Goal: Task Accomplishment & Management: Manage account settings

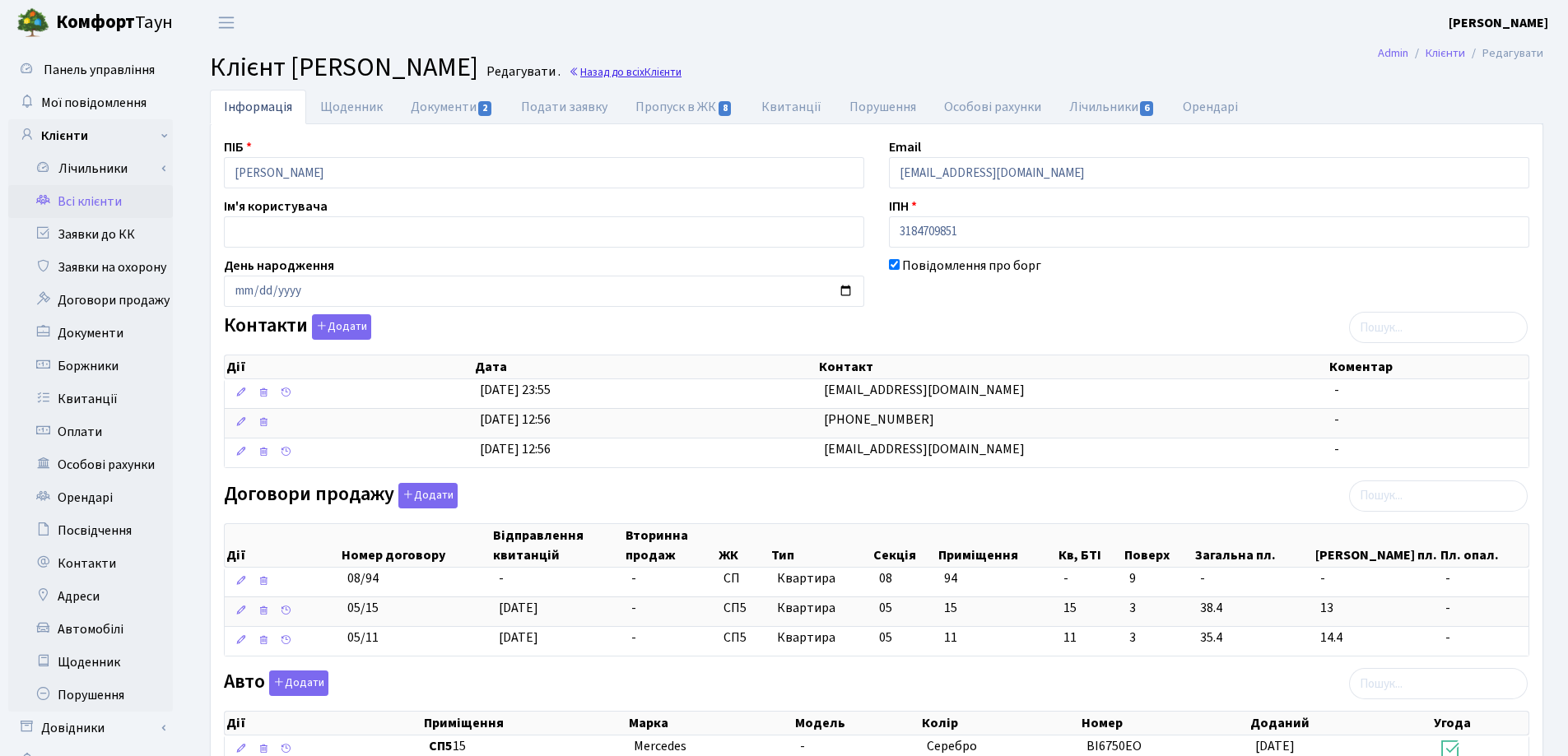
click at [681, 71] on link "Назад до всіх Клієнти" at bounding box center [625, 72] width 113 height 16
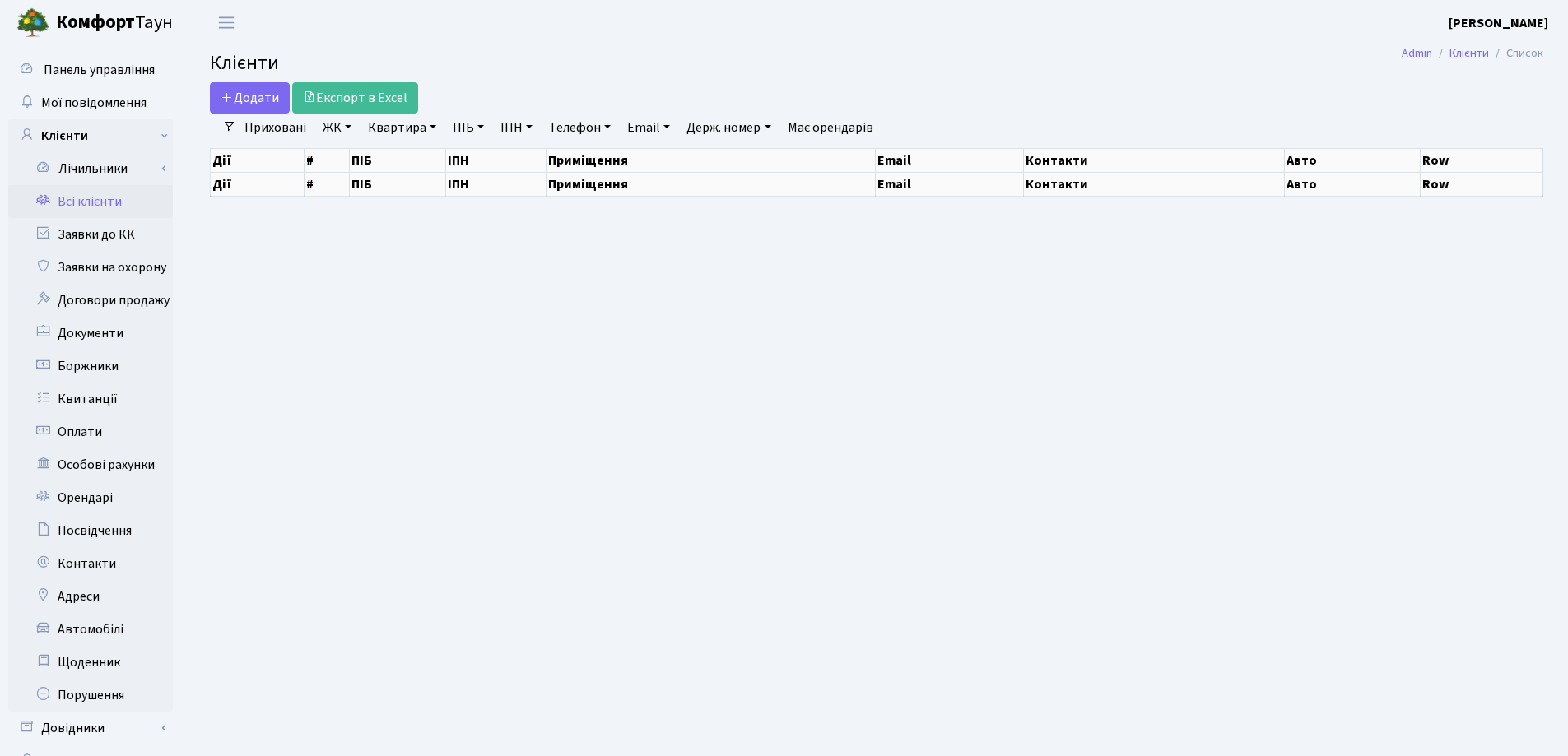
select select "25"
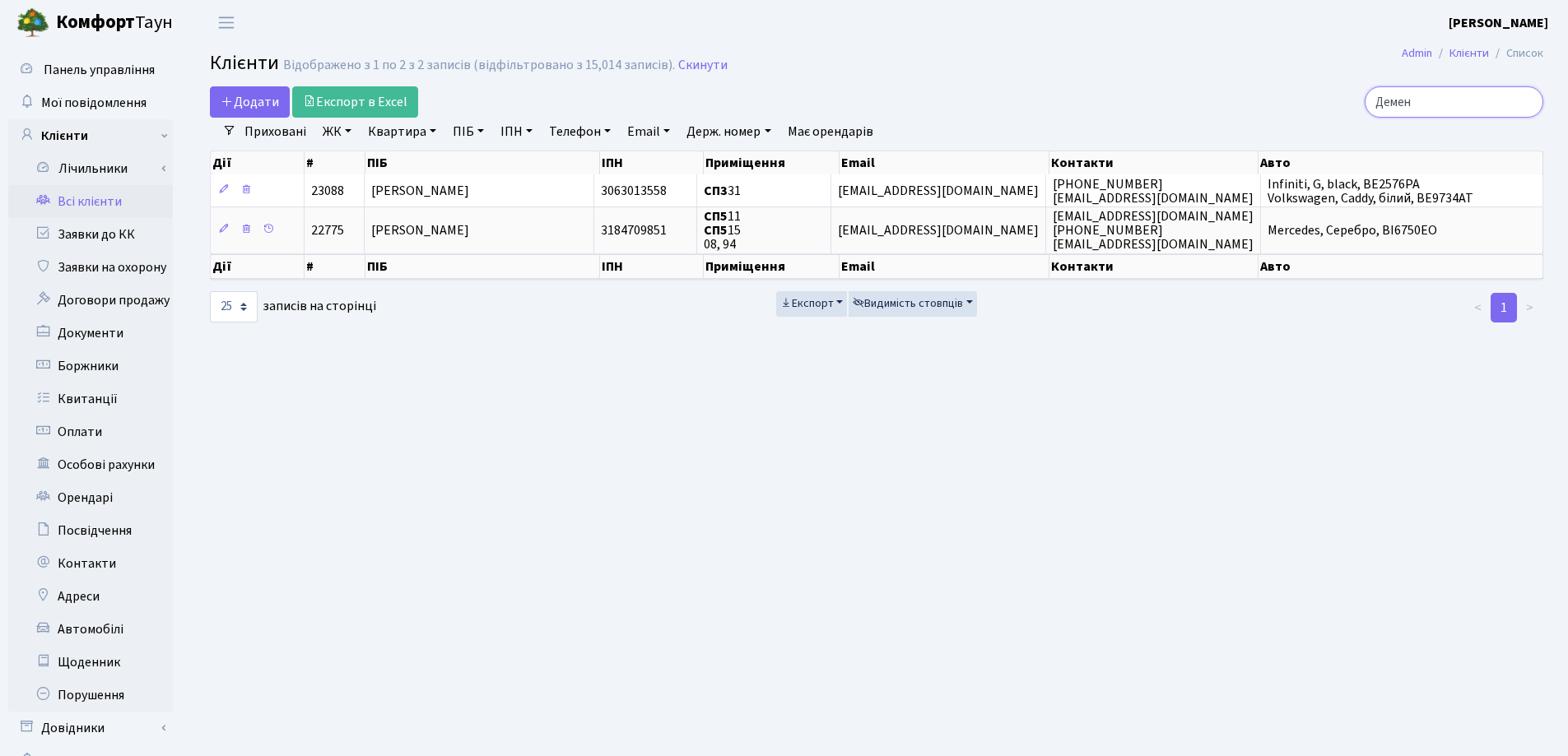
click at [1524, 104] on input "Демен" at bounding box center [1454, 102] width 179 height 32
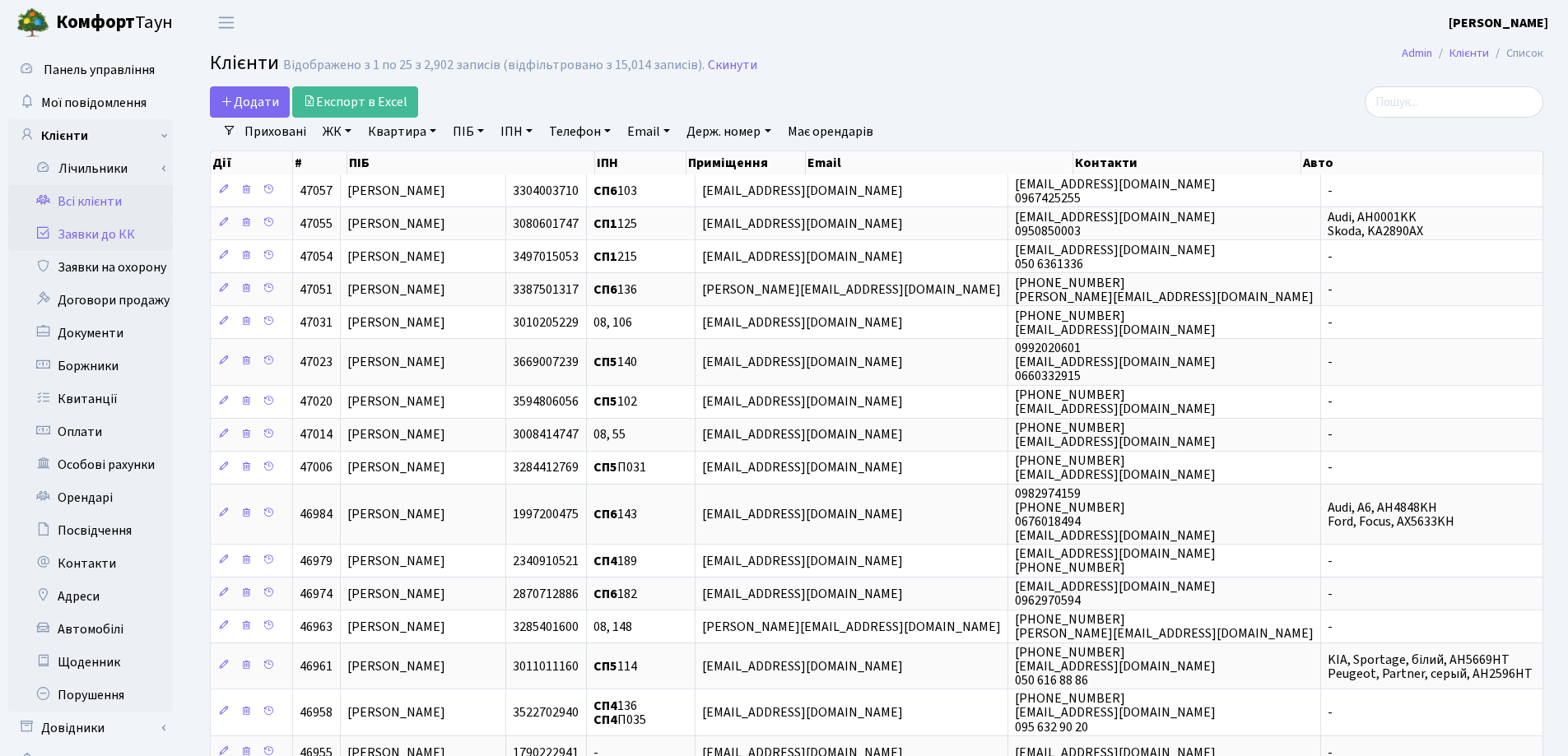
click at [84, 242] on link "Заявки до КК" at bounding box center [90, 234] width 165 height 33
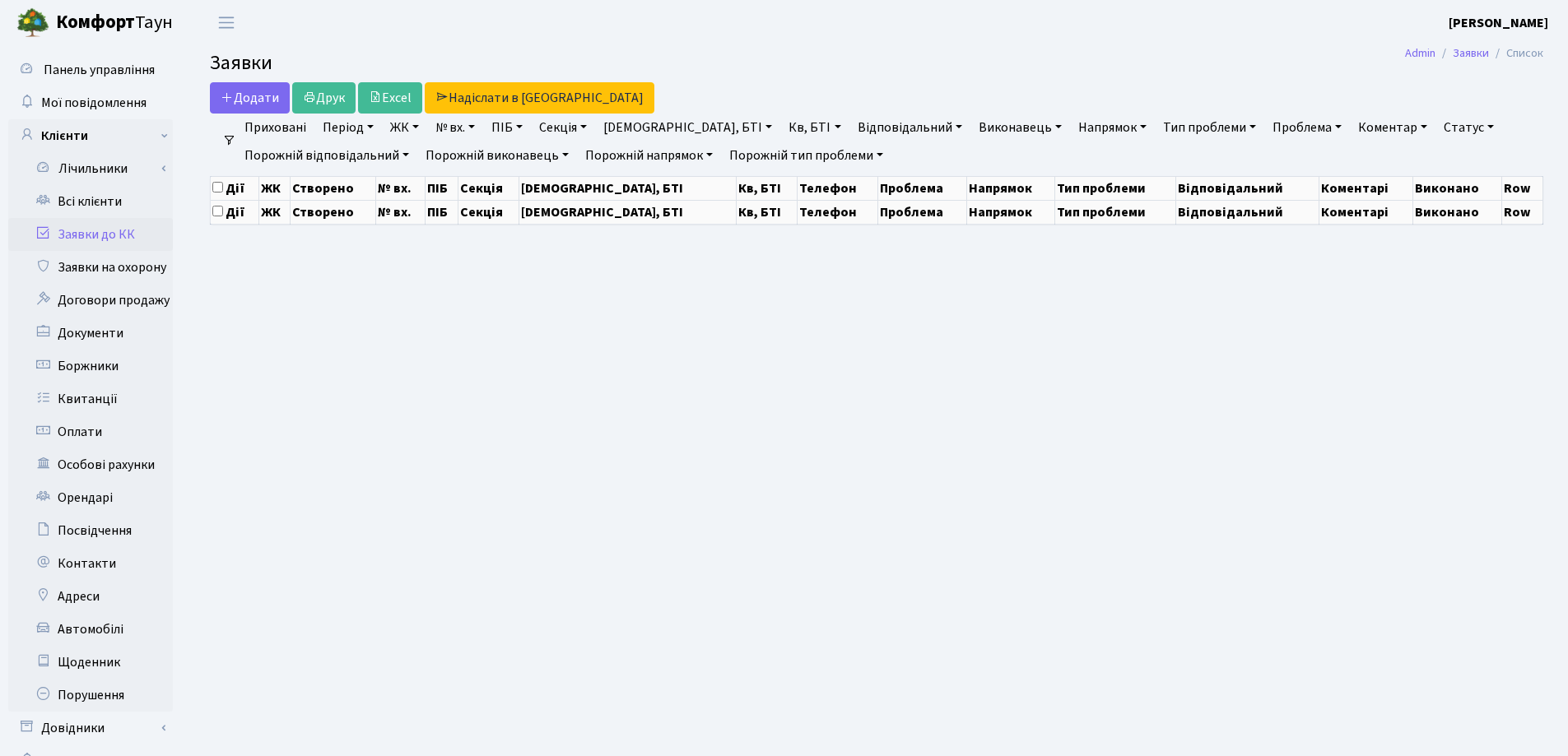
select select "25"
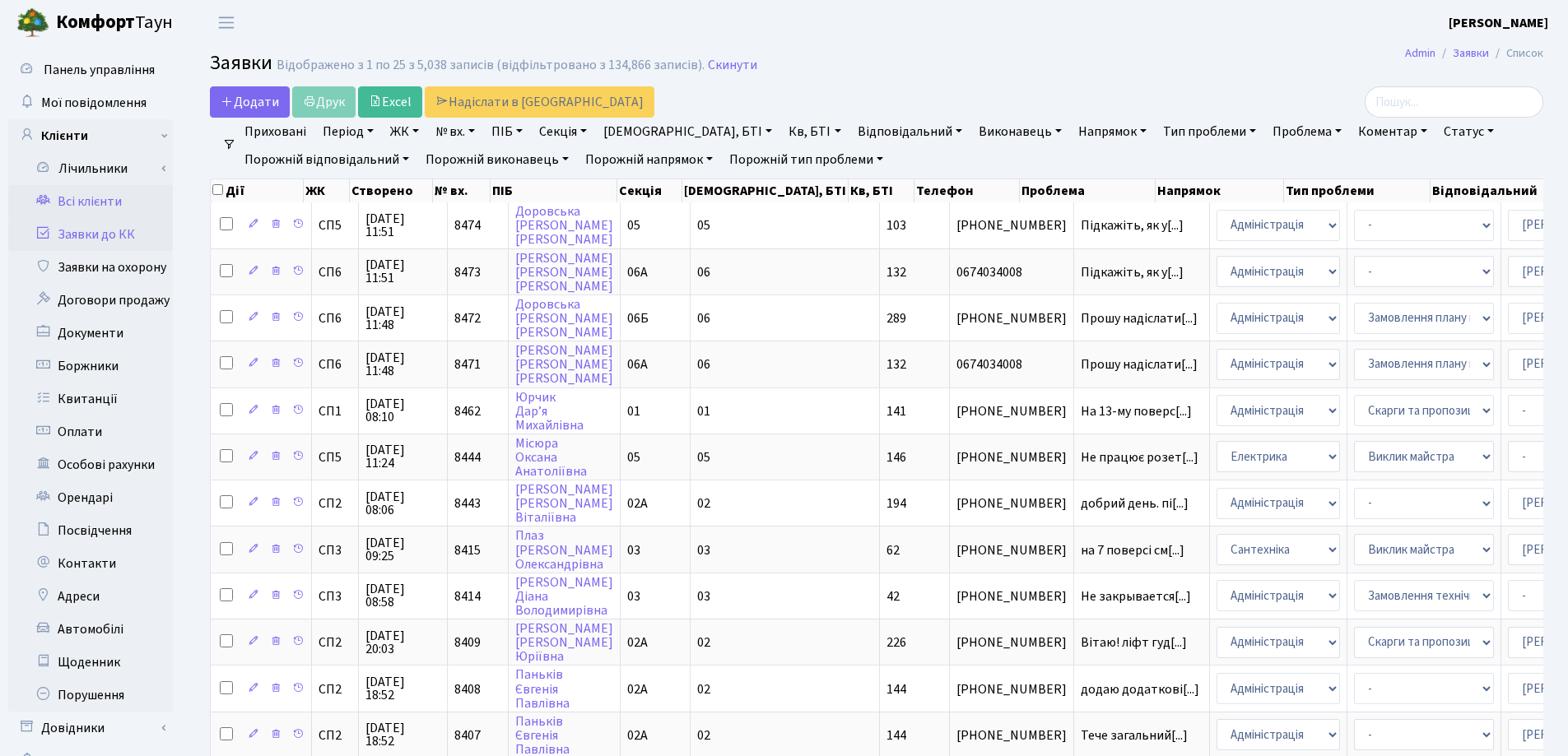
click at [91, 202] on link "Всі клієнти" at bounding box center [90, 201] width 165 height 33
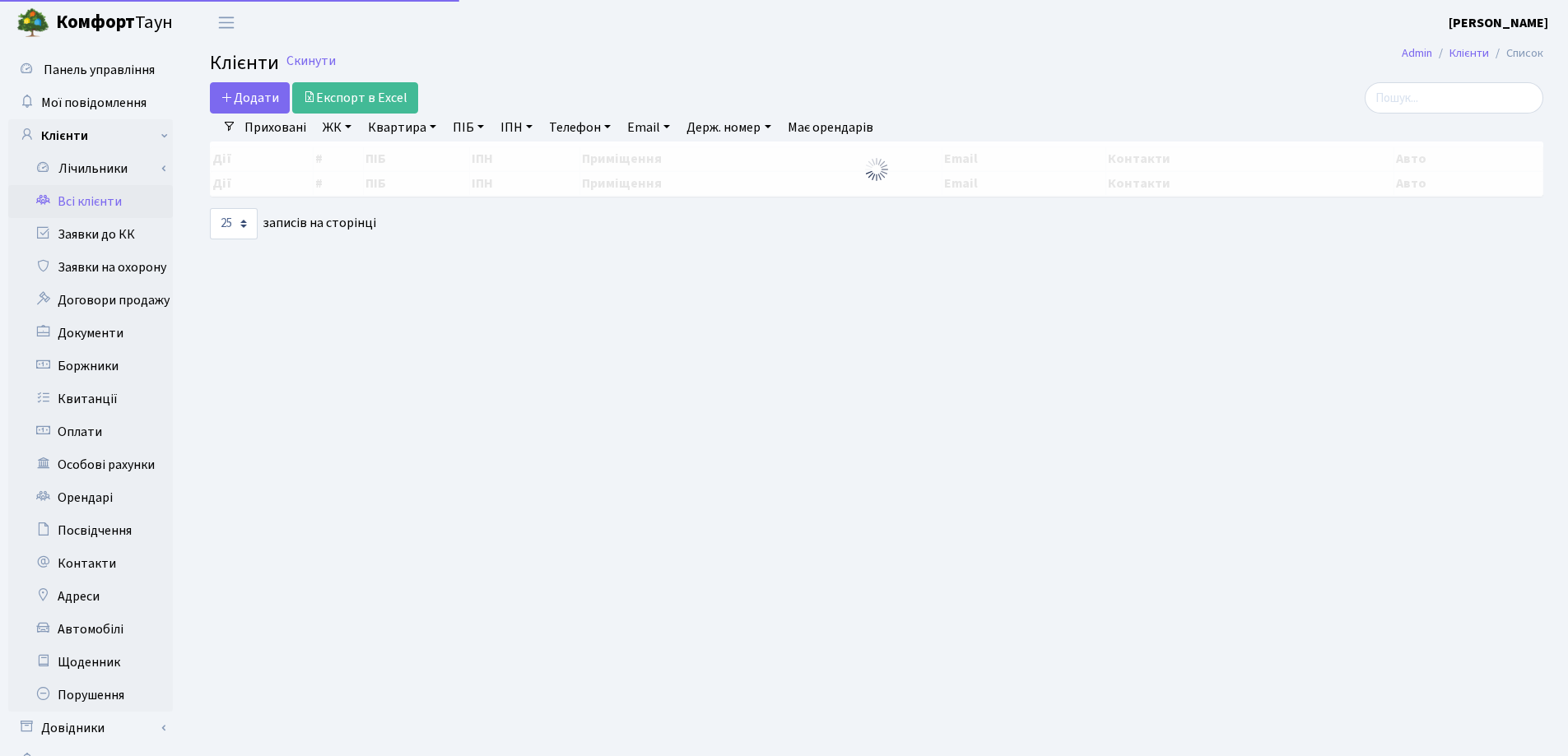
select select "25"
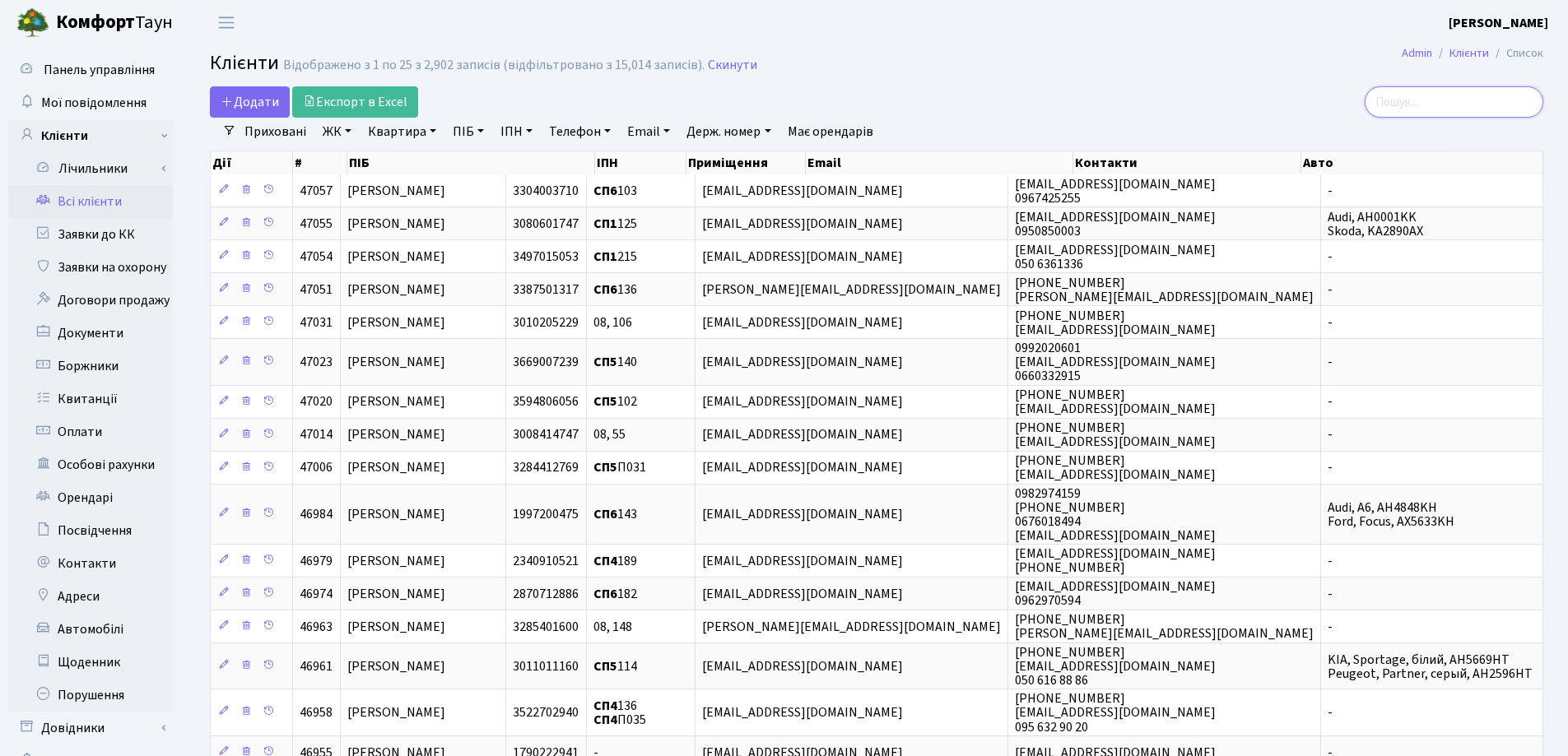
click at [1438, 96] on input "search" at bounding box center [1454, 102] width 179 height 32
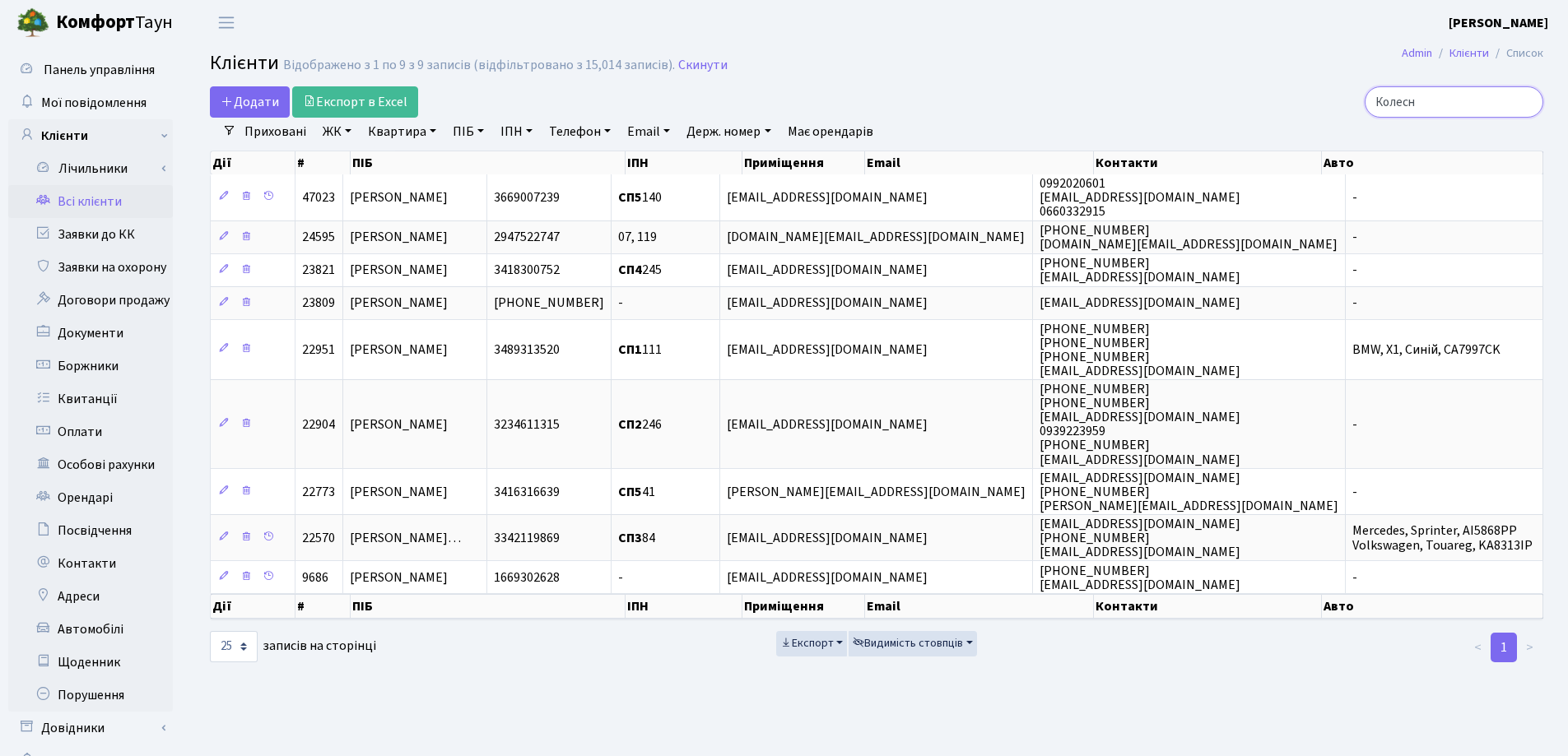
type input "Колесн"
click at [1528, 99] on input "Колесн" at bounding box center [1454, 102] width 179 height 32
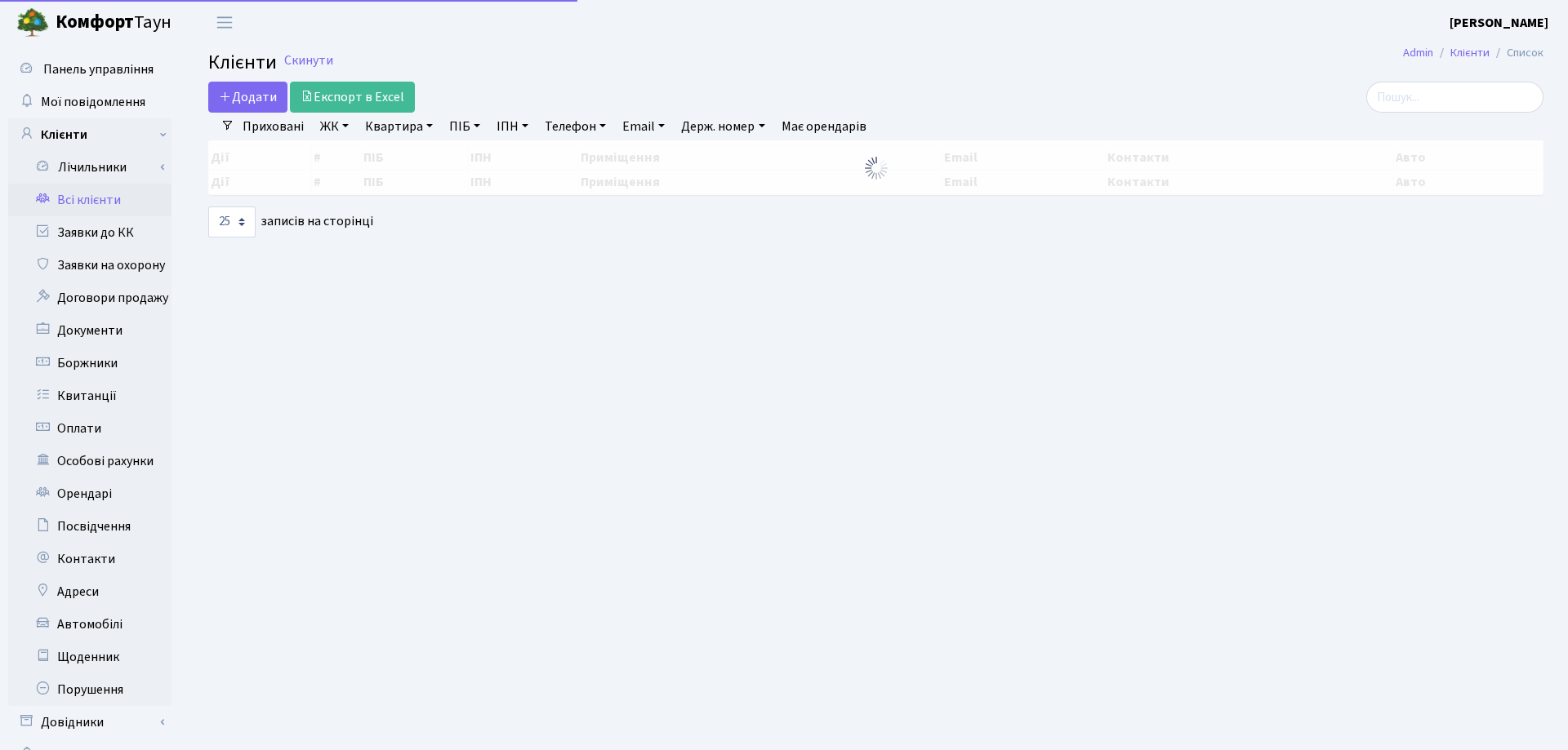
select select "25"
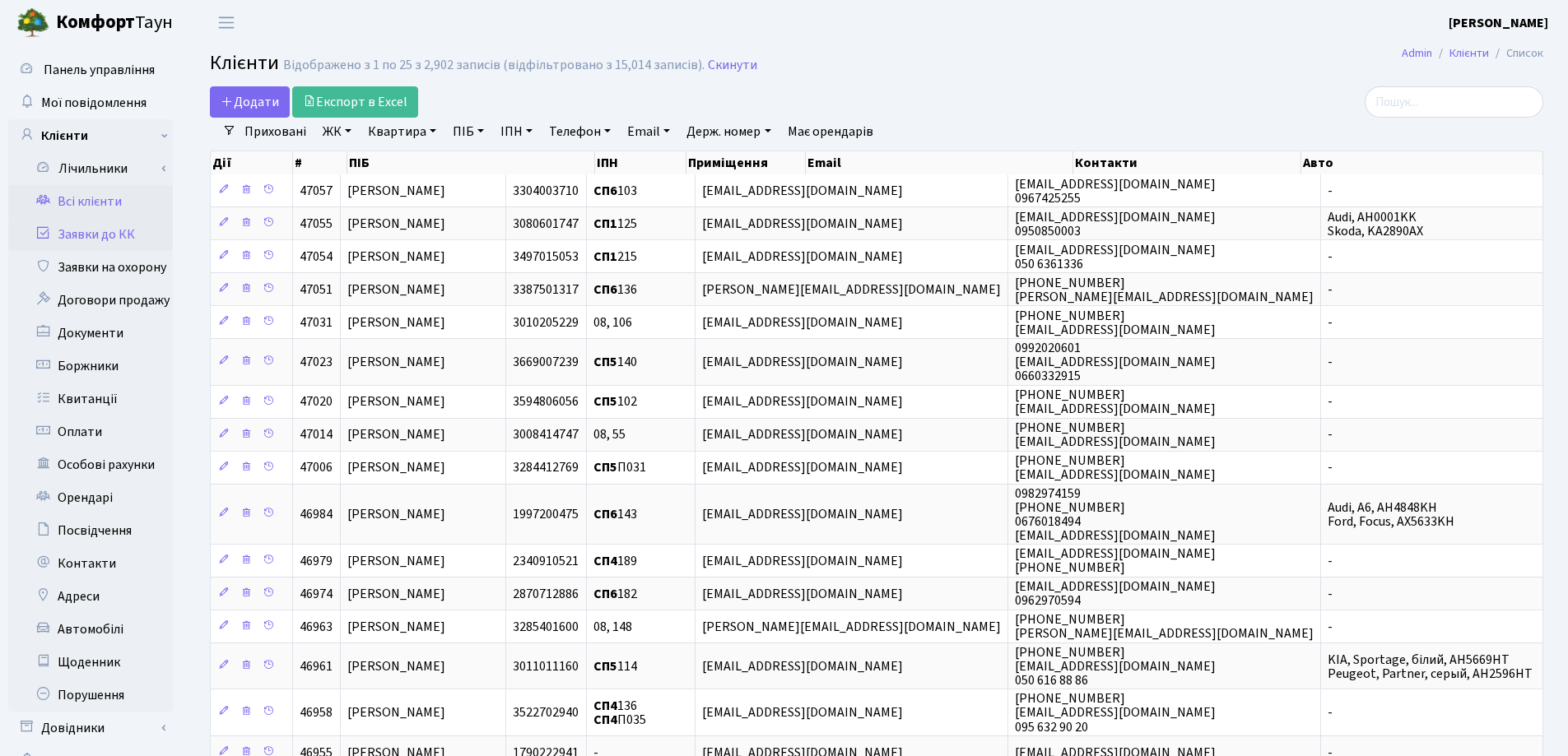
click at [110, 237] on link "Заявки до КК" at bounding box center [90, 234] width 165 height 33
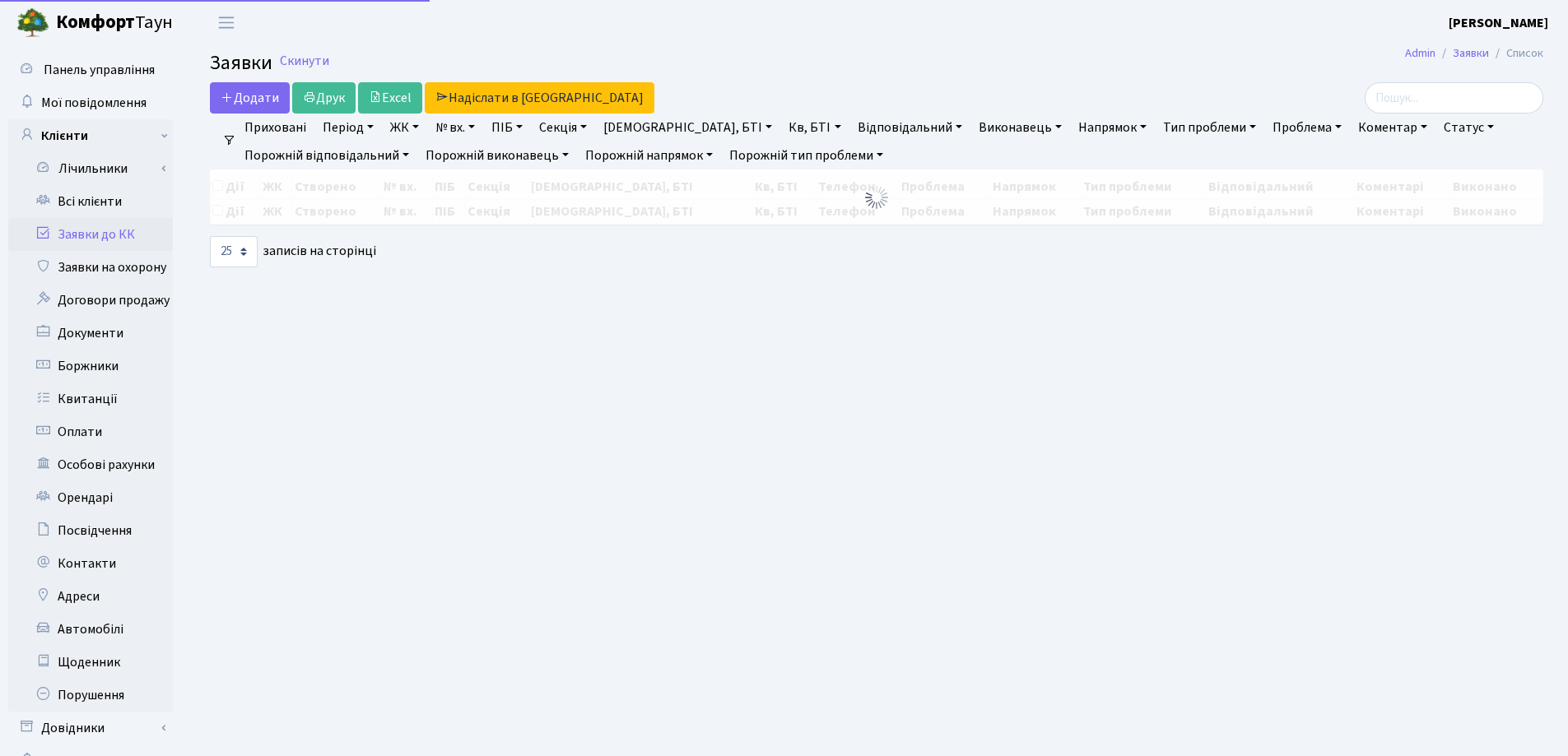
select select "25"
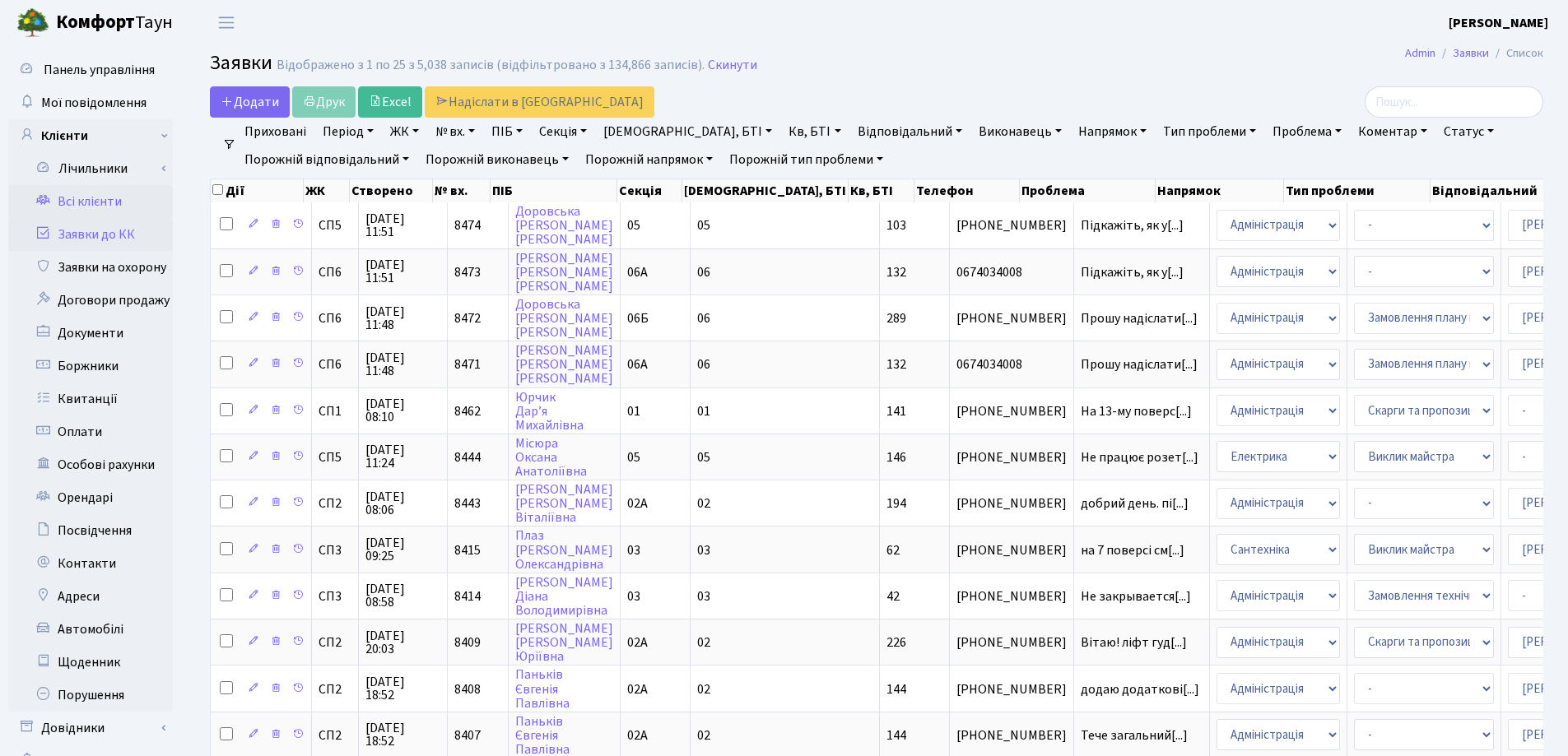
click at [104, 204] on link "Всі клієнти" at bounding box center [90, 201] width 165 height 33
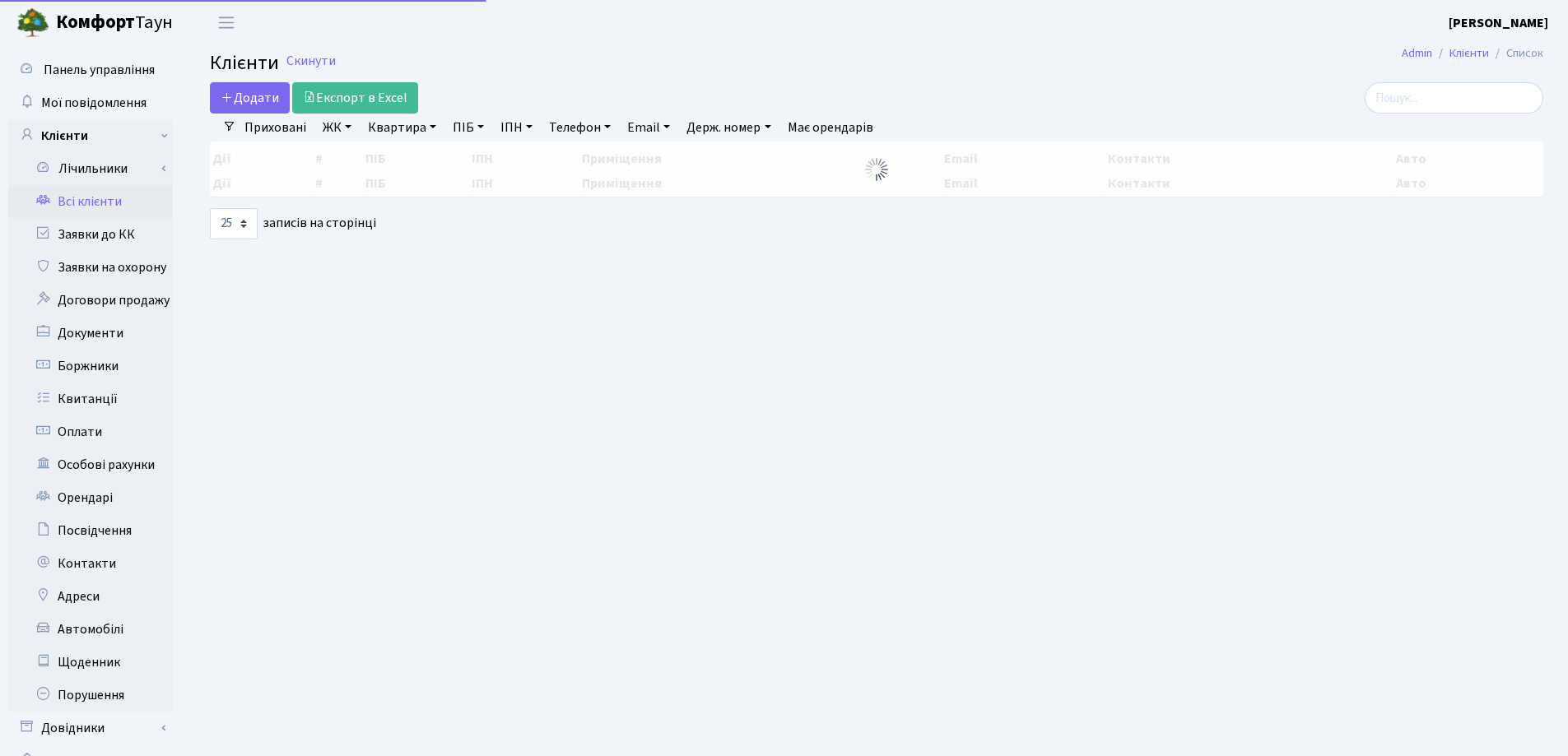
select select "25"
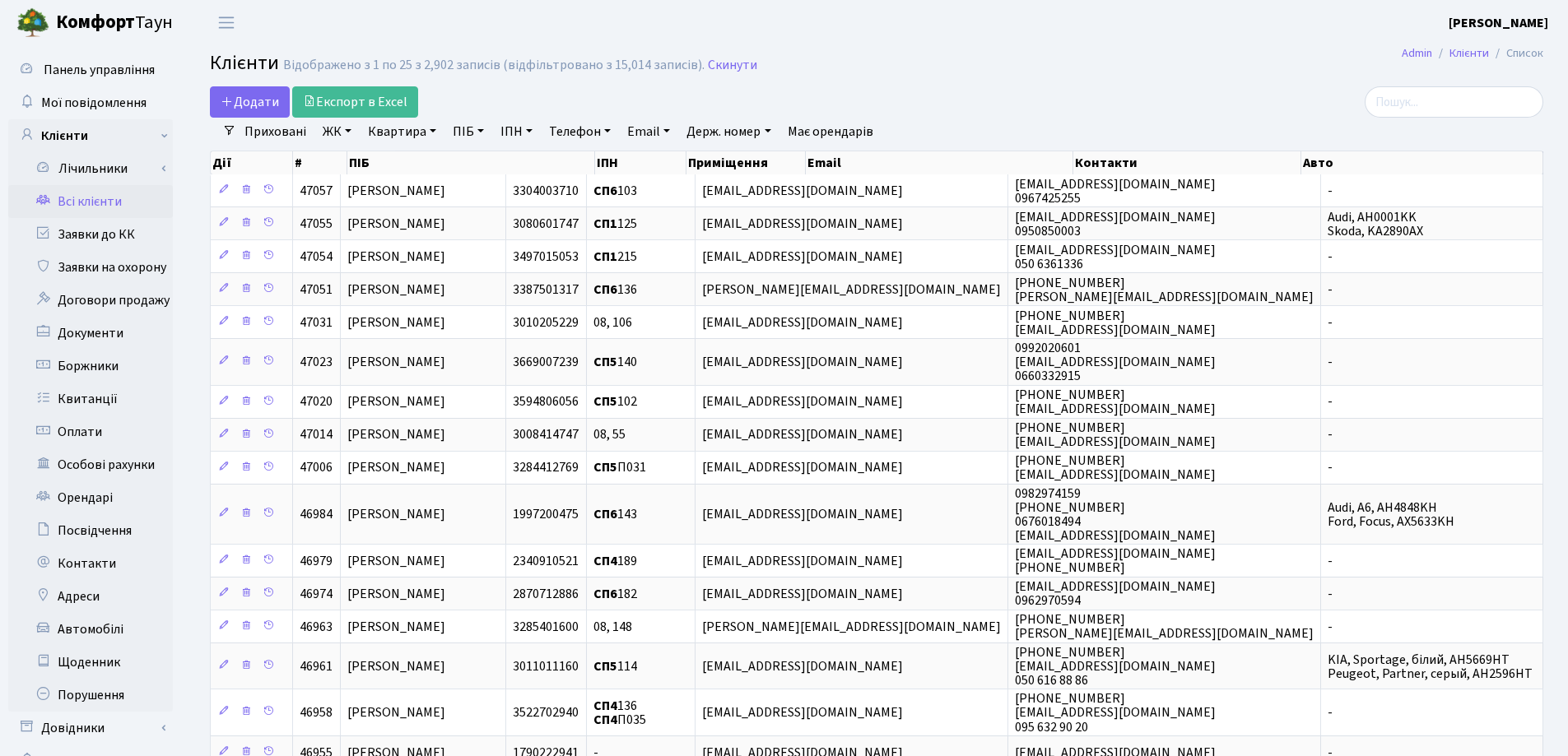
click at [432, 130] on link "Квартира" at bounding box center [402, 132] width 81 height 28
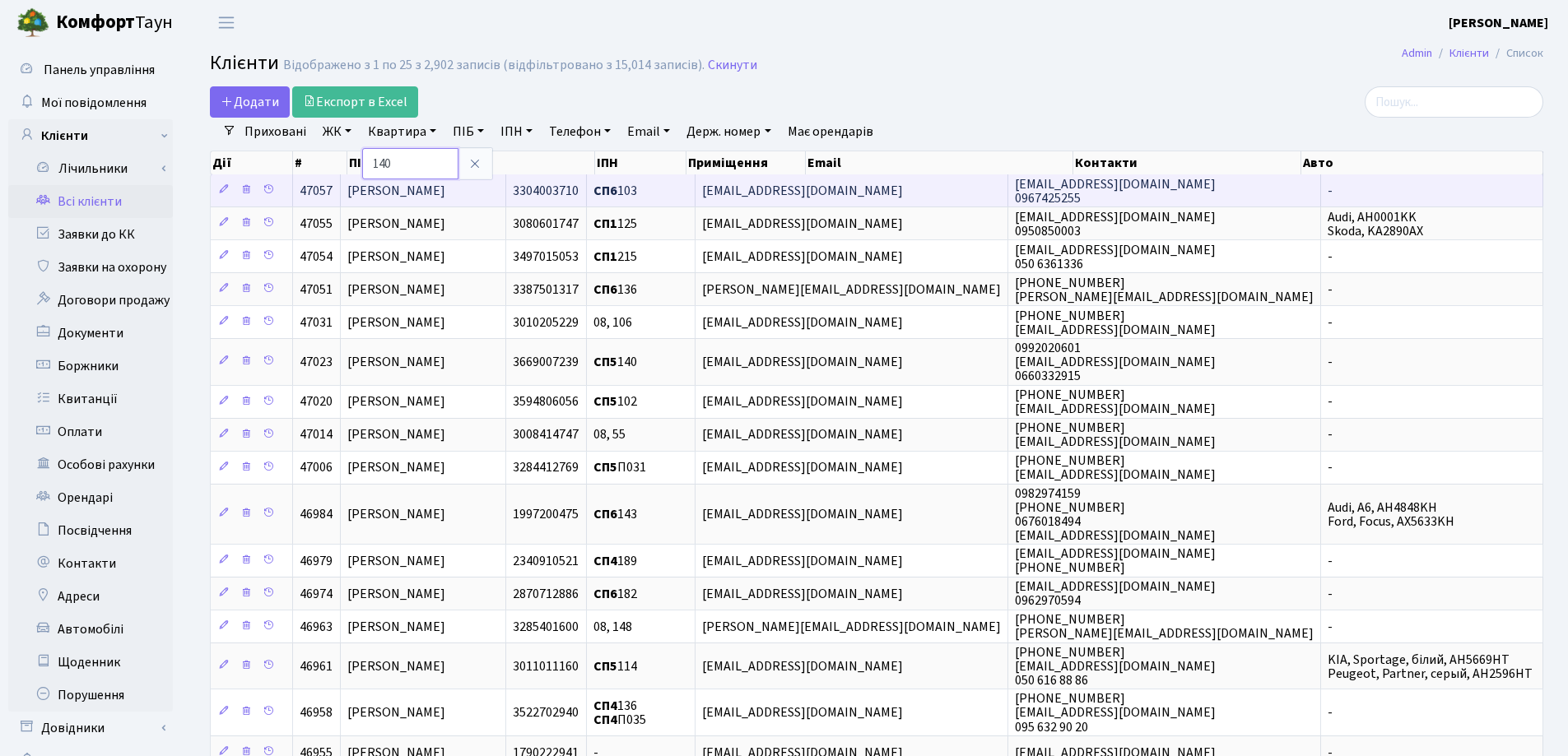
type input "140"
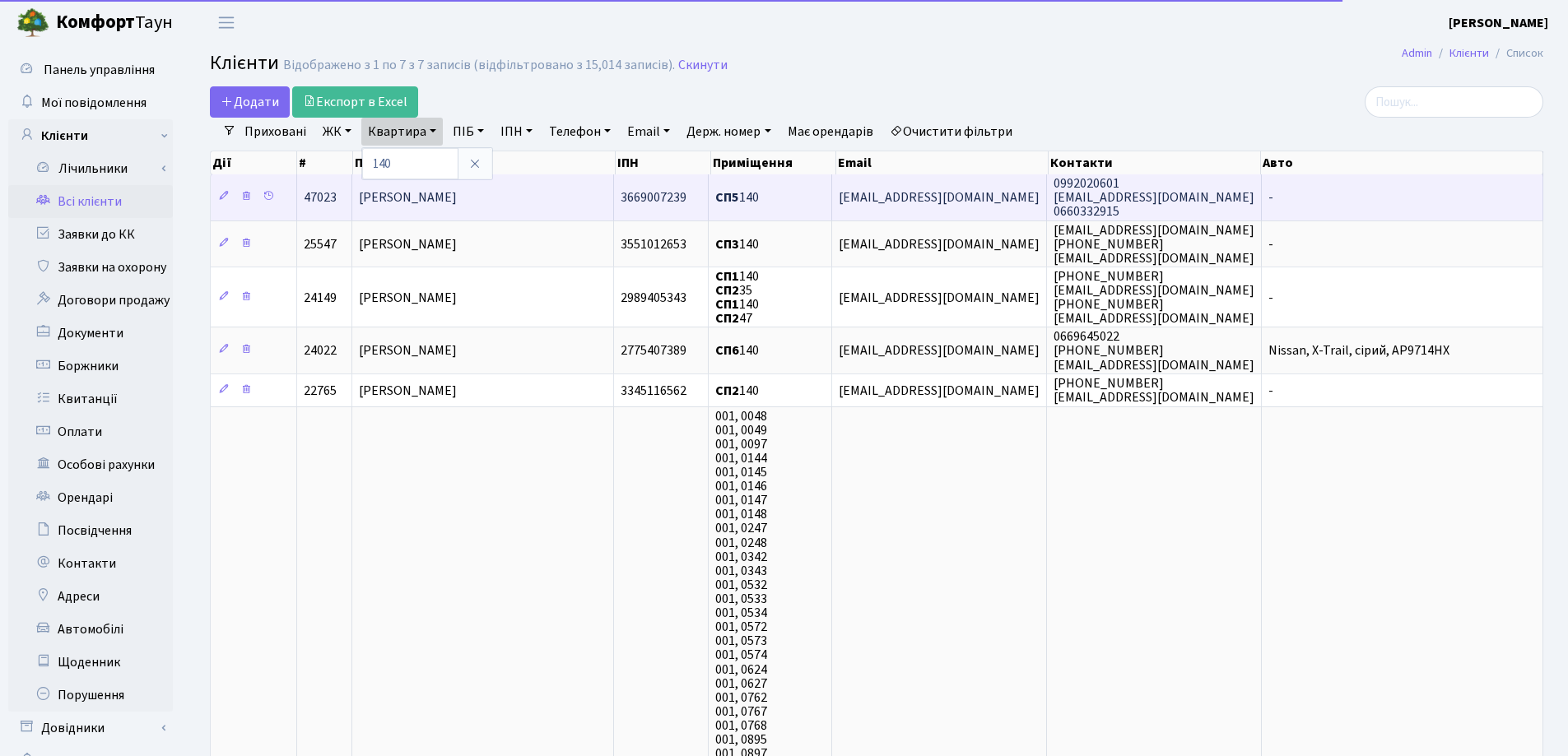
click at [456, 190] on span "[PERSON_NAME]" at bounding box center [408, 197] width 98 height 18
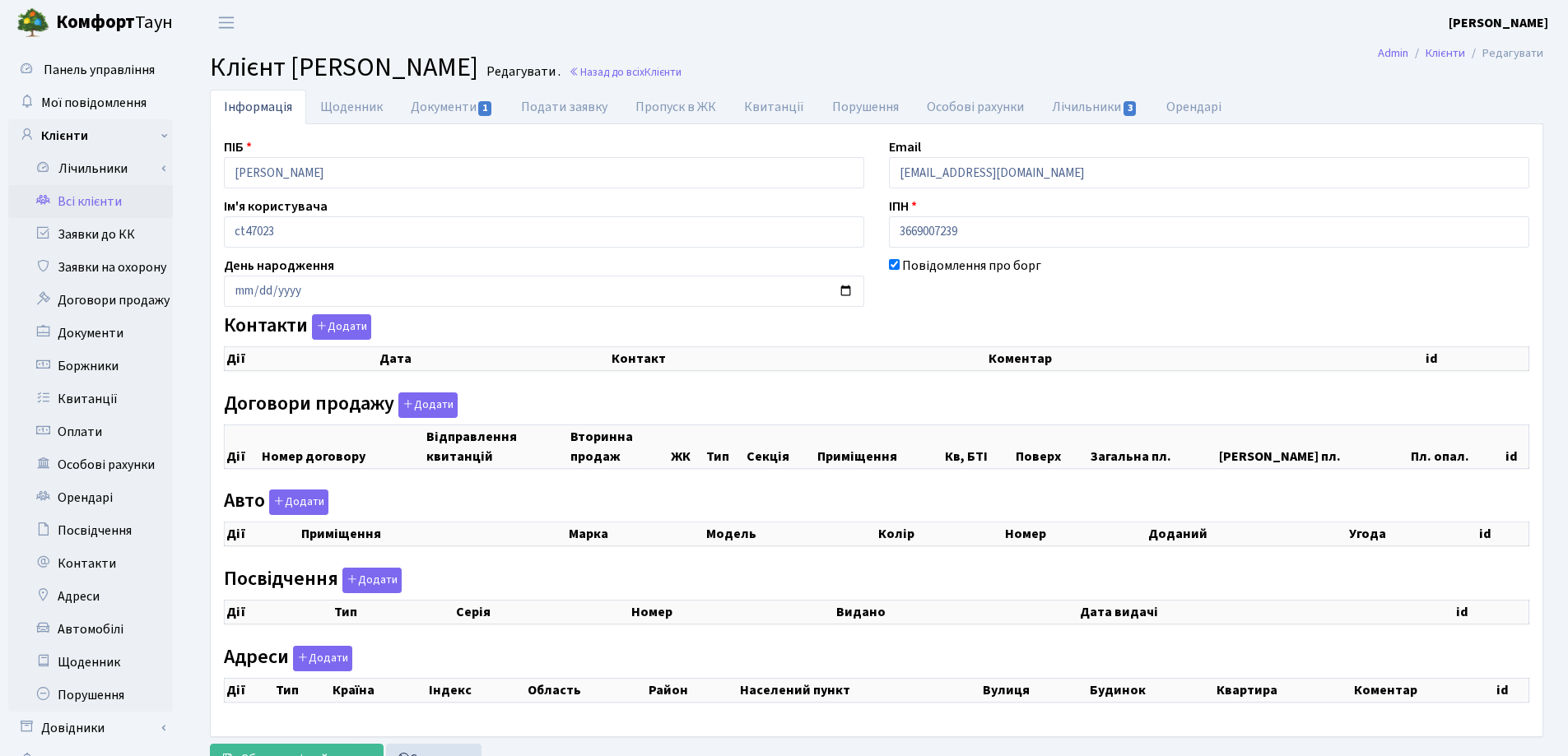
checkbox input "true"
select select "25"
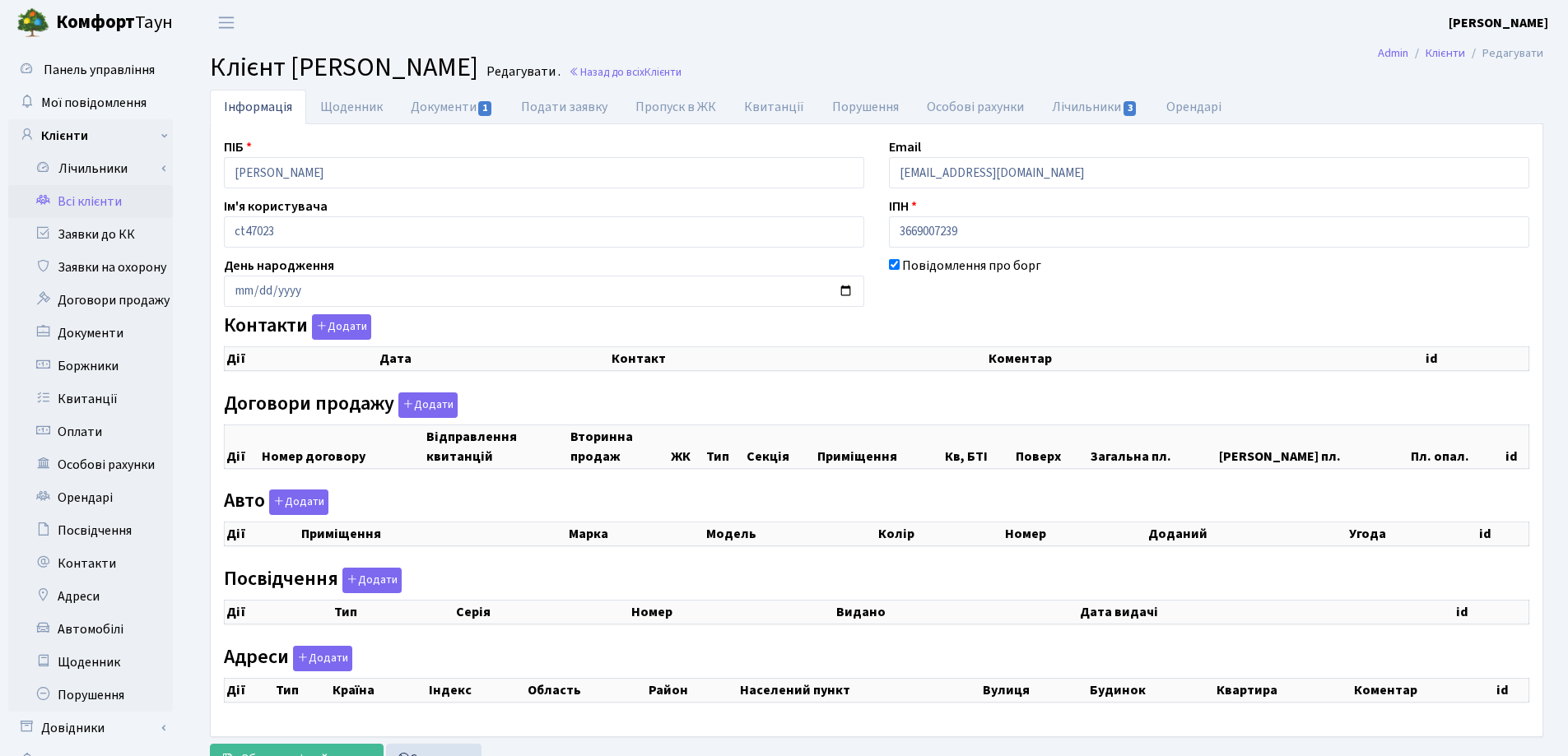
select select "25"
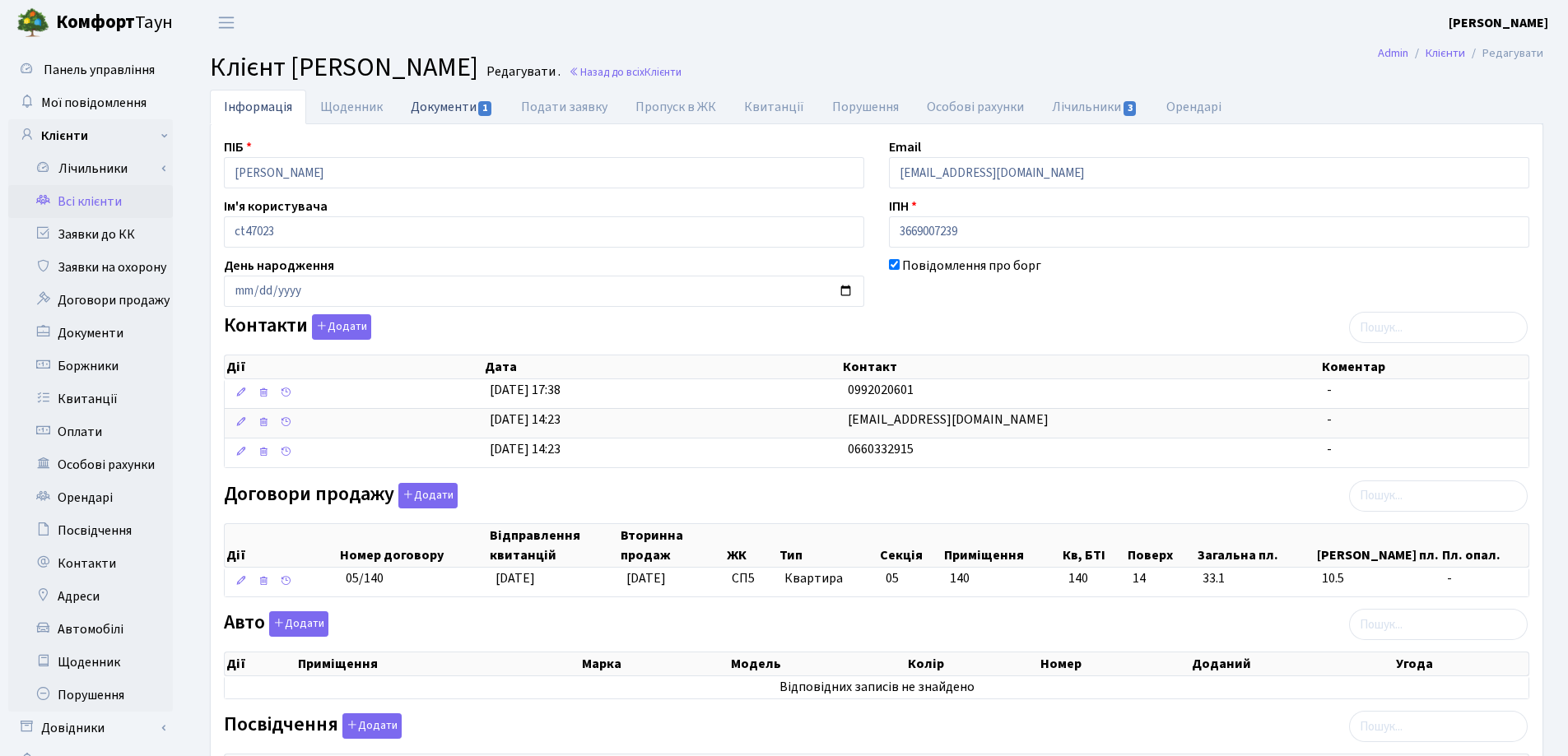
click at [433, 109] on link "Документи 1" at bounding box center [451, 106] width 110 height 34
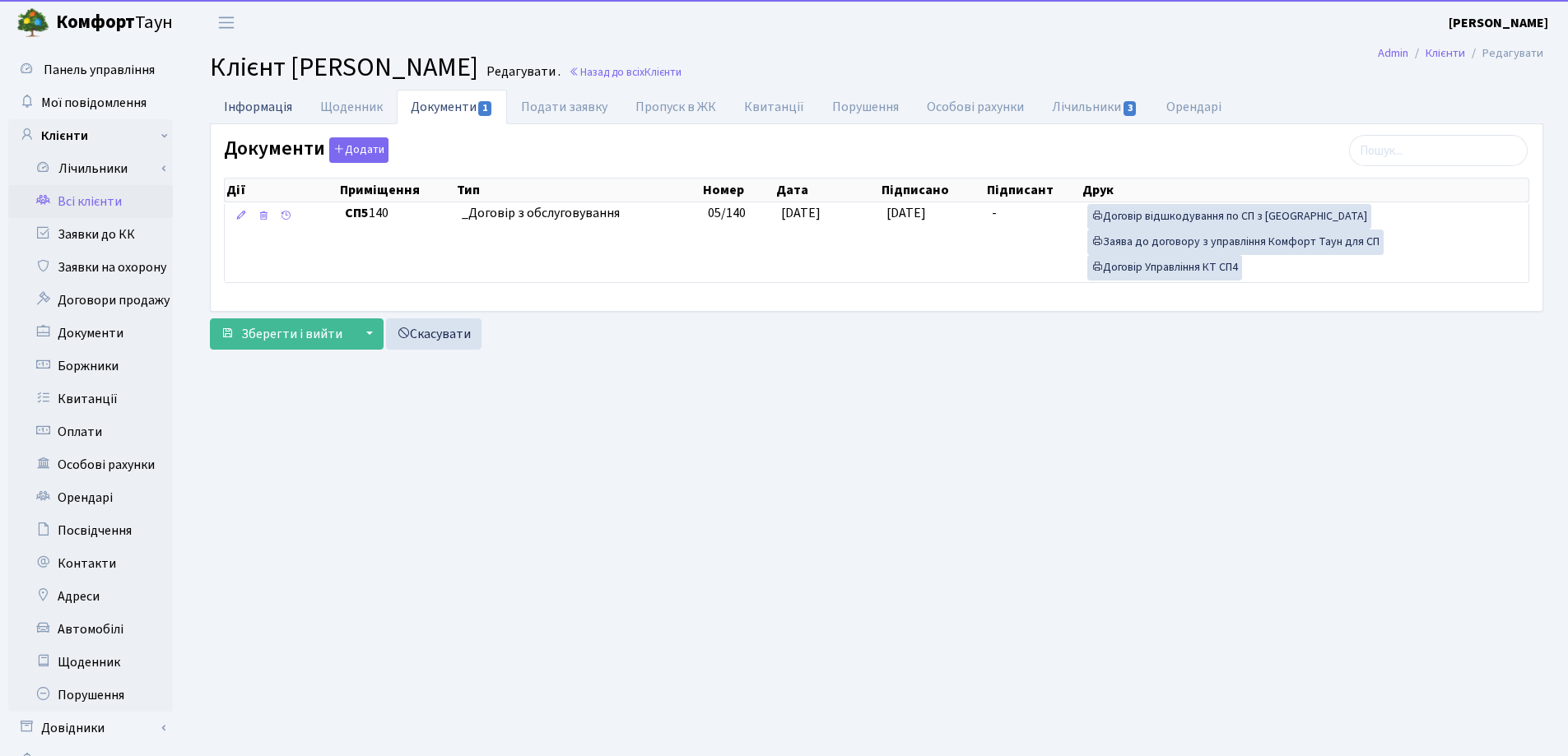
click at [240, 106] on link "Інформація" at bounding box center [258, 106] width 96 height 34
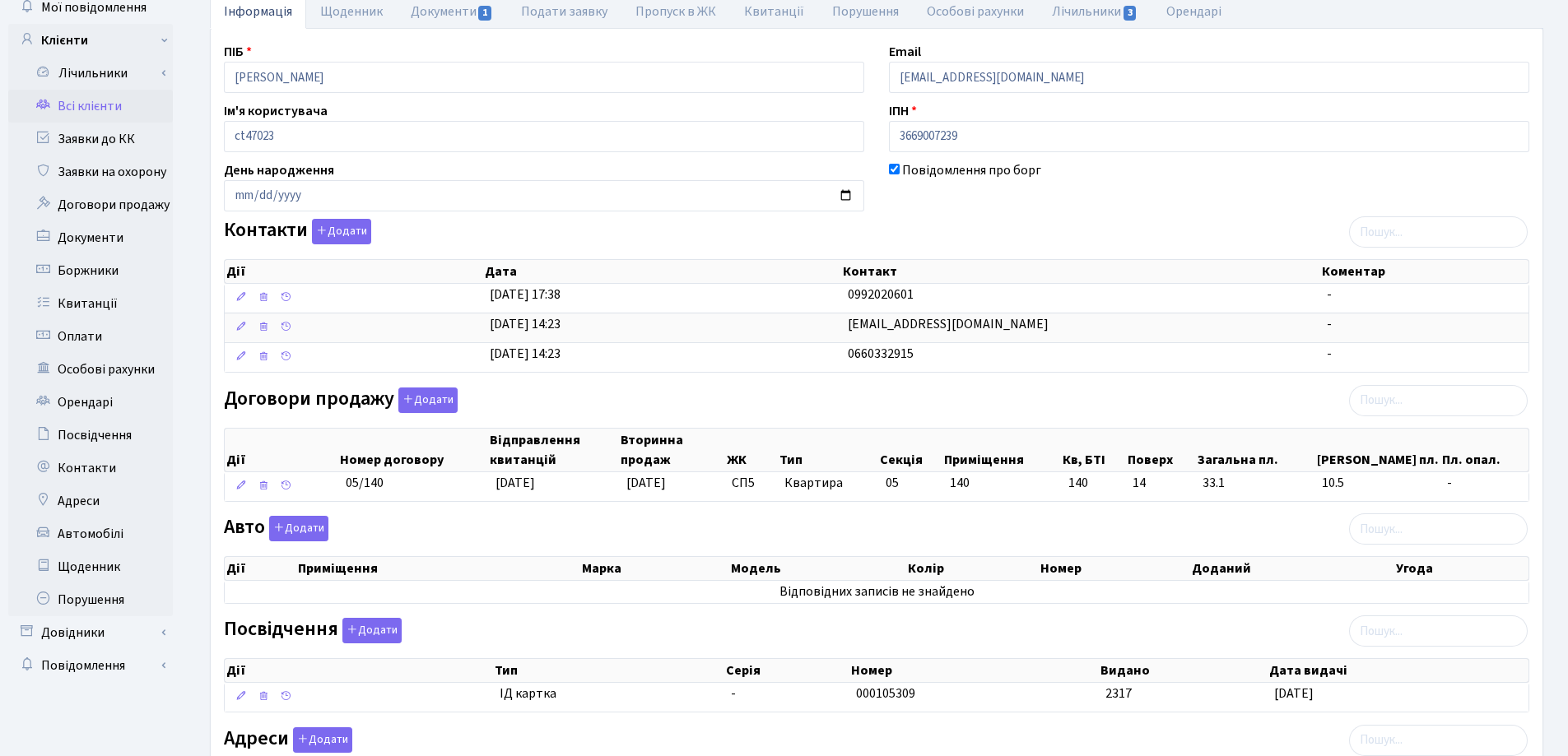
scroll to position [247, 0]
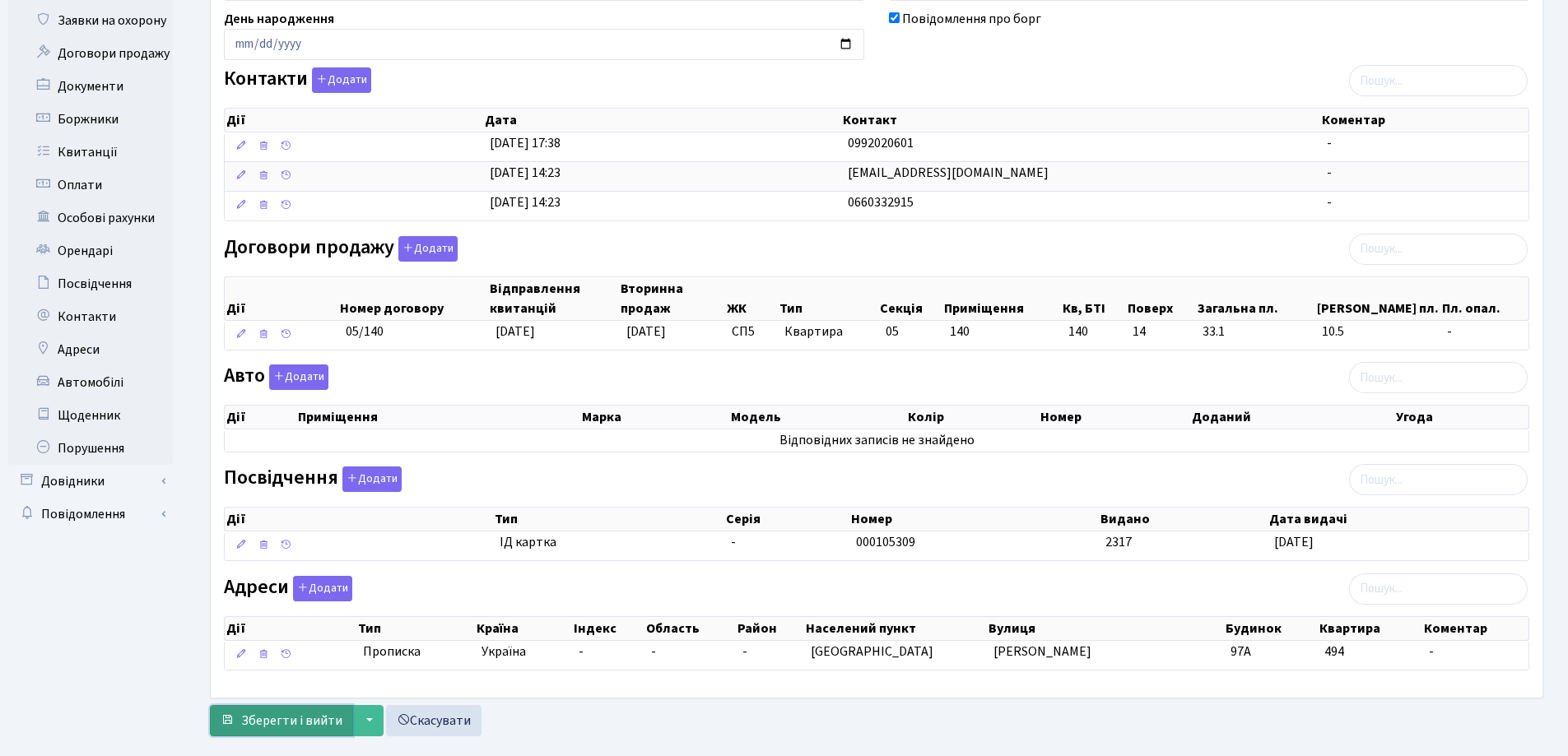
click at [288, 718] on span "Зберегти і вийти" at bounding box center [292, 721] width 101 height 18
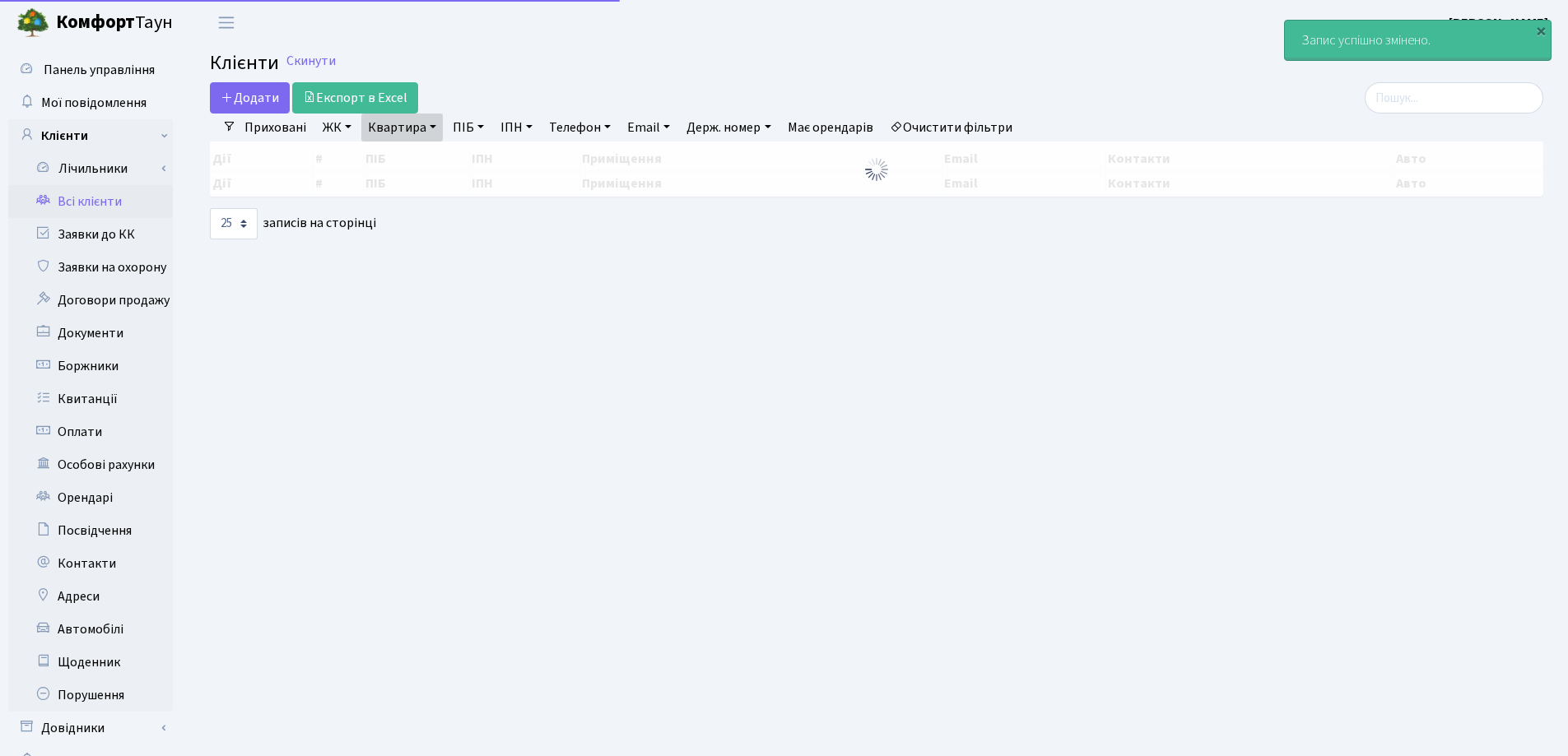
select select "25"
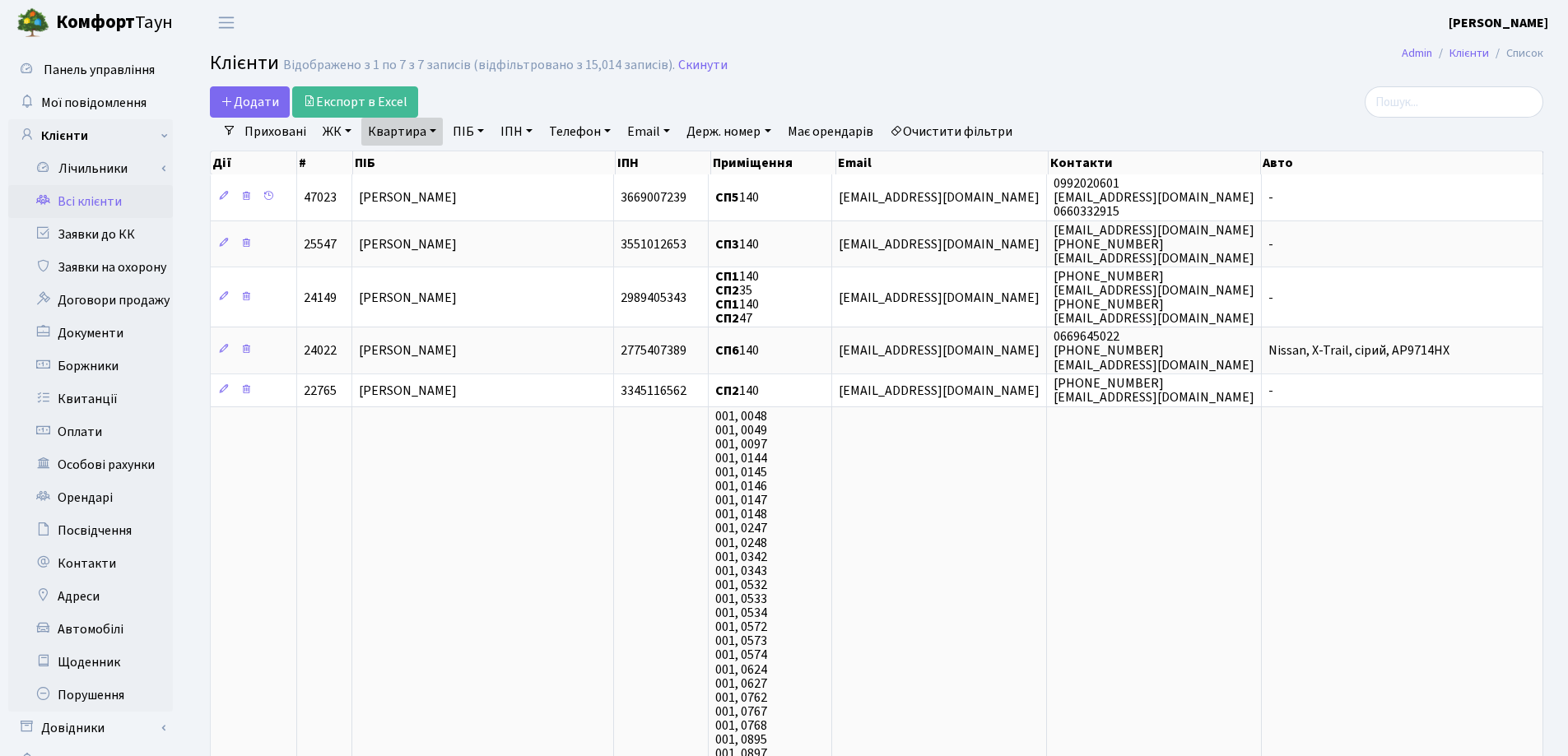
click at [429, 131] on link "Квартира" at bounding box center [402, 132] width 81 height 28
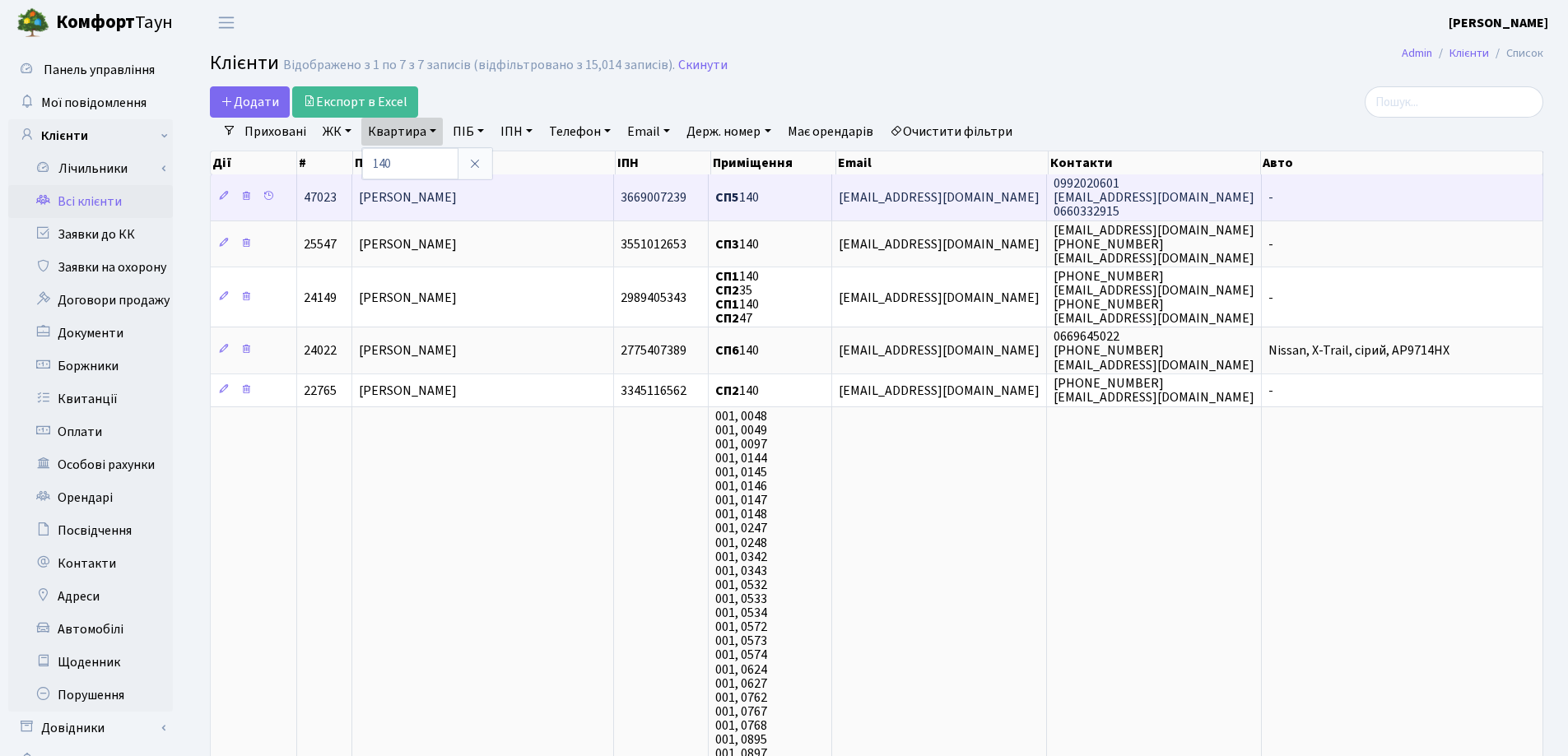
click at [456, 198] on span "[PERSON_NAME]" at bounding box center [408, 197] width 98 height 18
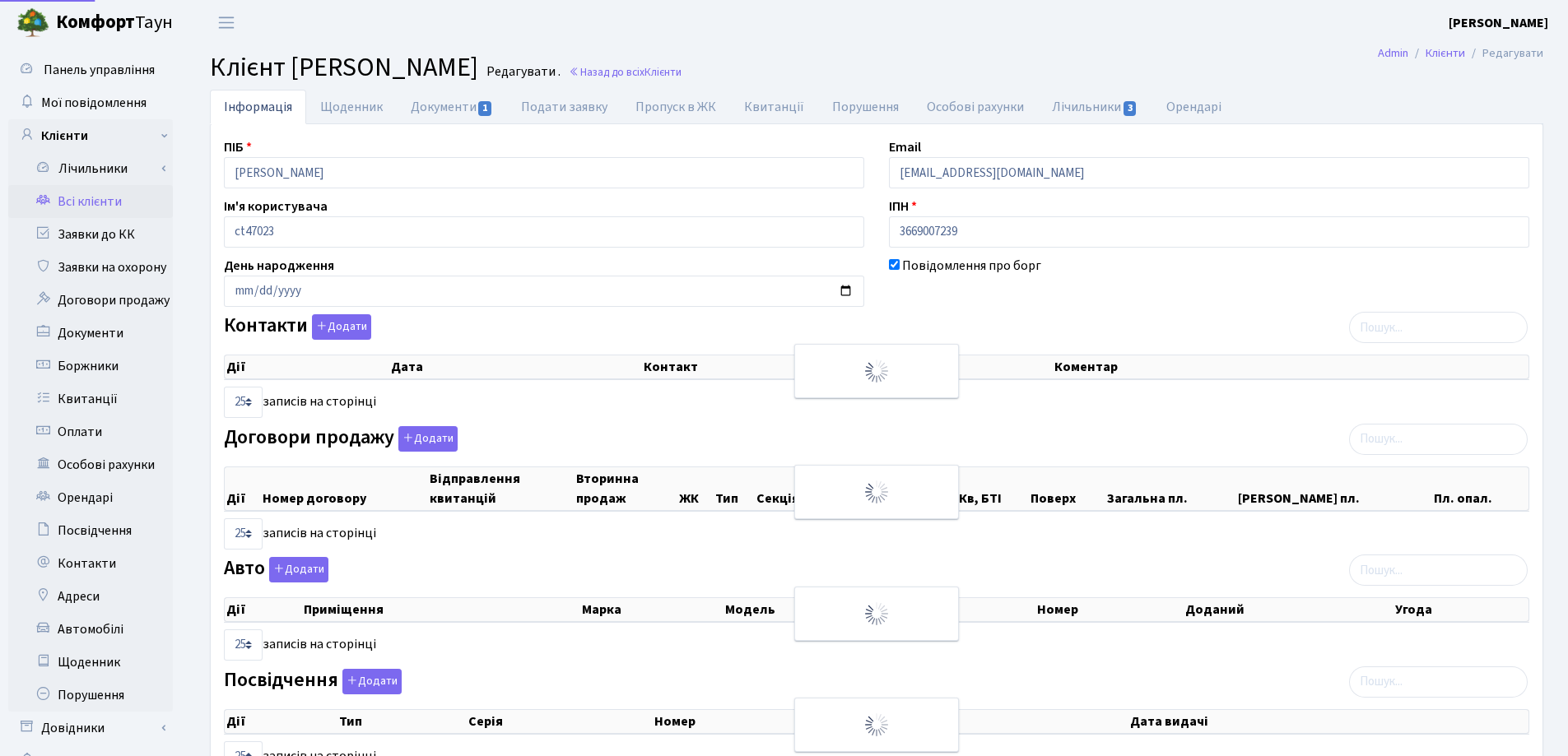
select select "25"
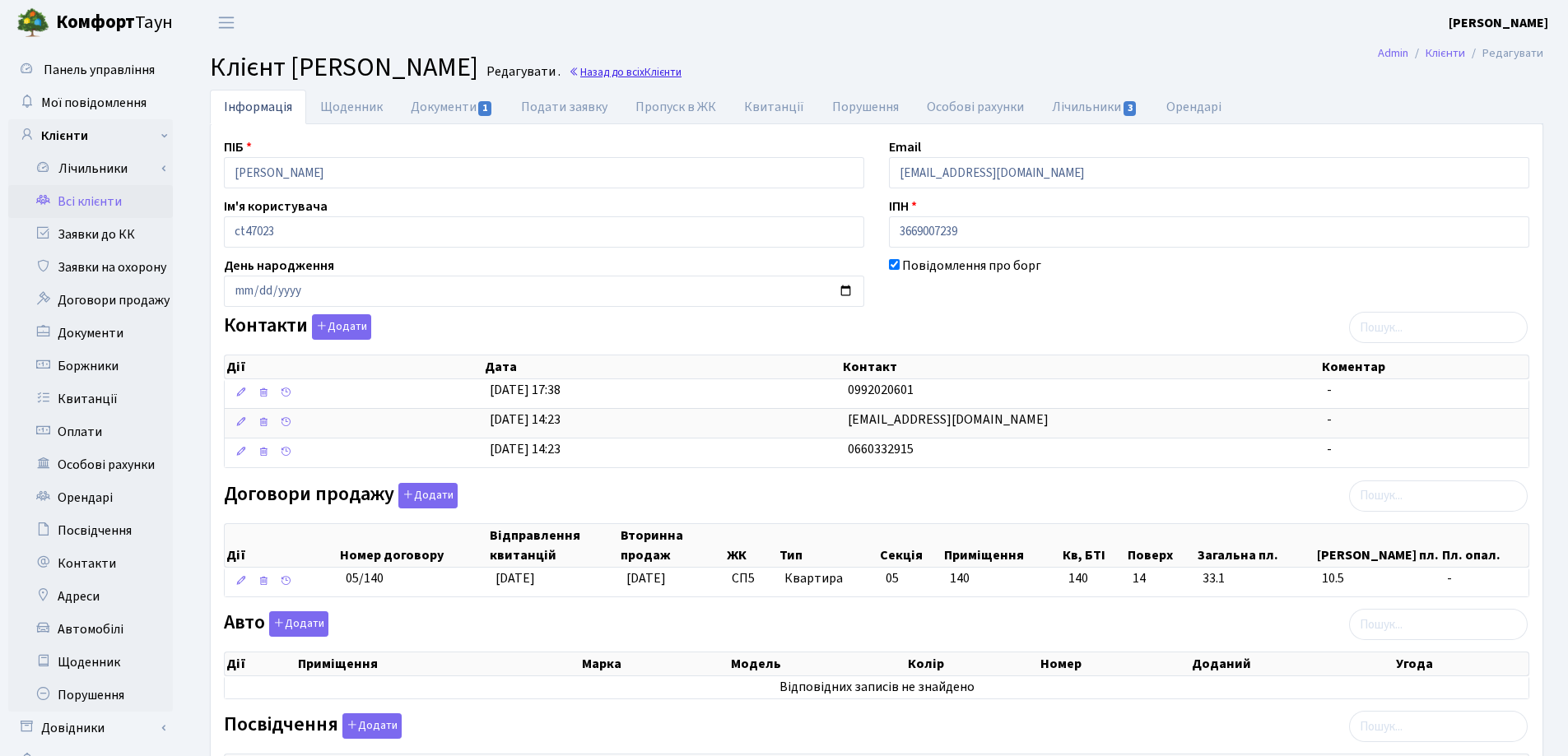
click at [681, 69] on link "Назад до всіх Клієнти" at bounding box center [625, 72] width 113 height 16
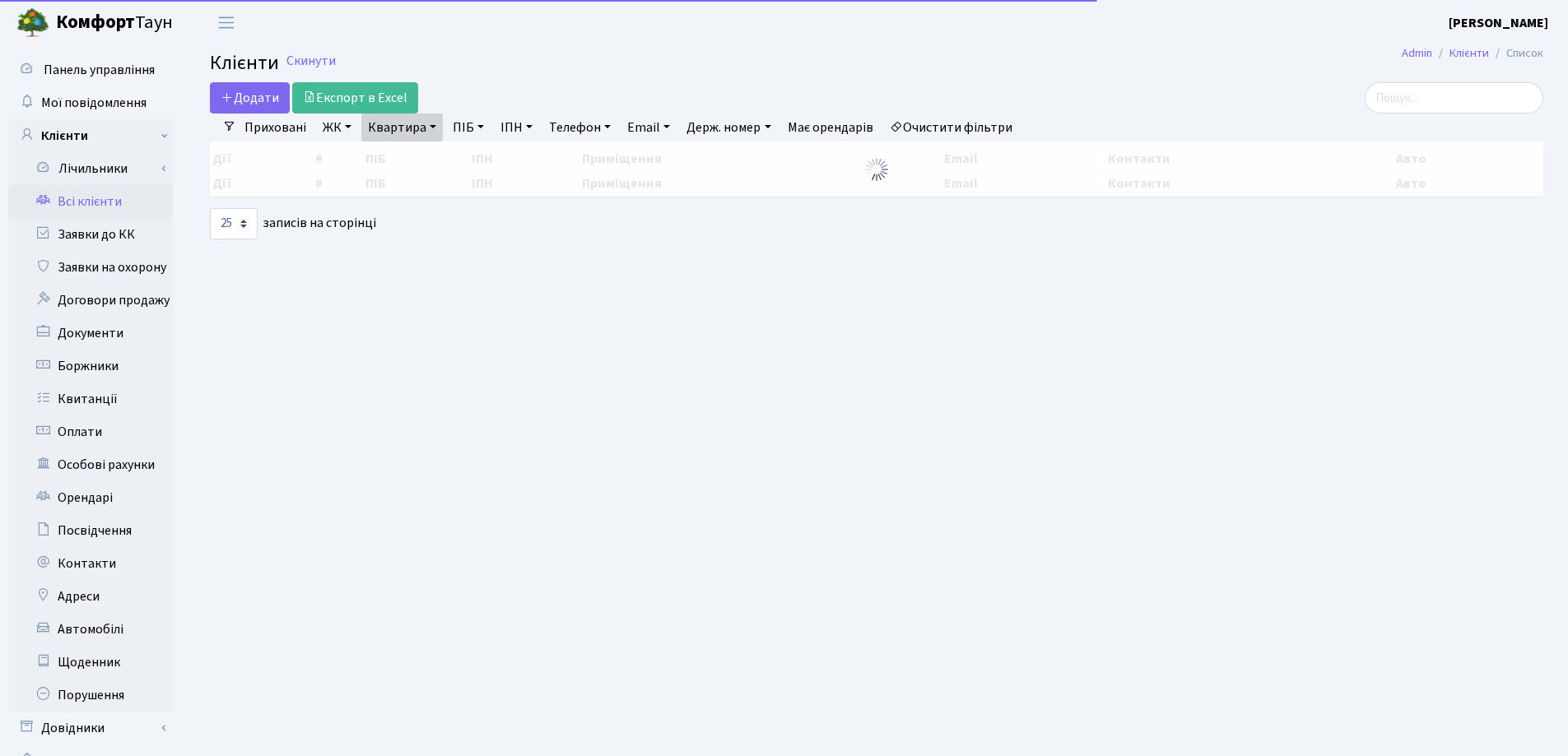
select select "25"
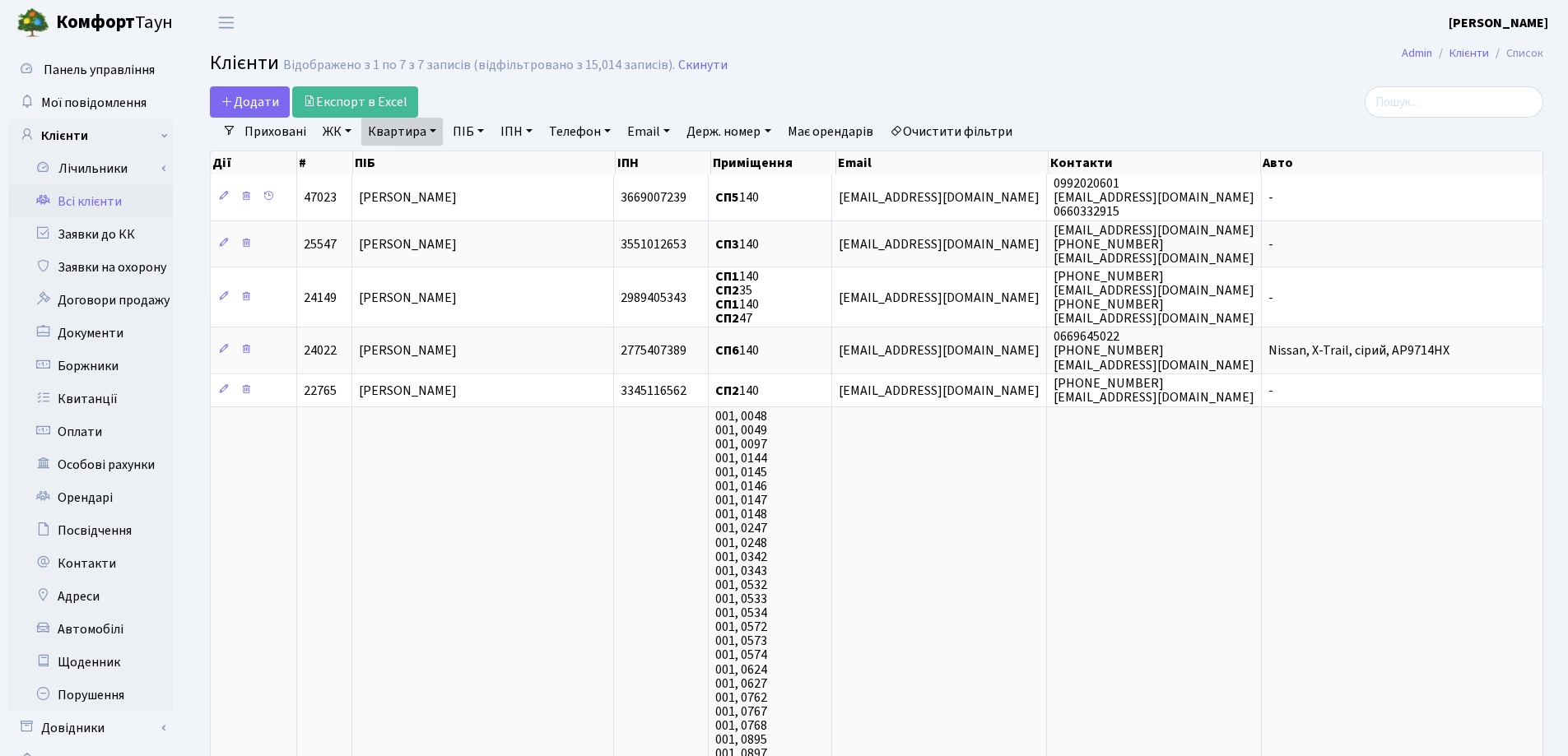
click at [431, 130] on link "Квартира" at bounding box center [402, 132] width 81 height 28
click at [476, 162] on icon at bounding box center [474, 163] width 13 height 13
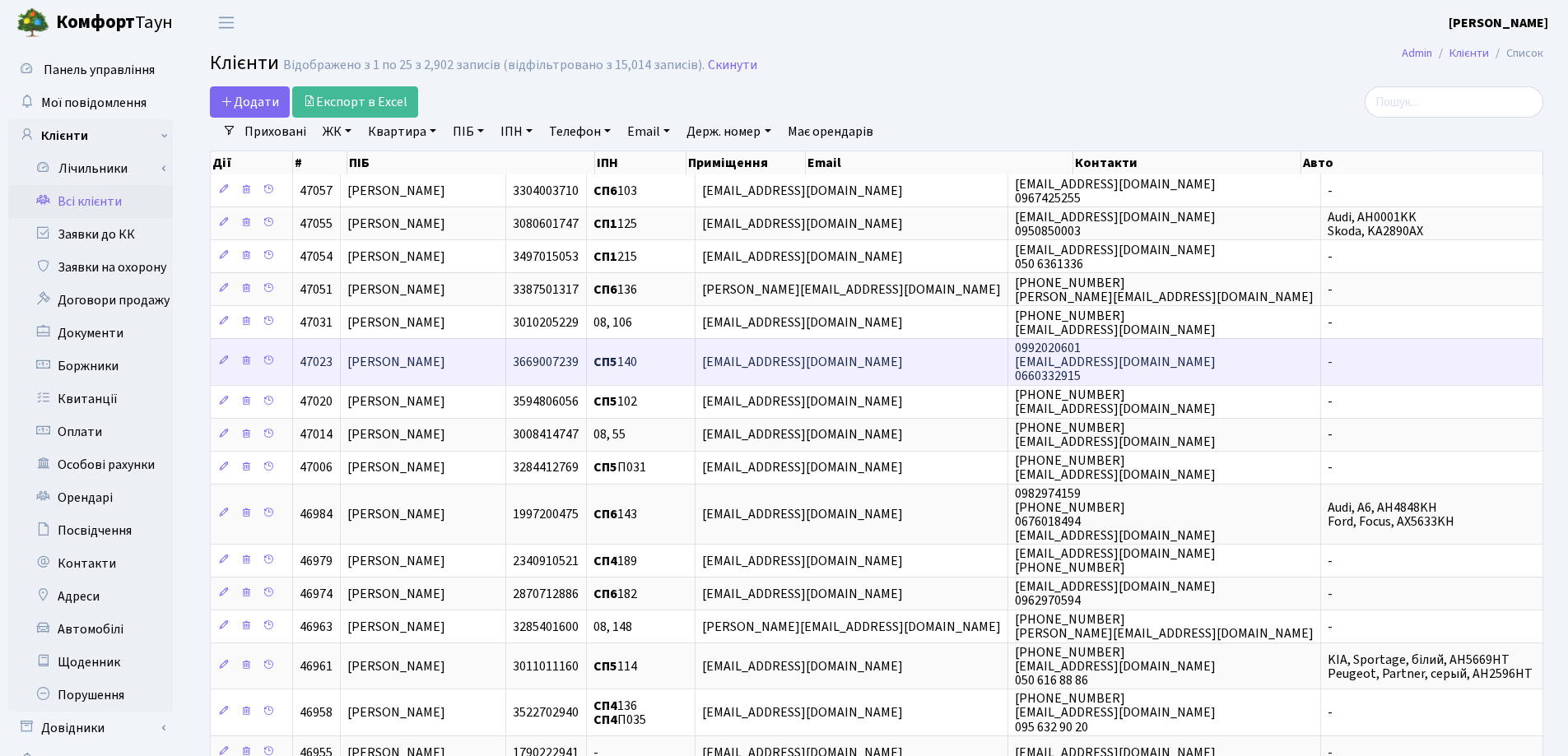
click at [445, 359] on span "[PERSON_NAME]" at bounding box center [396, 362] width 98 height 18
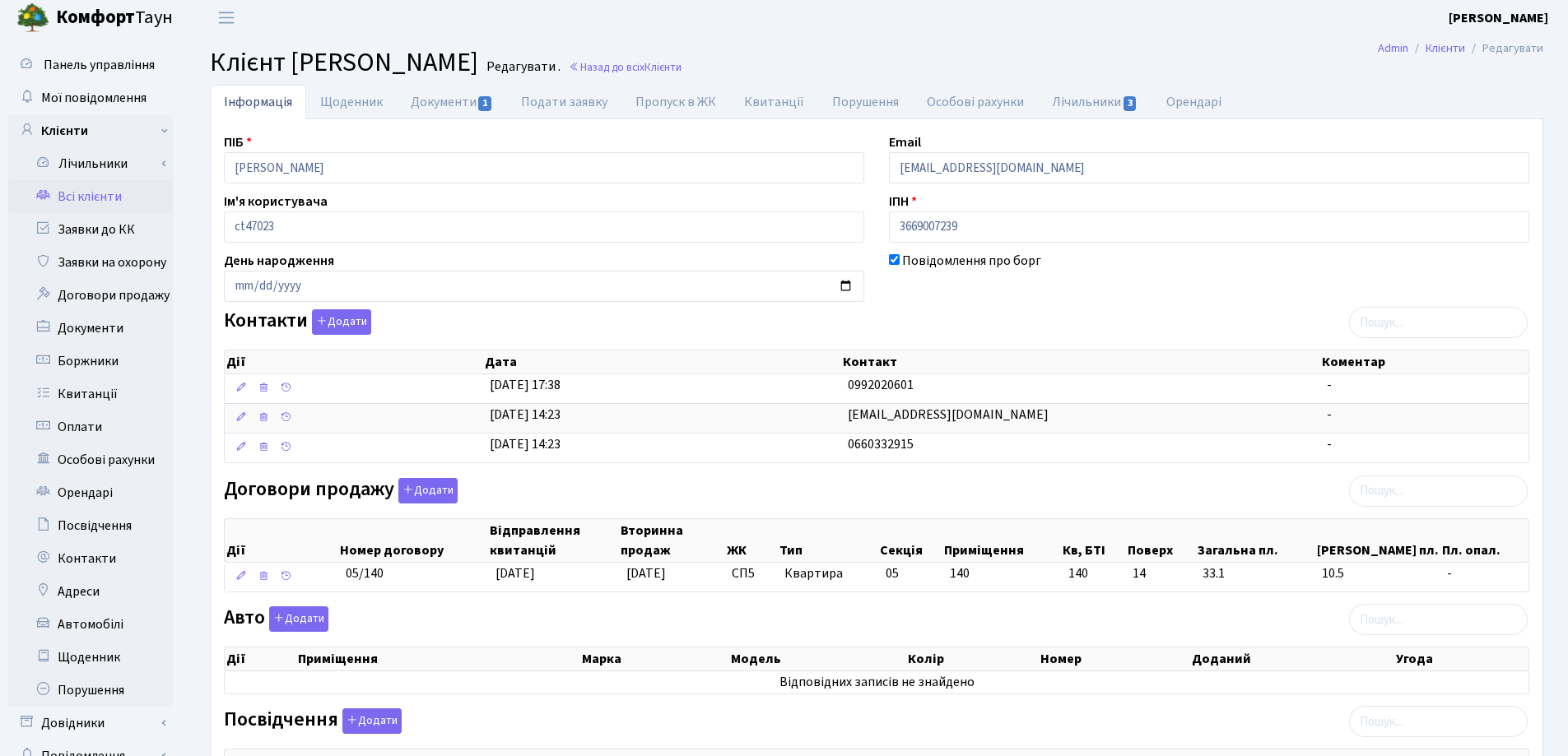
scroll to position [277, 0]
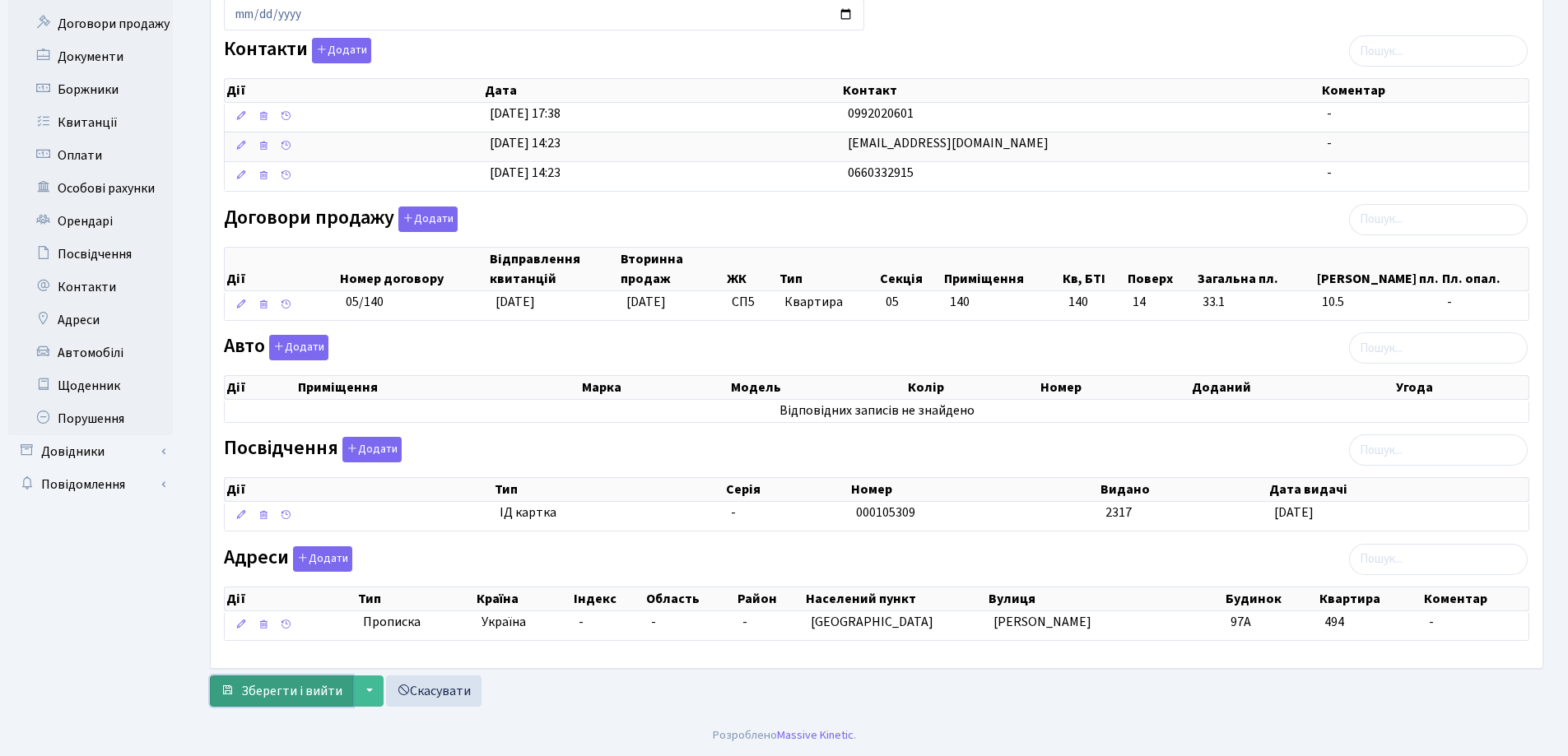
click at [294, 697] on span "Зберегти і вийти" at bounding box center [292, 692] width 101 height 18
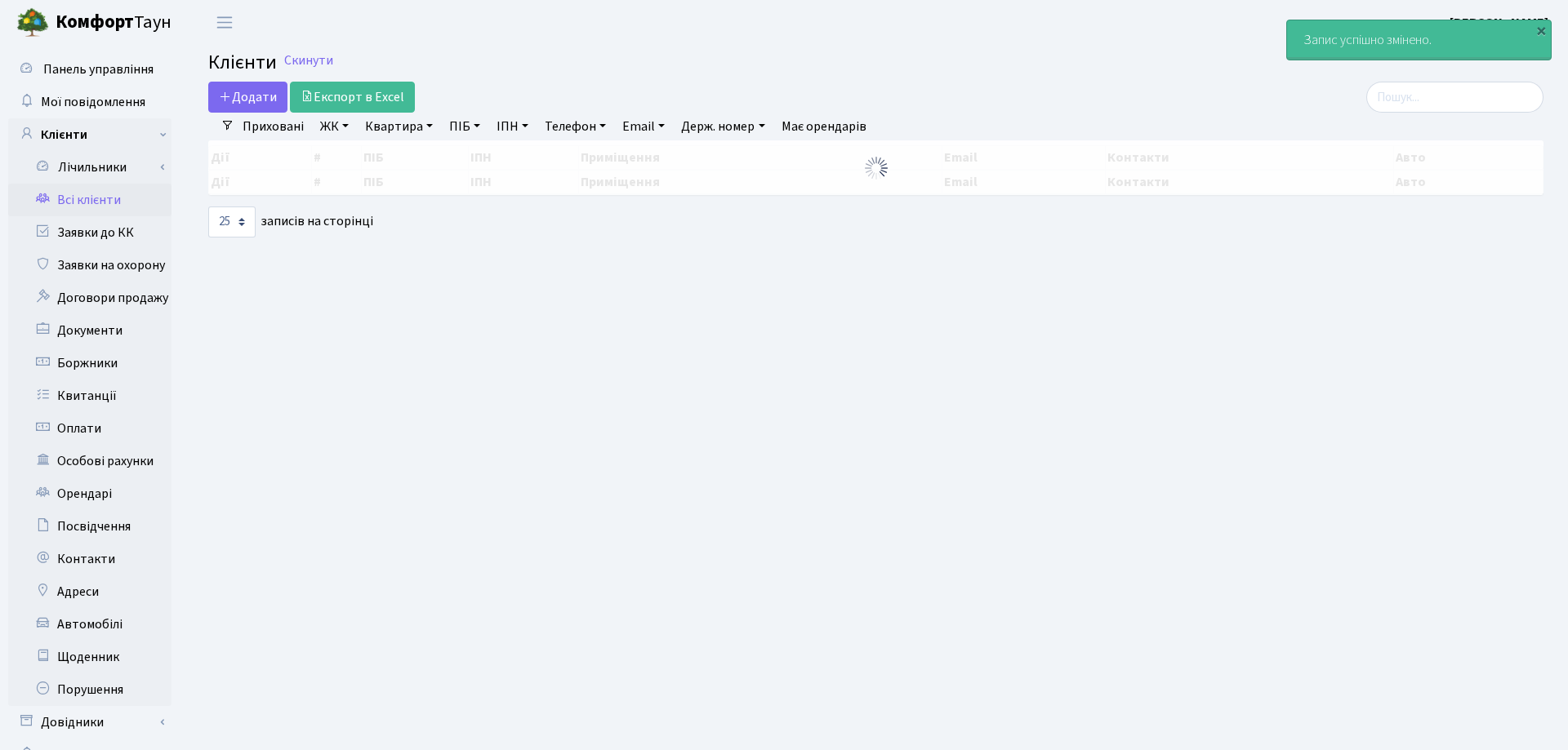
select select "25"
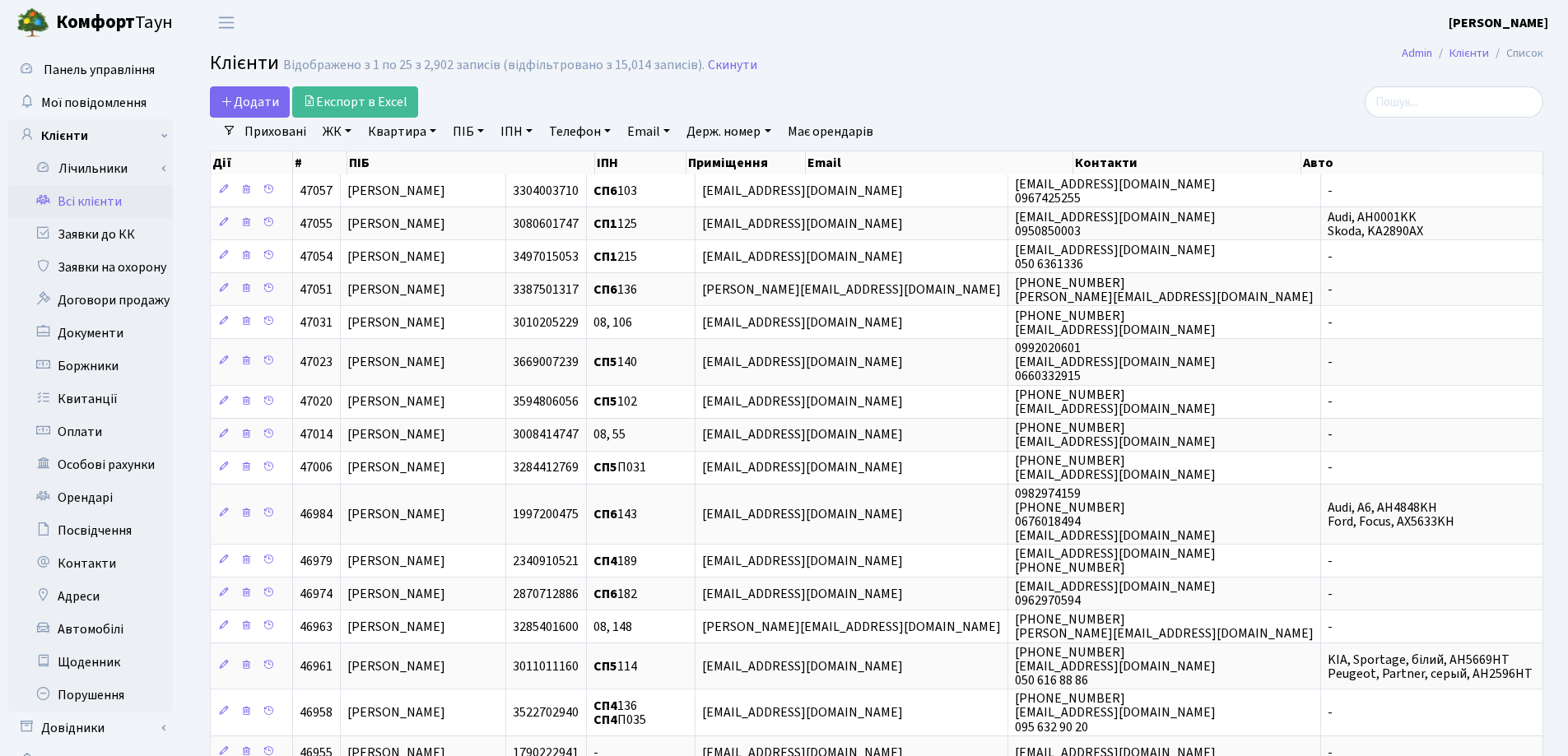
click at [432, 128] on link "Квартира" at bounding box center [402, 132] width 81 height 28
type input "140"
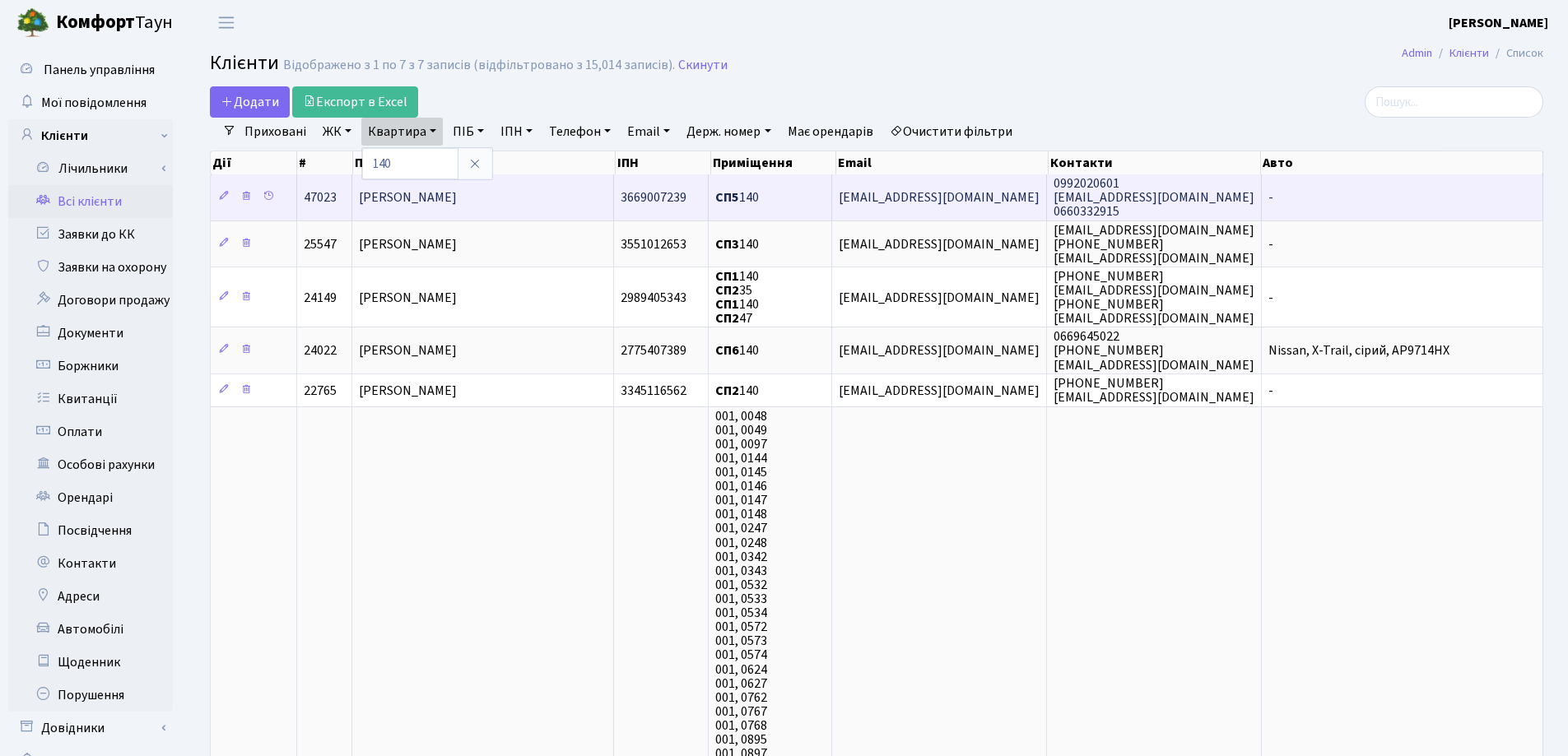
click at [456, 192] on span "[PERSON_NAME]" at bounding box center [408, 197] width 98 height 18
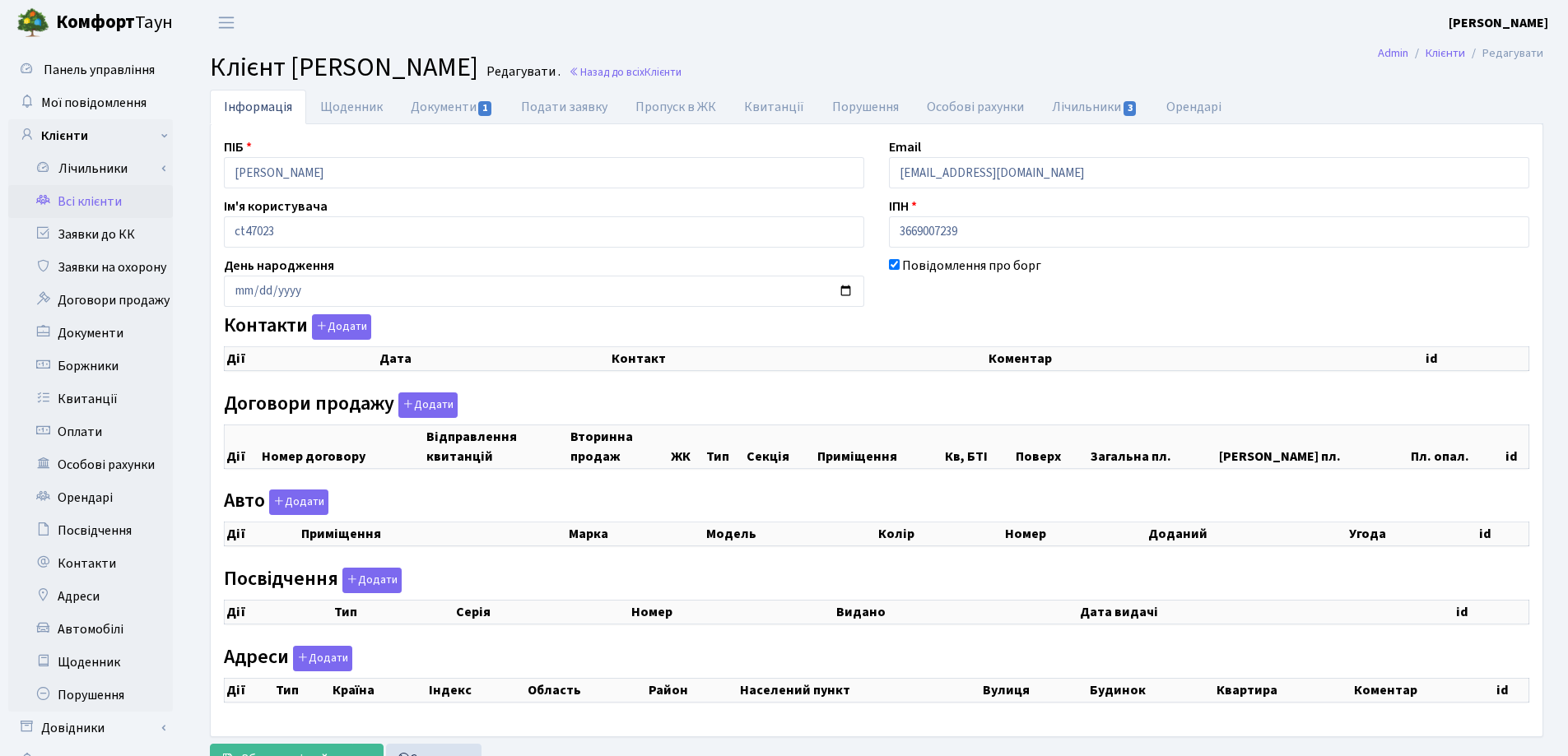
checkbox input "true"
select select "25"
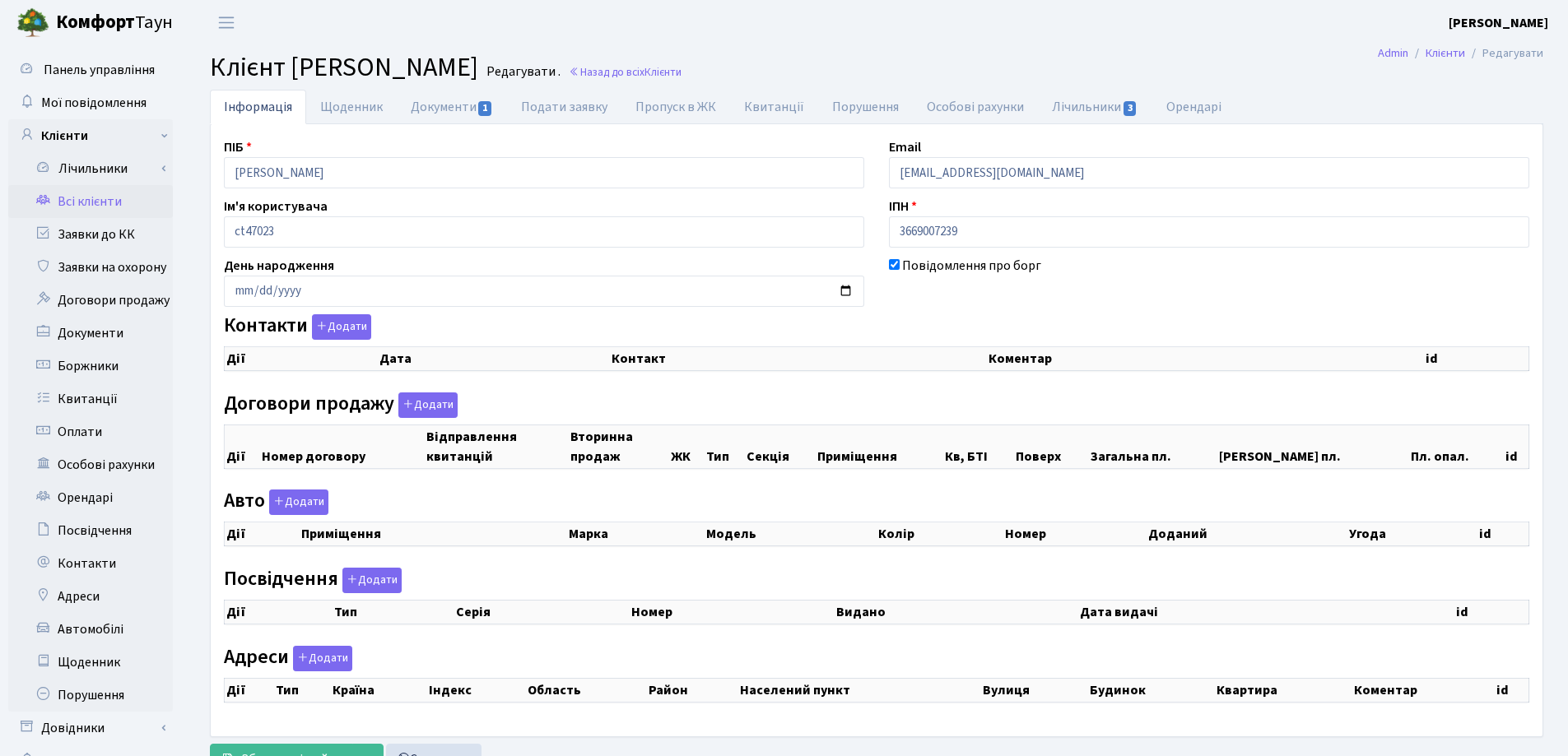
select select "25"
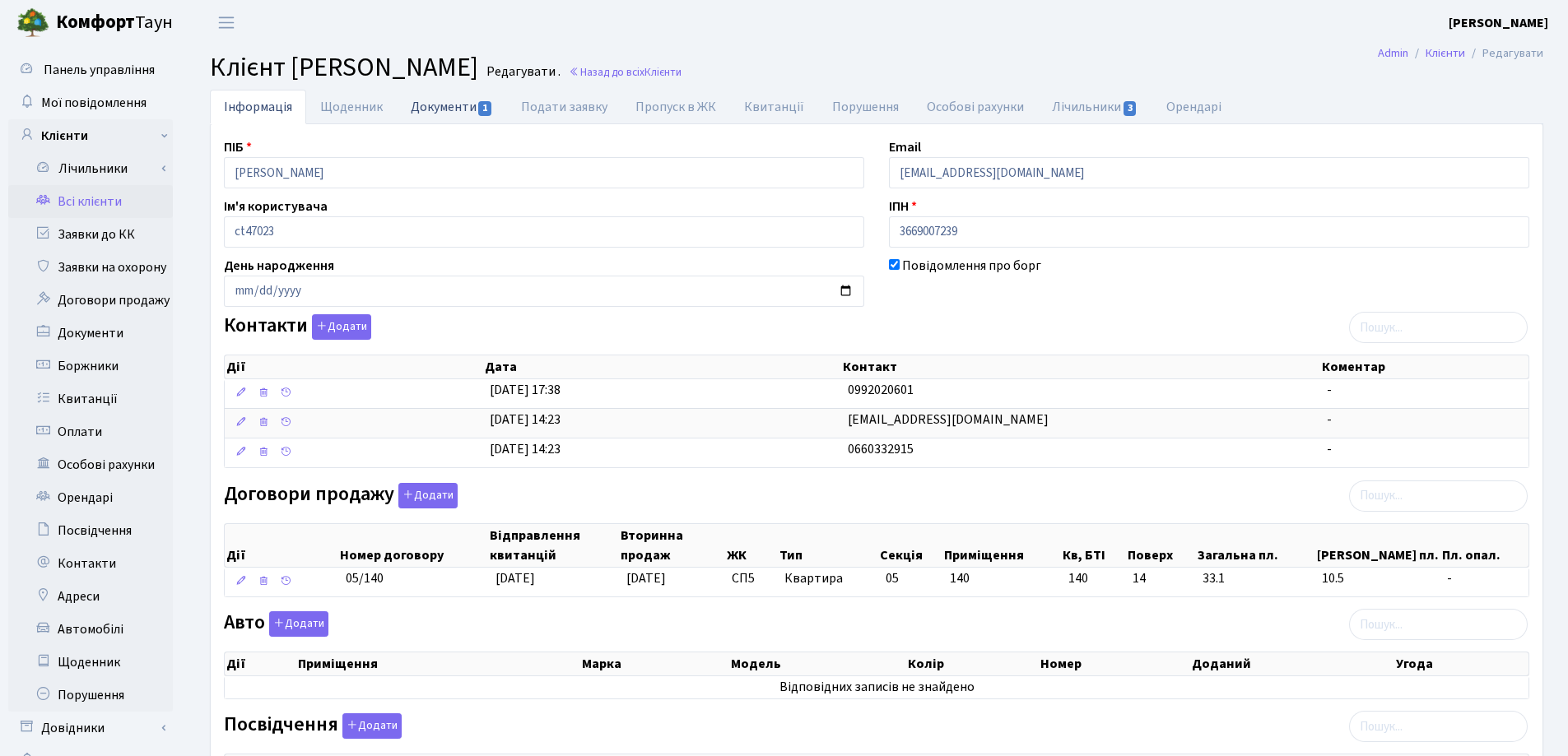
click at [418, 107] on link "Документи 1" at bounding box center [451, 106] width 110 height 34
select select "25"
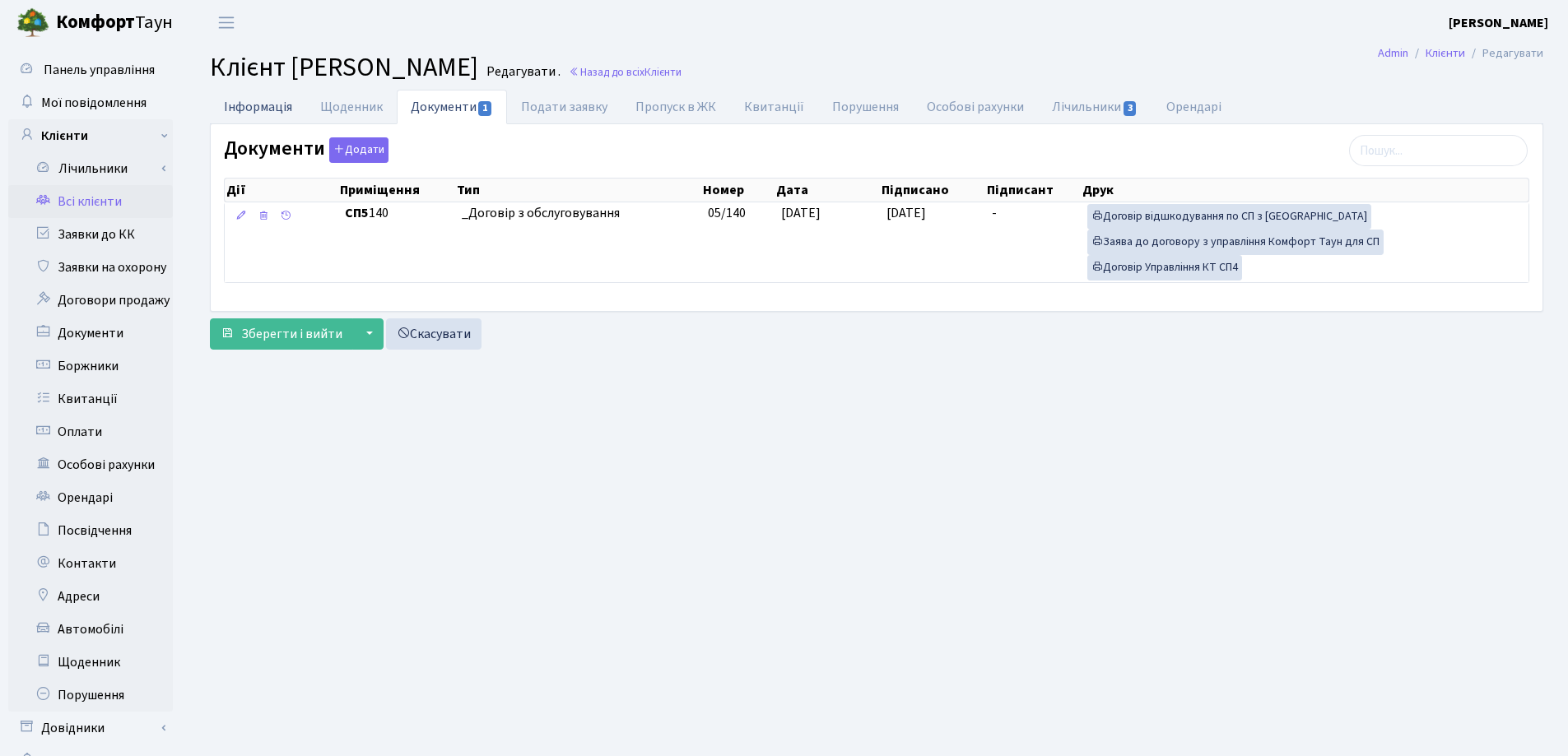
click at [246, 103] on link "Інформація" at bounding box center [258, 106] width 96 height 34
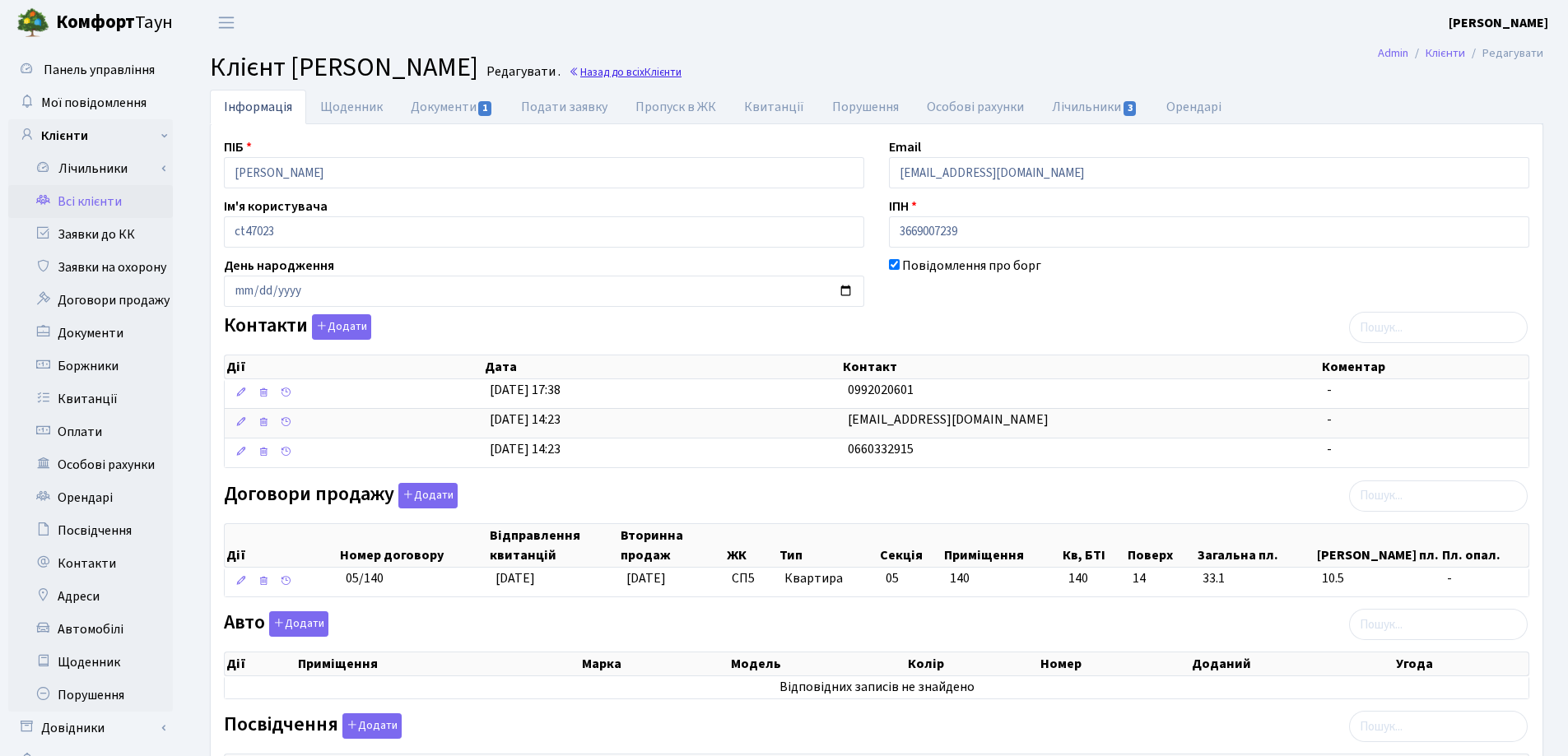
click at [681, 75] on link "Назад до всіх Клієнти" at bounding box center [625, 72] width 113 height 16
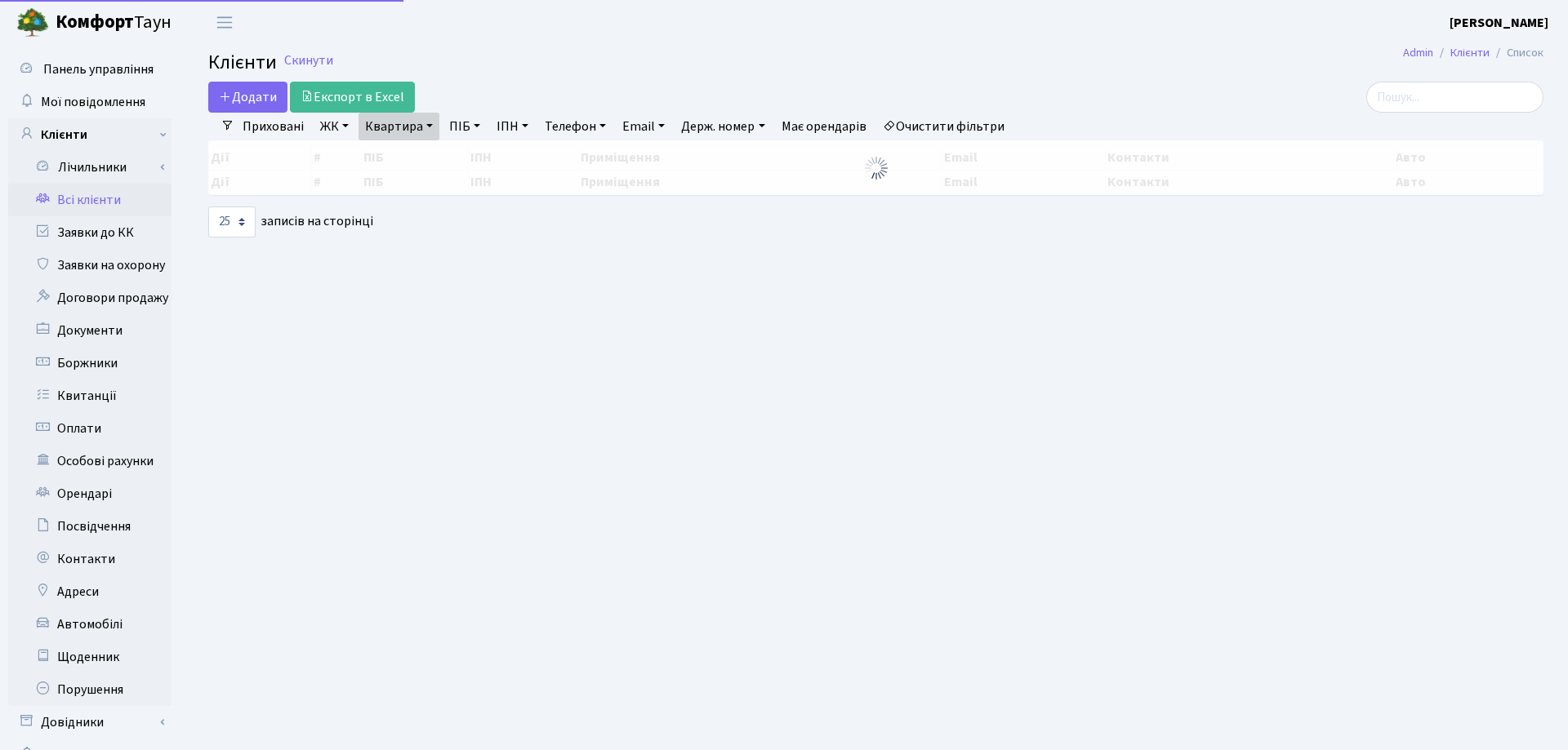
select select "25"
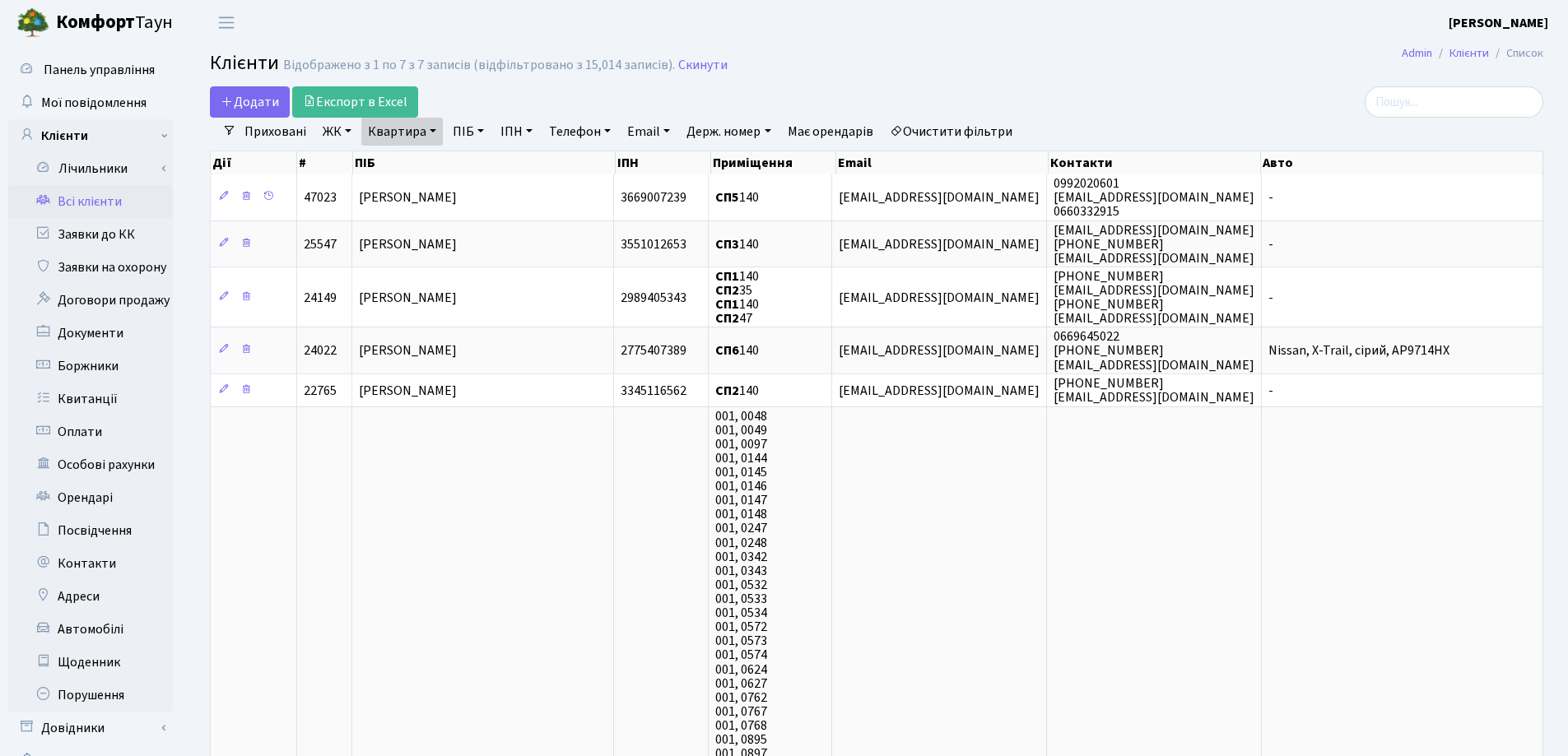
click at [429, 132] on link "Квартира" at bounding box center [402, 132] width 81 height 28
click at [479, 167] on icon at bounding box center [474, 163] width 13 height 13
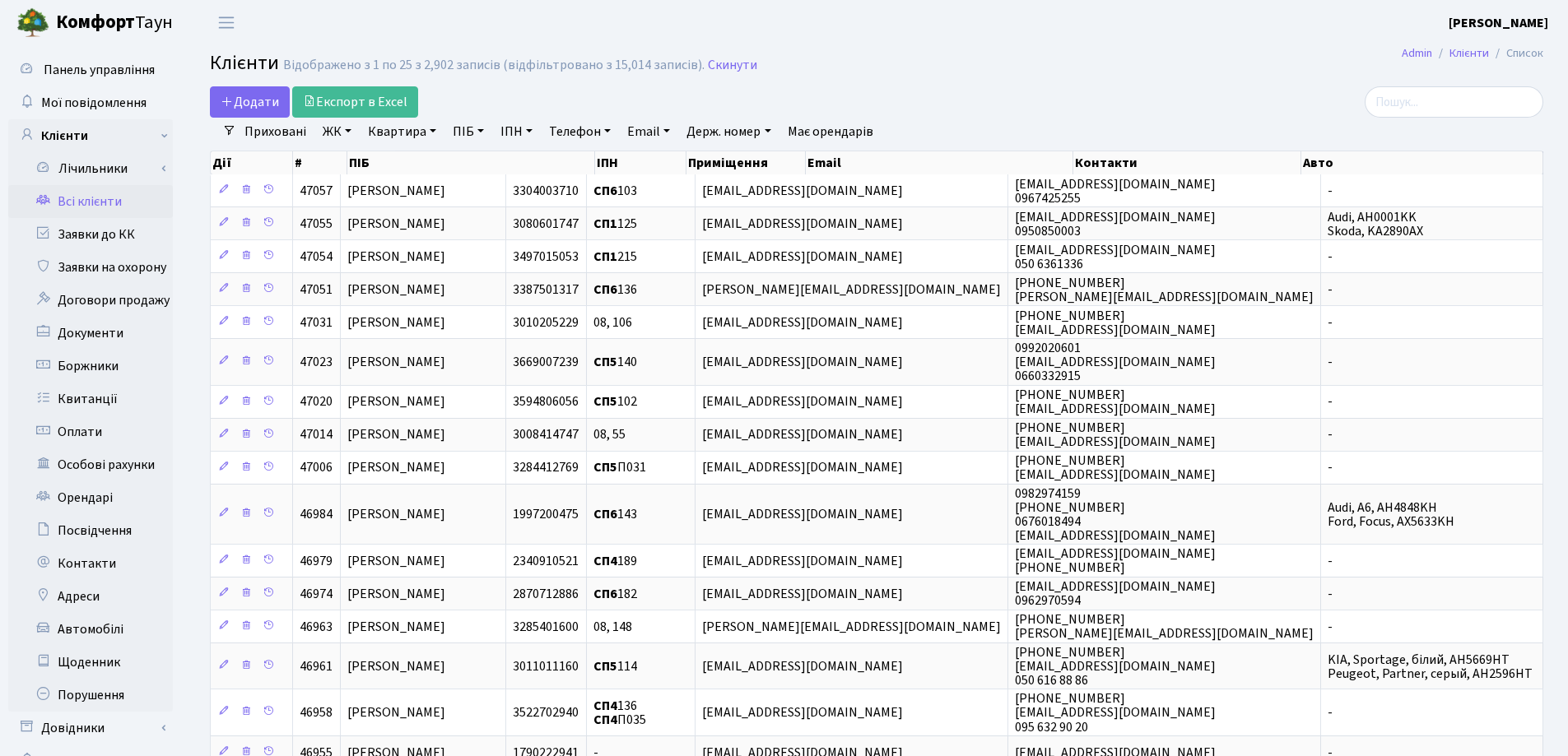
click at [434, 130] on link "Квартира" at bounding box center [402, 132] width 81 height 28
click at [434, 149] on input "text" at bounding box center [410, 164] width 96 height 32
type input "189"
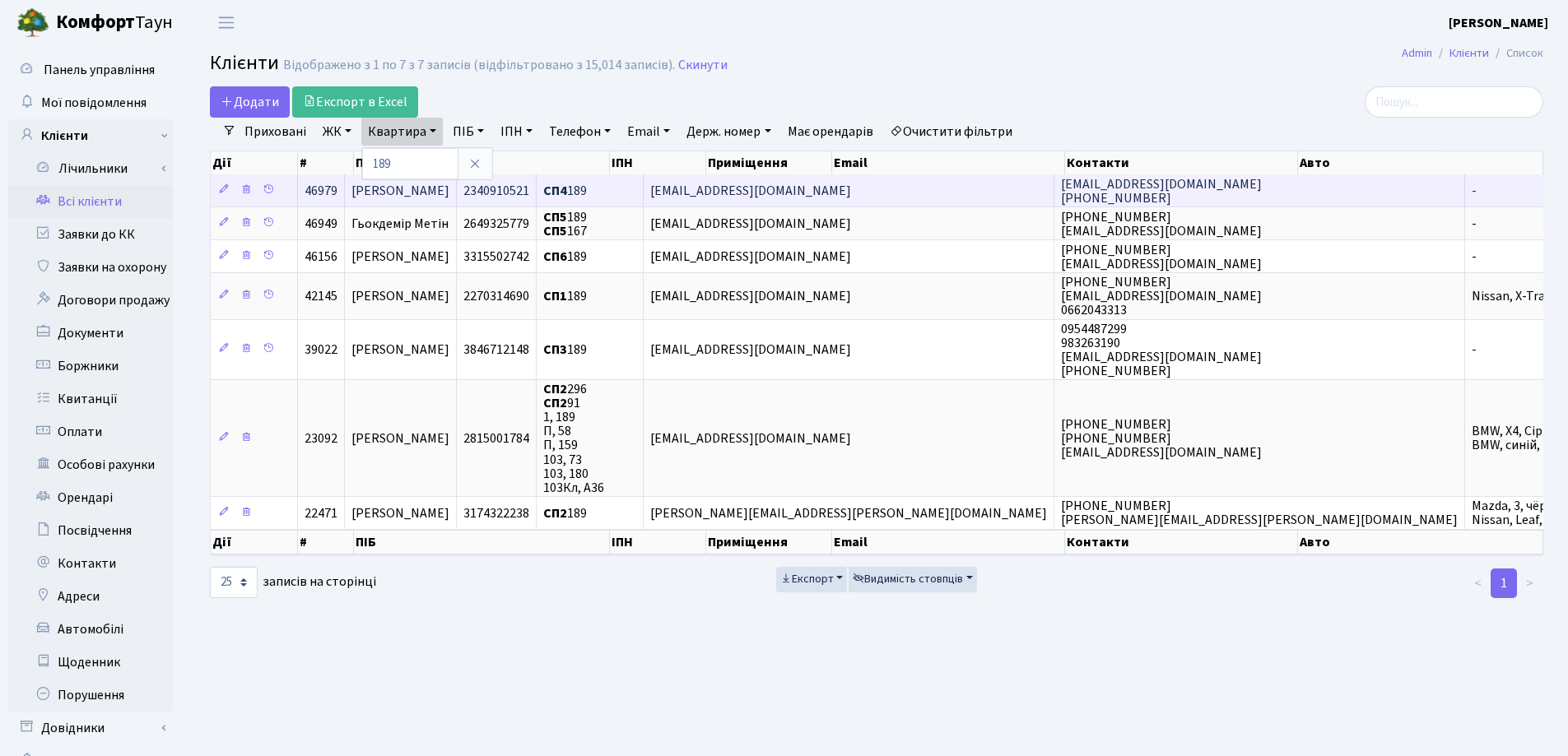
click at [456, 186] on td "[PERSON_NAME]" at bounding box center [401, 190] width 112 height 32
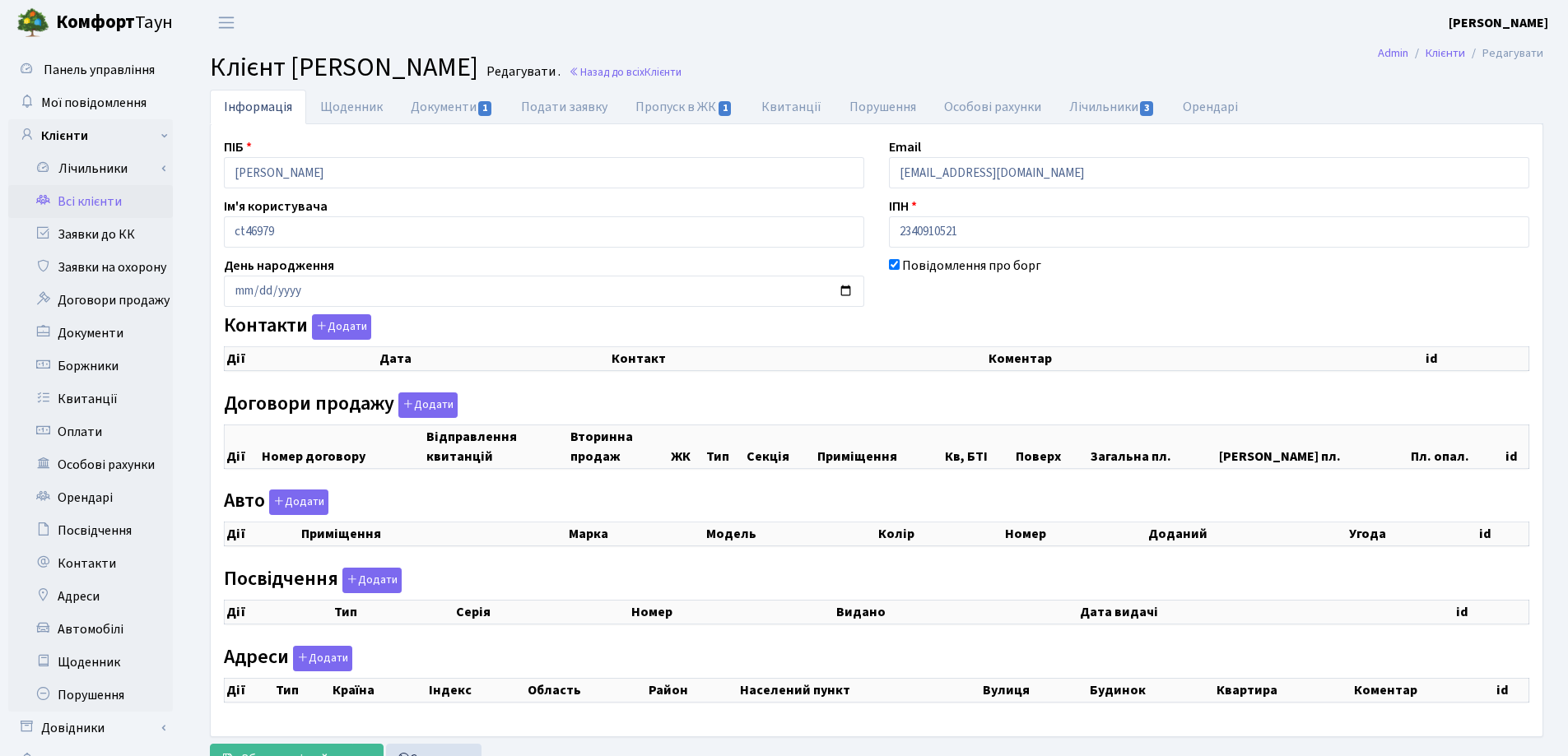
checkbox input "true"
select select "25"
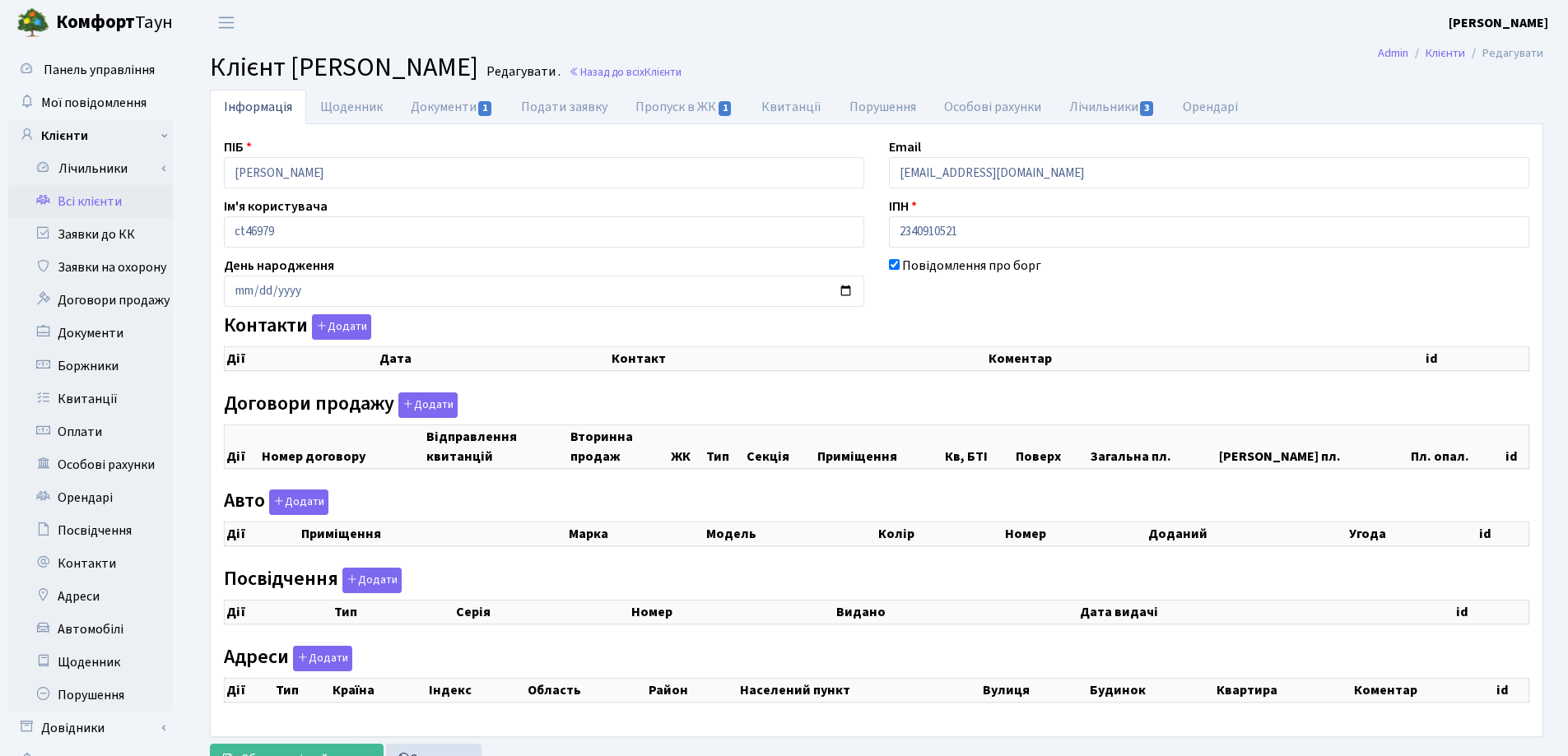
select select "25"
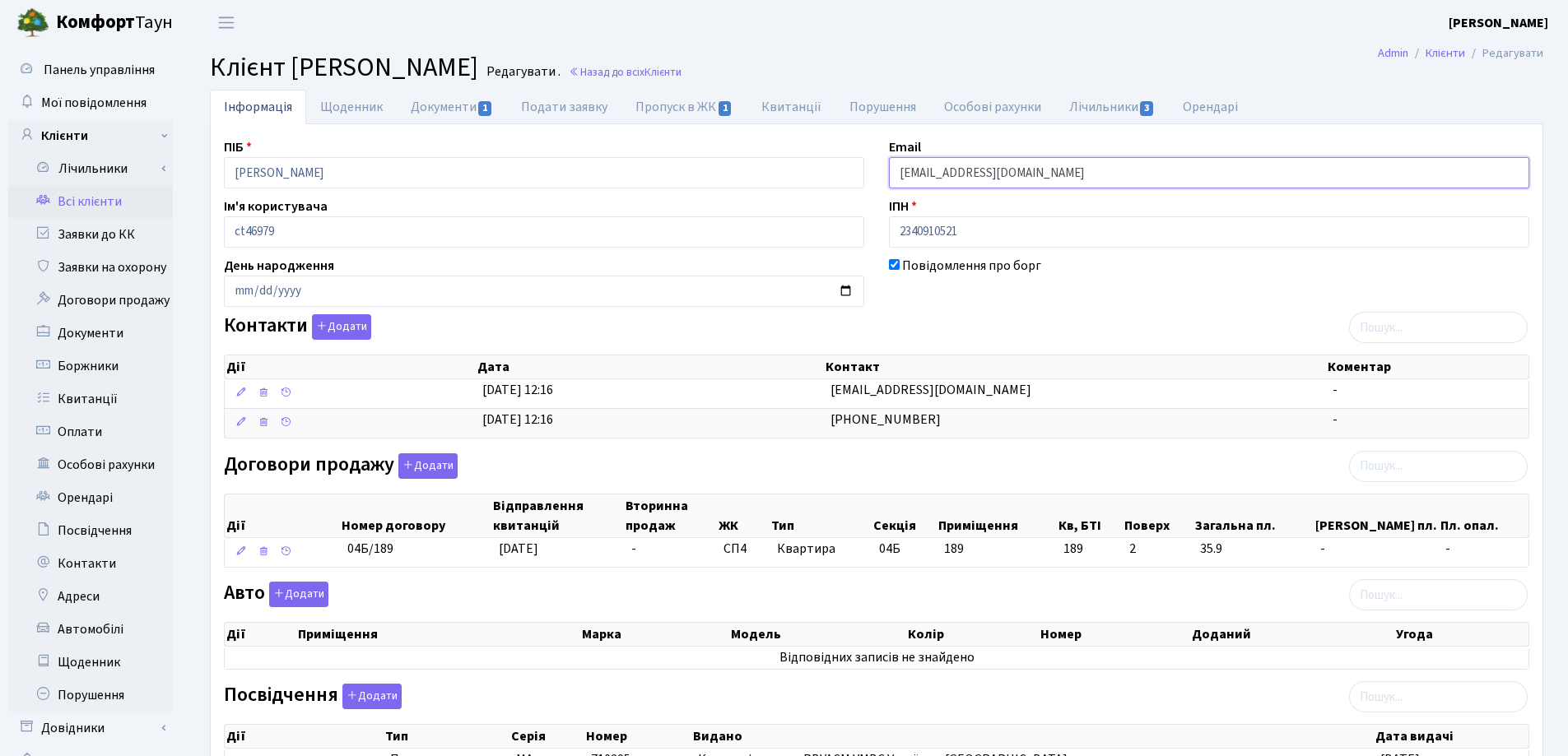
drag, startPoint x: 1130, startPoint y: 173, endPoint x: 880, endPoint y: 177, distance: 250.0
click at [880, 177] on div "Email [EMAIL_ADDRESS][DOMAIN_NAME]" at bounding box center [1209, 163] width 664 height 51
click at [1093, 39] on header "[PERSON_NAME] [PERSON_NAME] Мій обліковий запис Вийти" at bounding box center [784, 23] width 1568 height 46
click at [681, 77] on link "Назад до всіх Клієнти" at bounding box center [625, 72] width 113 height 16
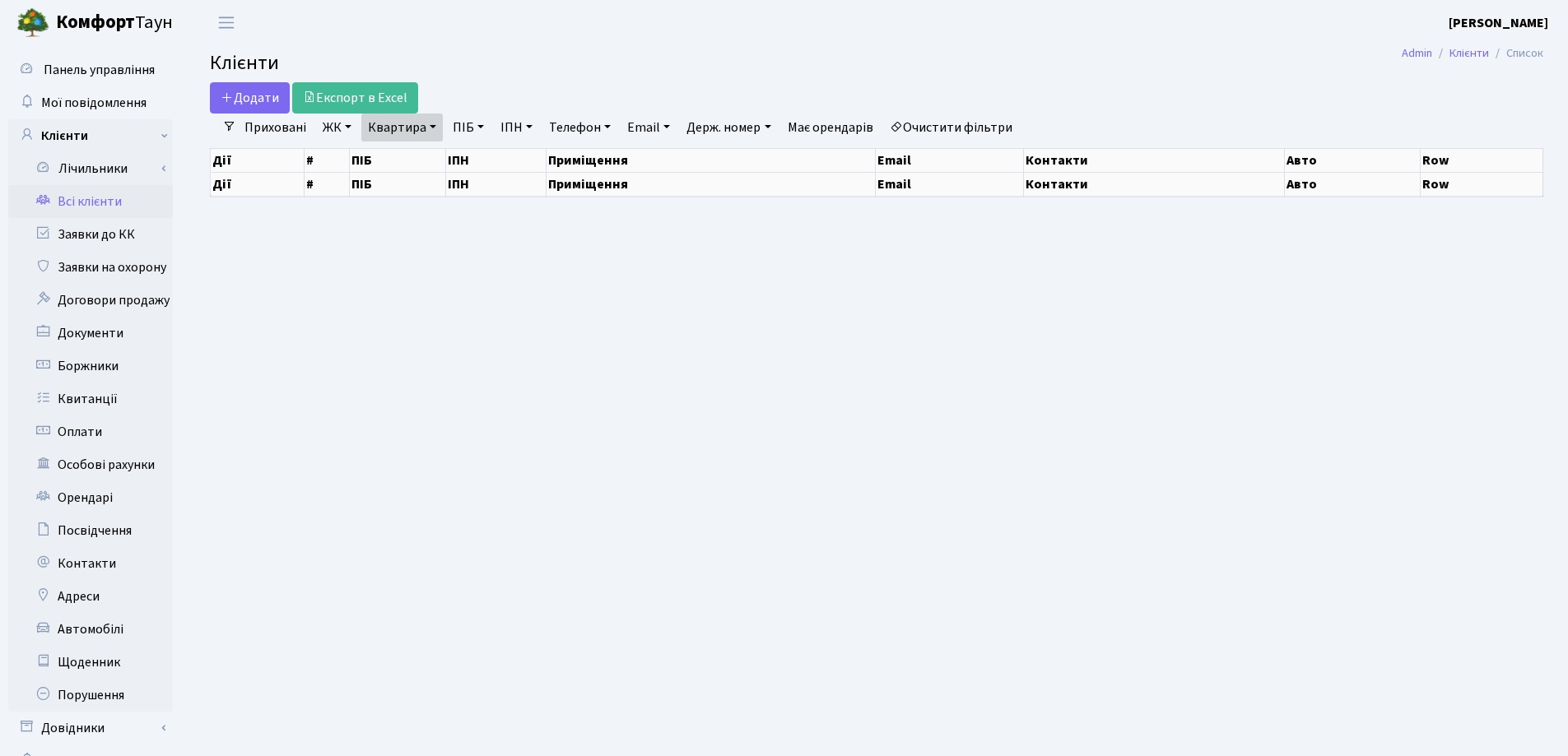
select select "25"
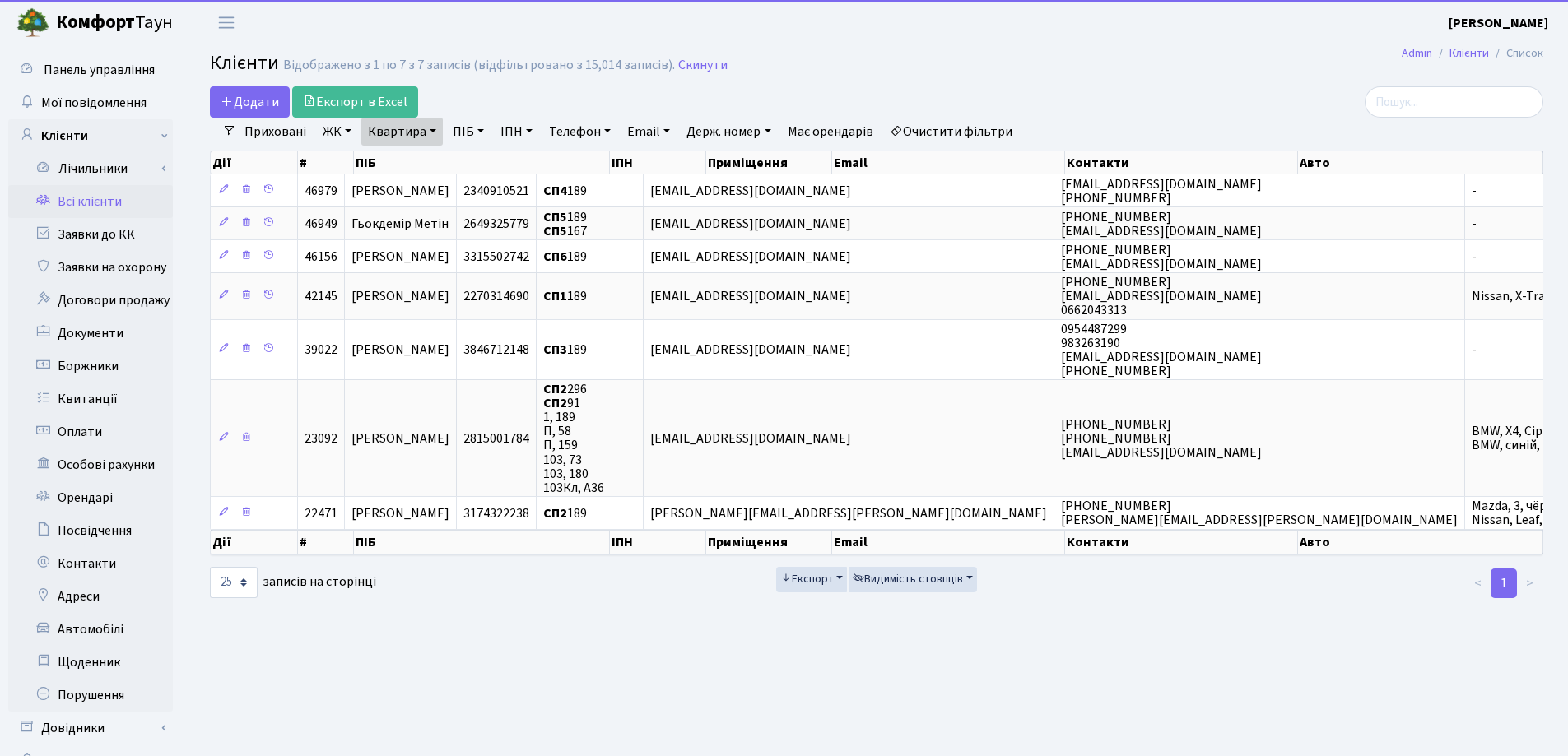
click at [432, 133] on link "Квартира" at bounding box center [402, 132] width 81 height 28
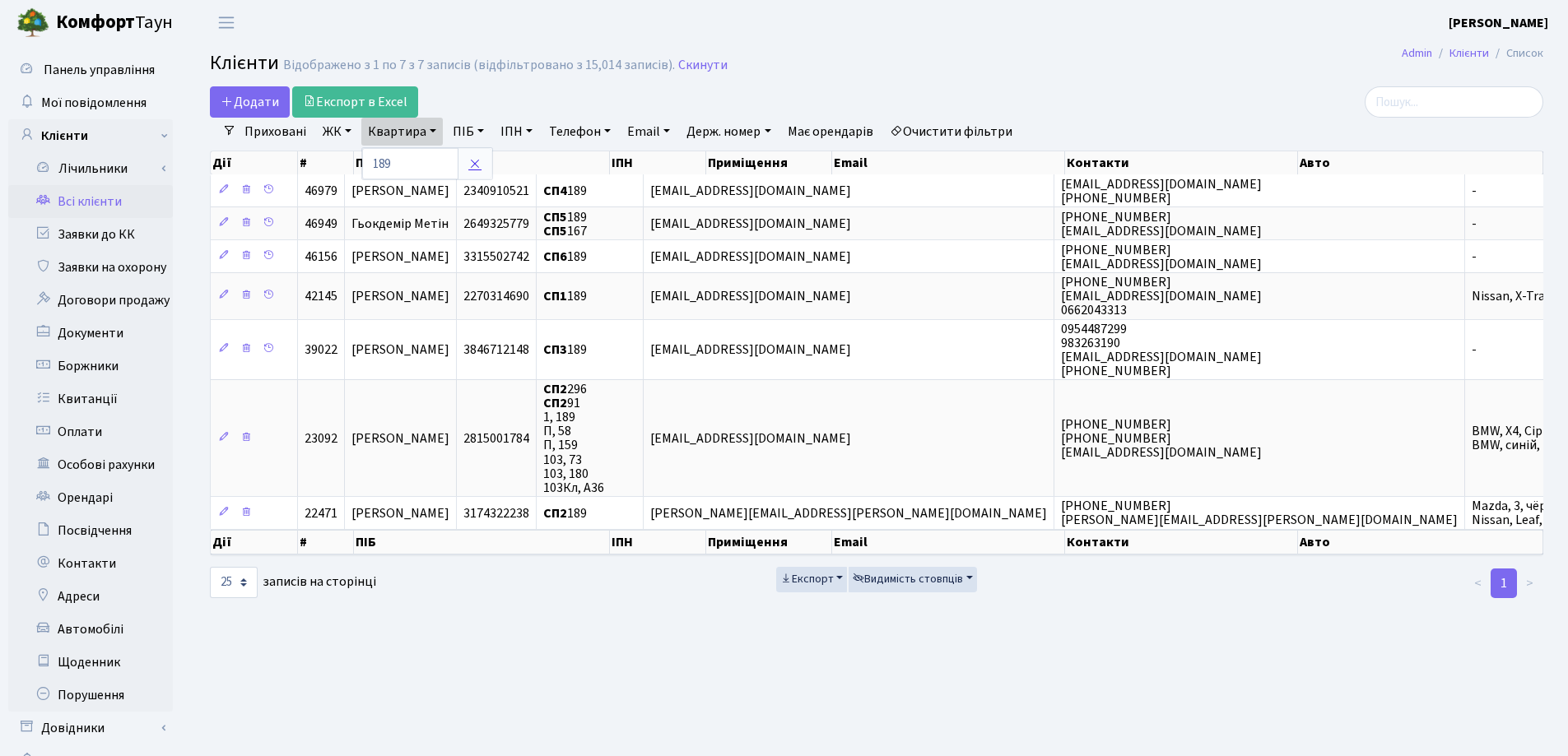
click at [472, 166] on icon at bounding box center [474, 163] width 13 height 13
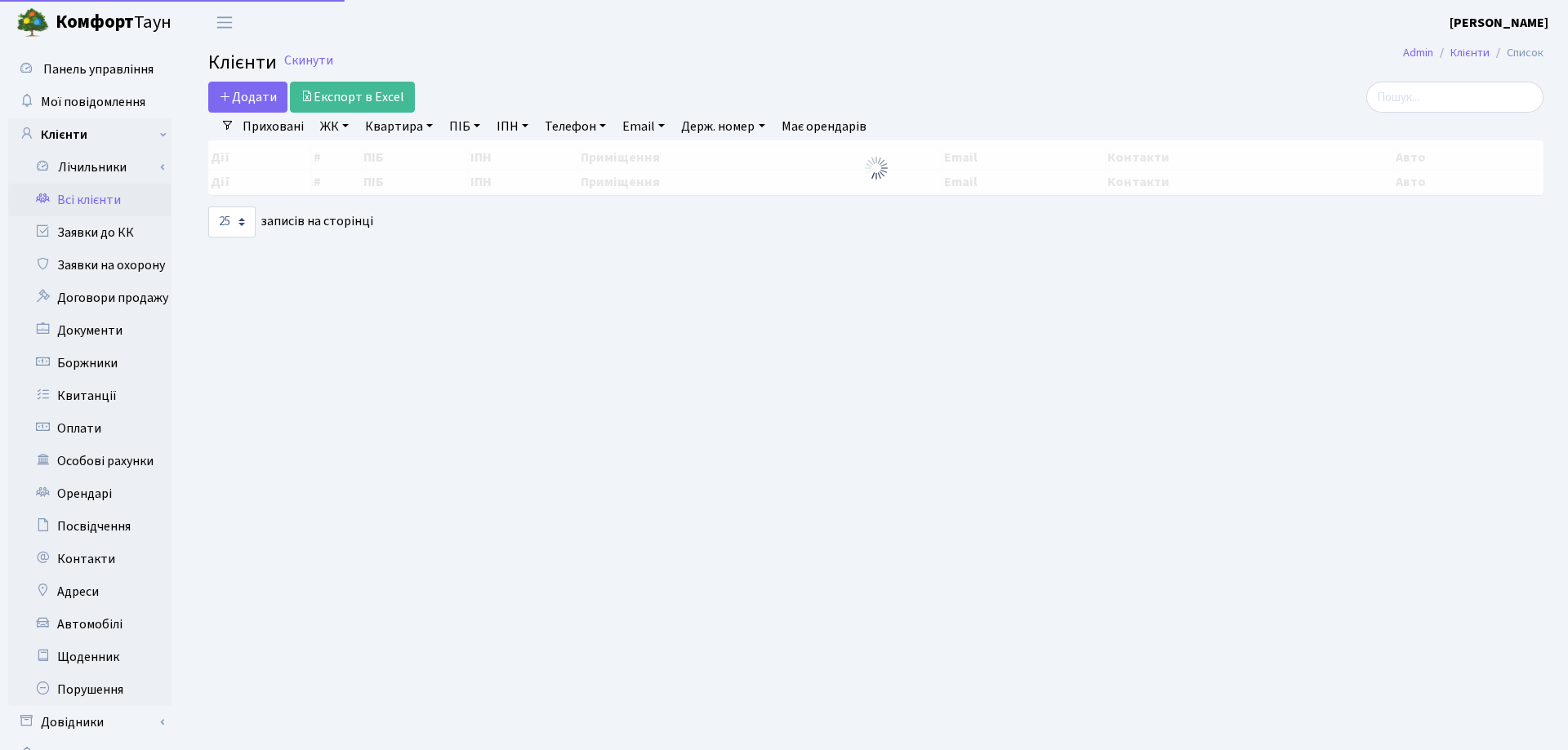
select select "25"
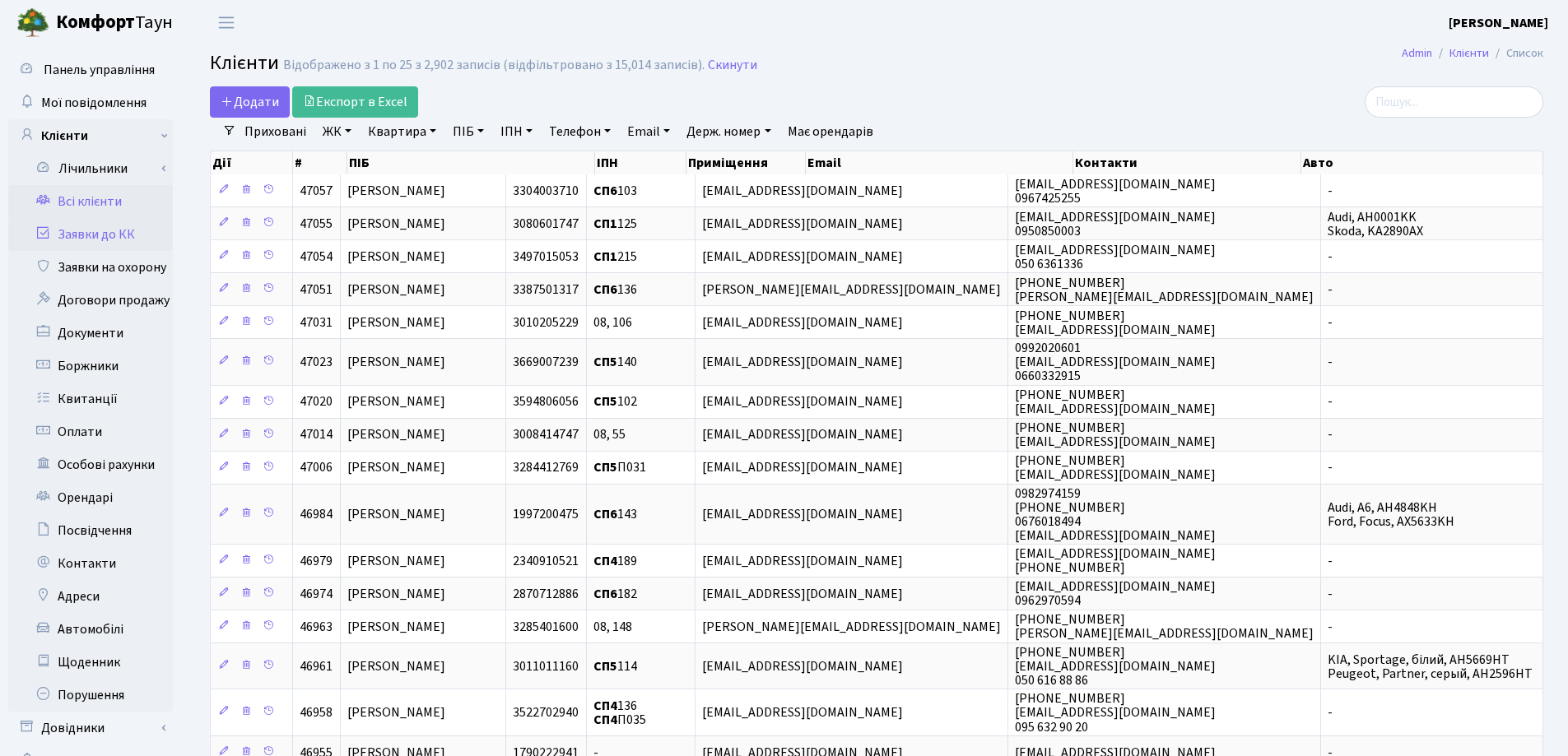
click at [76, 234] on link "Заявки до КК" at bounding box center [90, 234] width 165 height 33
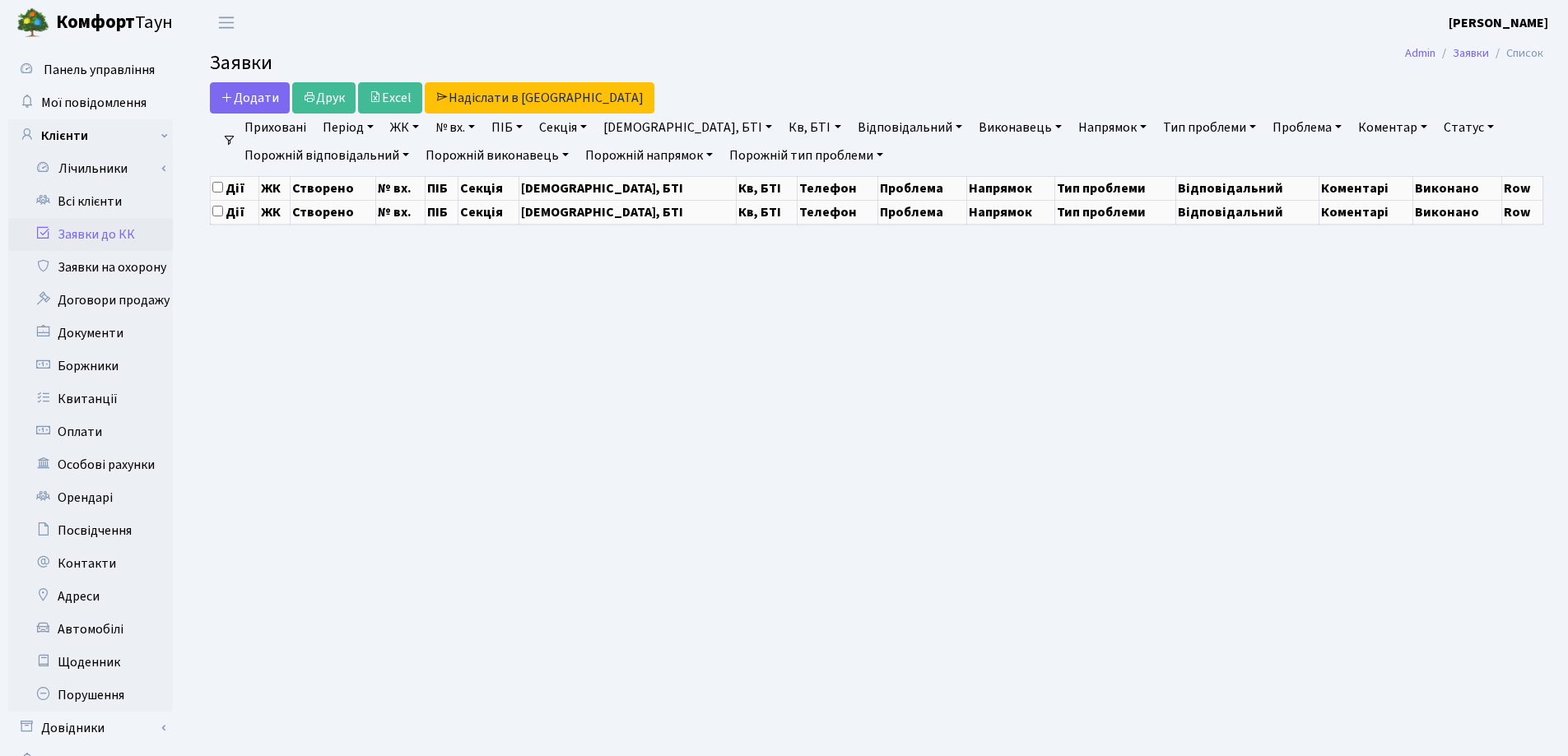
select select "25"
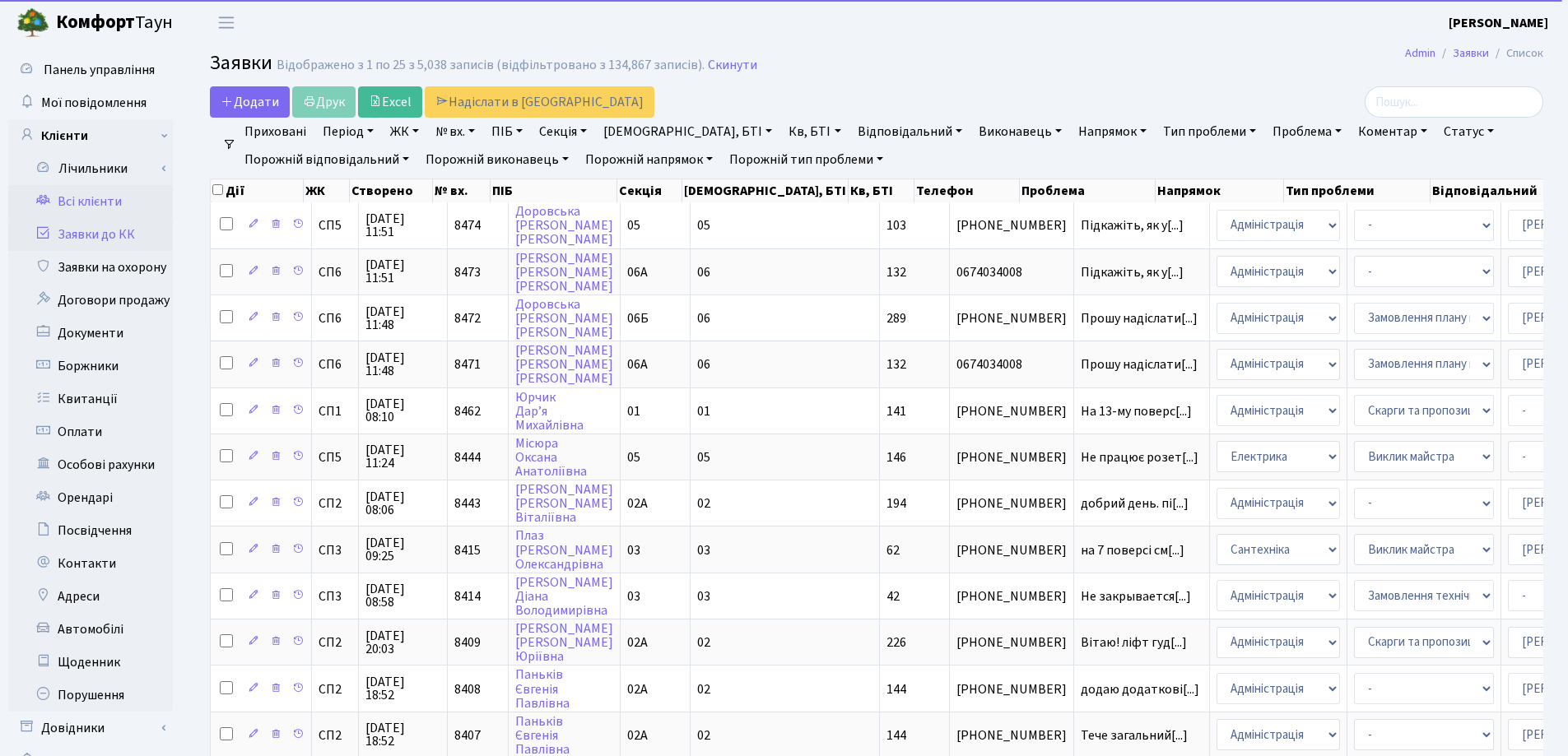
click at [70, 199] on link "Всі клієнти" at bounding box center [90, 201] width 165 height 33
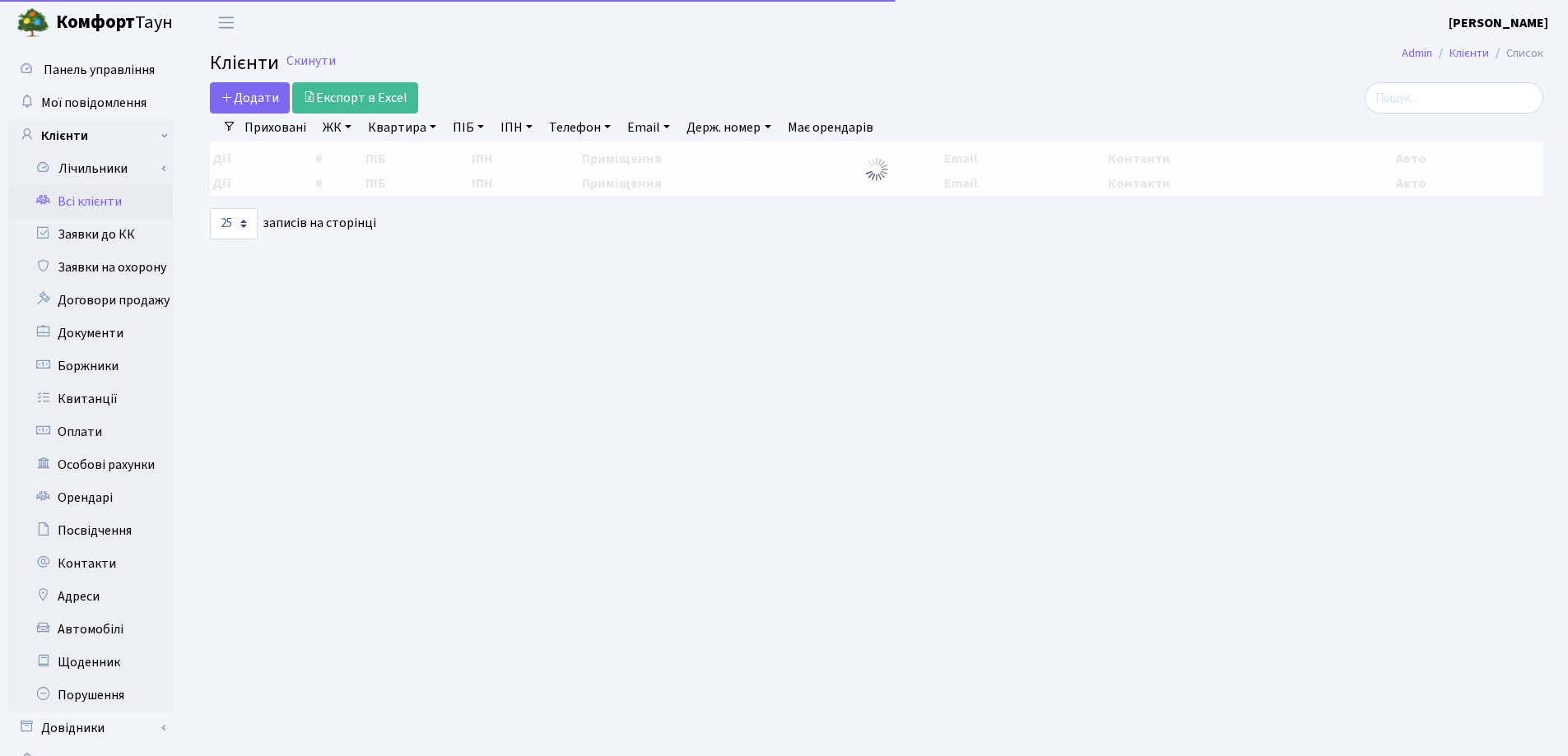
select select "25"
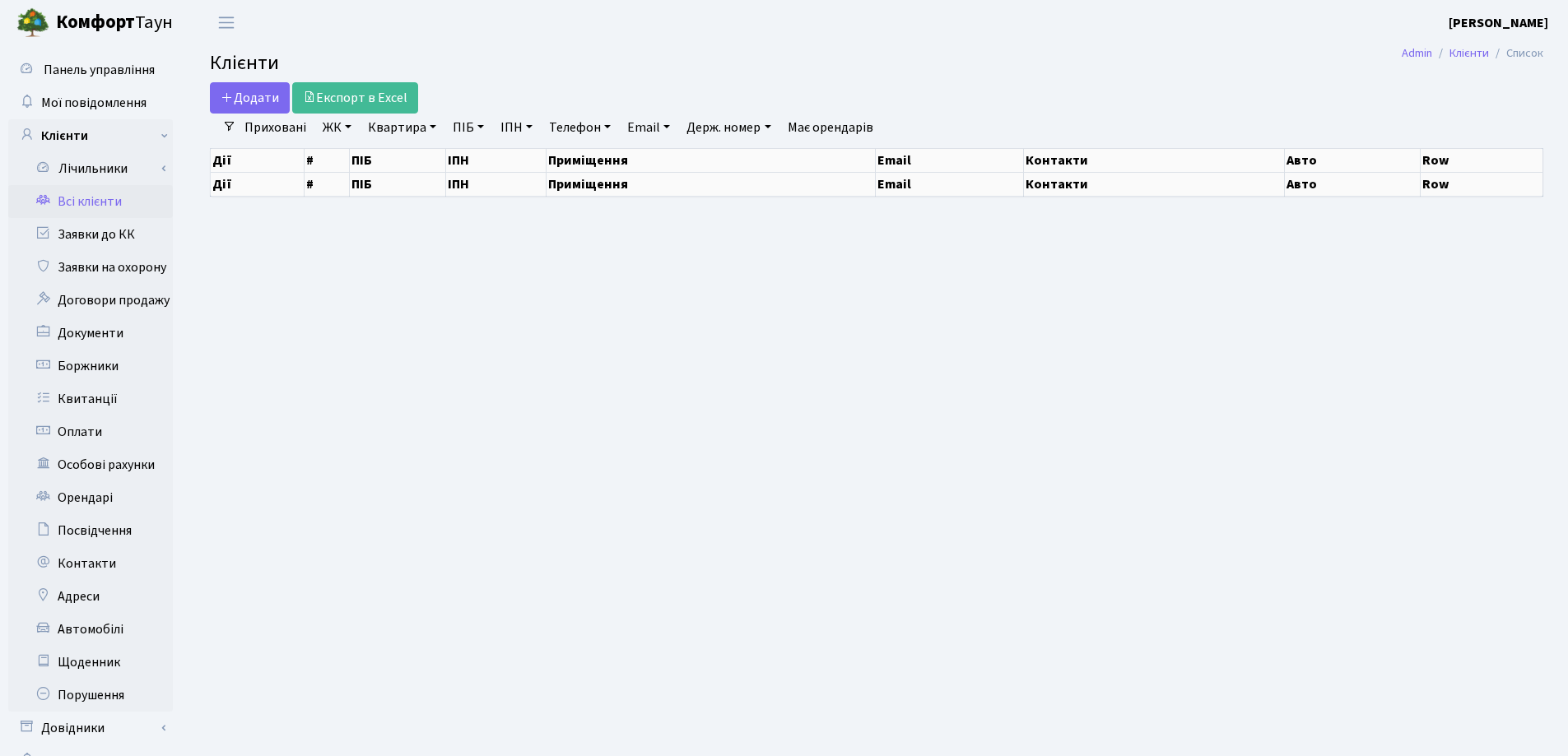
select select "25"
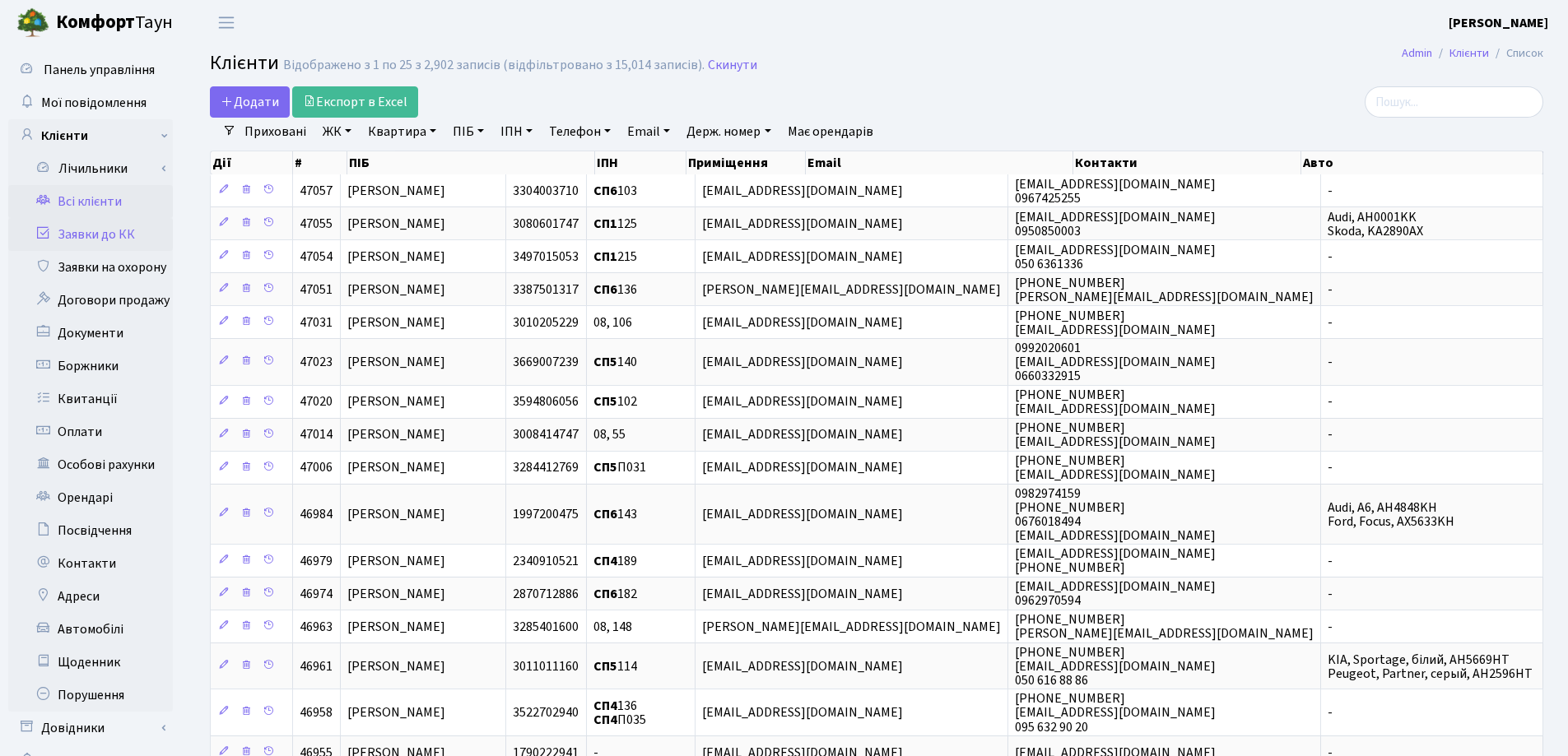
click at [122, 233] on link "Заявки до КК" at bounding box center [90, 234] width 165 height 33
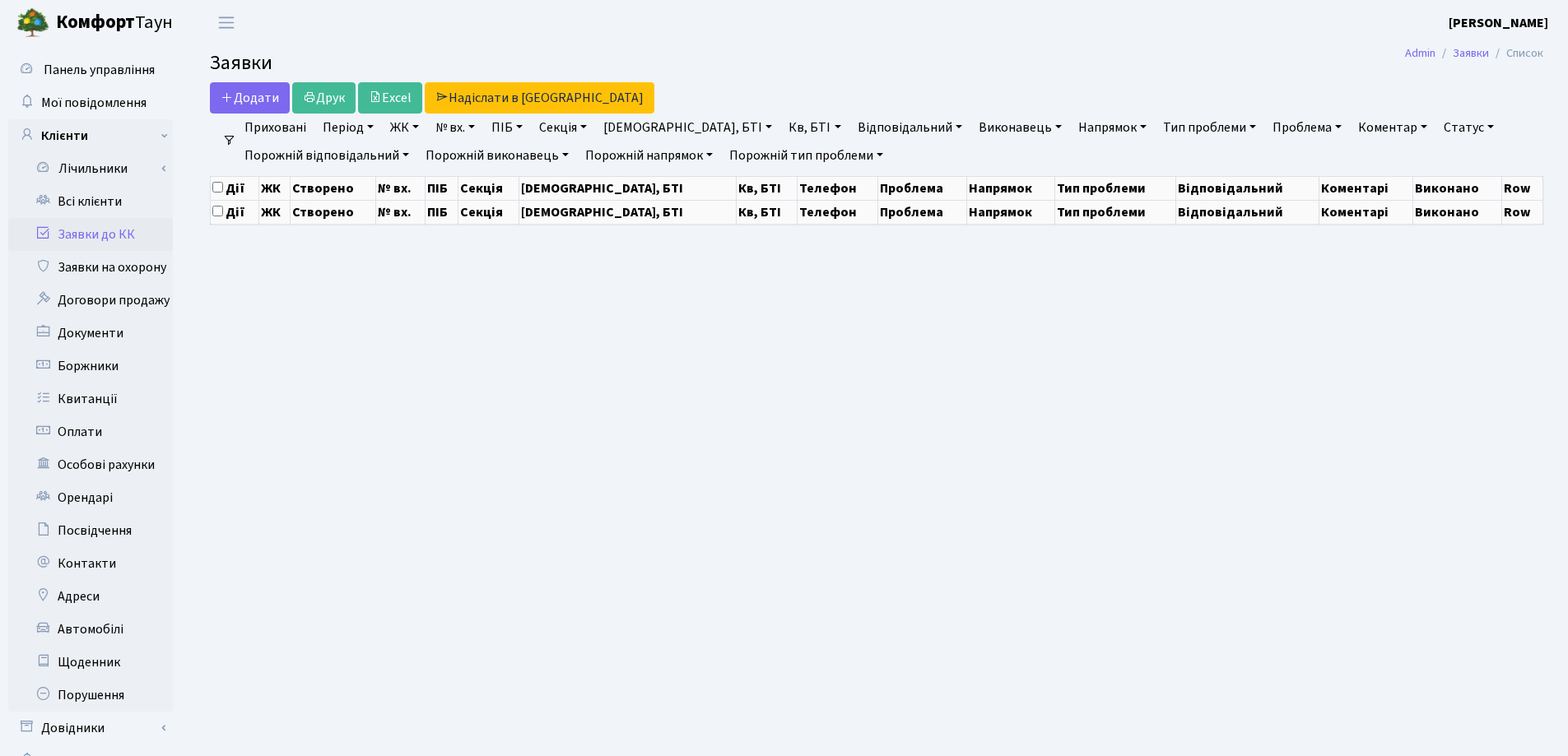
select select "25"
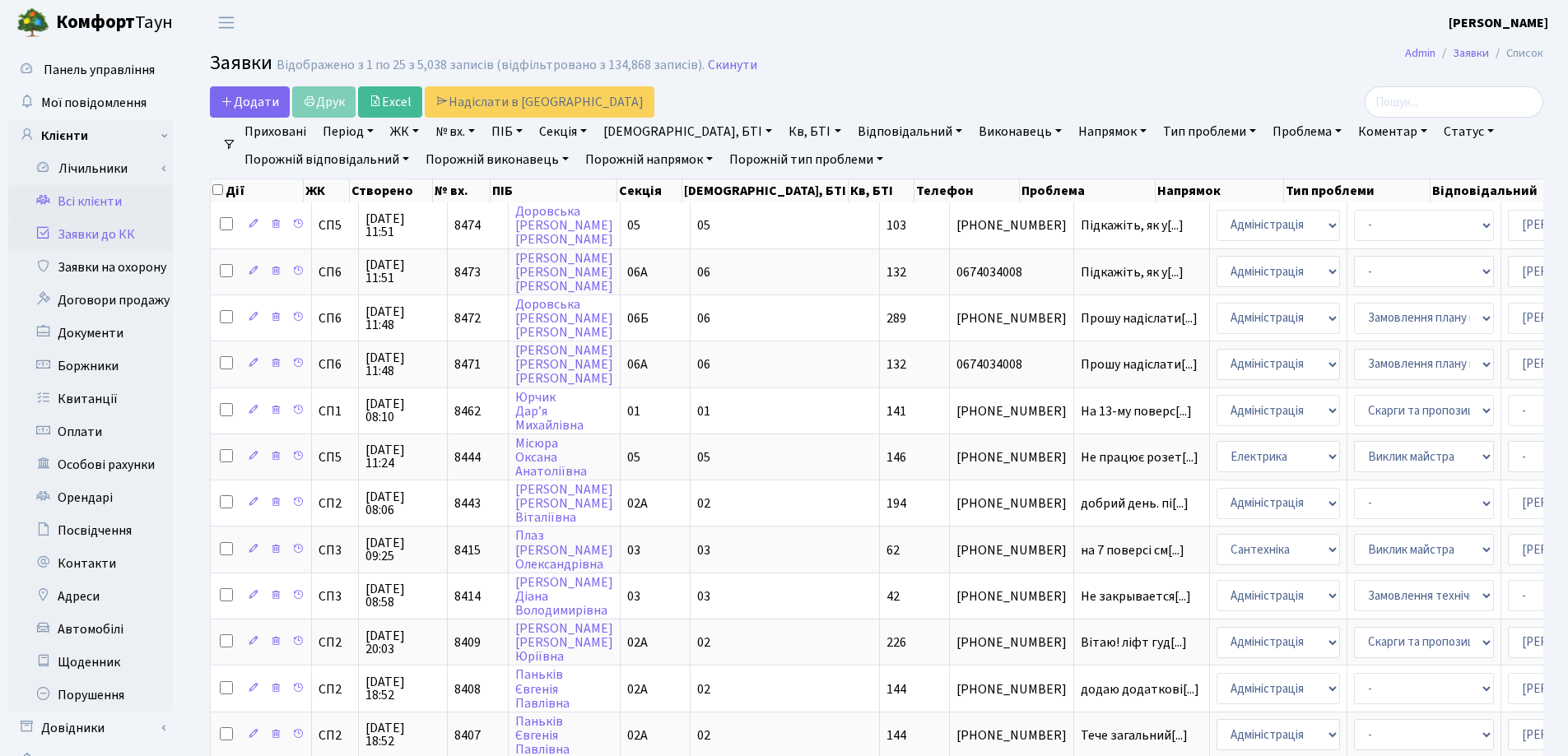
click at [85, 196] on link "Всі клієнти" at bounding box center [90, 201] width 165 height 33
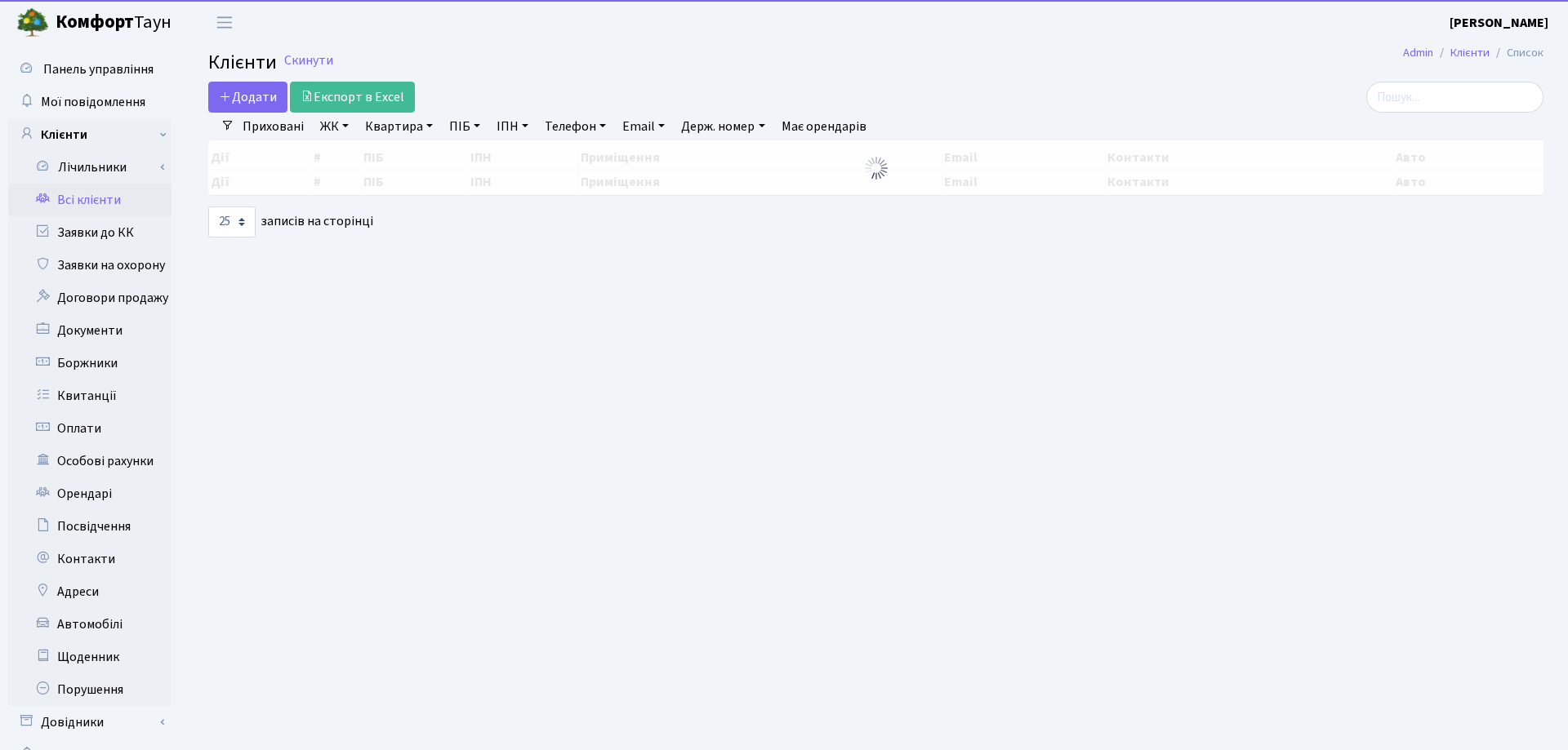
select select "25"
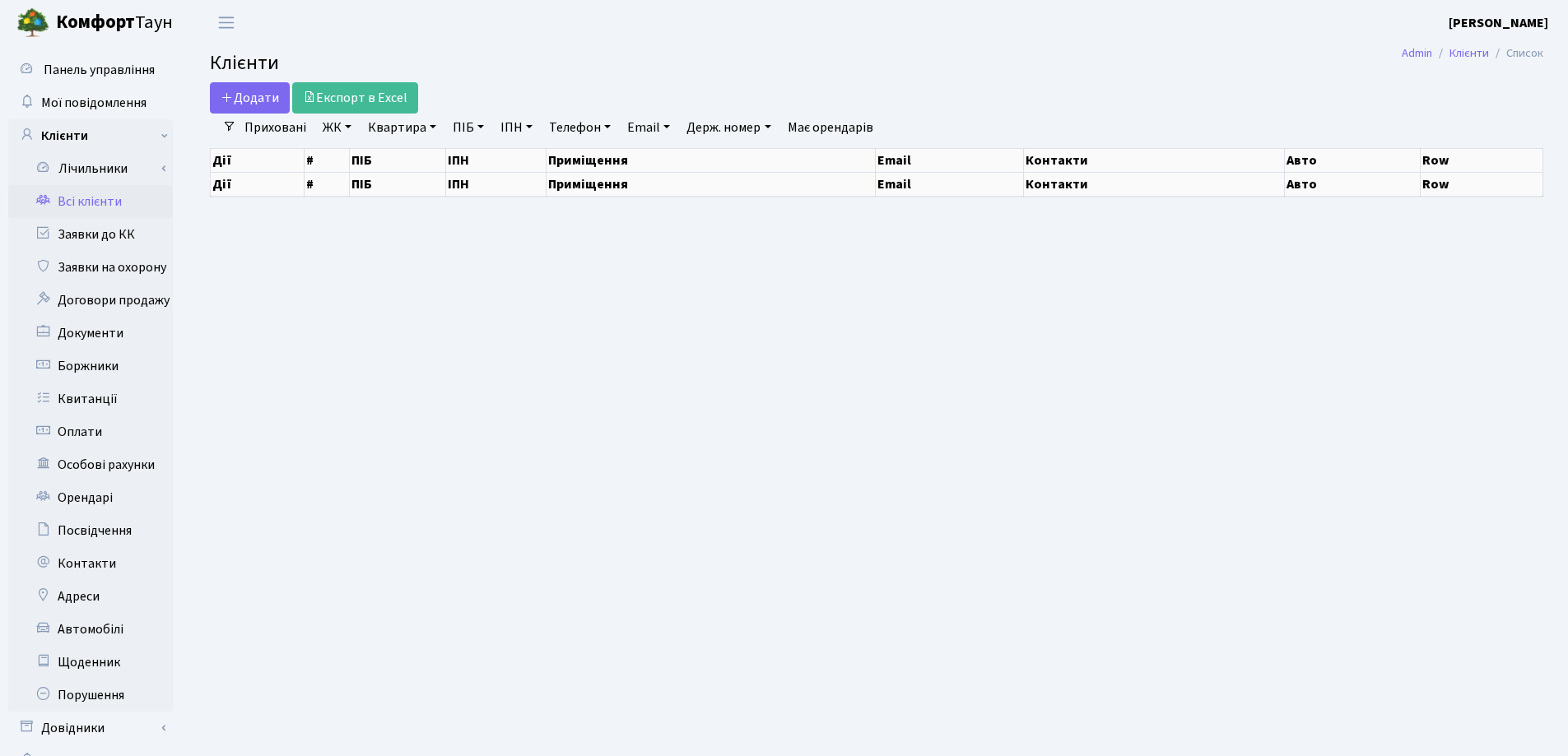
select select "25"
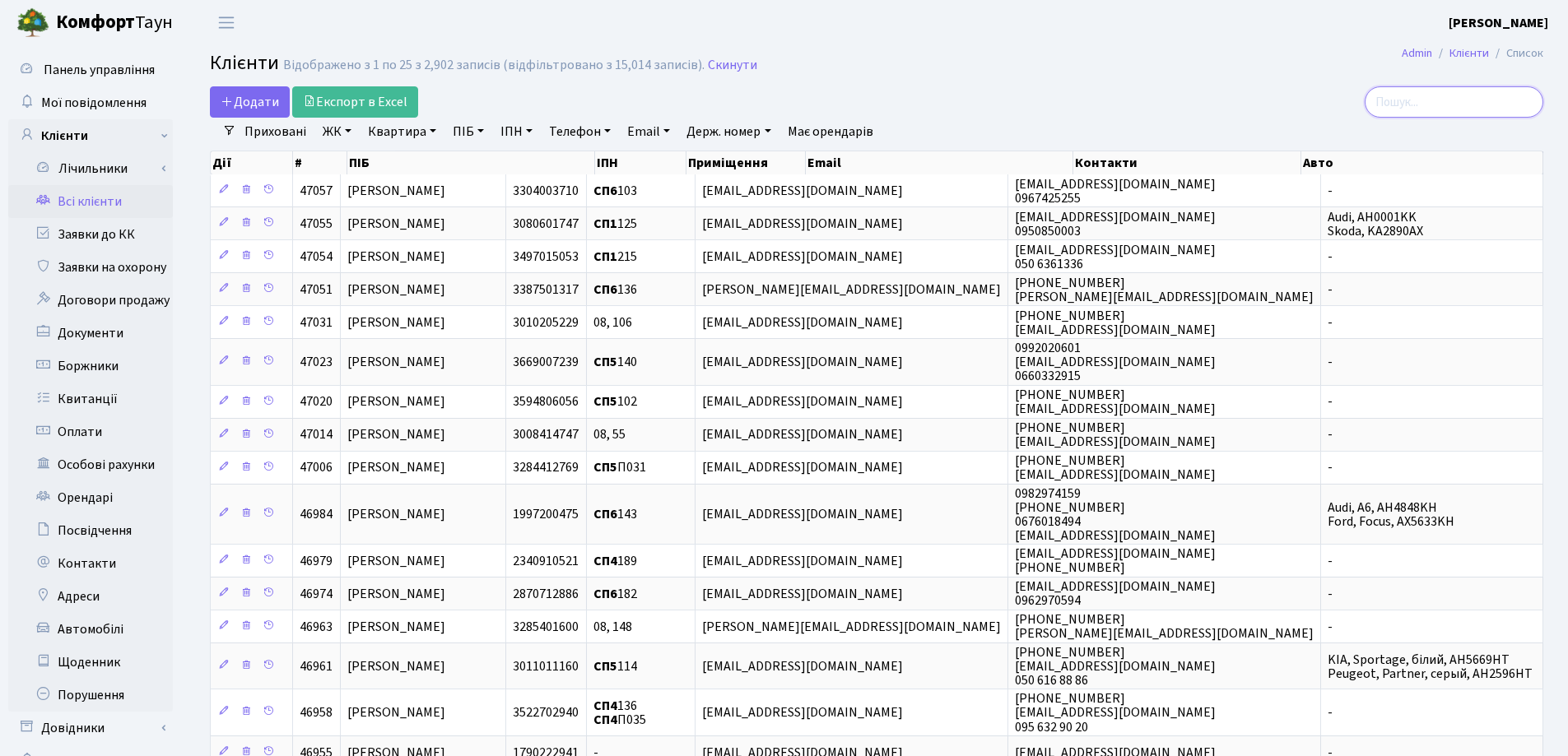
click at [1408, 103] on input "search" at bounding box center [1454, 102] width 179 height 32
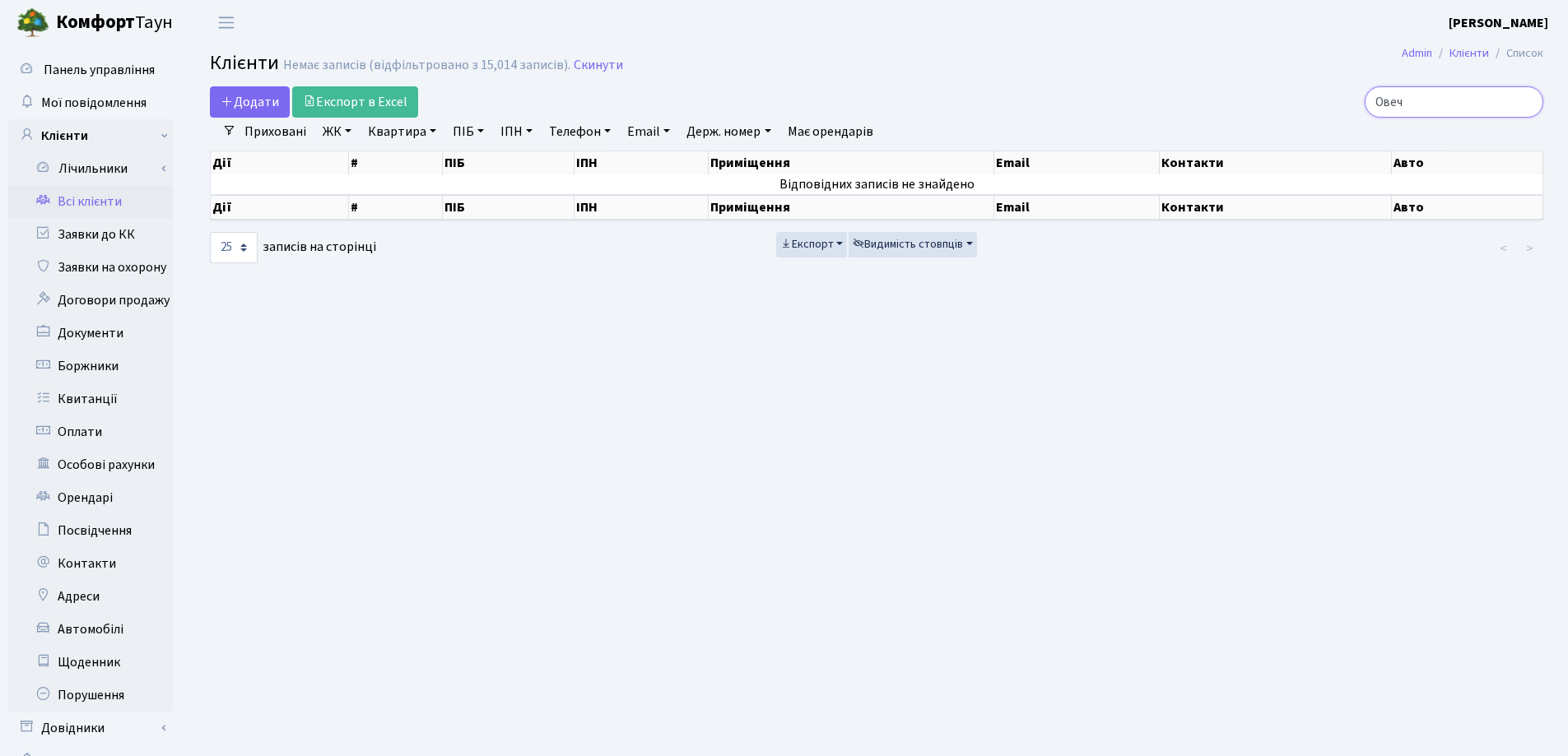
type input "Ове"
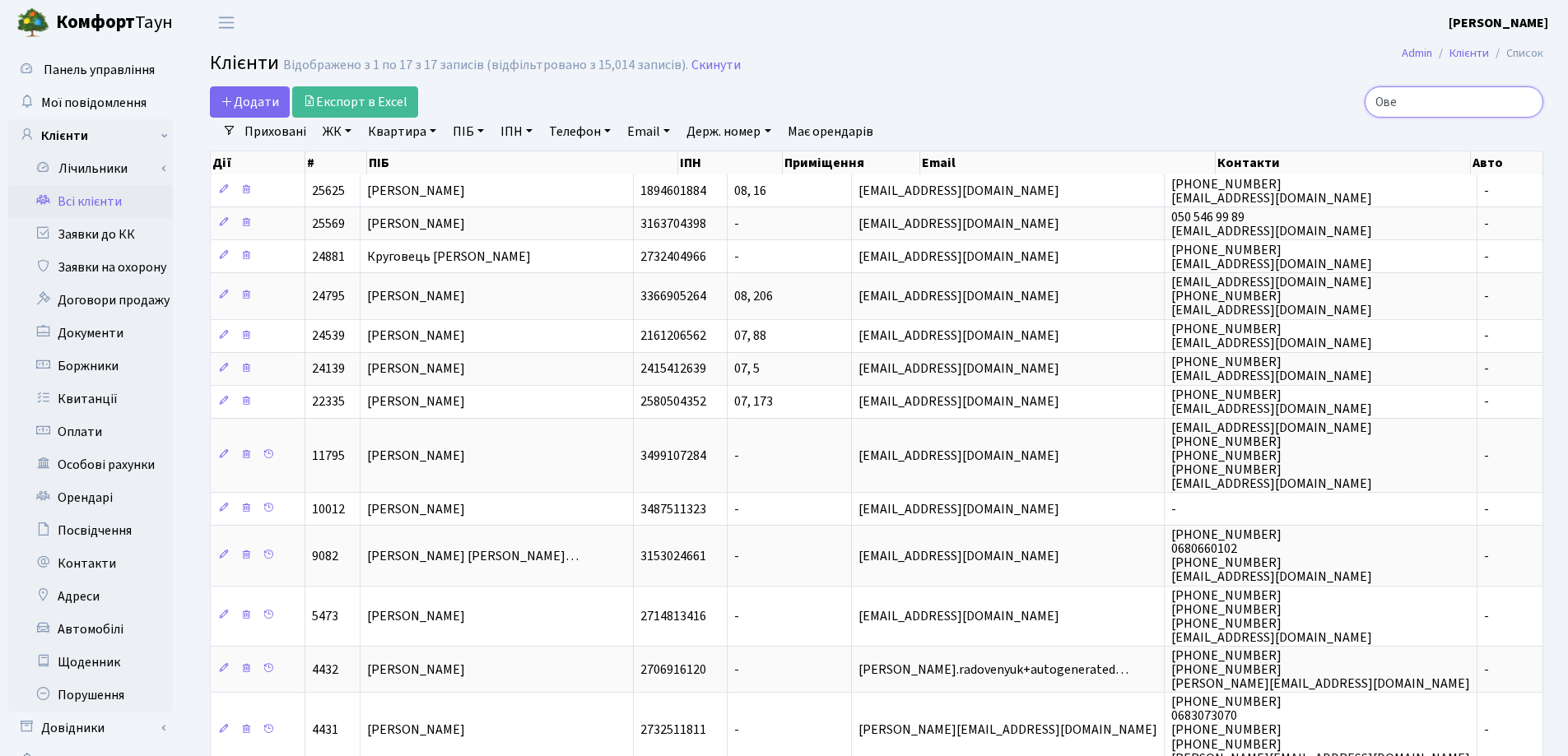
click at [1526, 103] on input "Ове" at bounding box center [1454, 102] width 179 height 32
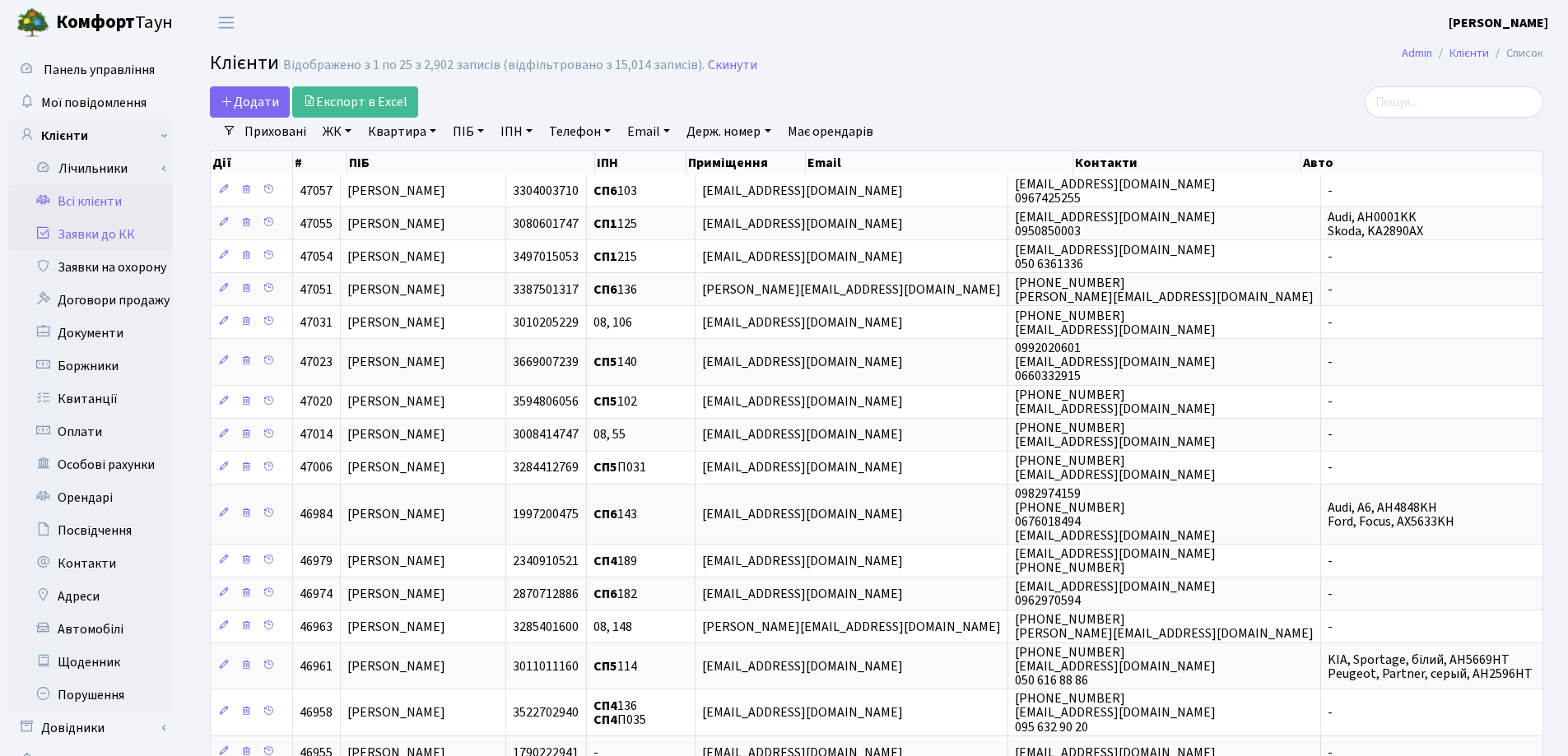
click at [109, 235] on link "Заявки до КК" at bounding box center [90, 234] width 165 height 33
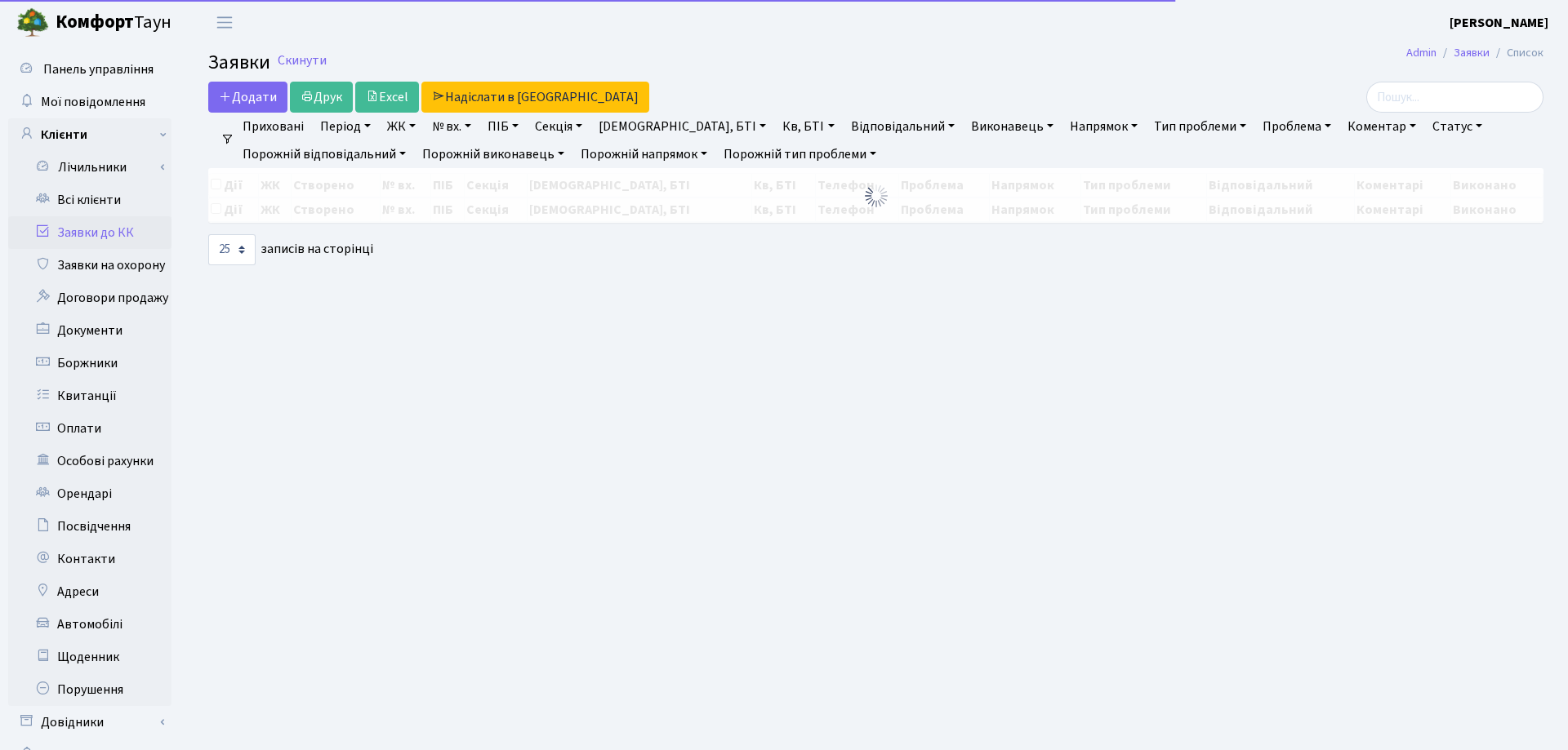
select select "25"
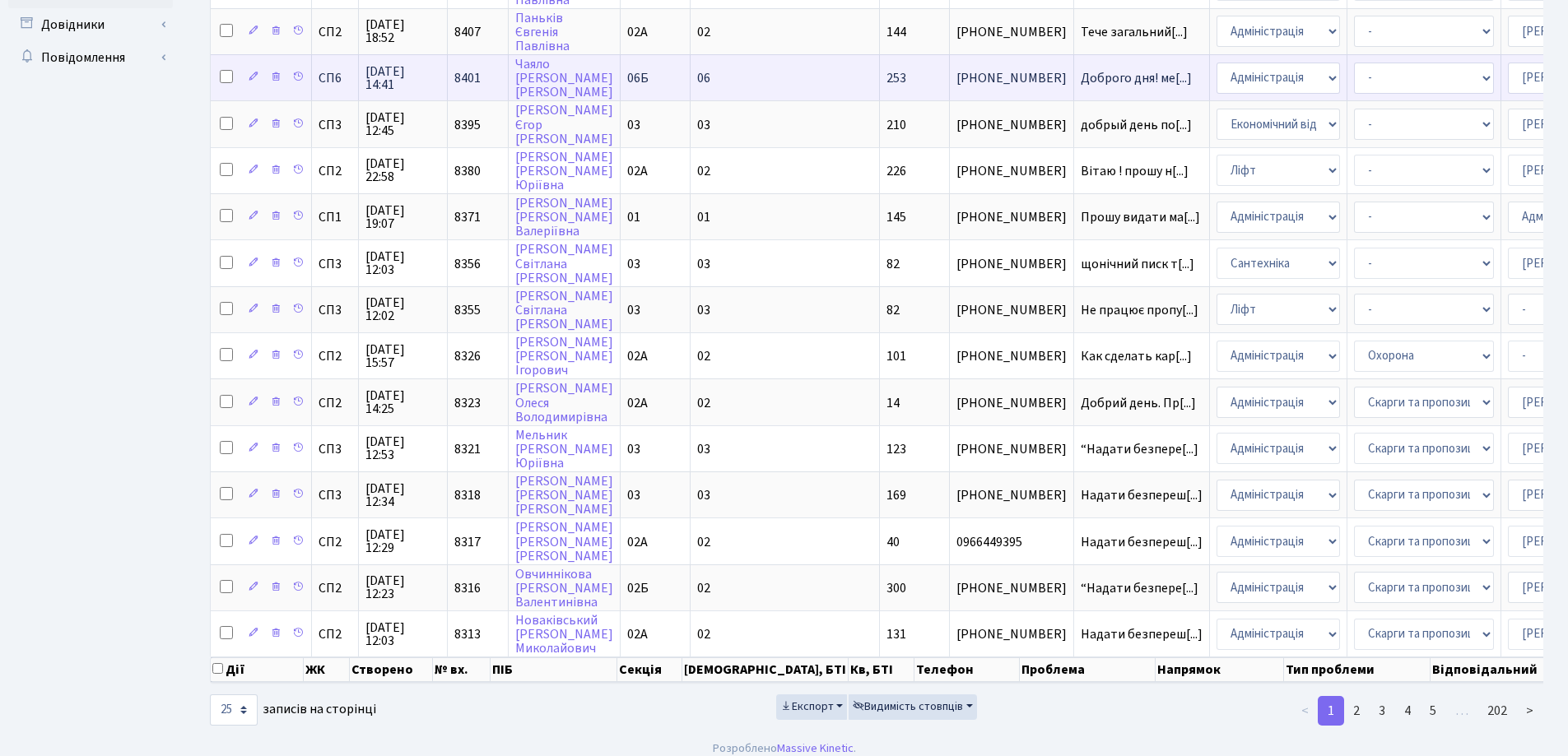
scroll to position [728, 0]
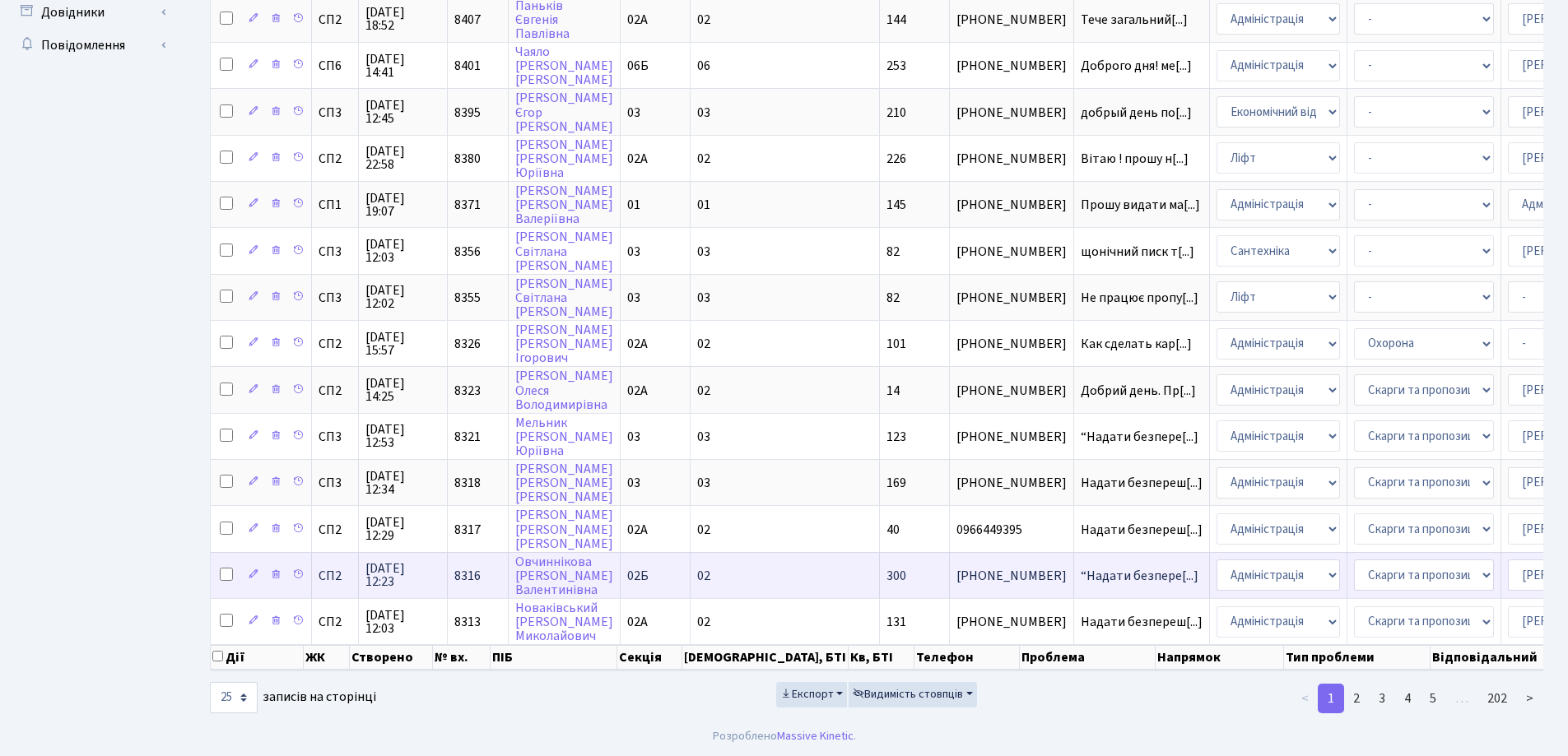
click at [561, 564] on td "Овчиннікова Тетяна Валентинівна" at bounding box center [564, 575] width 112 height 46
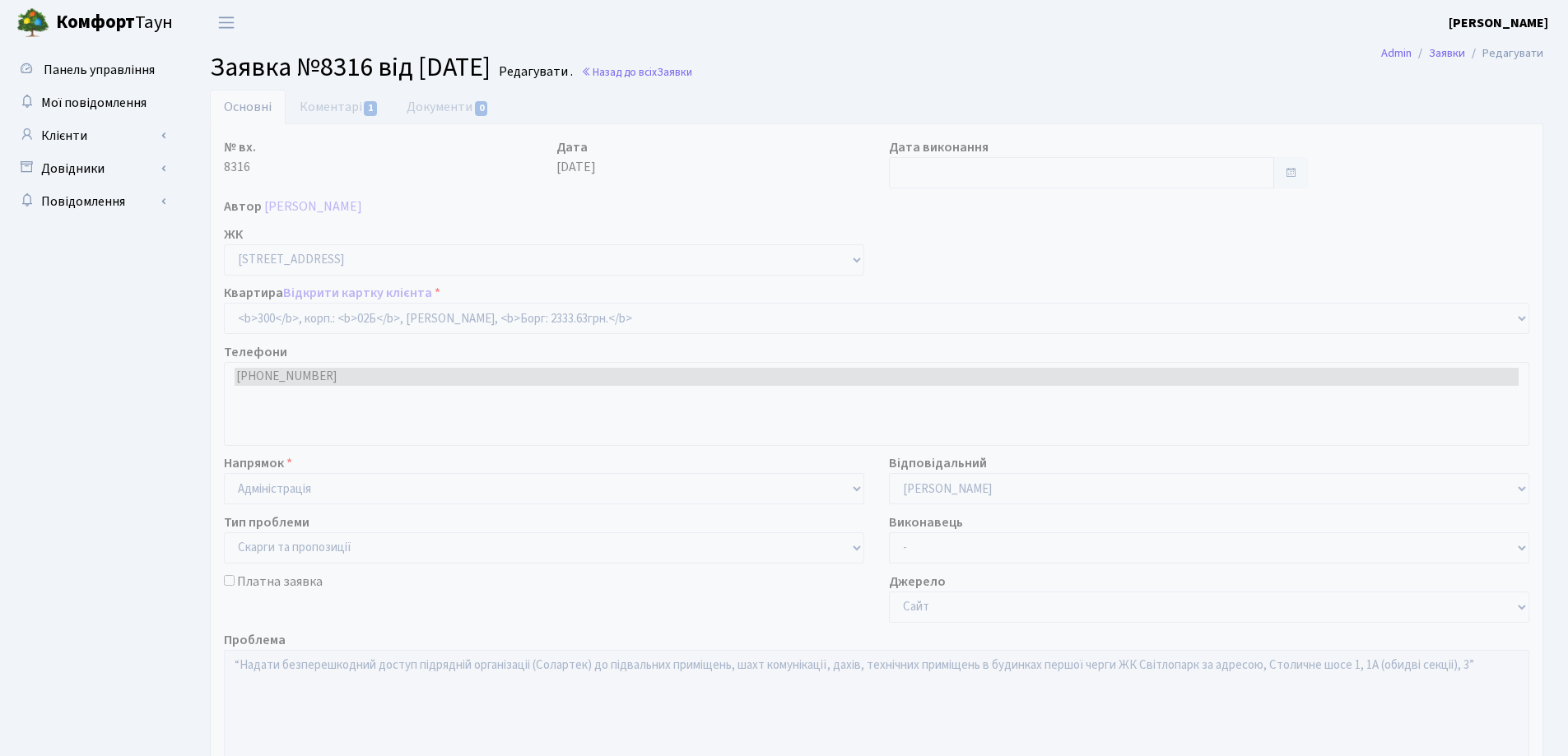
select select "20550"
select select "55"
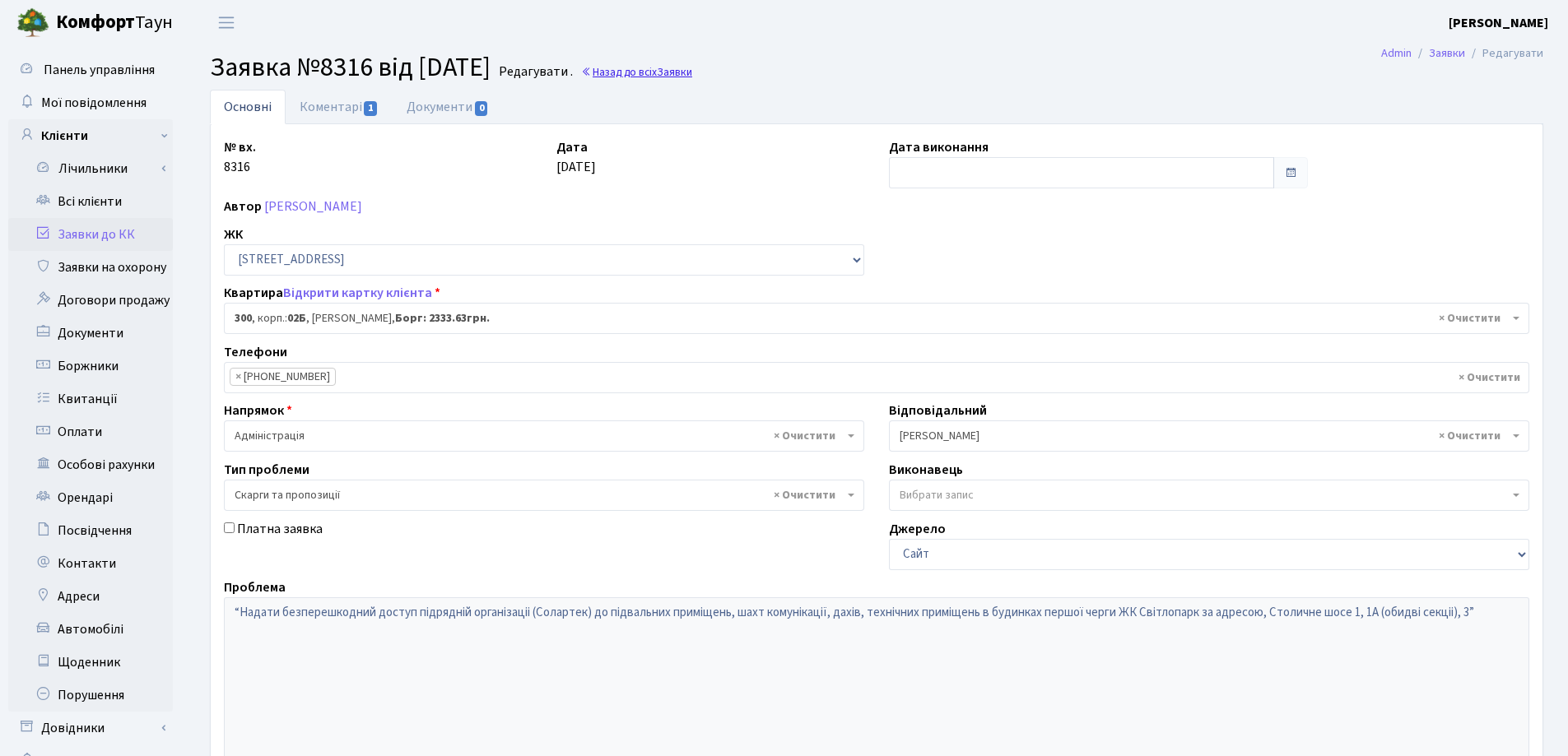
click at [660, 76] on link "Назад до всіх Заявки" at bounding box center [637, 72] width 111 height 16
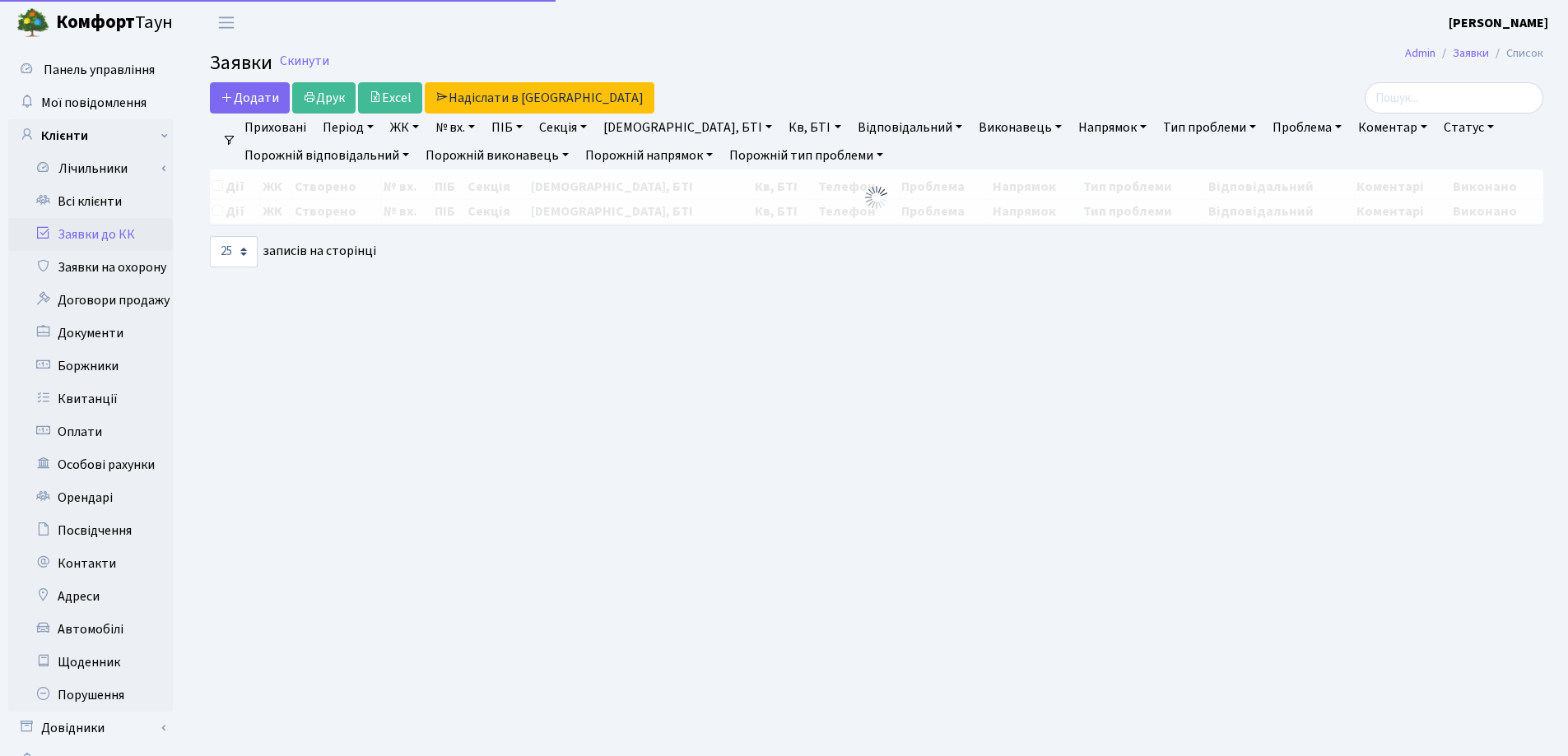
select select "25"
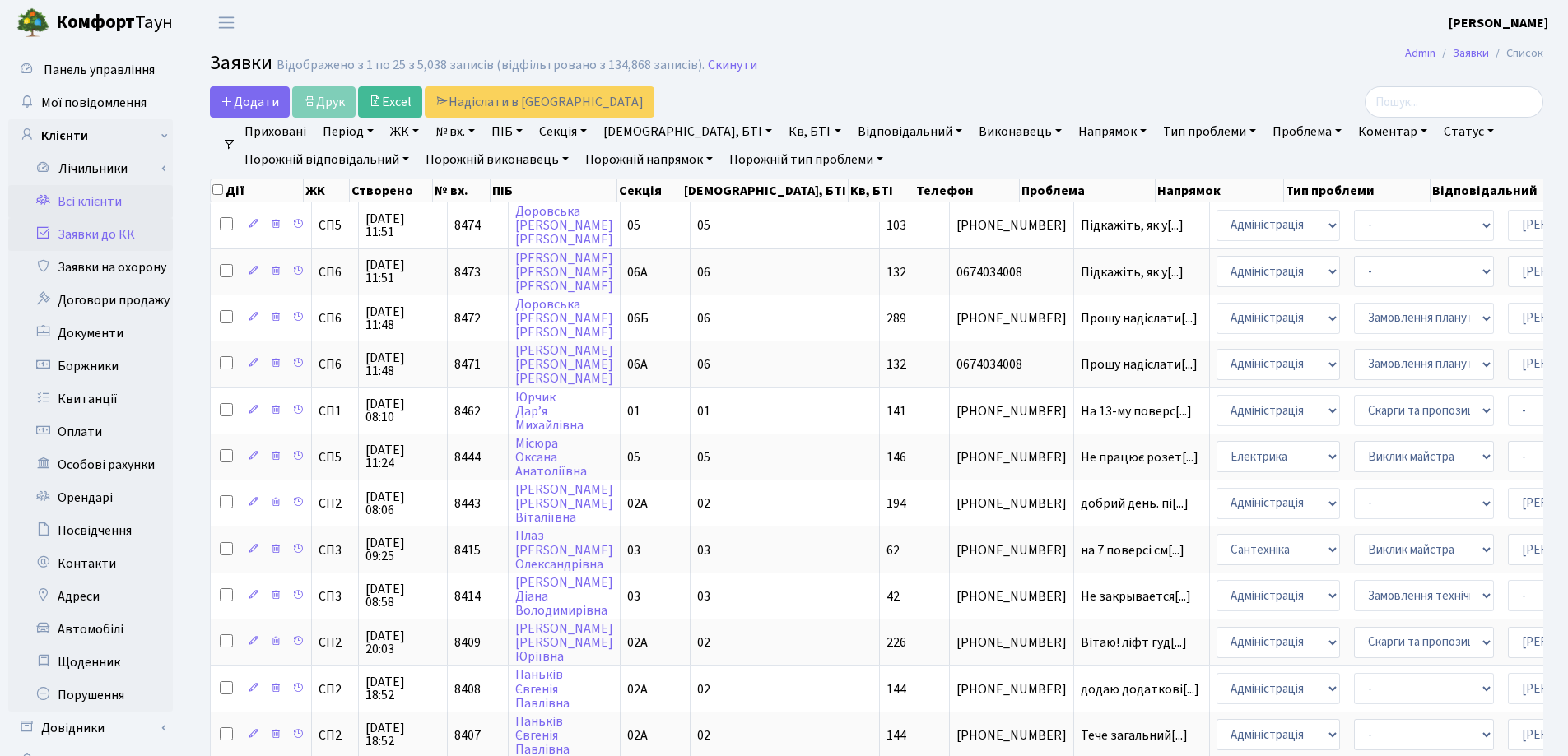
click at [99, 203] on link "Всі клієнти" at bounding box center [90, 201] width 165 height 33
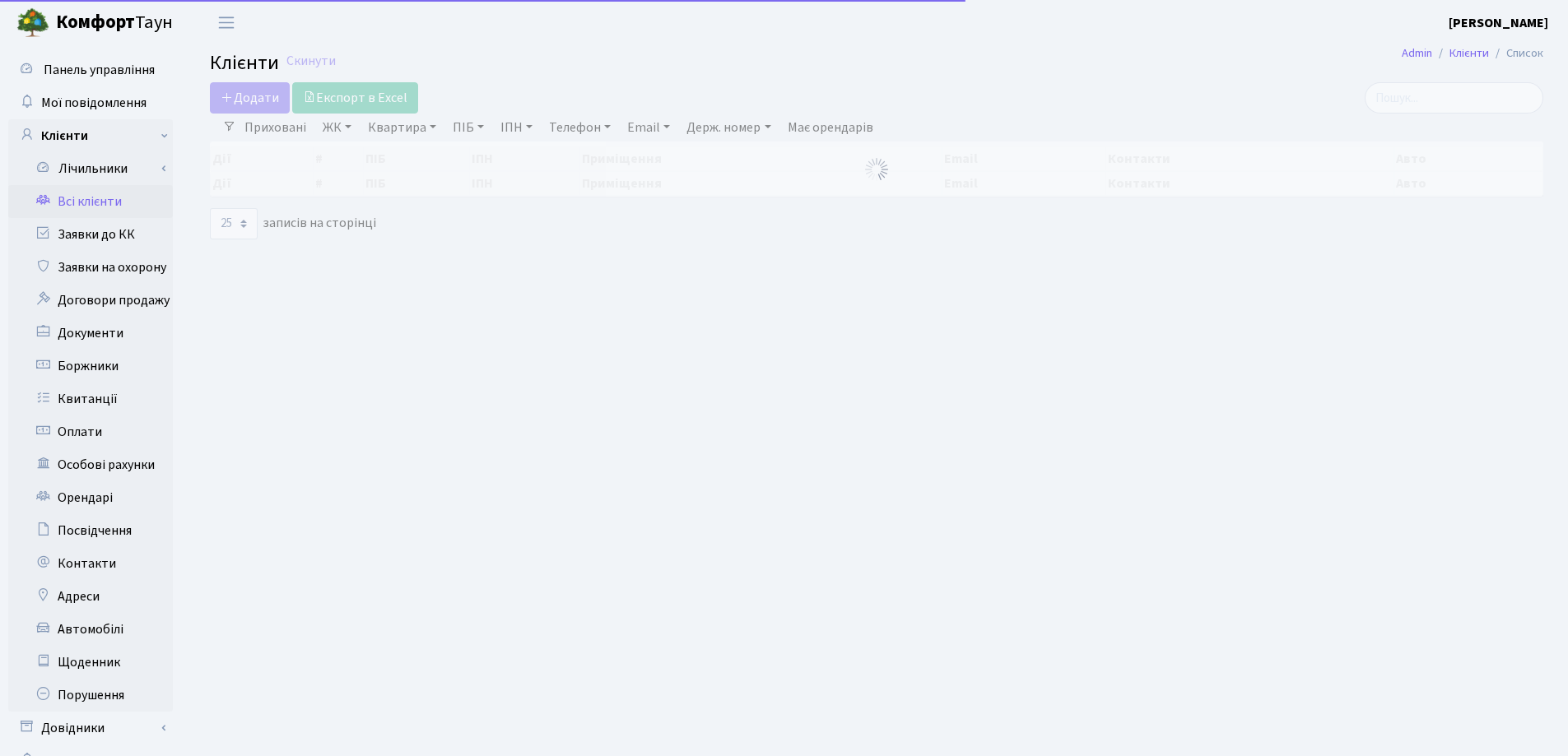
select select "25"
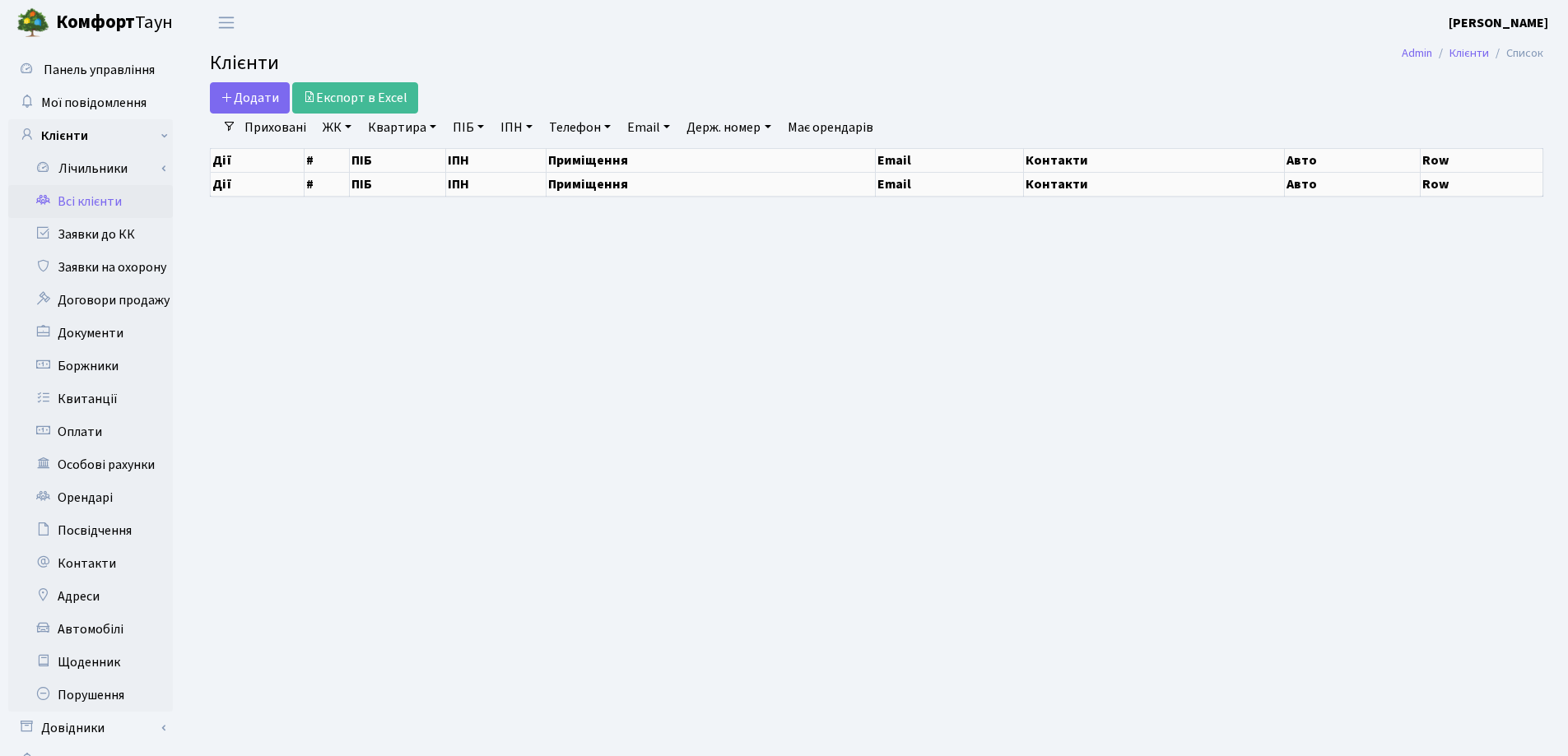
select select "25"
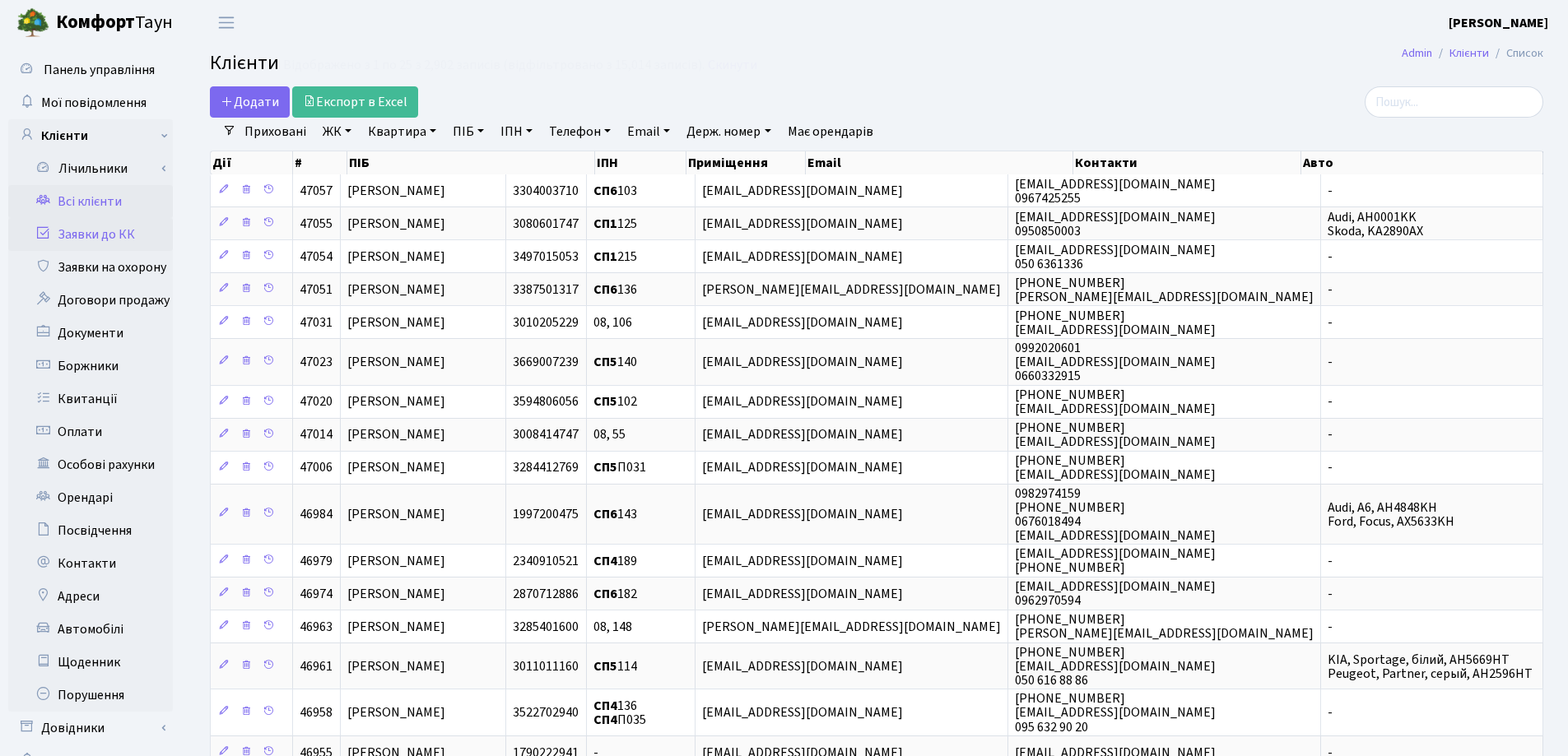
click at [85, 234] on link "Заявки до КК" at bounding box center [90, 234] width 165 height 33
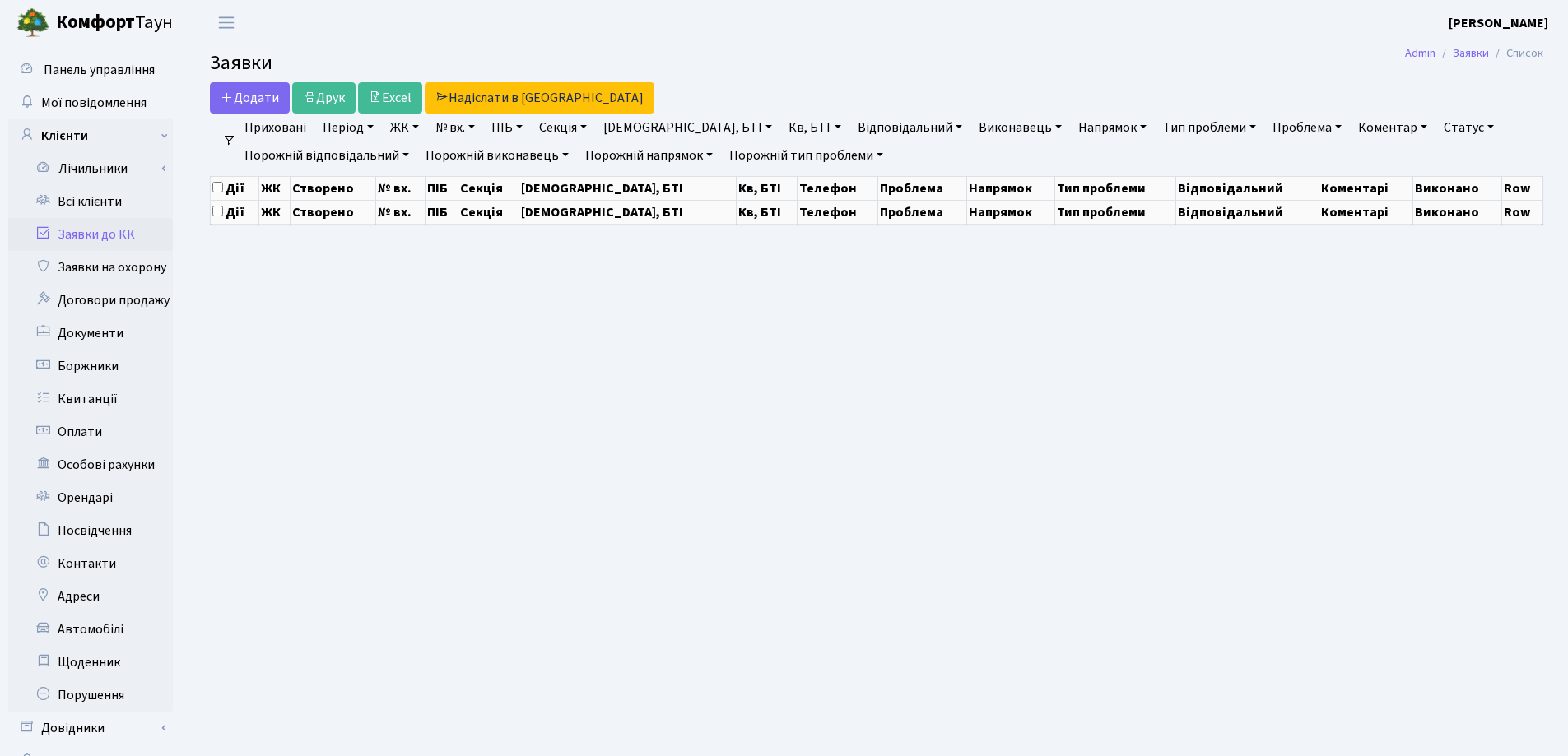
select select "25"
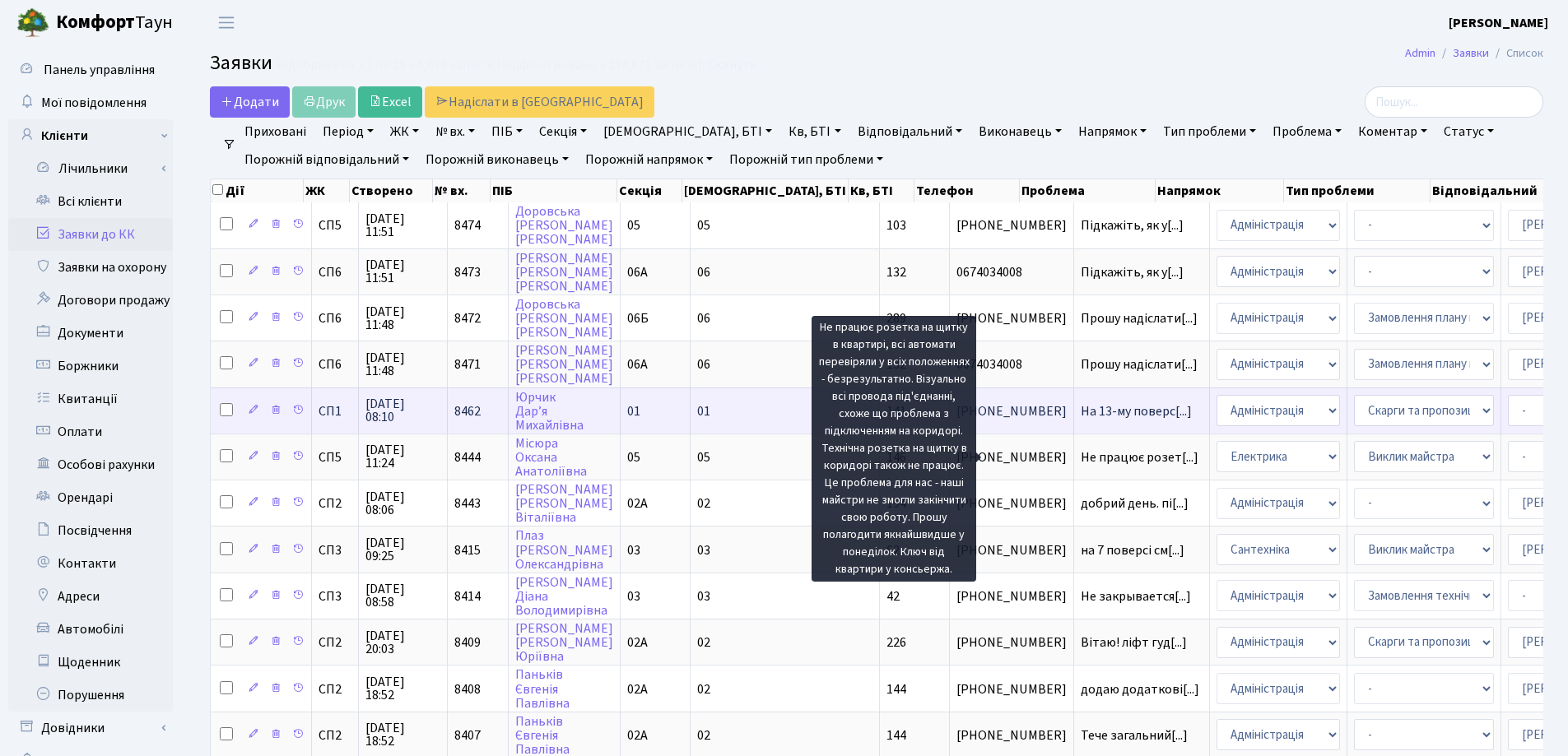
click at [1080, 413] on span "На 13-му поверс[...]" at bounding box center [1136, 412] width 111 height 18
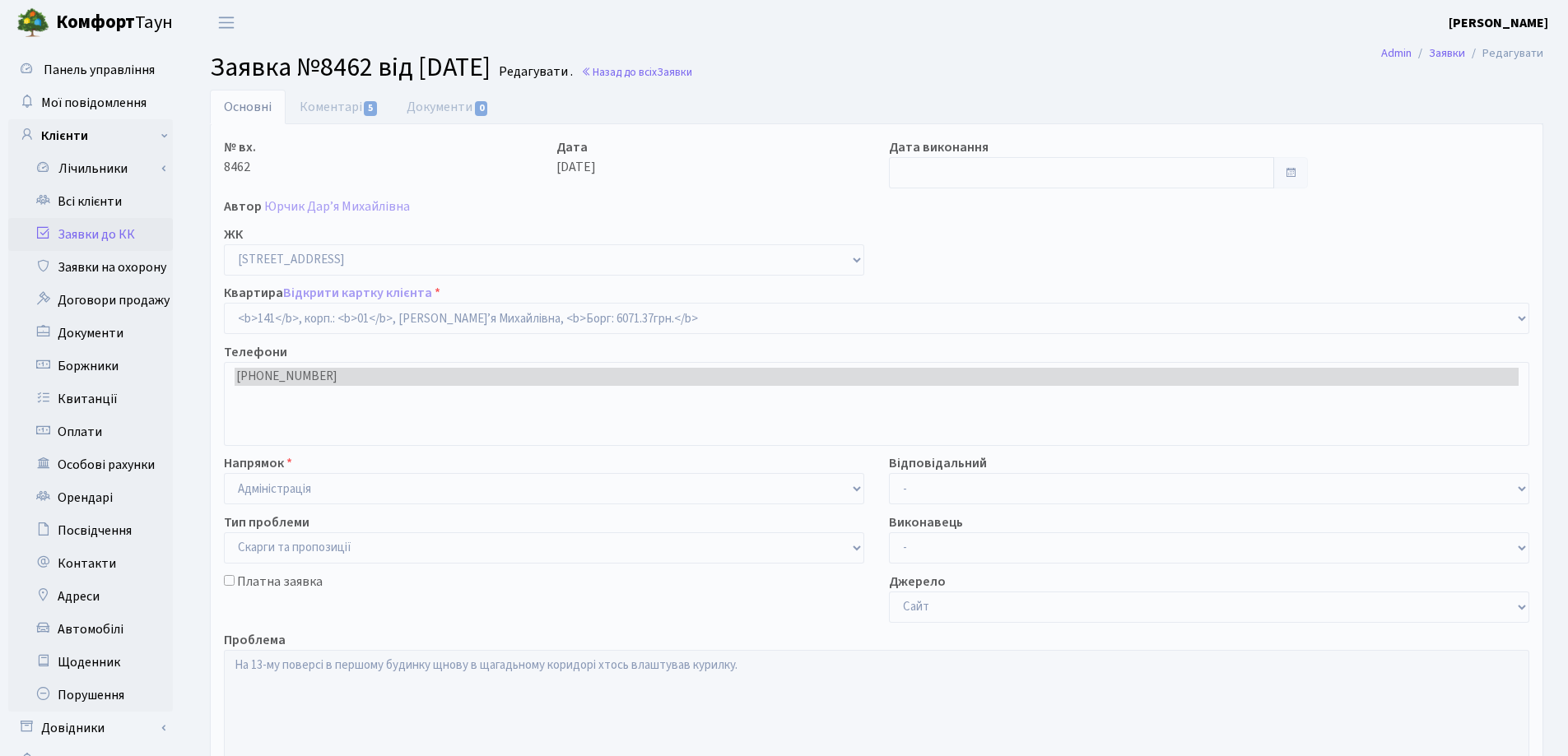
select select "20066"
select select "55"
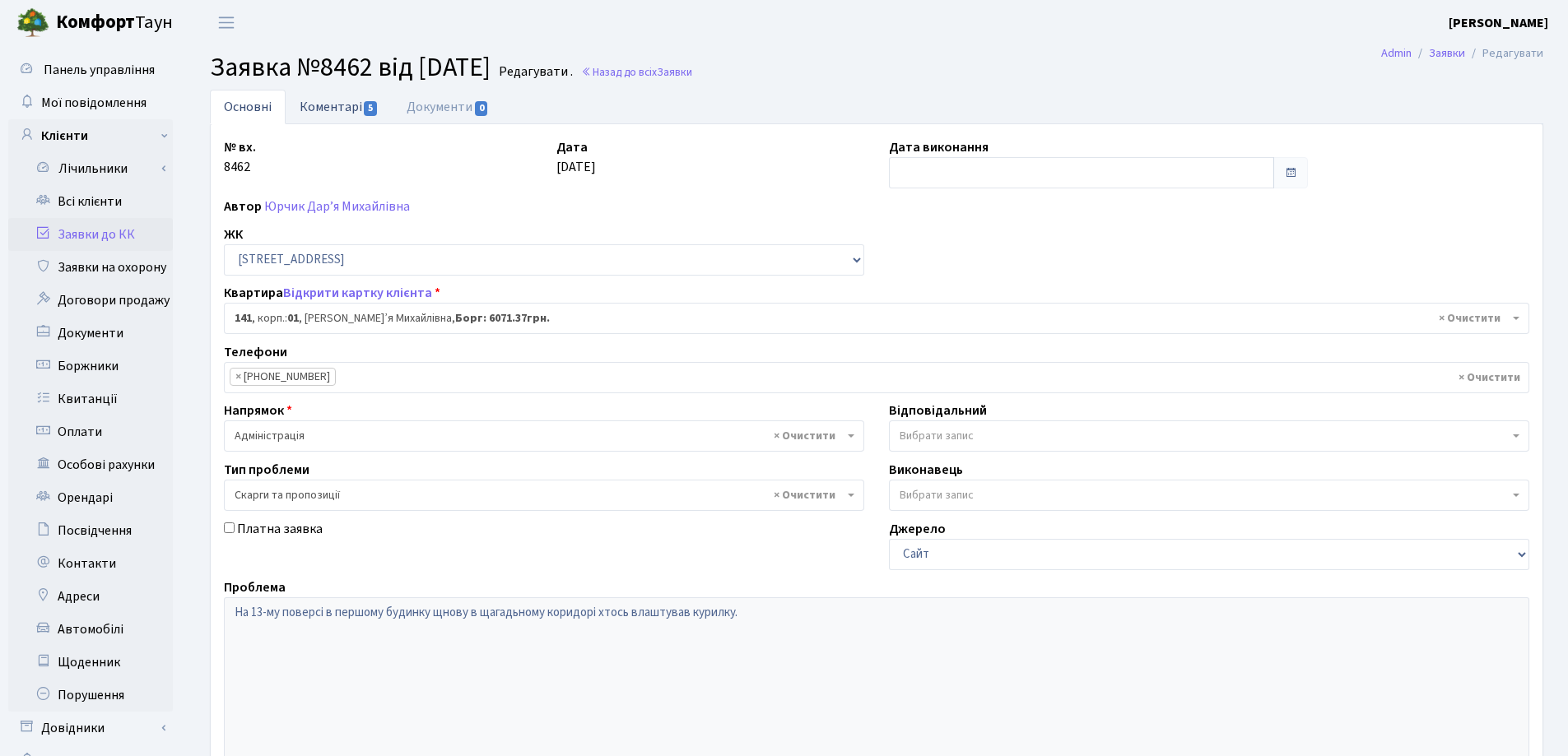
click at [314, 109] on link "Коментарі 5" at bounding box center [339, 106] width 107 height 34
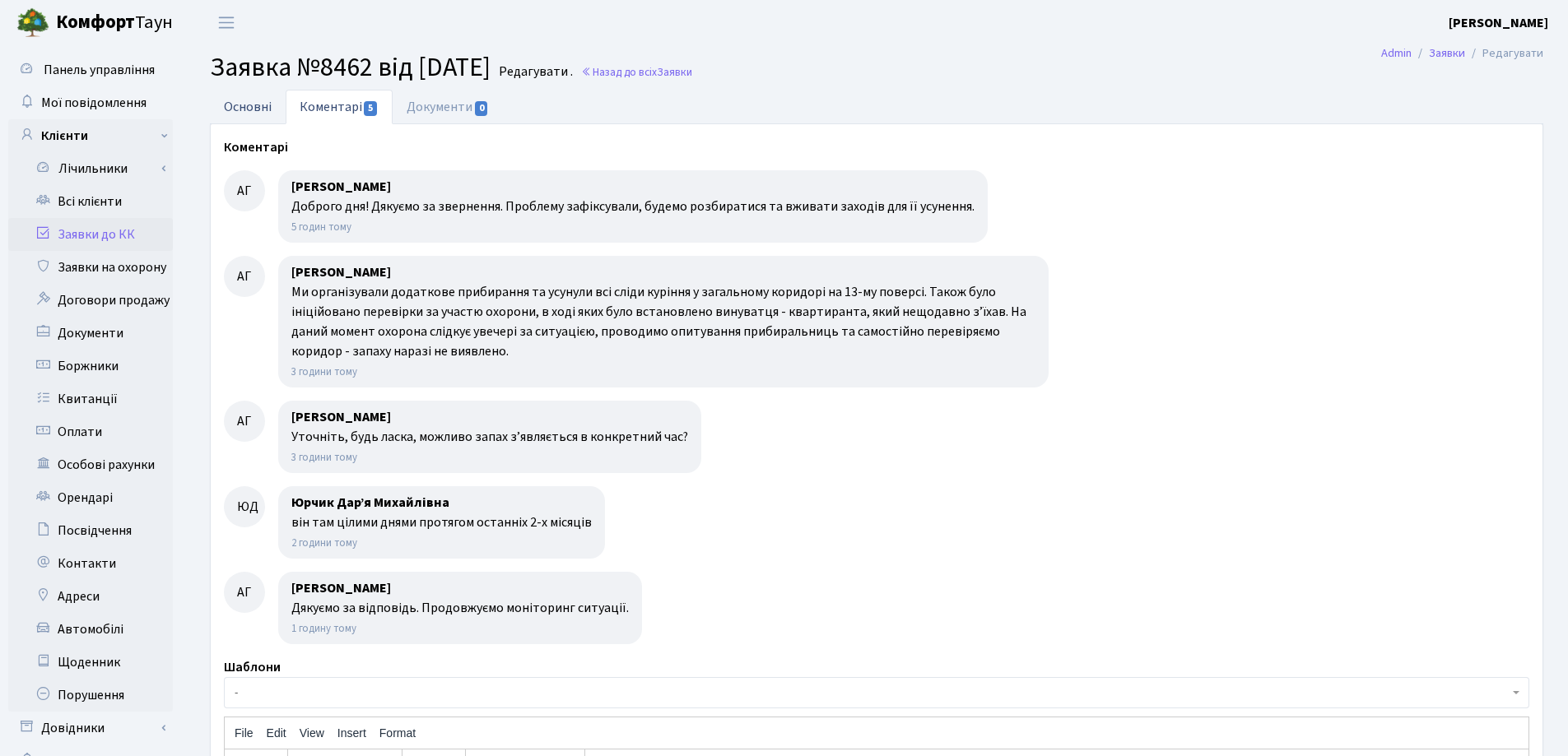
click at [234, 109] on link "Основні" at bounding box center [248, 106] width 75 height 34
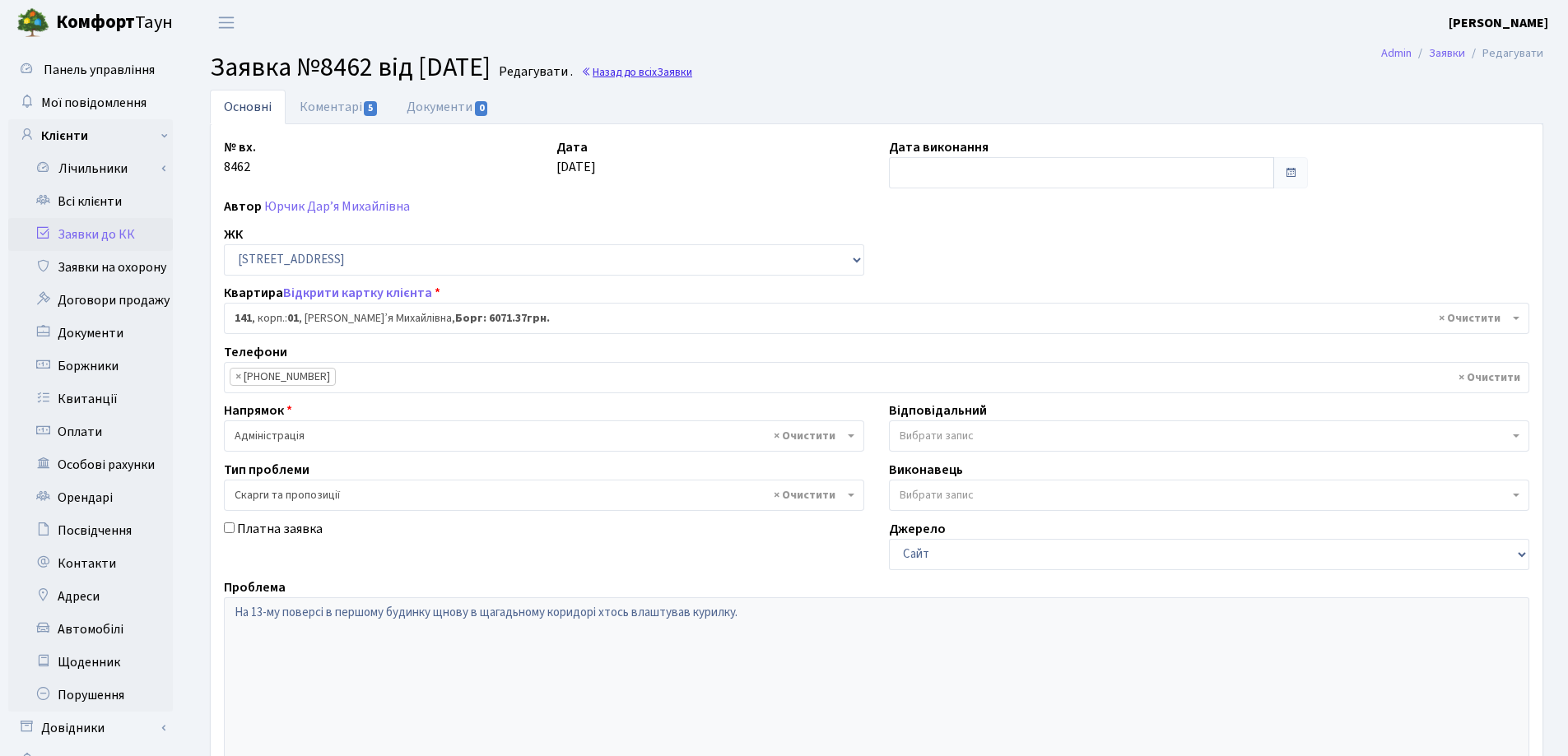
click at [674, 72] on link "Назад до всіх Заявки" at bounding box center [637, 72] width 111 height 16
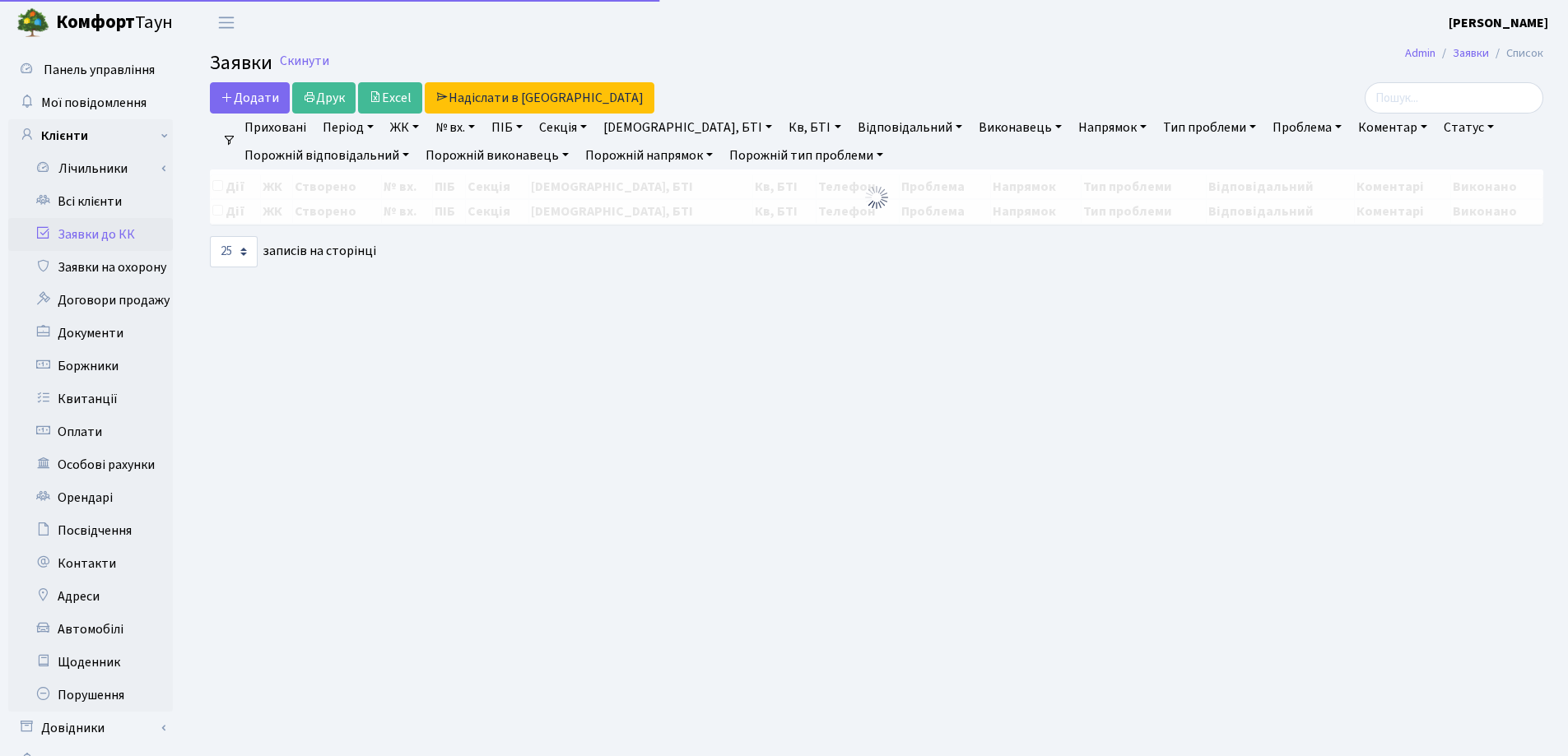
select select "25"
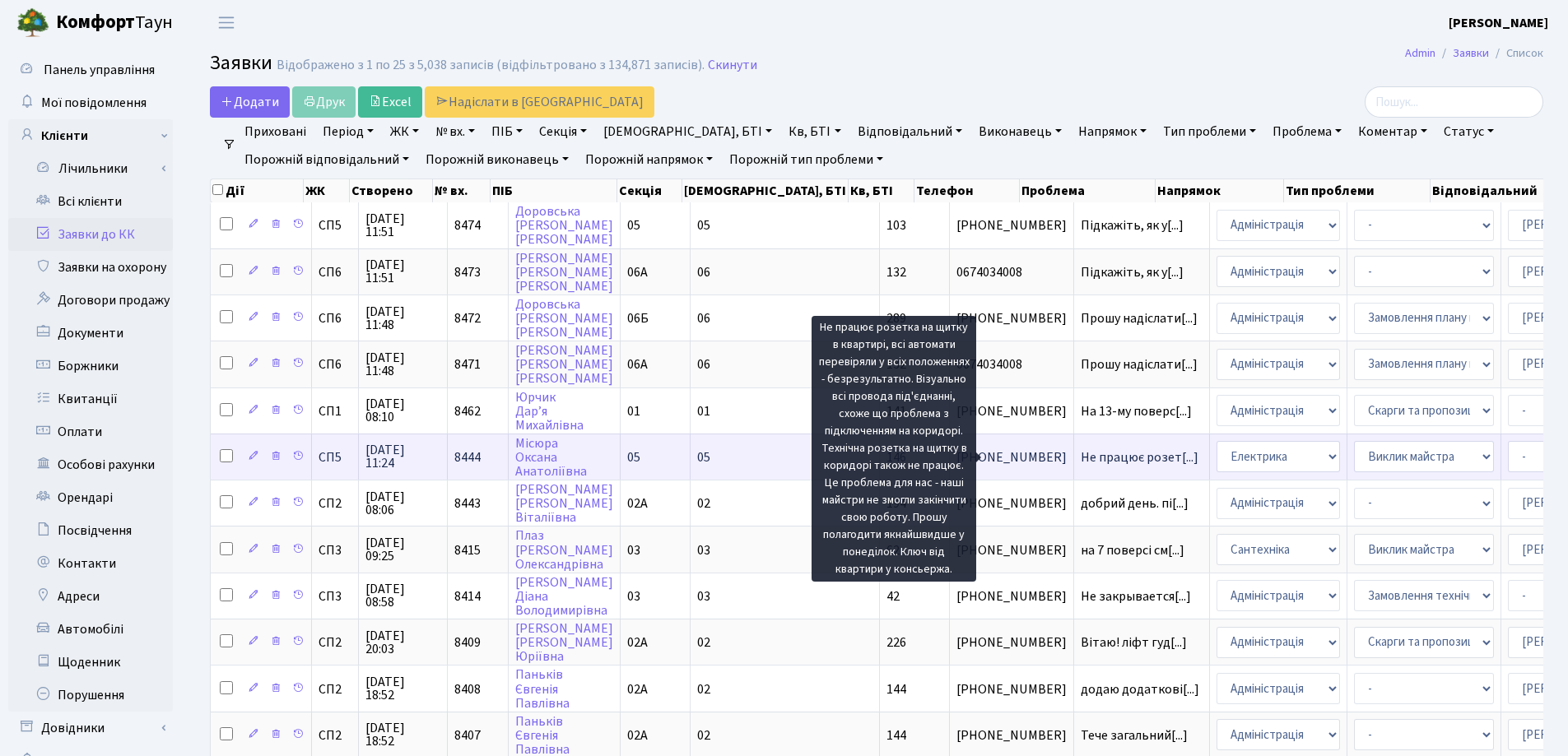
click at [1080, 454] on span "Не працює розет[...]" at bounding box center [1139, 457] width 118 height 18
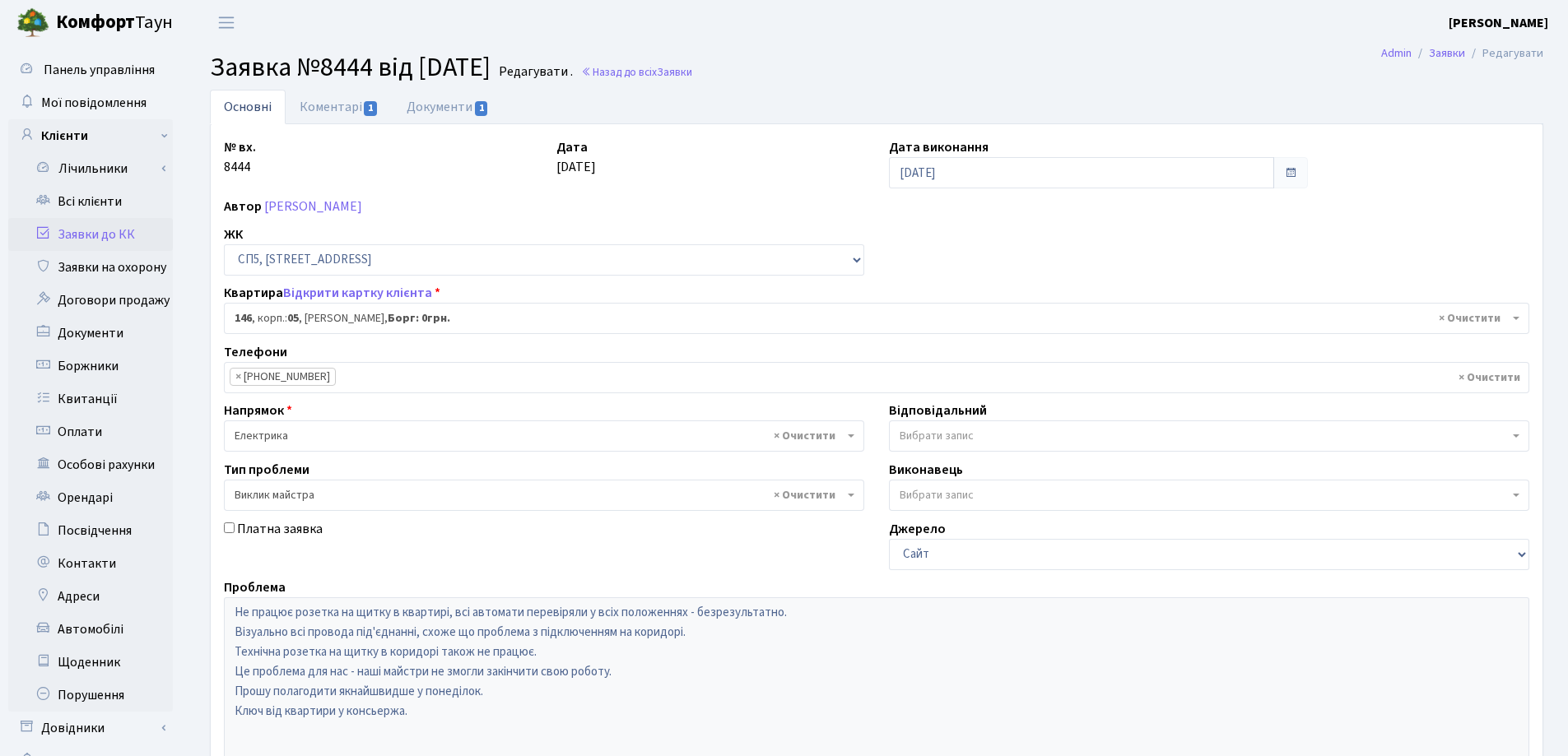
select select "21555"
select select "29"
click at [336, 100] on link "Коментарі 1" at bounding box center [339, 106] width 107 height 34
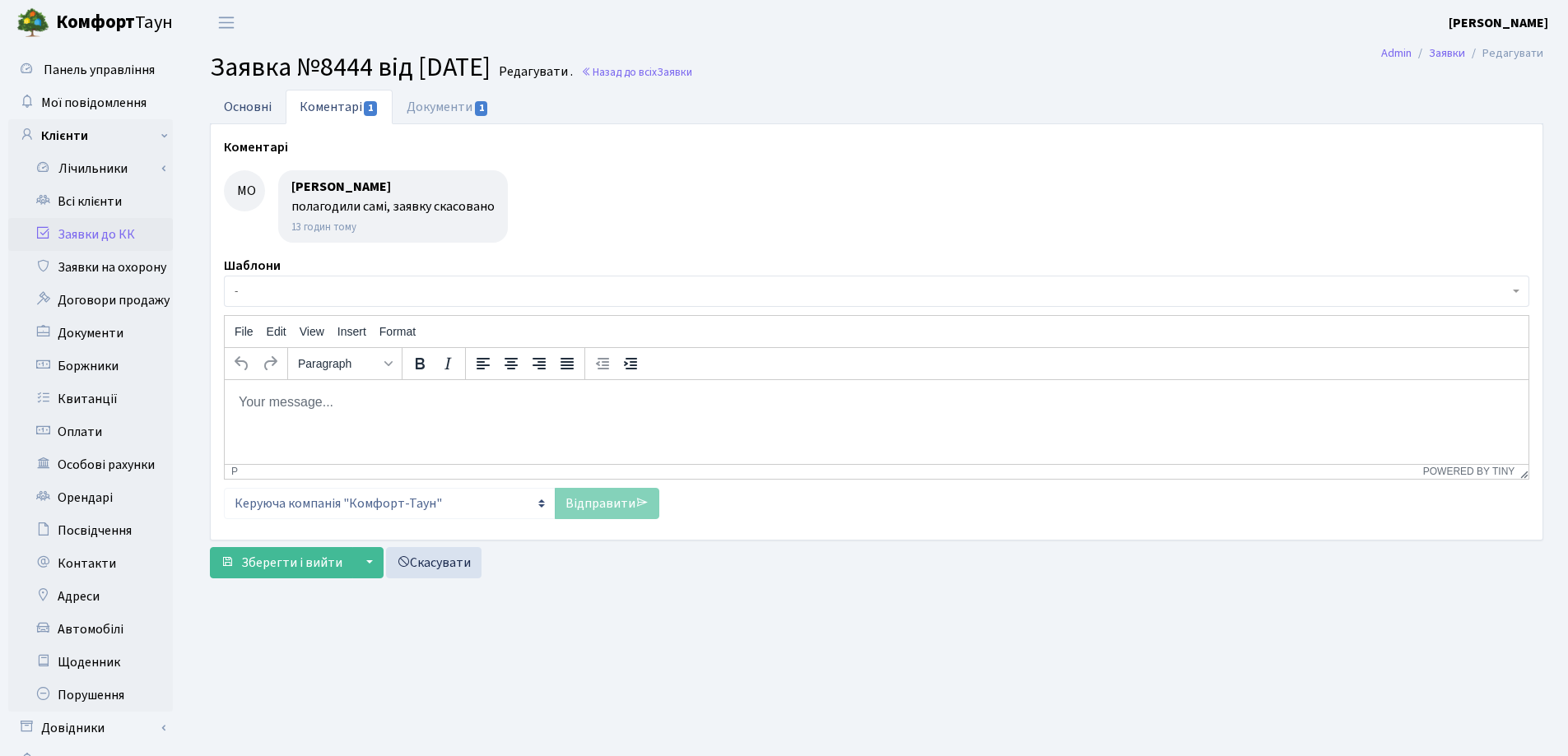
click at [234, 109] on link "Основні" at bounding box center [248, 106] width 75 height 34
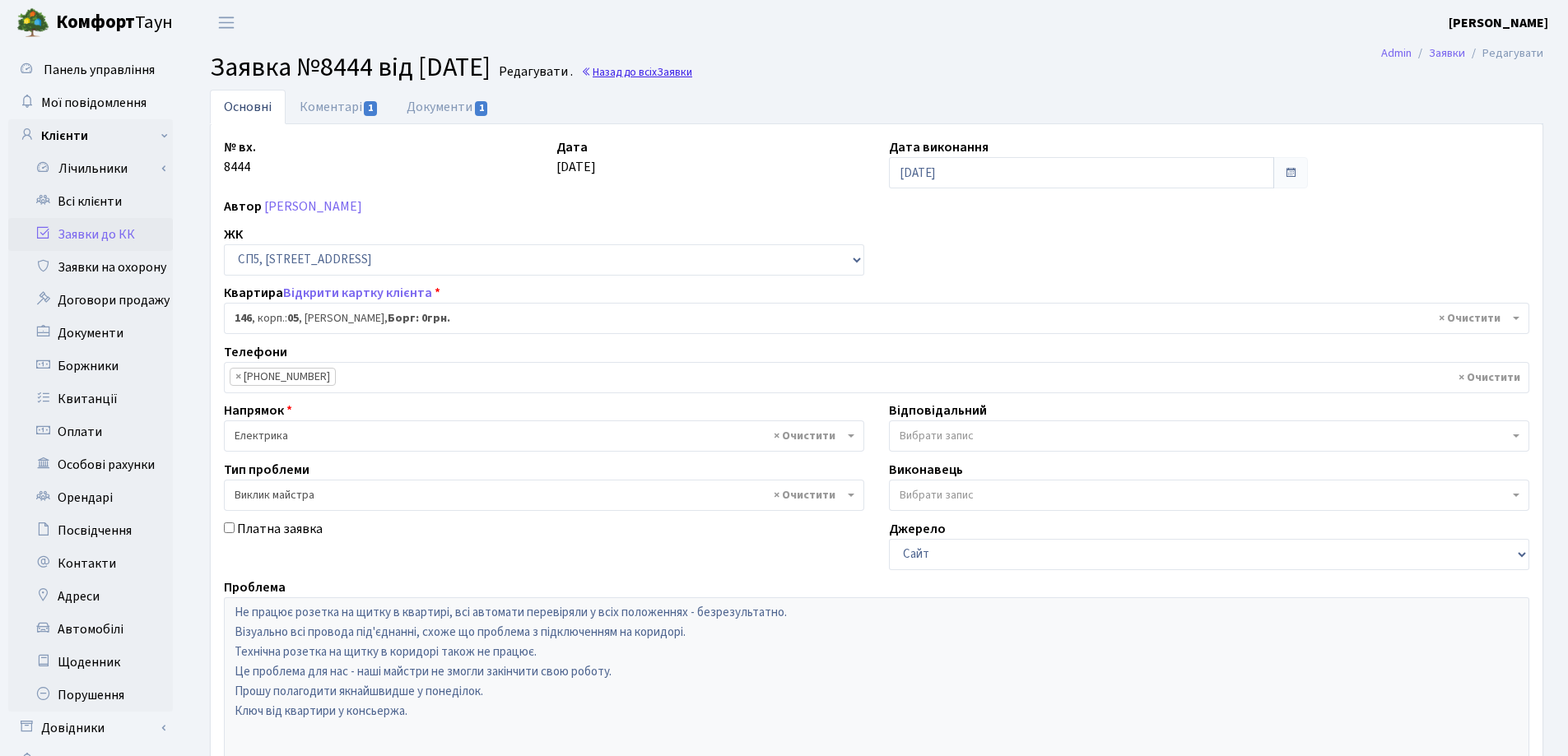
click at [692, 75] on span "Заявки" at bounding box center [674, 72] width 36 height 16
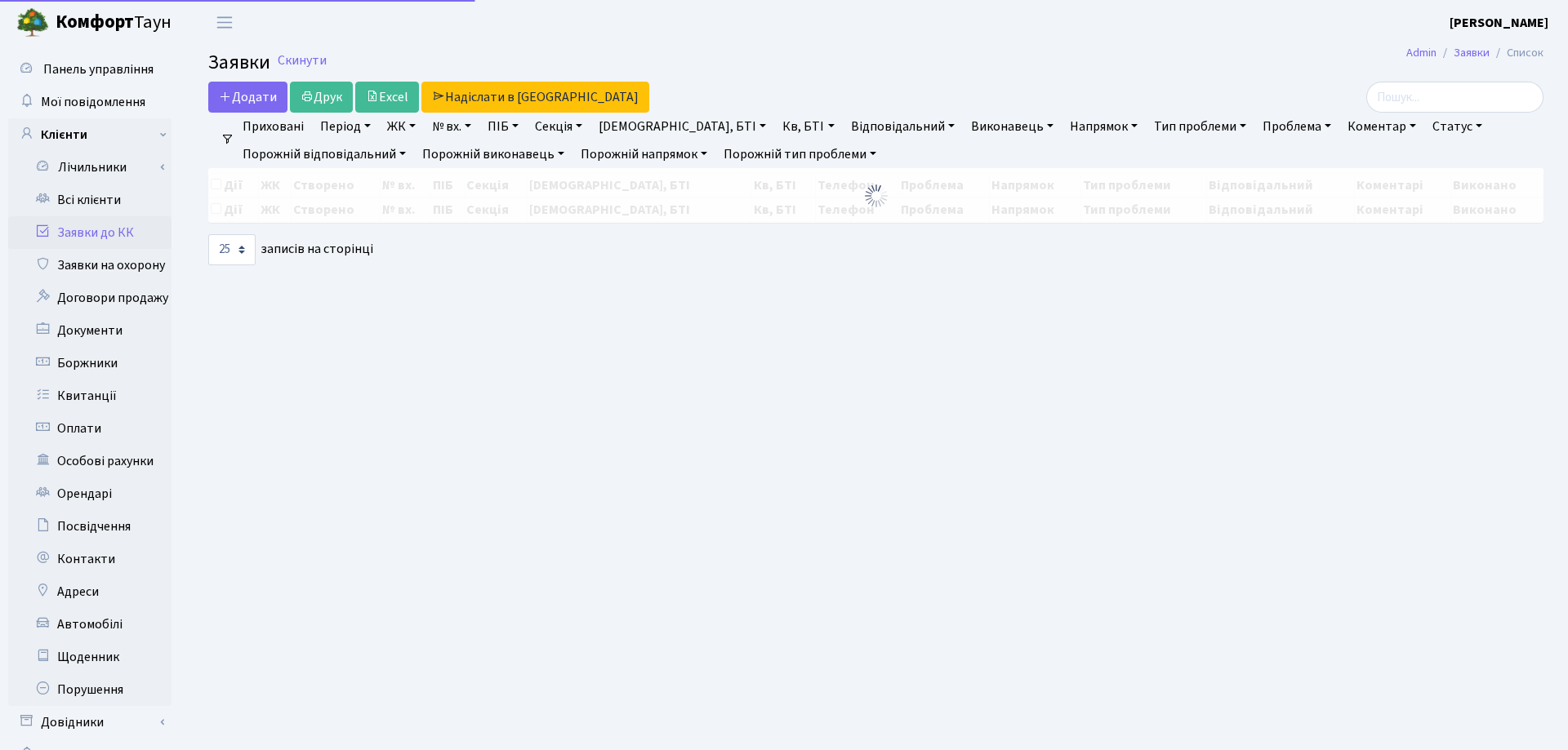
select select "25"
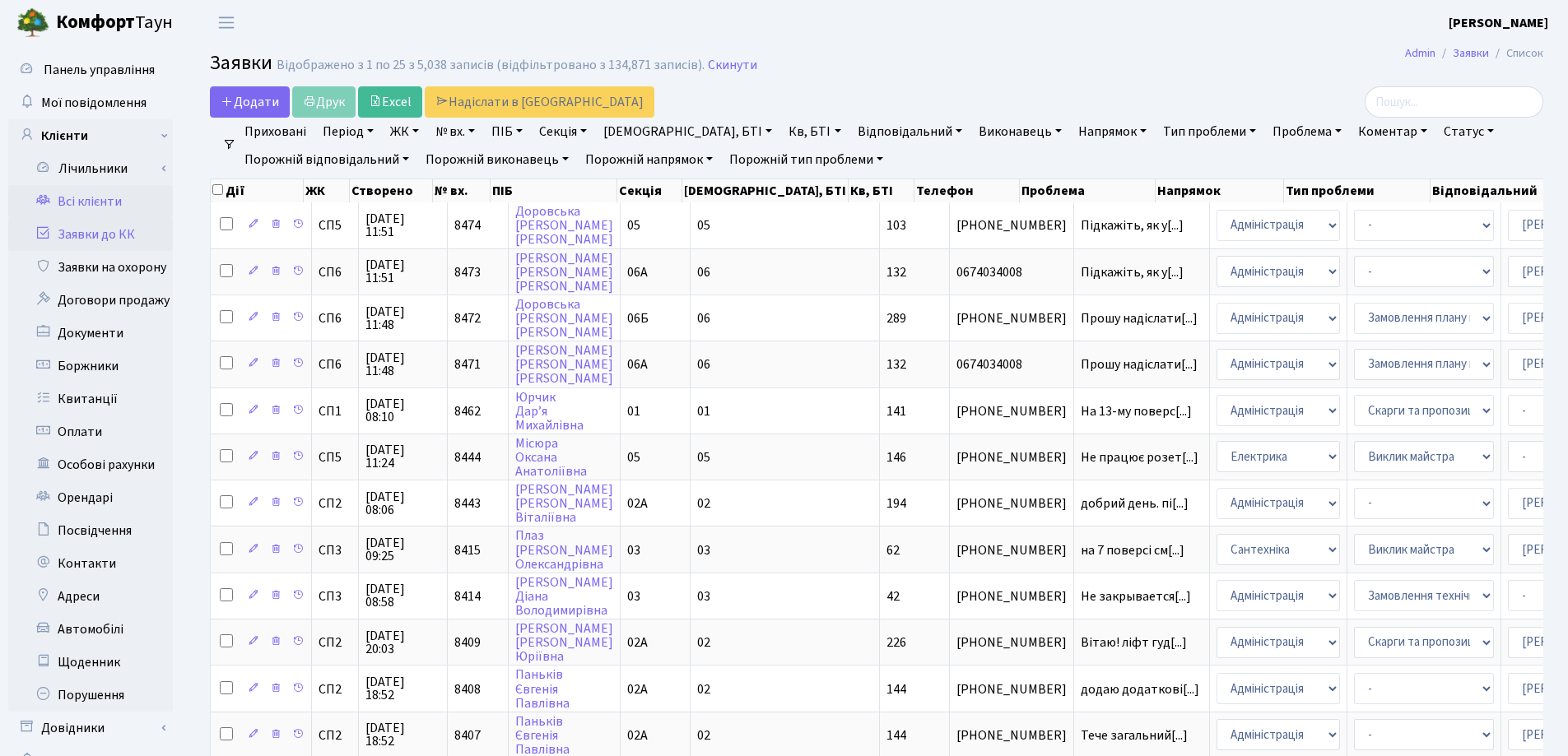
click at [66, 200] on link "Всі клієнти" at bounding box center [90, 201] width 165 height 33
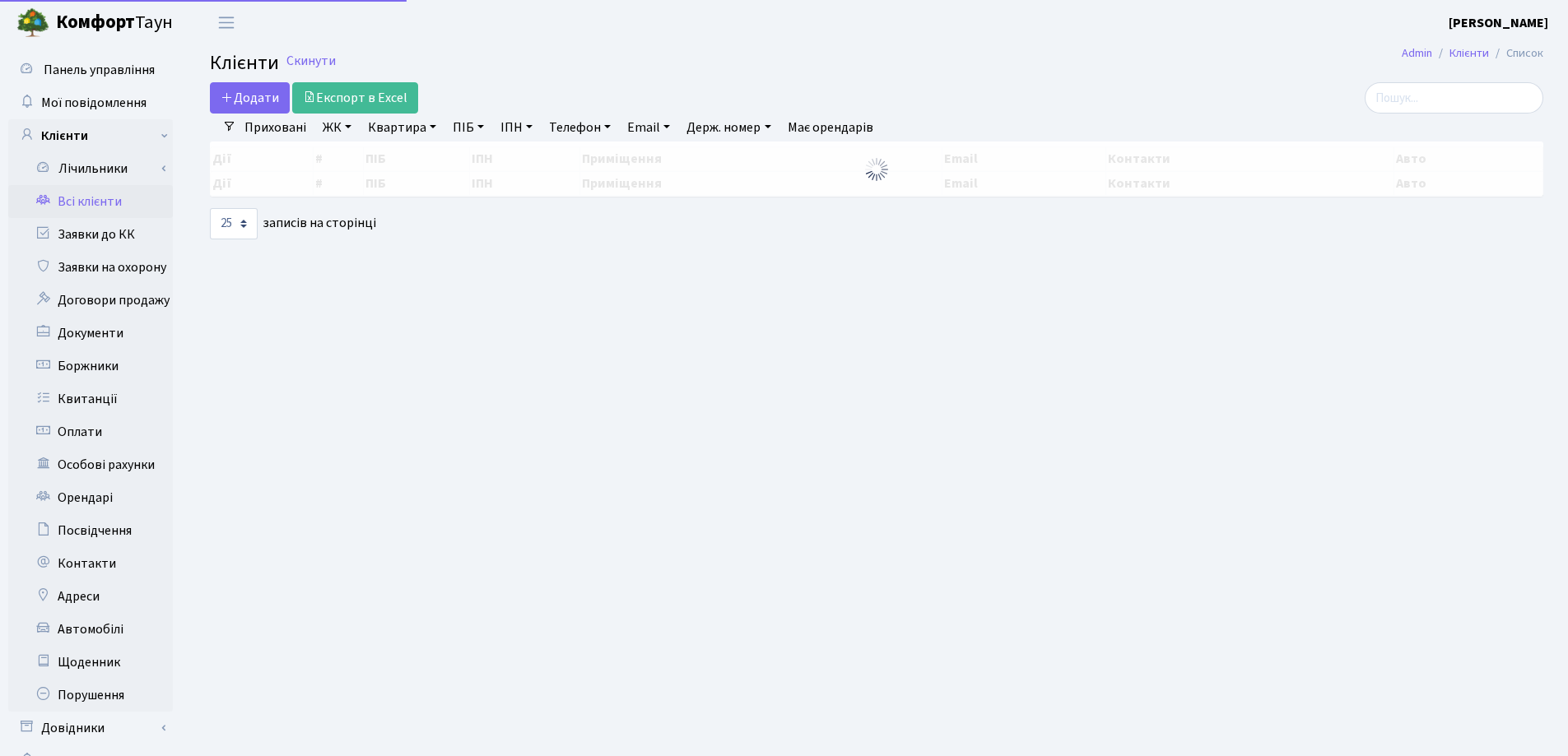
select select "25"
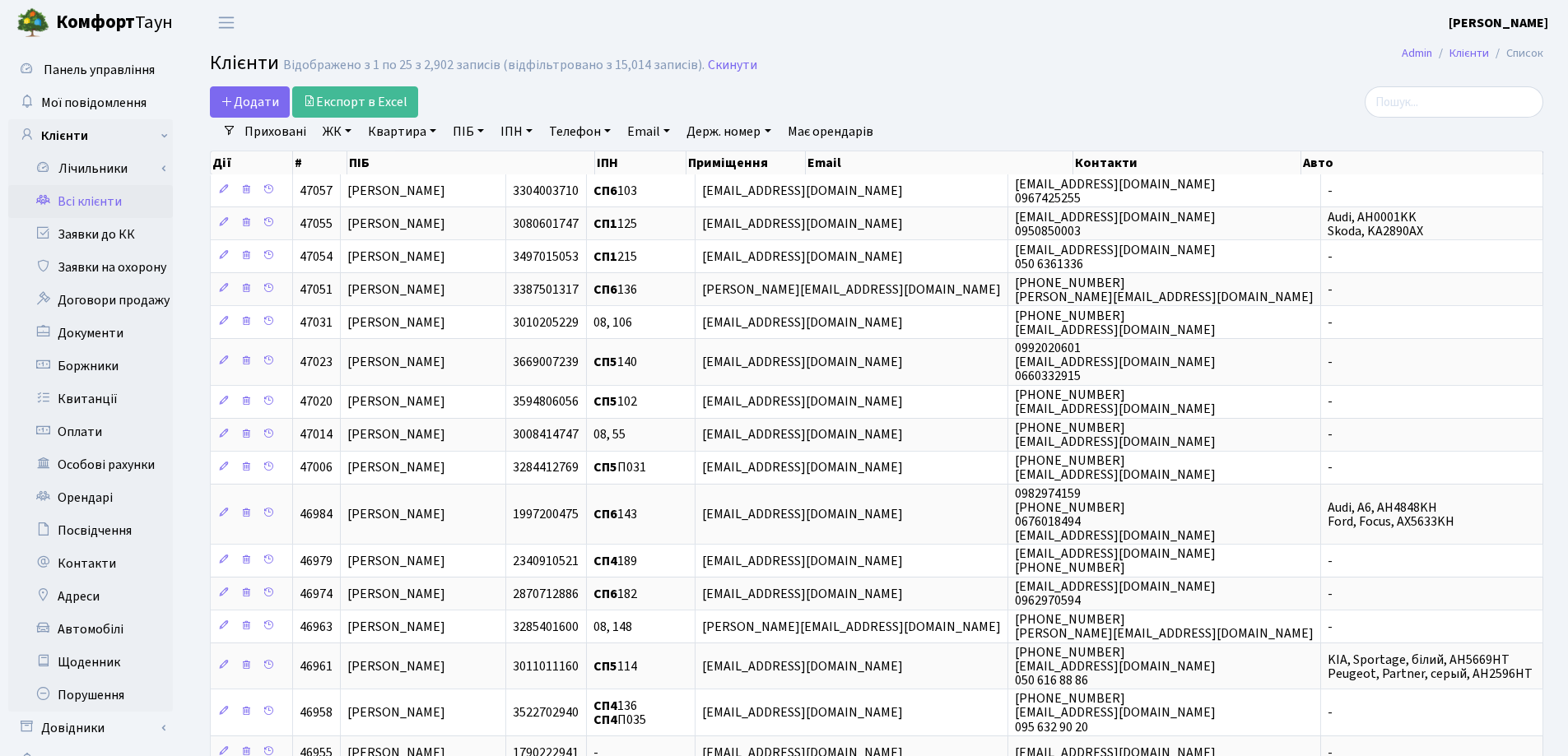
click at [430, 134] on link "Квартира" at bounding box center [402, 132] width 81 height 28
type input "89"
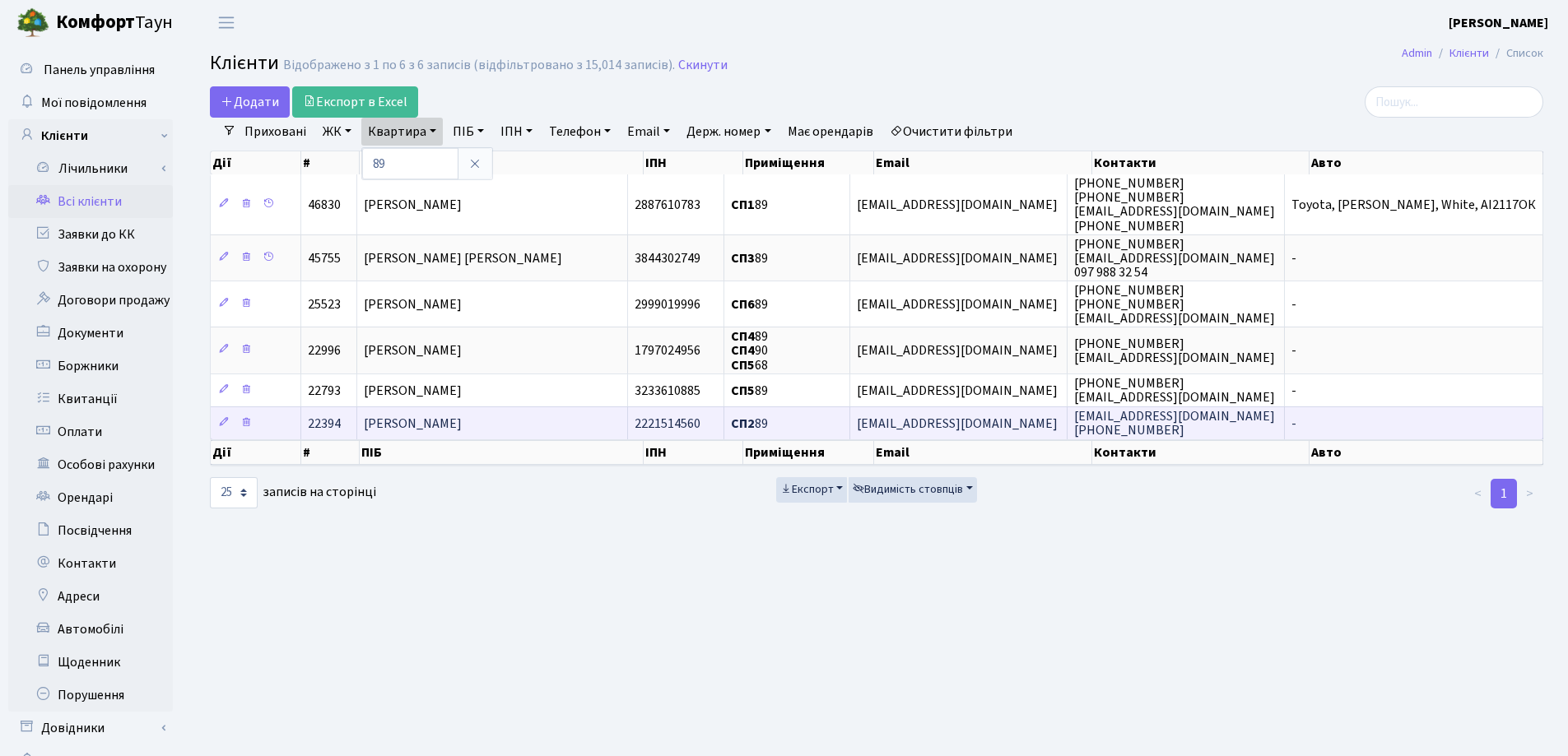
click at [545, 419] on td "[PERSON_NAME]" at bounding box center [492, 423] width 271 height 33
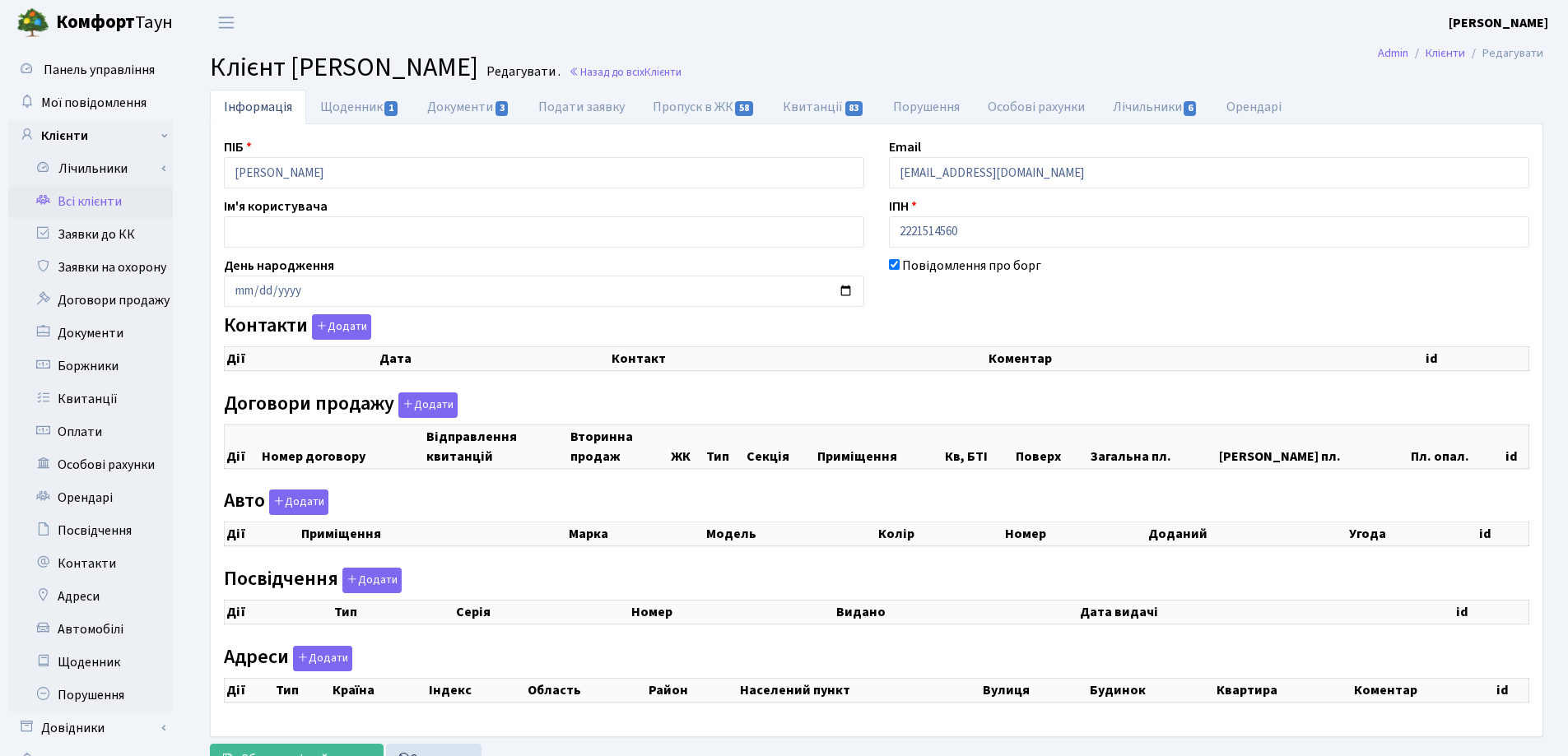
checkbox input "true"
select select "25"
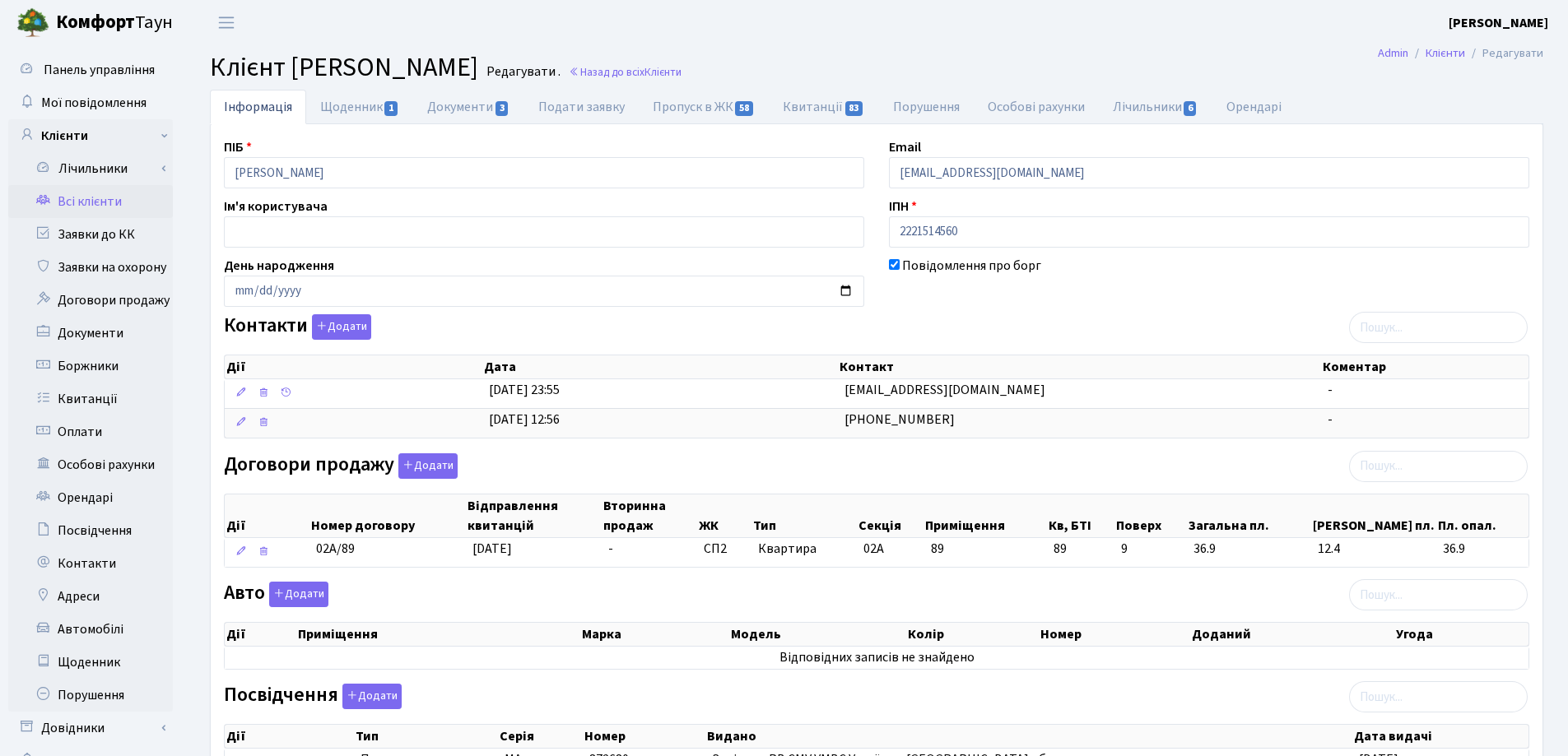
click at [976, 47] on main "Admin Клієнти Редагувати Клієнт Кравцова Наталія Василівна Редагувати . Назад д…" at bounding box center [877, 564] width 1383 height 1036
click at [681, 73] on link "Назад до всіх Клієнти" at bounding box center [625, 72] width 113 height 16
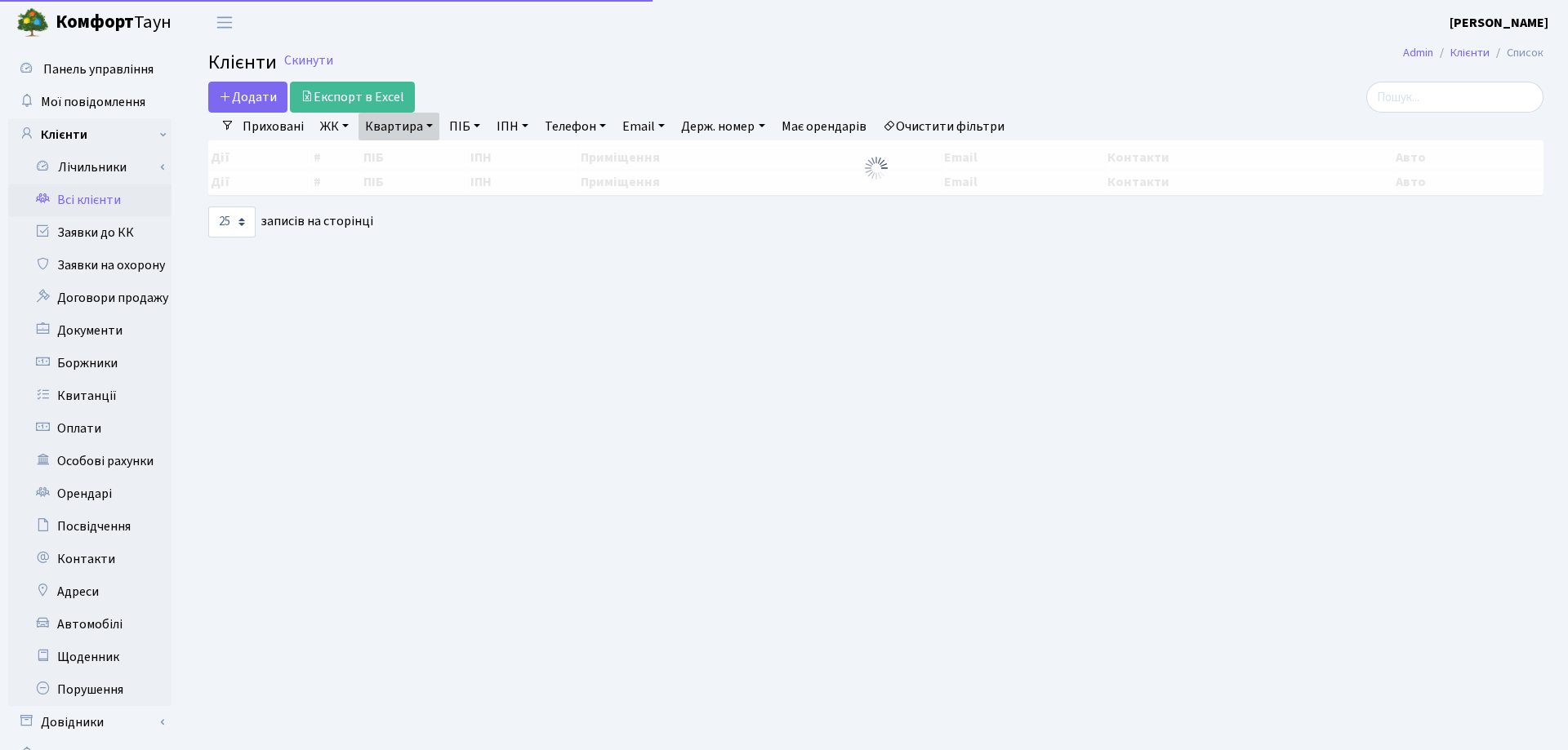
select select "25"
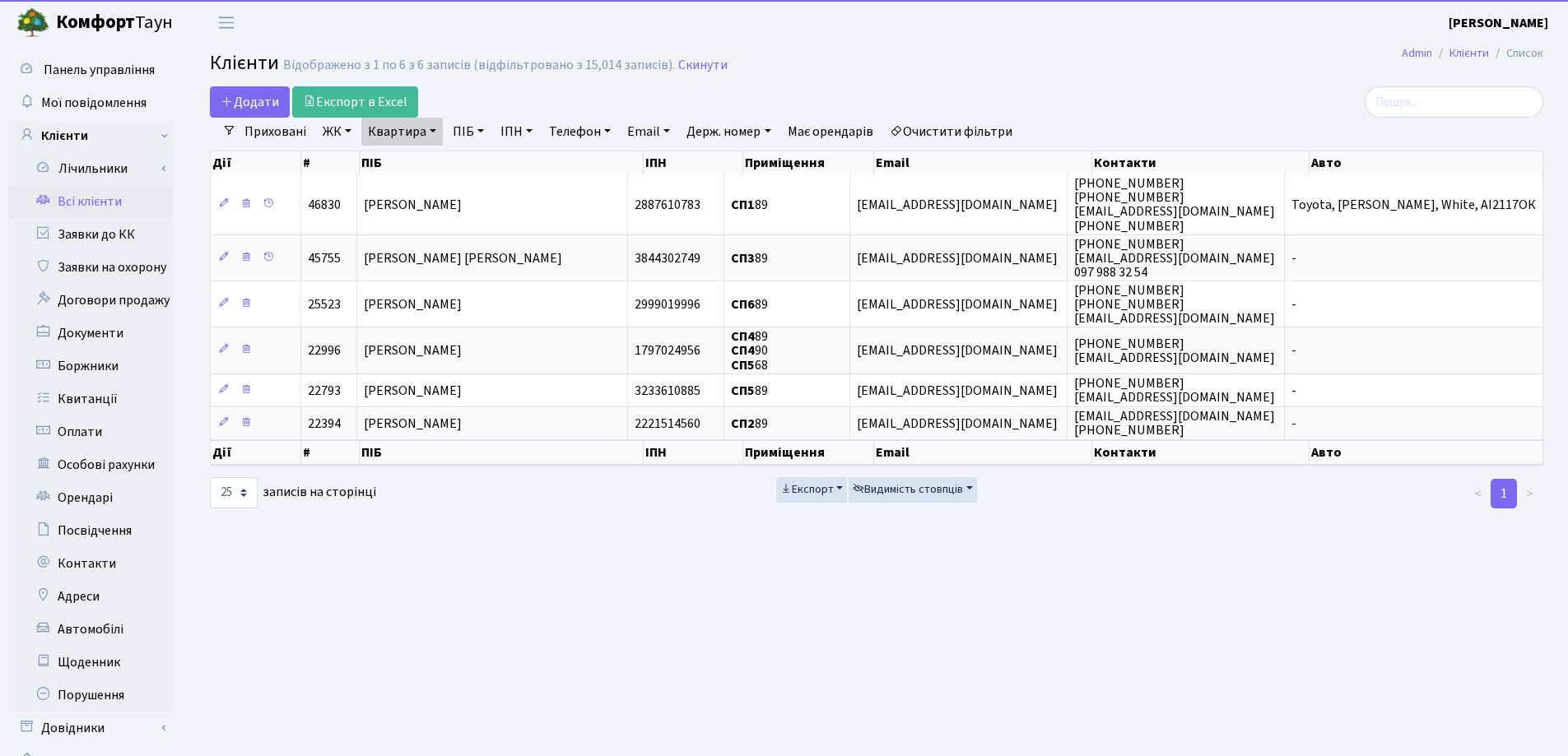
click at [429, 128] on link "Квартира" at bounding box center [402, 132] width 81 height 28
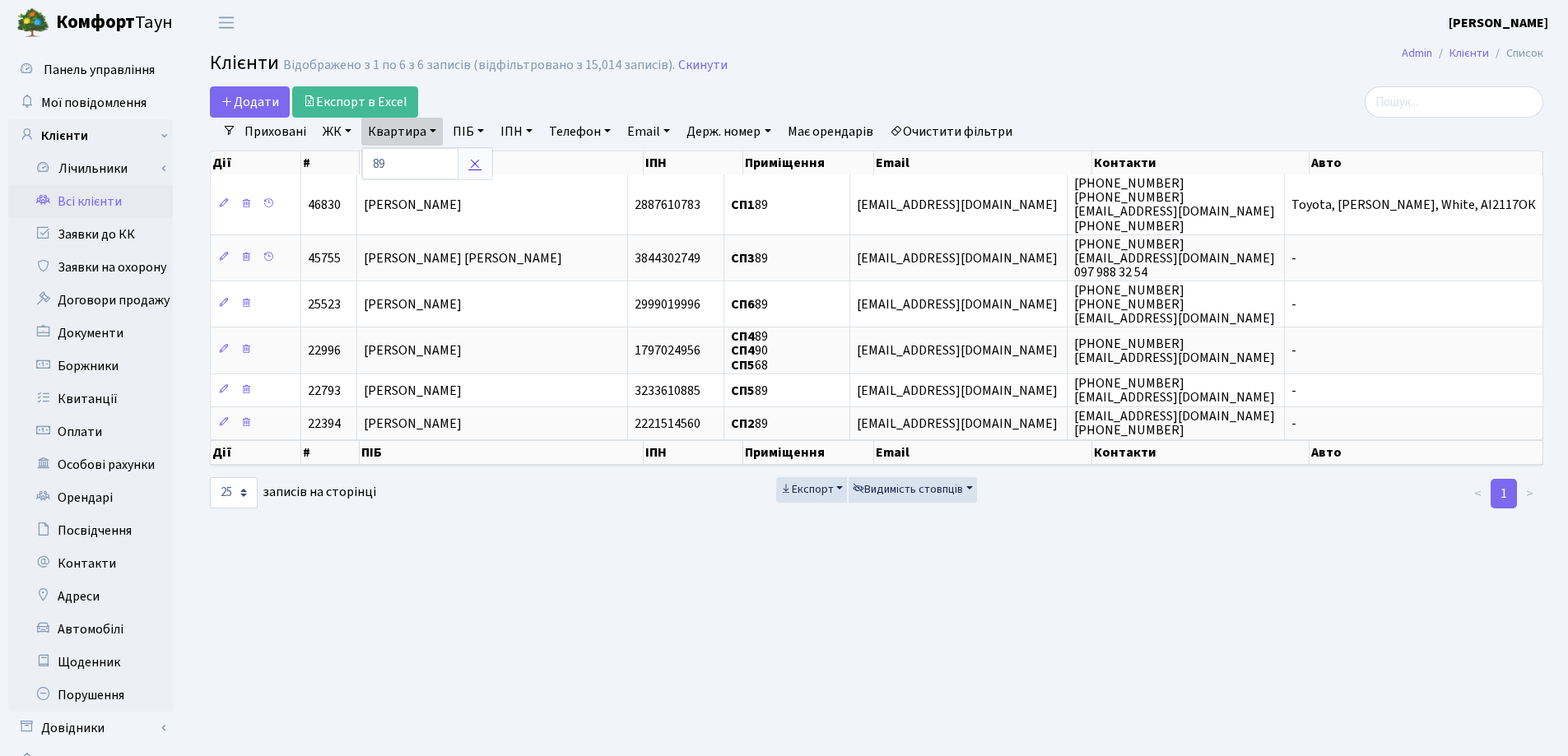
click at [476, 163] on icon at bounding box center [474, 163] width 13 height 13
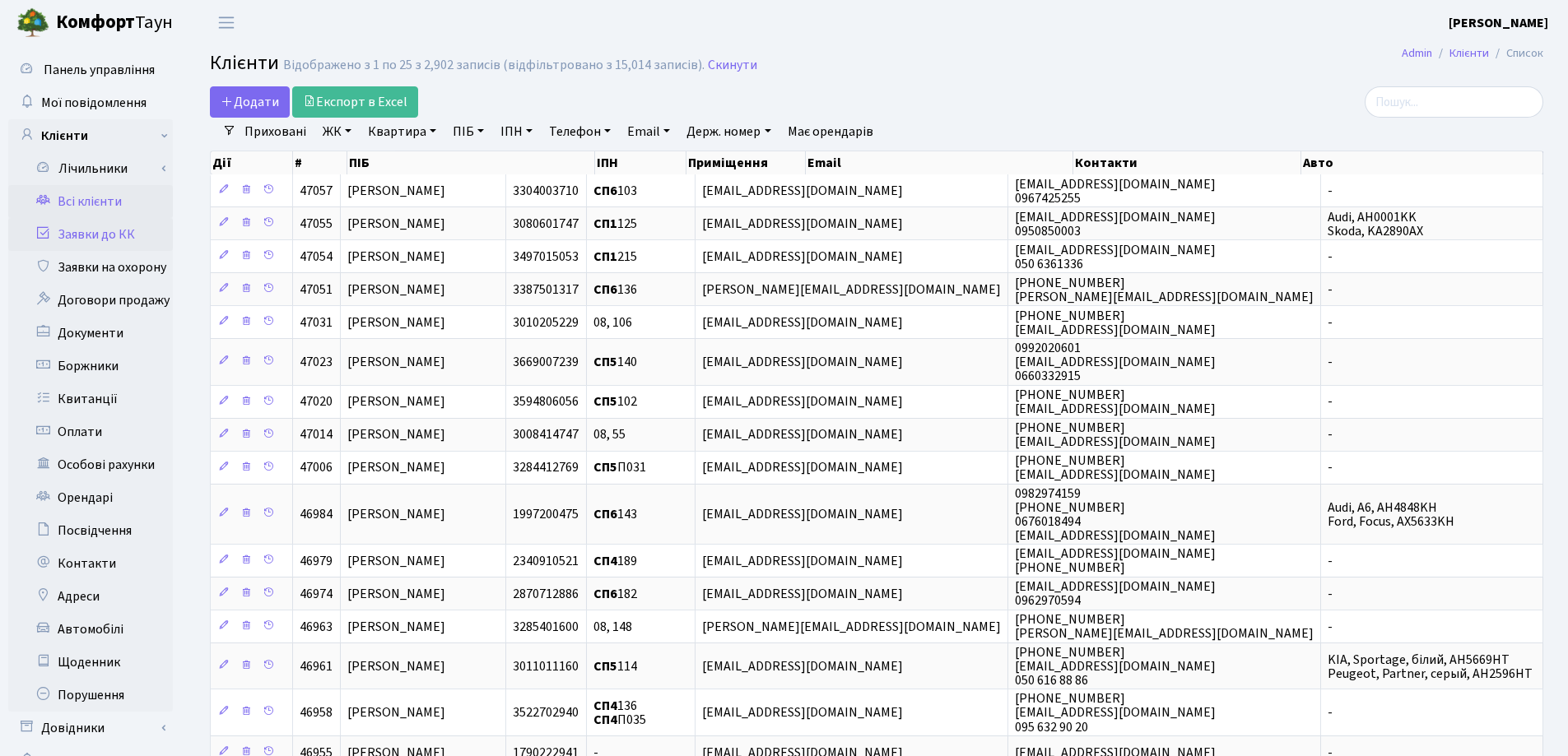
click at [99, 235] on link "Заявки до КК" at bounding box center [90, 234] width 165 height 33
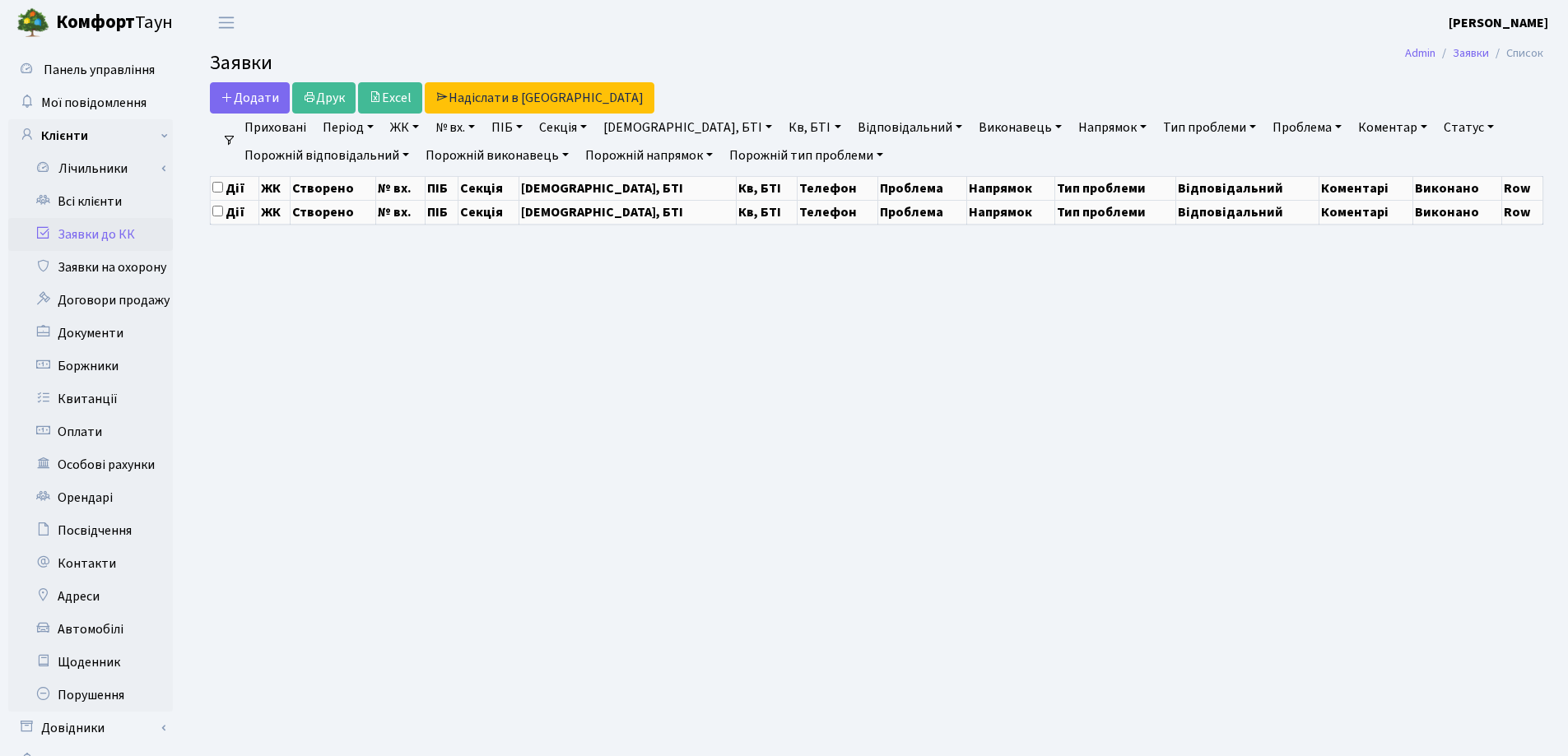
select select "25"
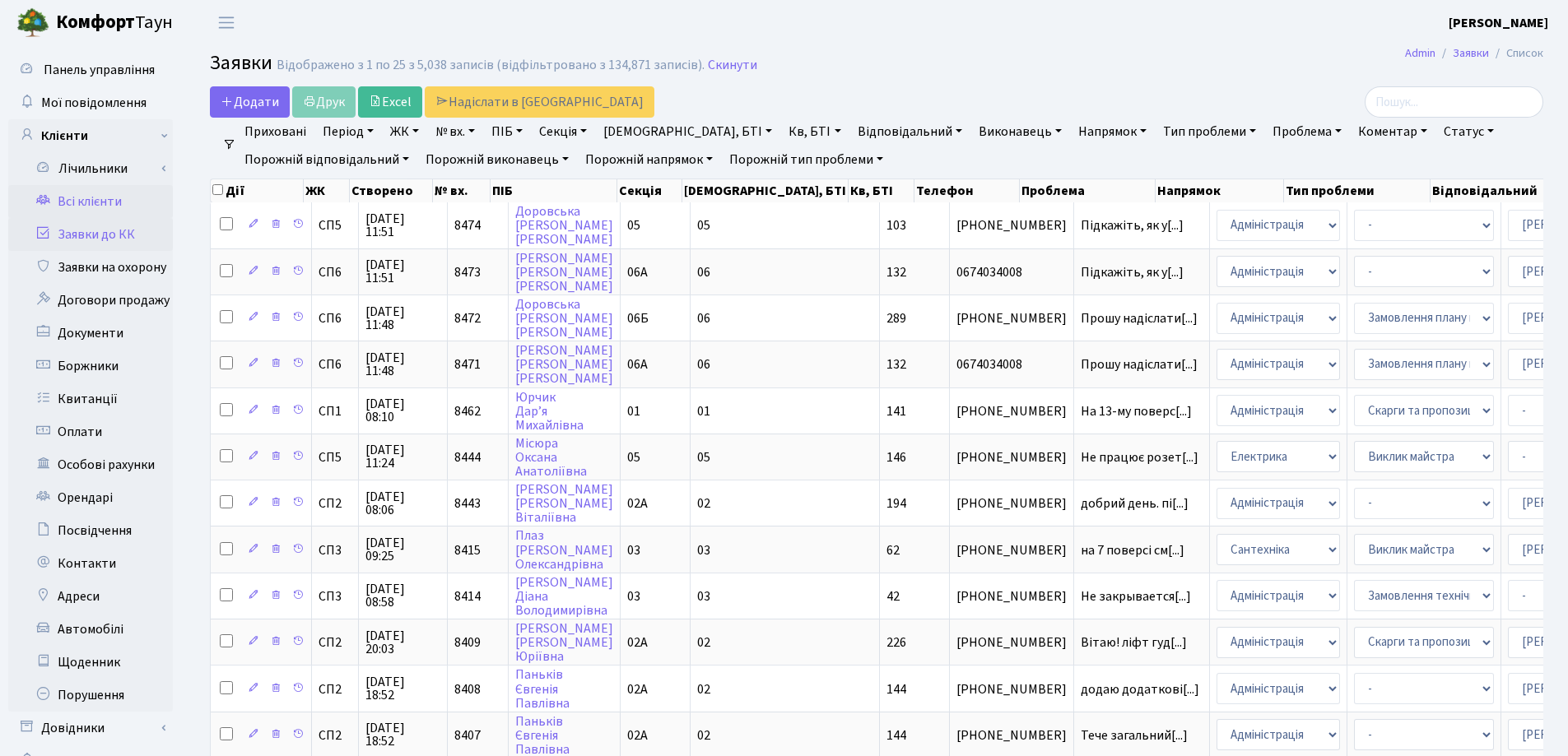
click at [86, 200] on link "Всі клієнти" at bounding box center [90, 201] width 165 height 33
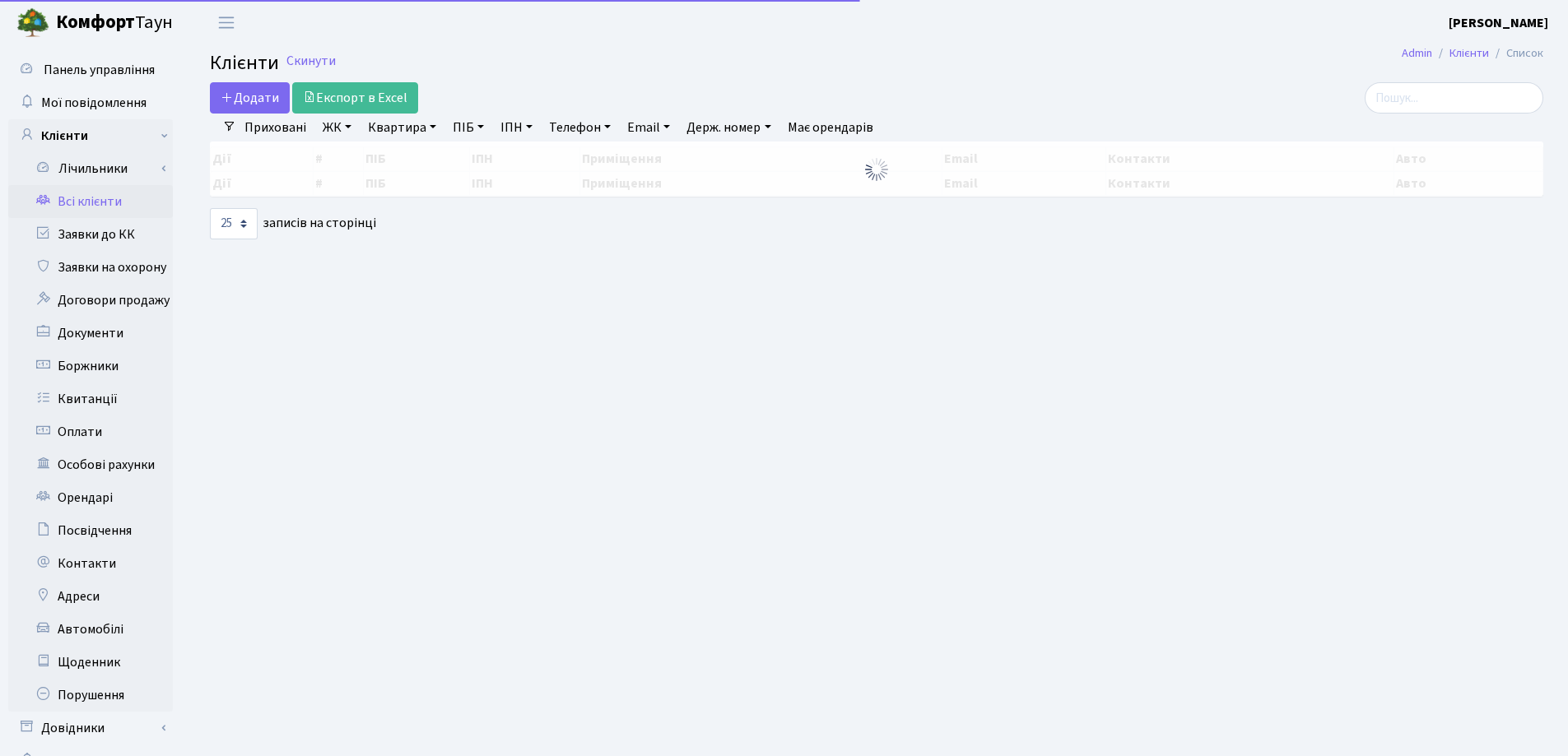
select select "25"
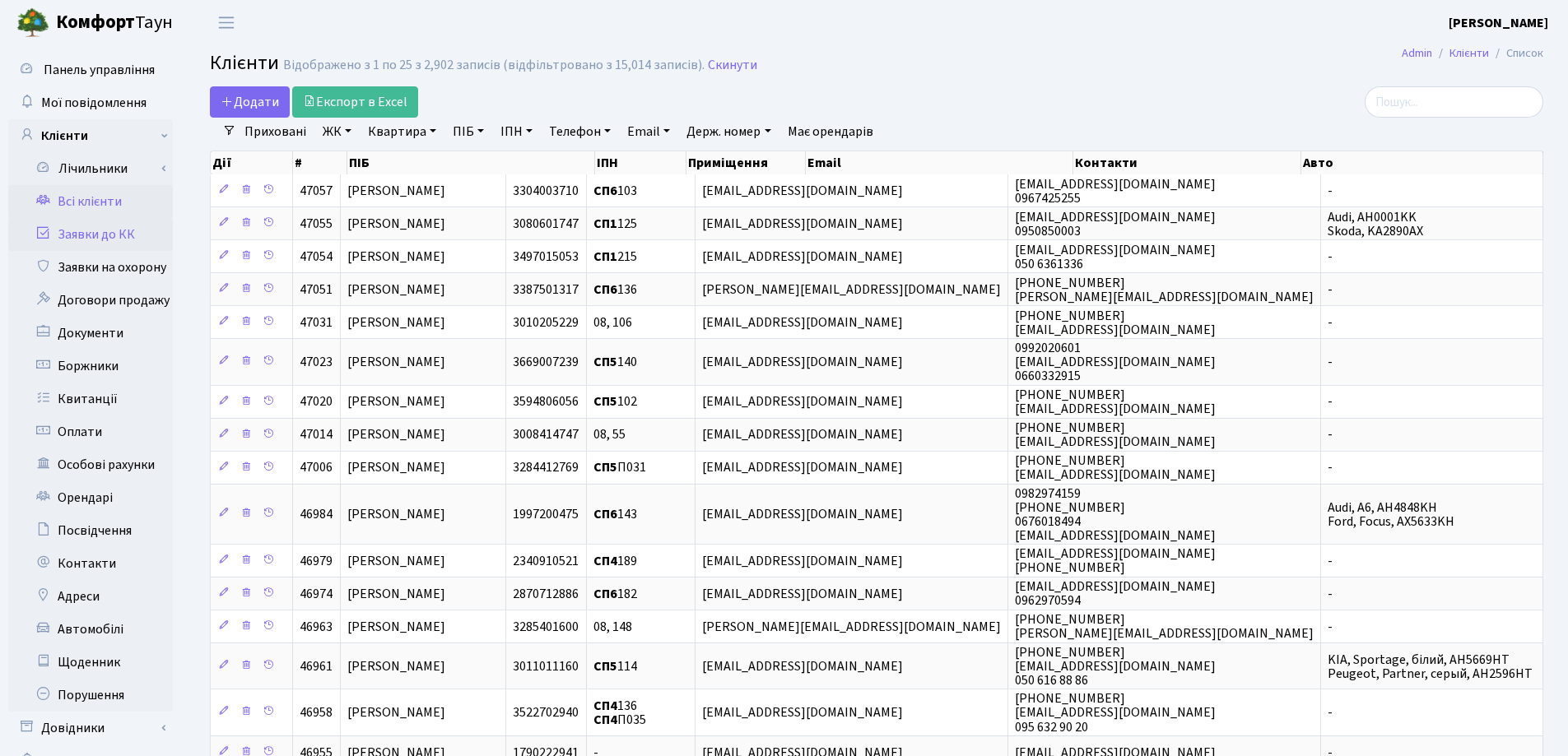
click at [139, 230] on link "Заявки до КК" at bounding box center [90, 234] width 165 height 33
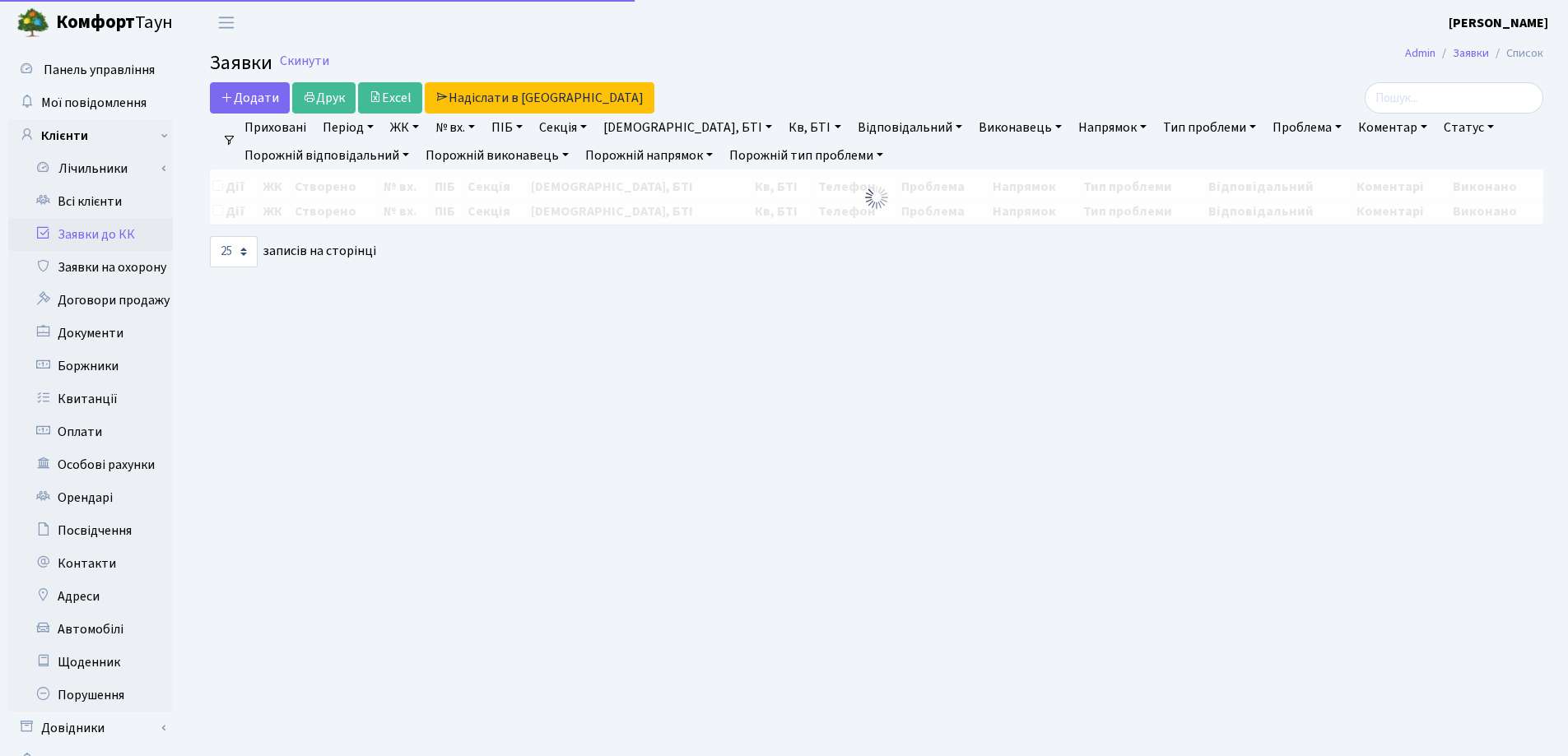
select select "25"
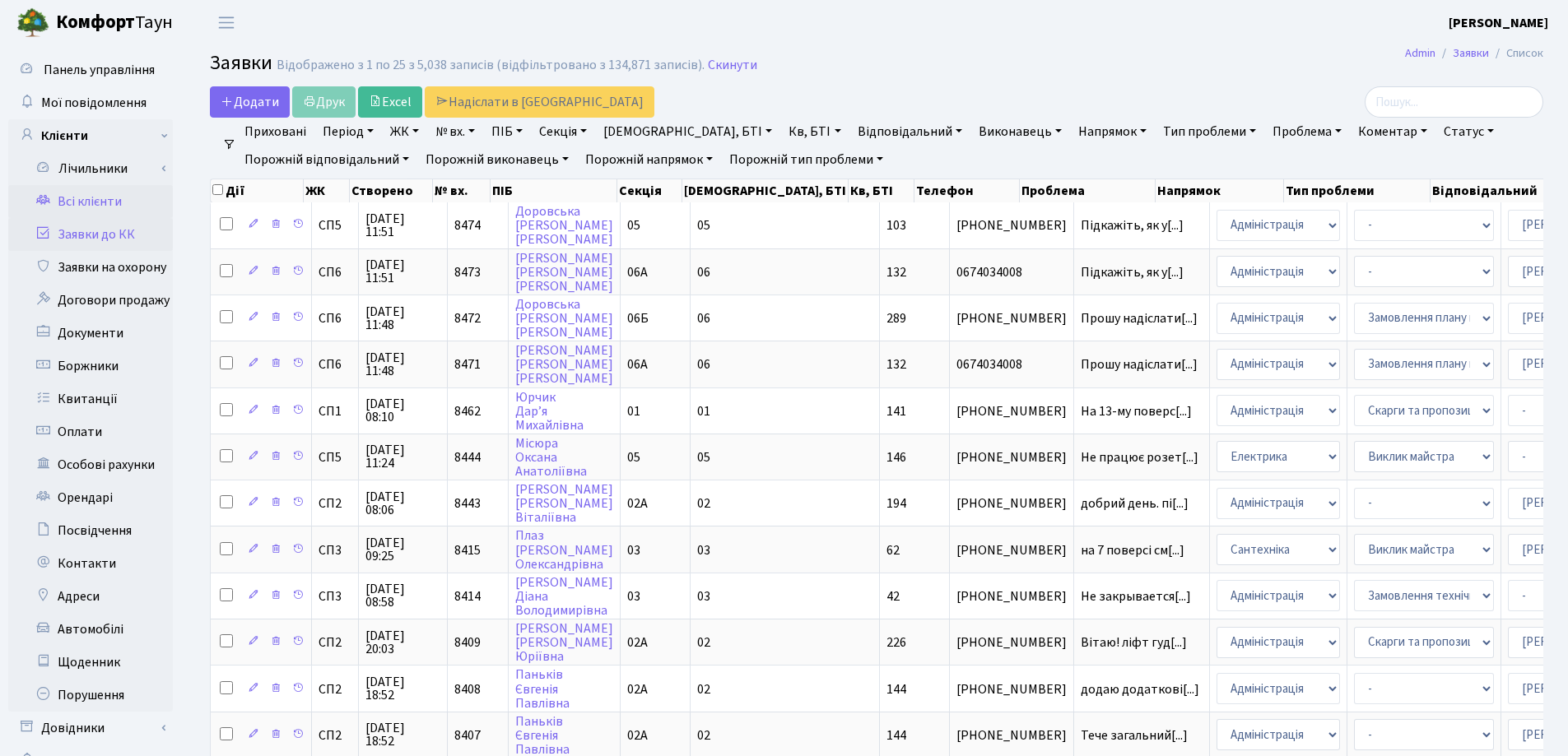
click at [67, 207] on link "Всі клієнти" at bounding box center [90, 201] width 165 height 33
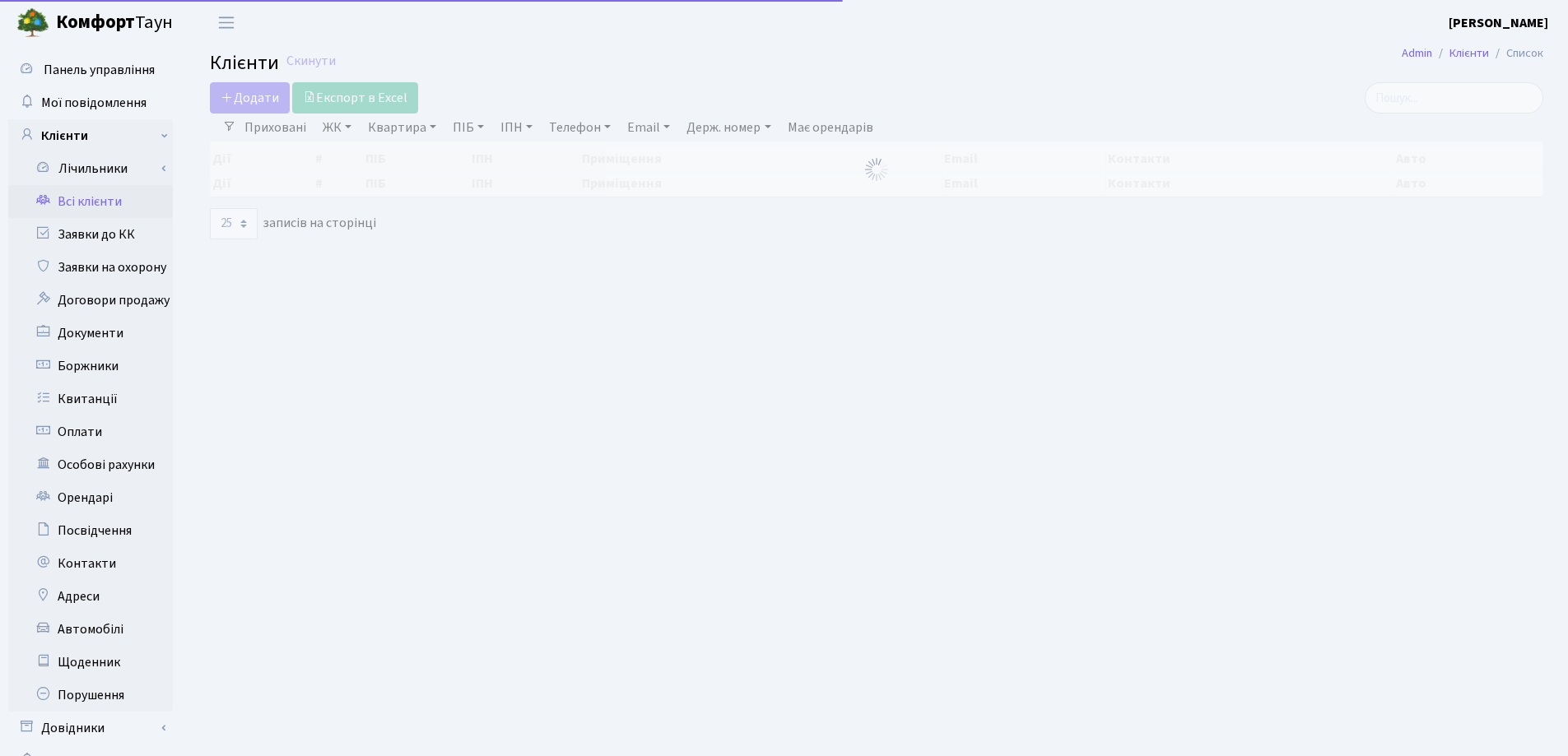
select select "25"
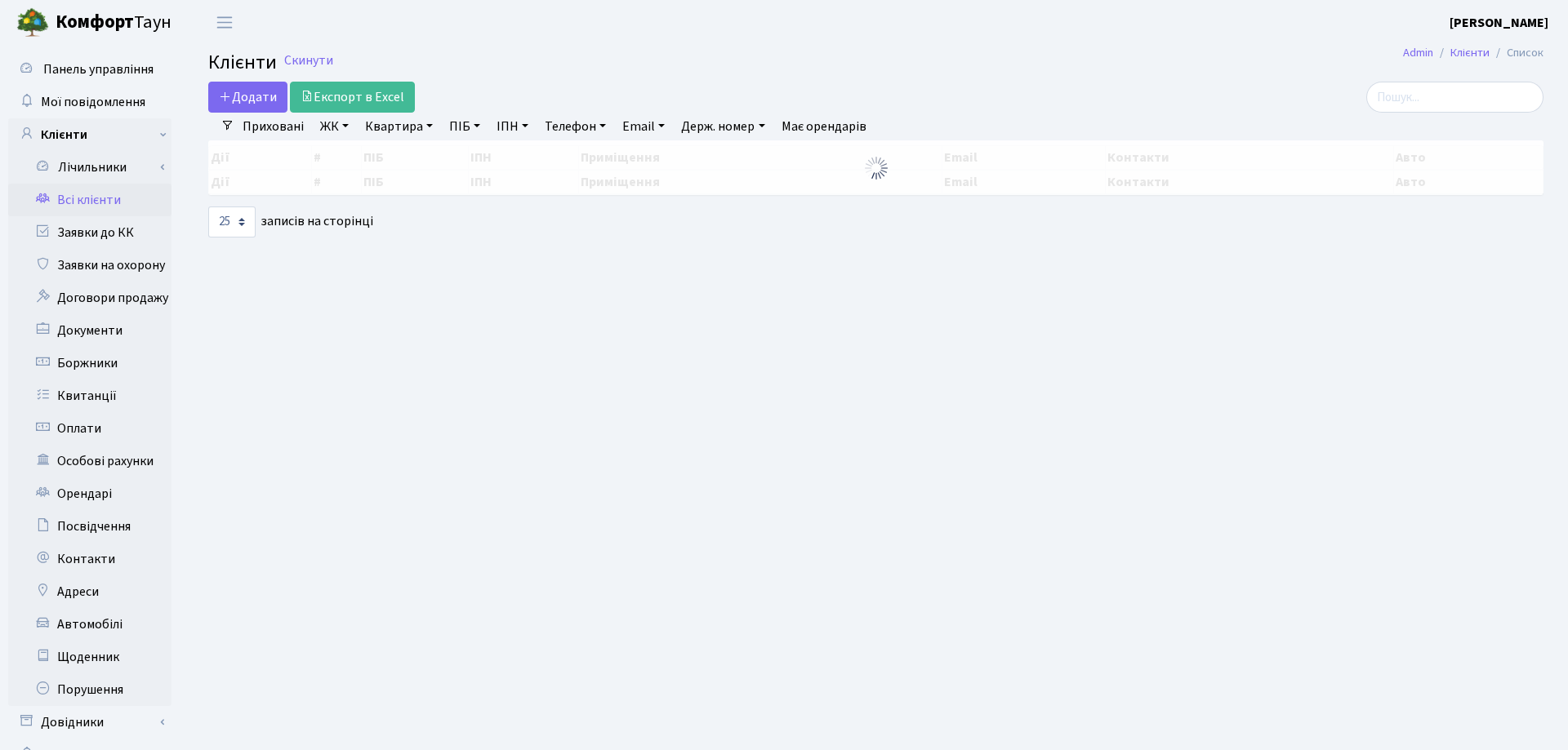
select select "25"
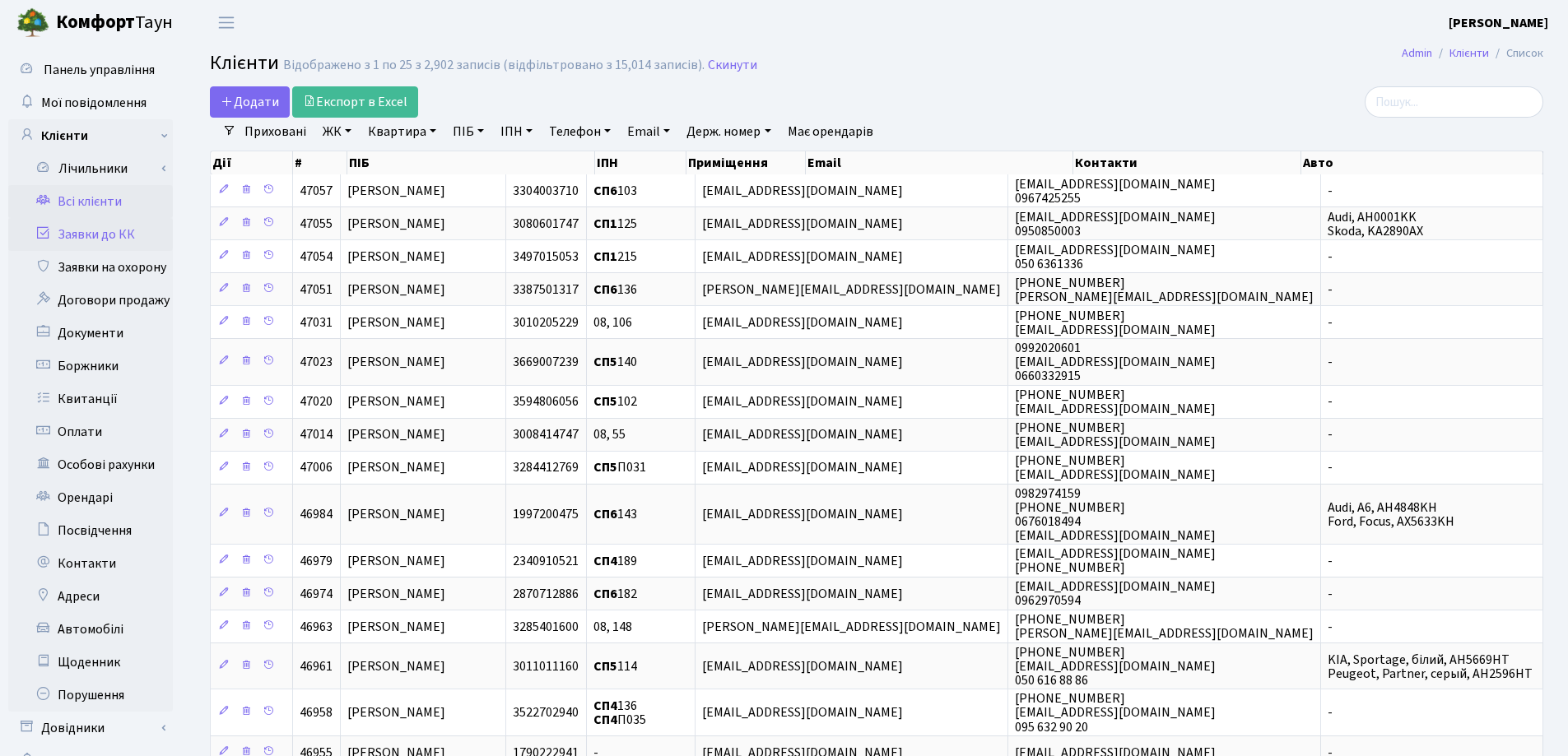
click at [98, 238] on link "Заявки до КК" at bounding box center [90, 234] width 165 height 33
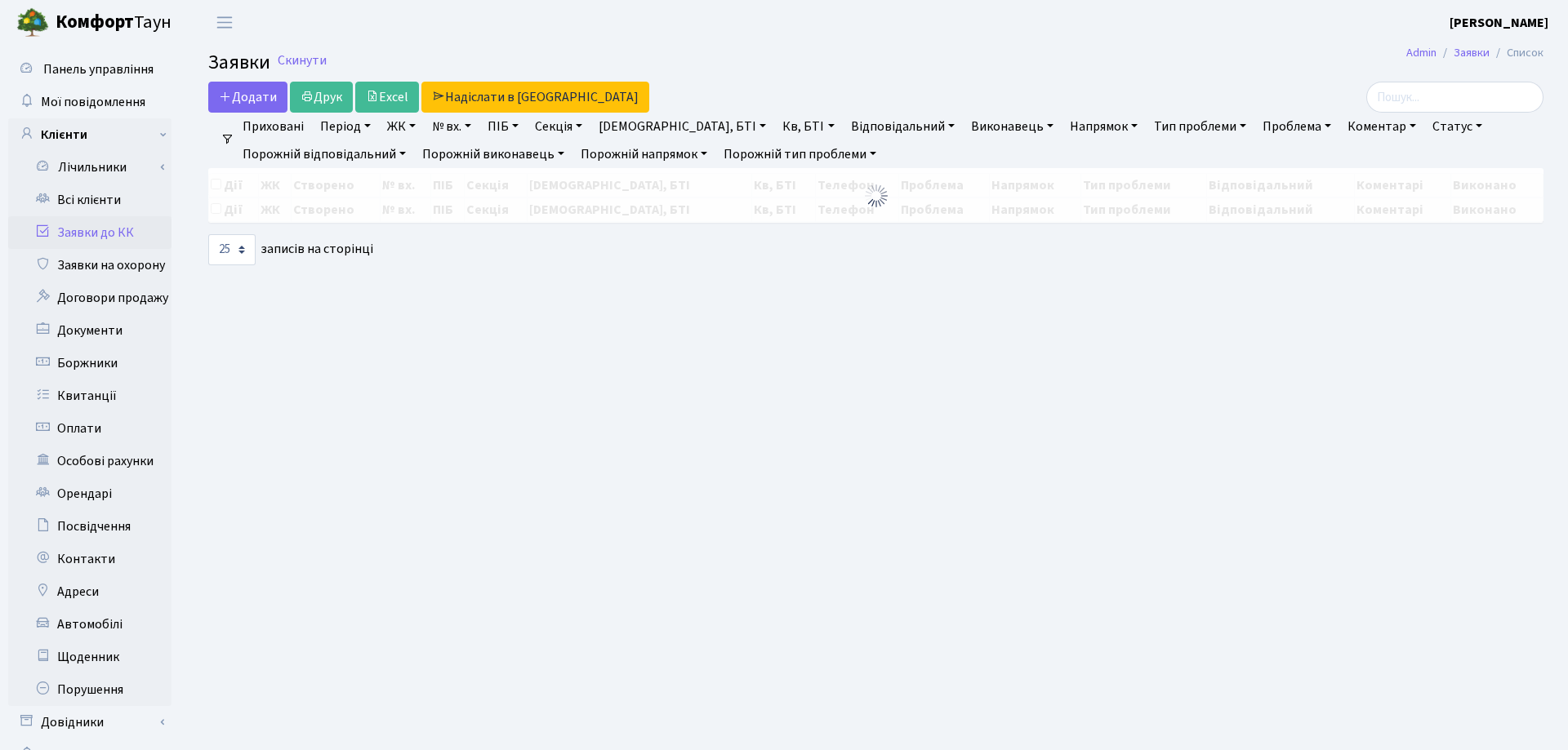
select select "25"
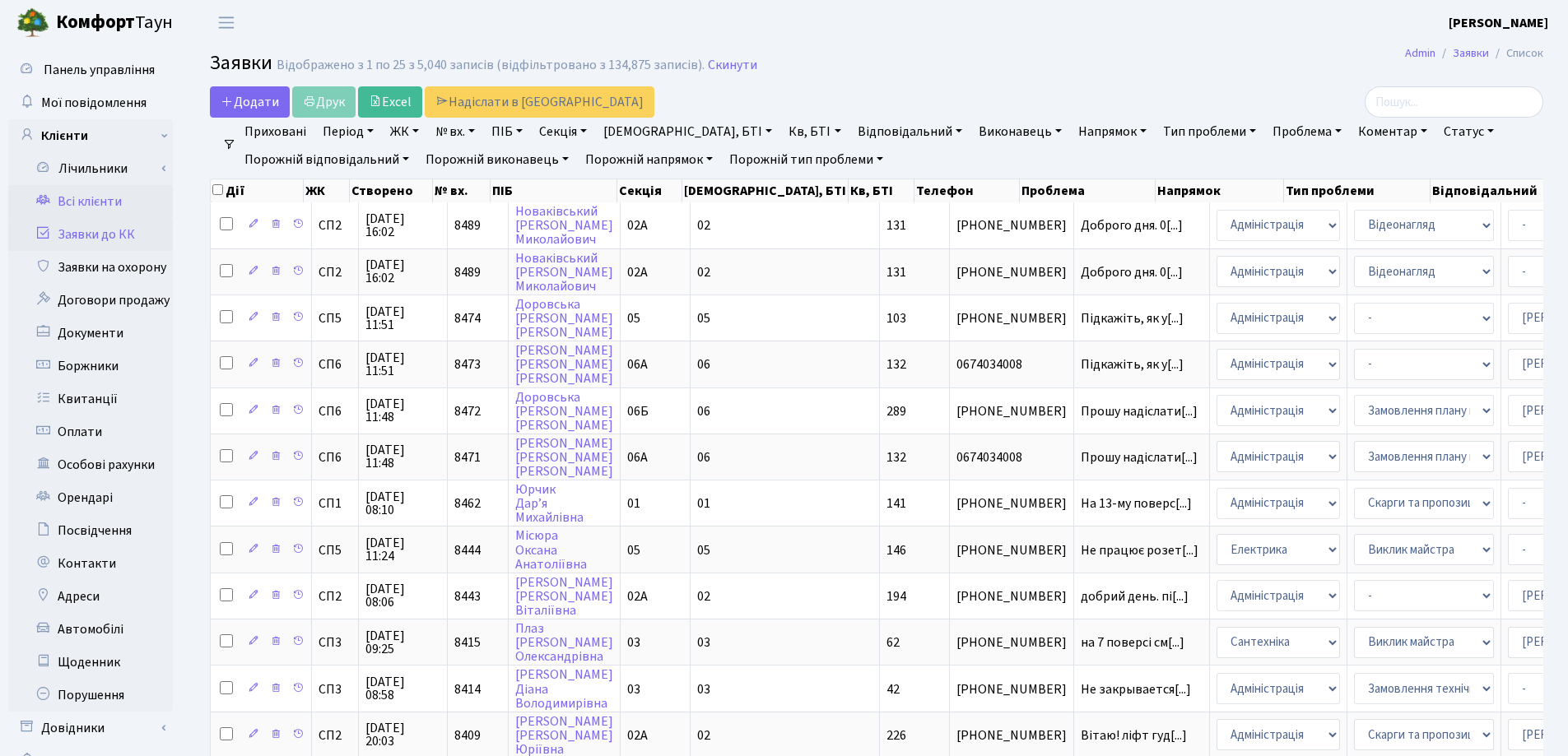
click at [113, 205] on link "Всі клієнти" at bounding box center [90, 201] width 165 height 33
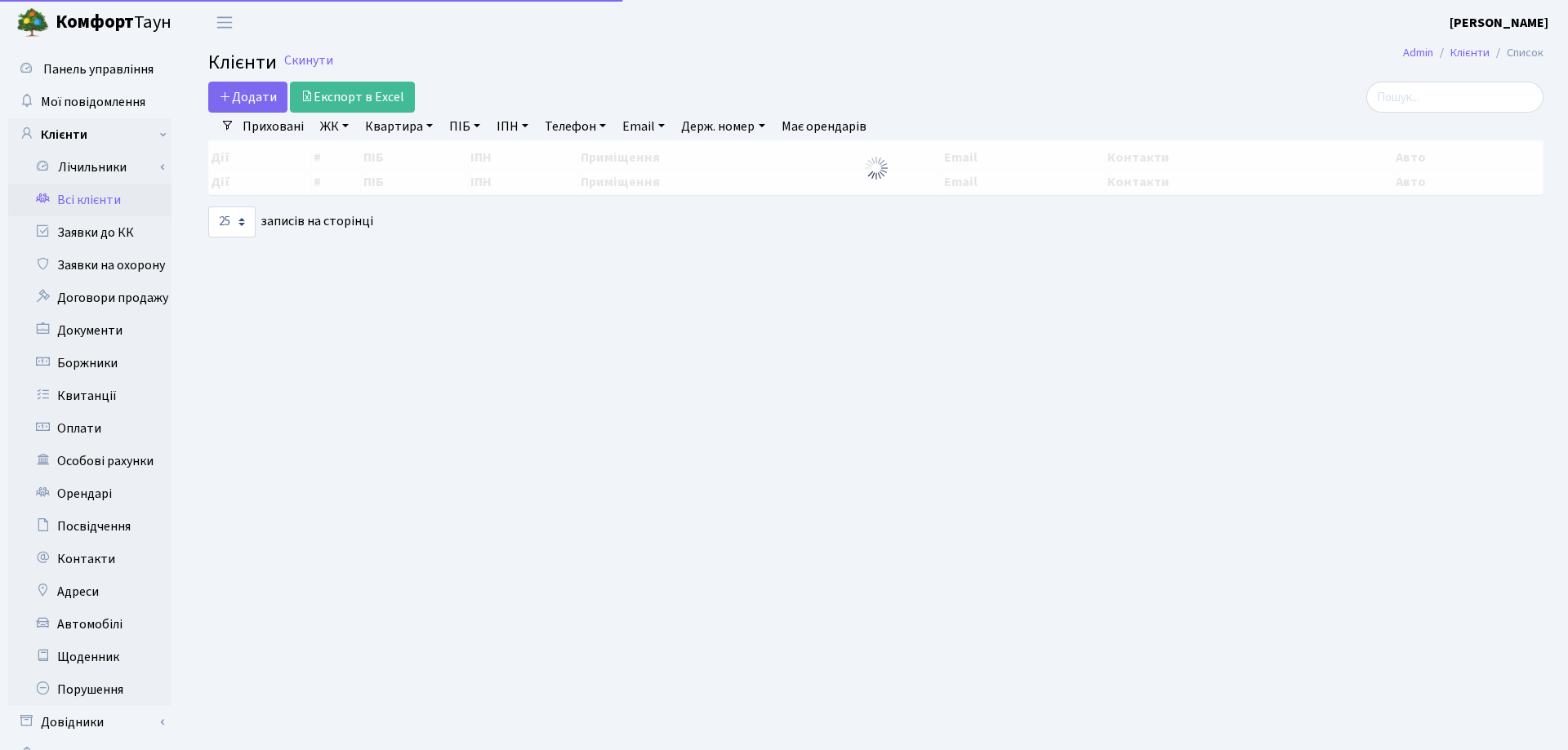
select select "25"
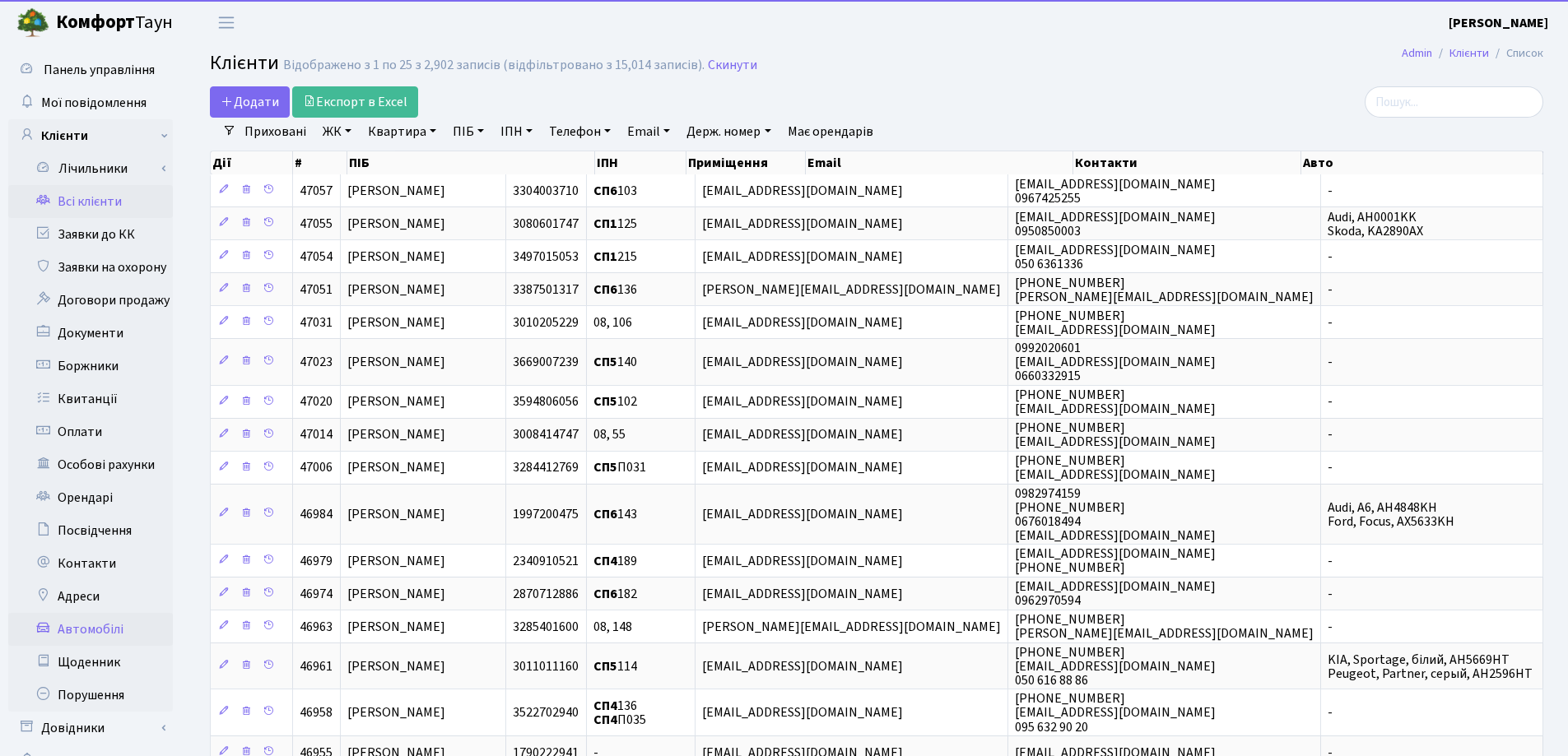
click at [117, 632] on link "Автомобілі" at bounding box center [90, 629] width 165 height 33
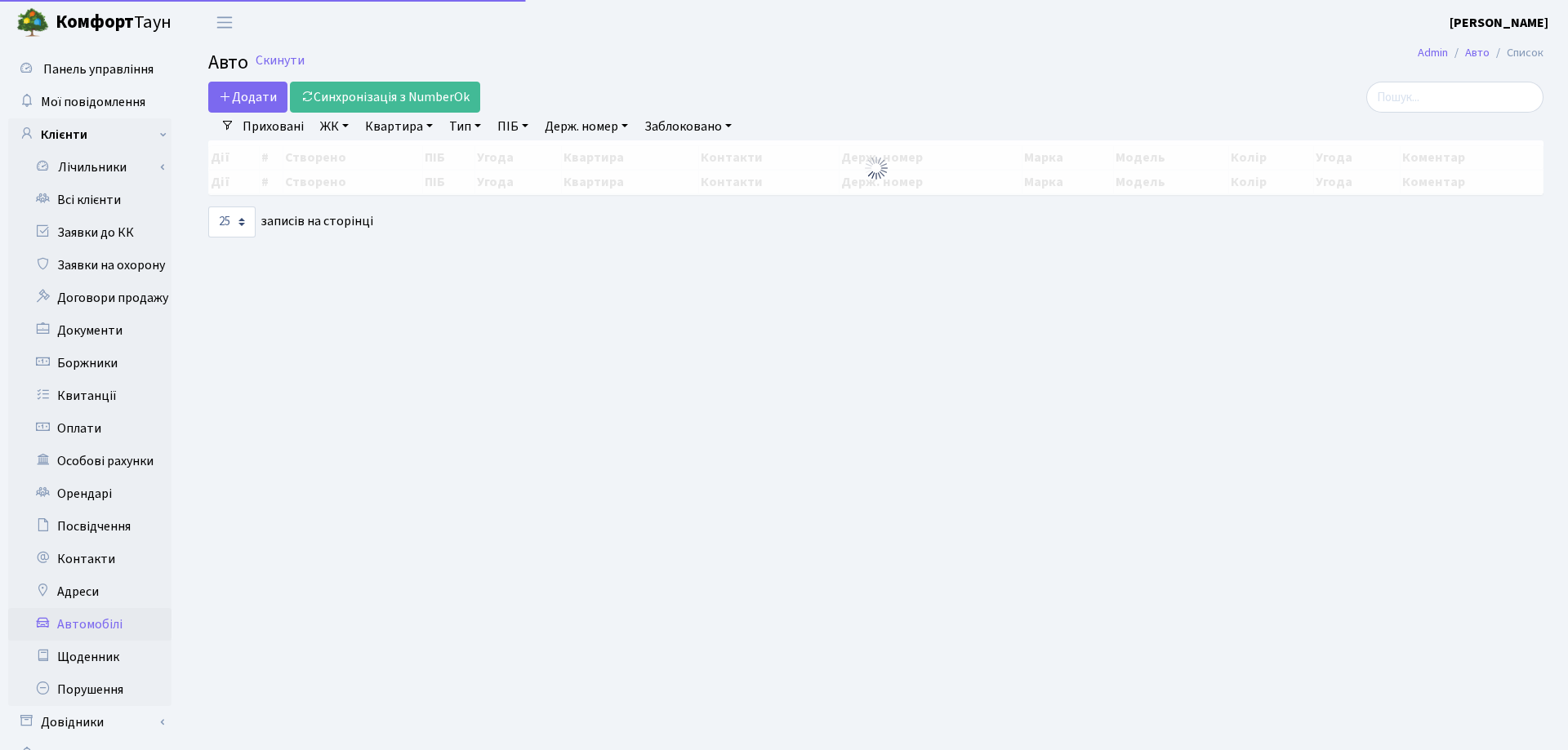
select select "25"
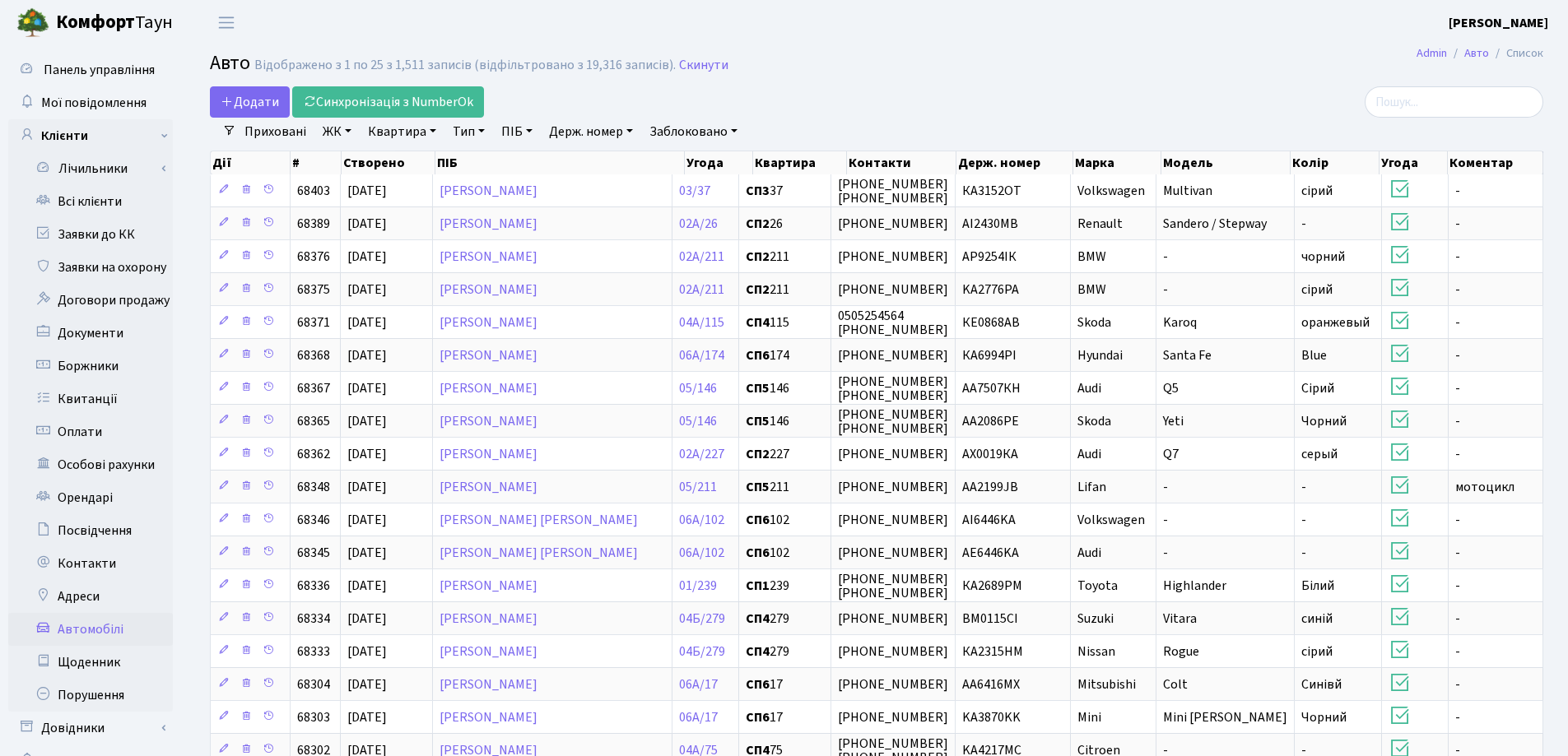
click at [632, 130] on link "Держ. номер" at bounding box center [591, 132] width 97 height 28
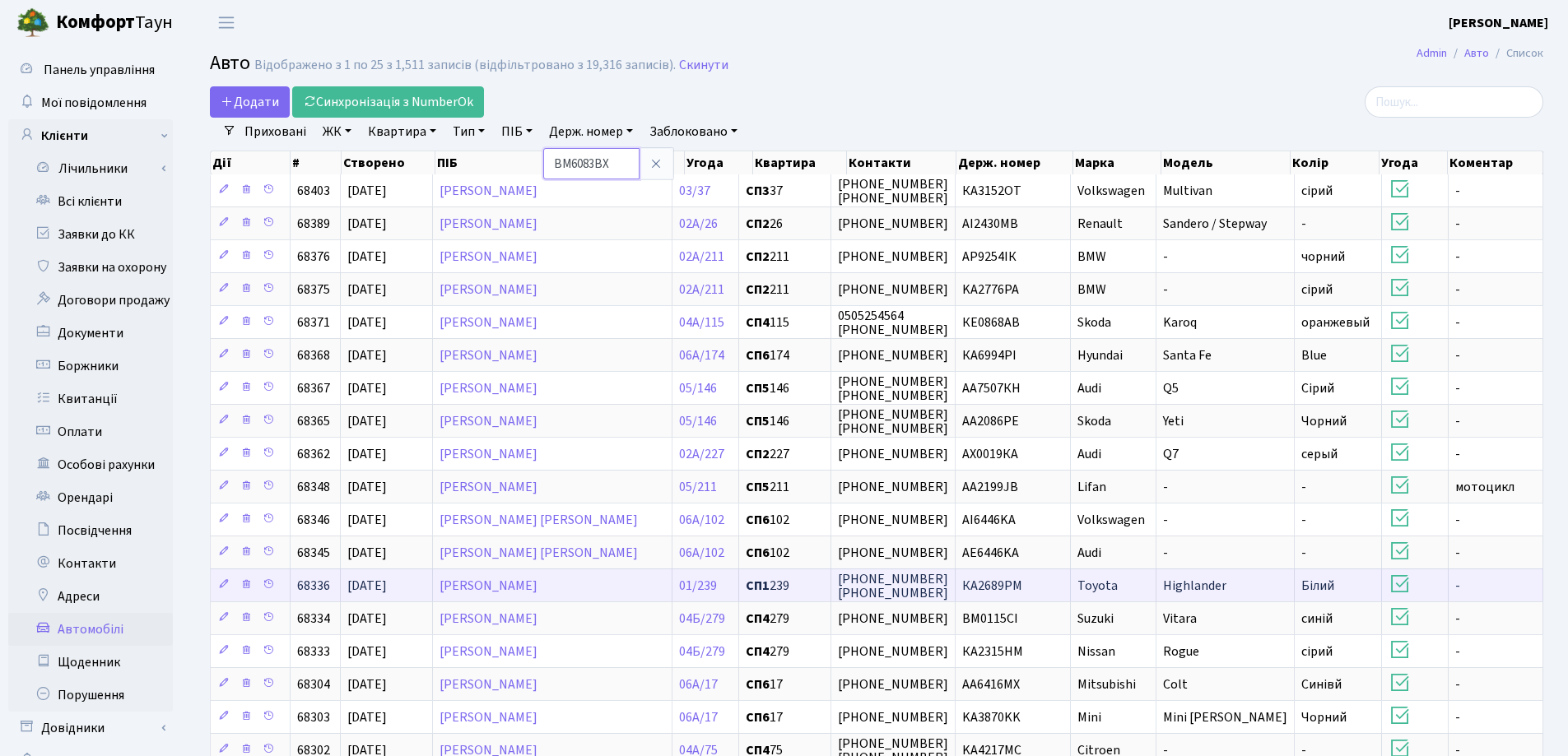
type input "BM6083BX"
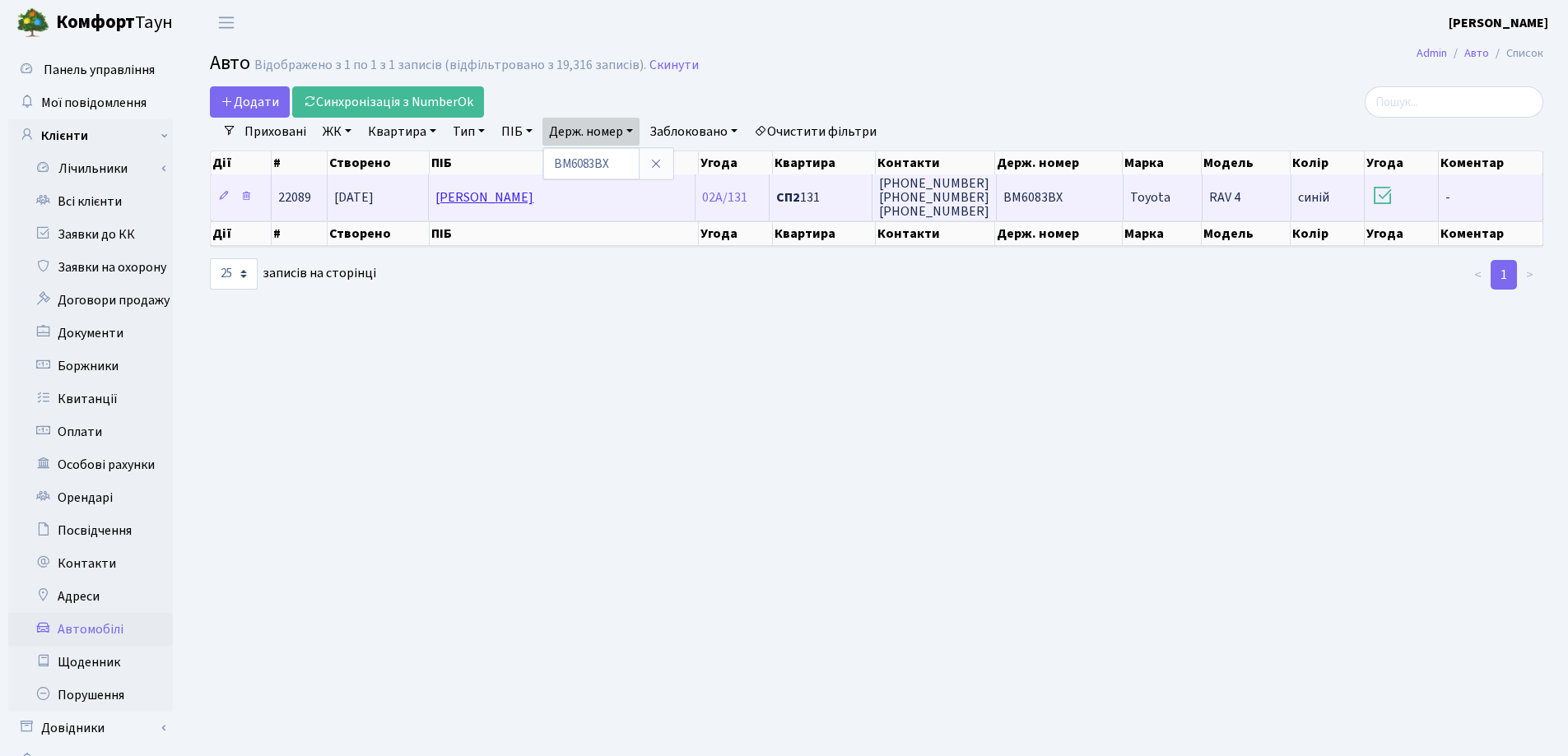
click at [534, 197] on link "[PERSON_NAME]" at bounding box center [484, 197] width 98 height 18
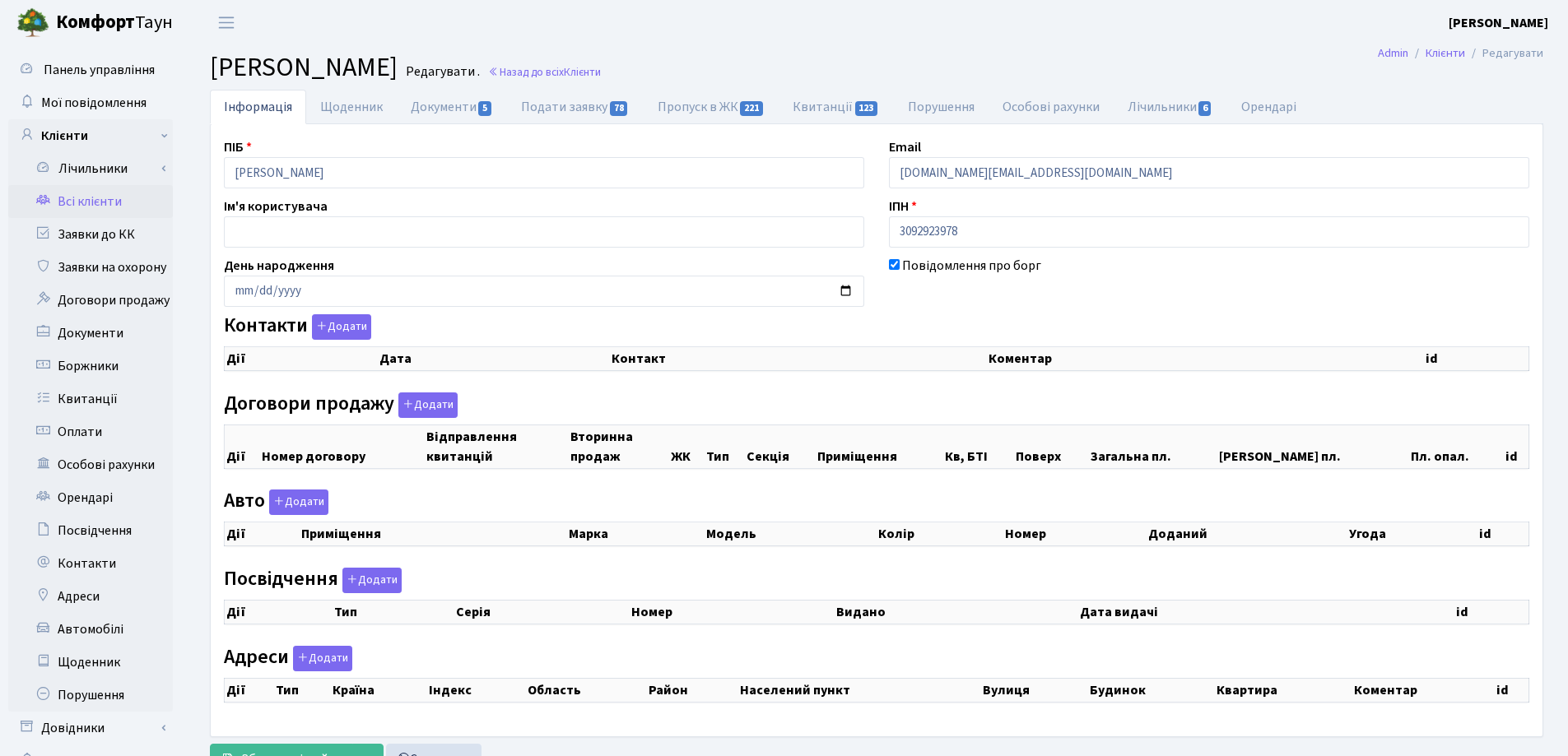
select select "25"
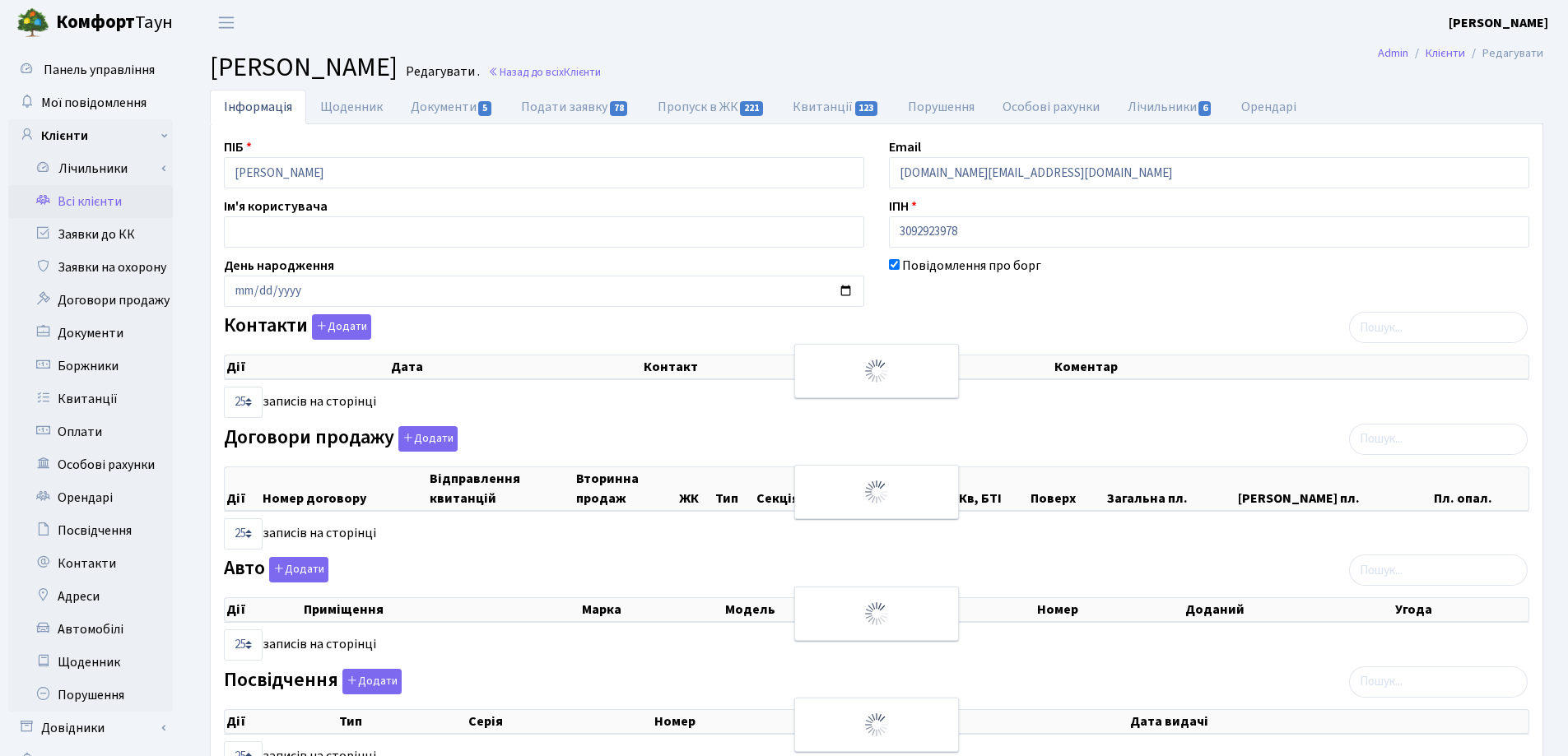
checkbox input "true"
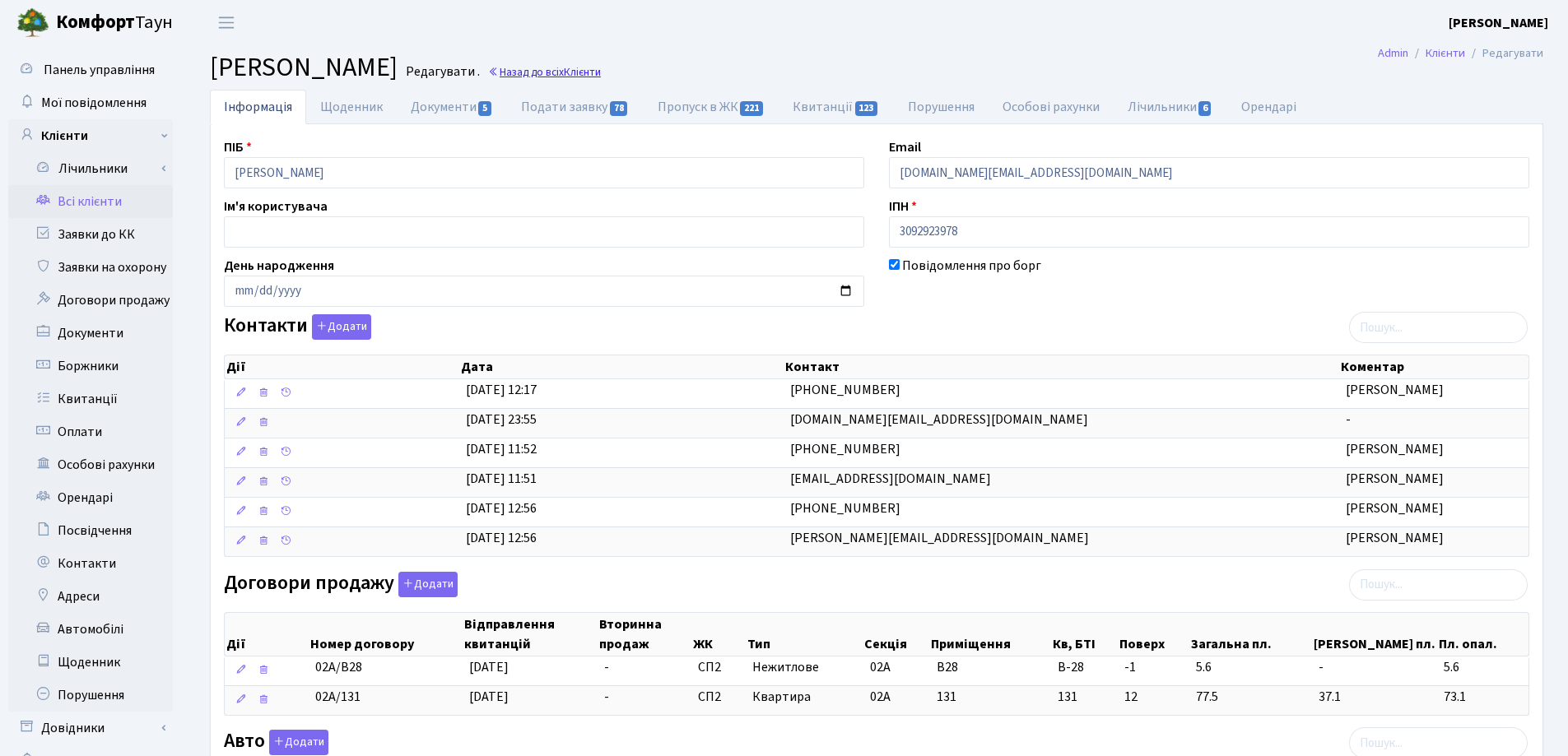
click at [601, 75] on link "Назад до всіх Клієнти" at bounding box center [544, 72] width 113 height 16
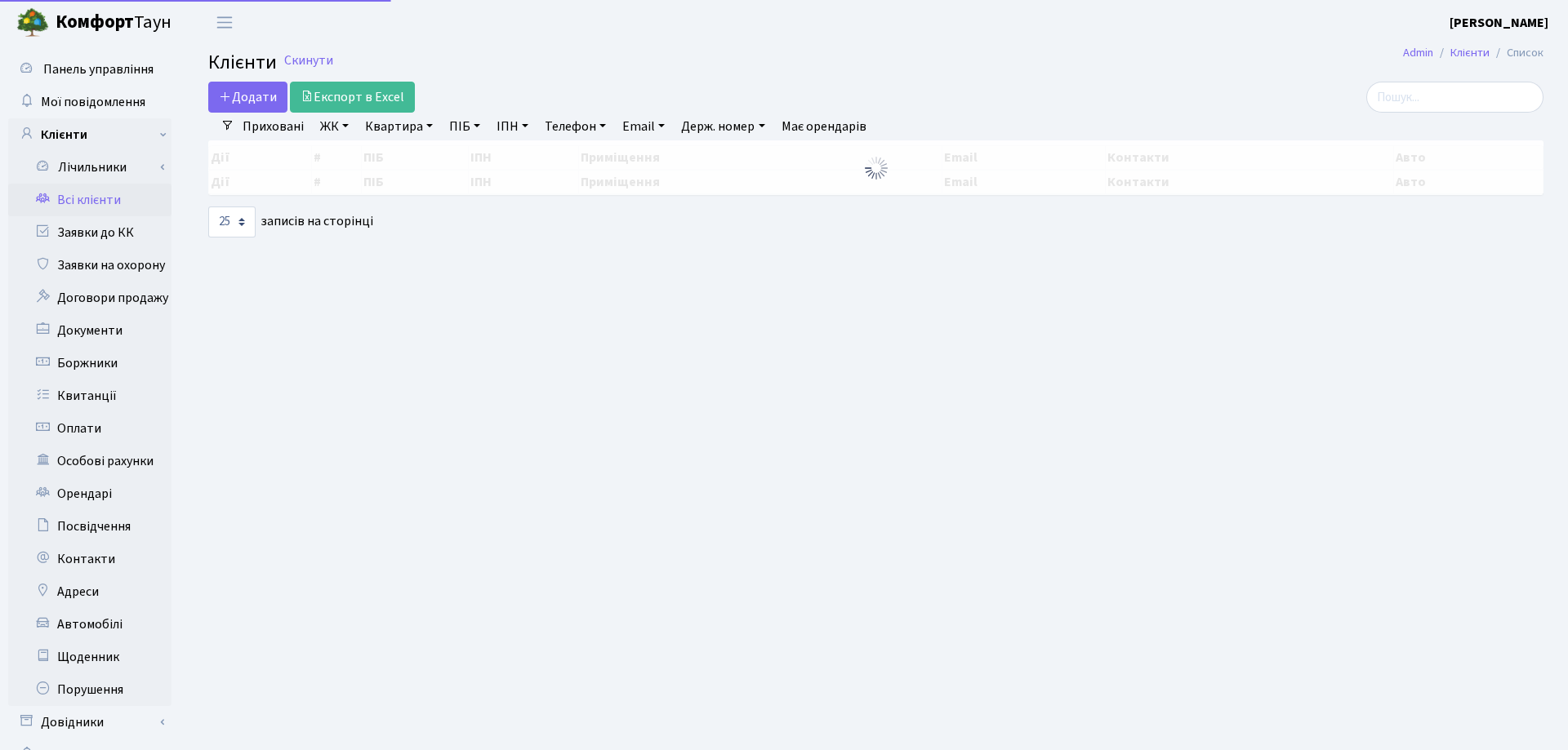
select select "25"
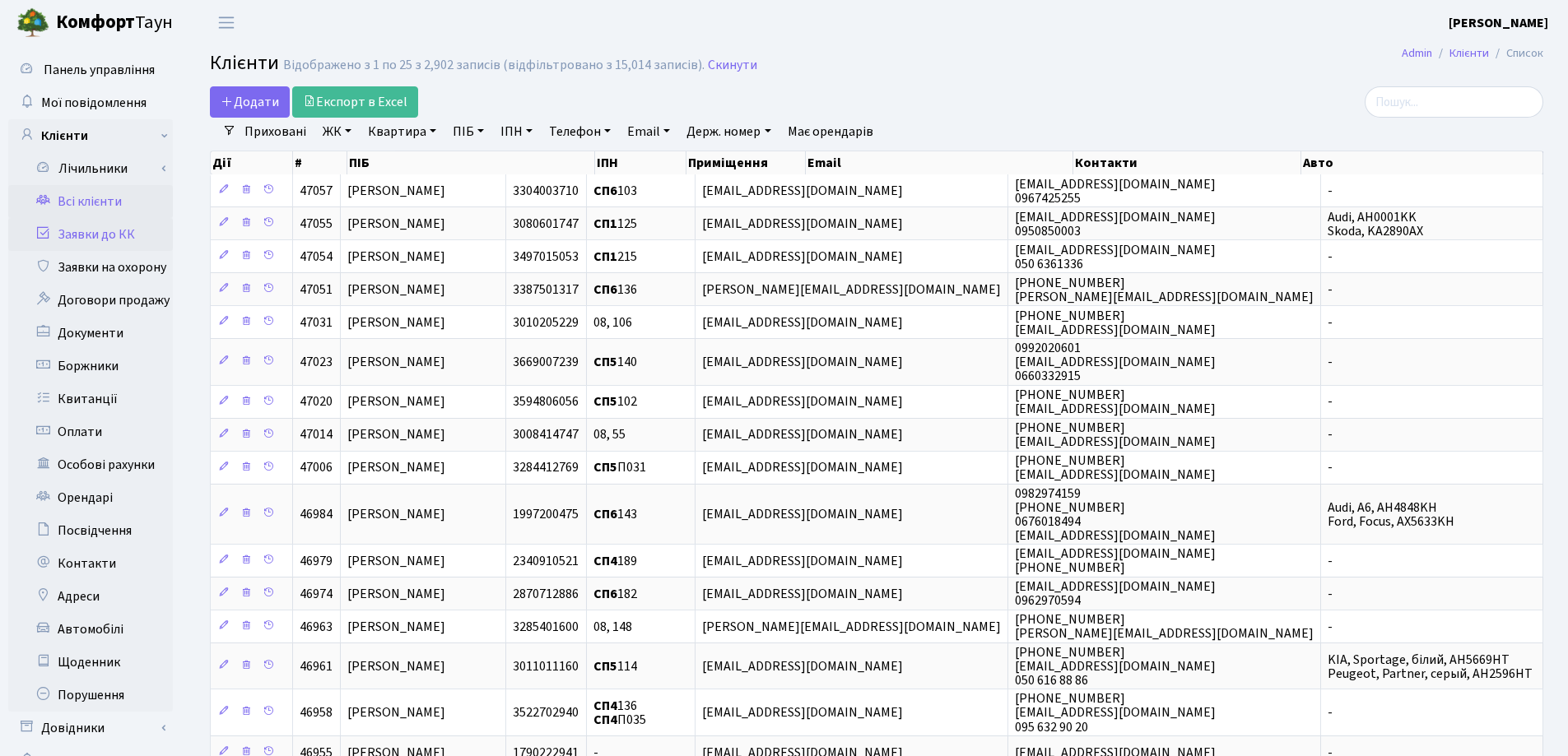
click at [101, 235] on link "Заявки до КК" at bounding box center [90, 234] width 165 height 33
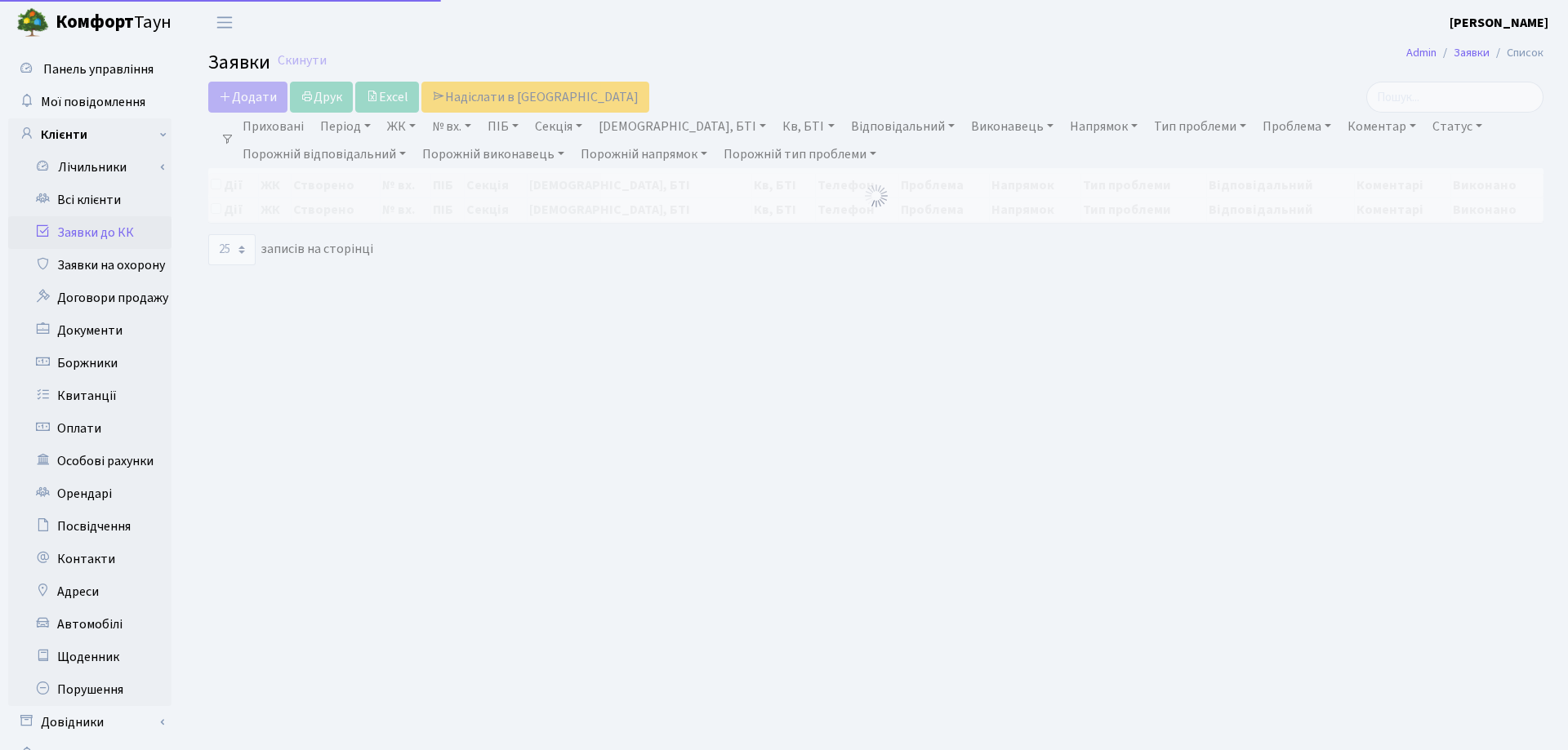
select select "25"
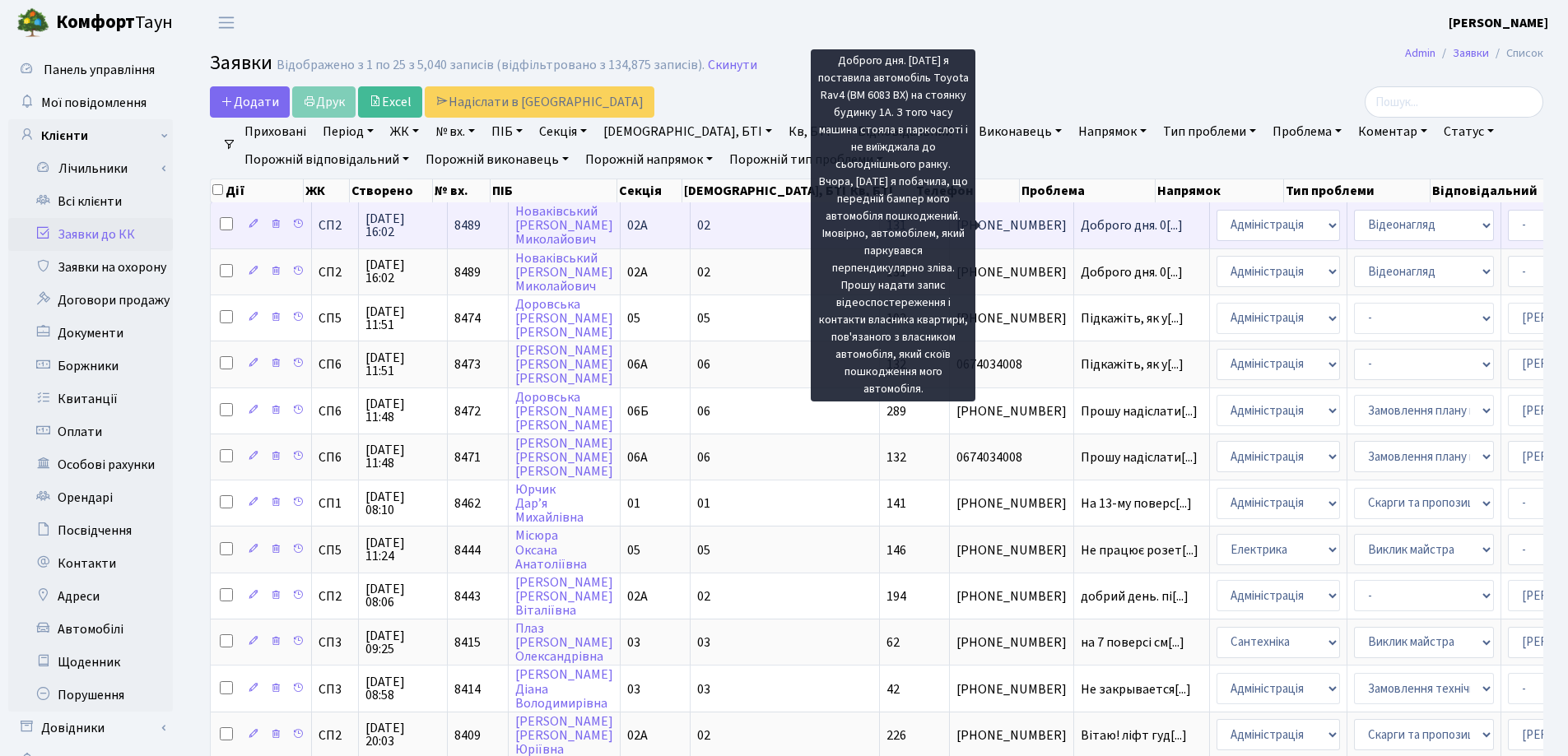
click at [1080, 231] on span "Доброго дня. 0[...]" at bounding box center [1131, 225] width 102 height 18
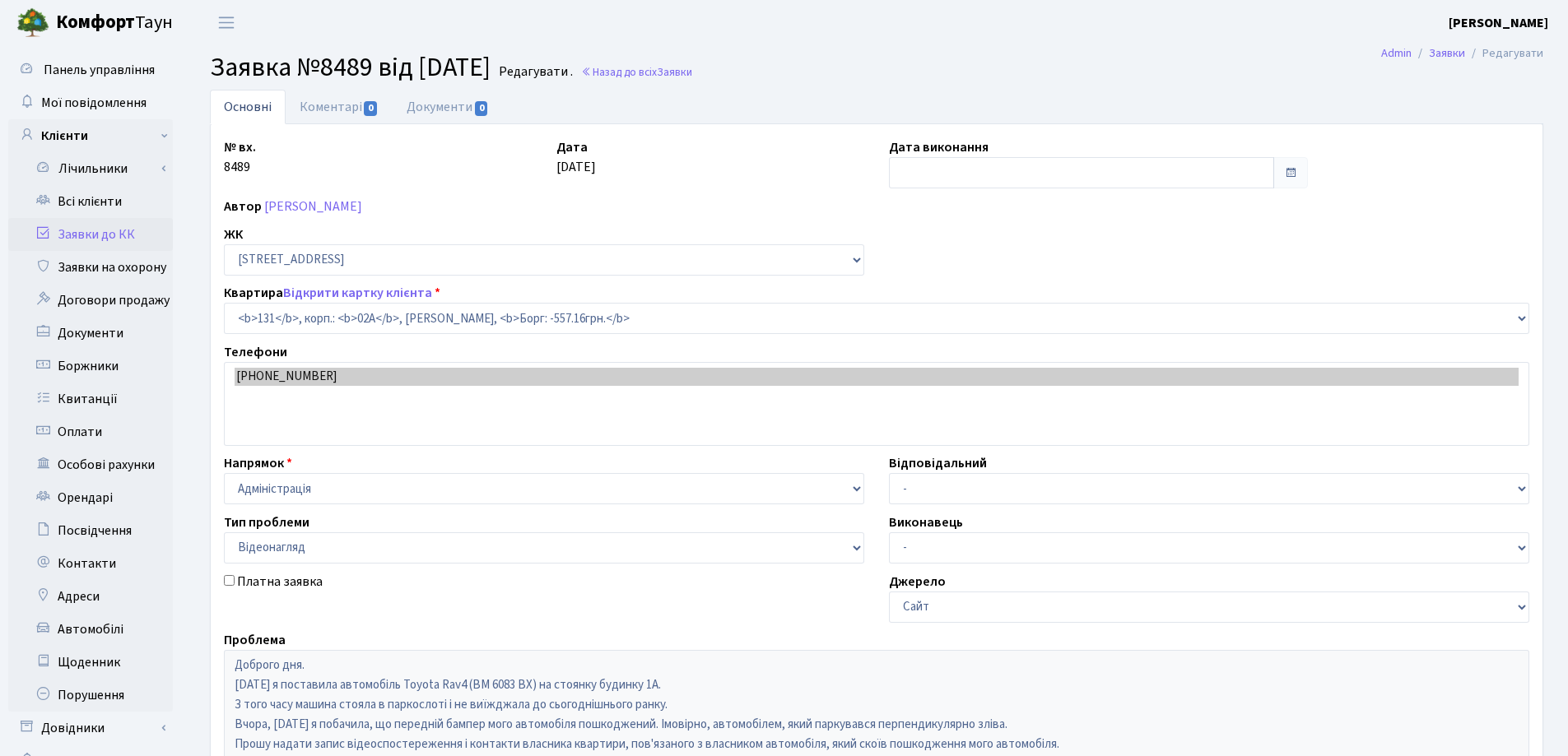
select select "20381"
select select "45"
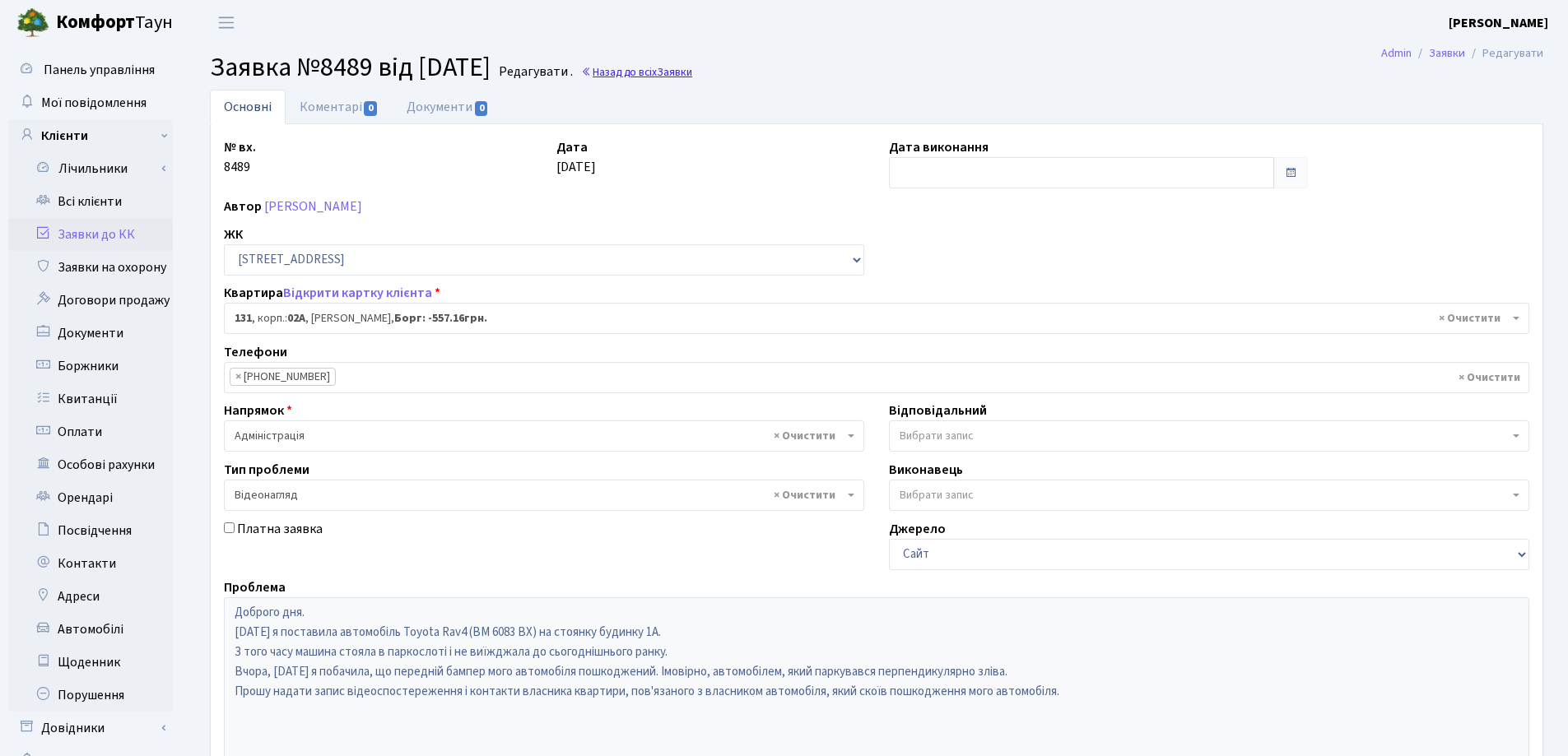
click at [683, 72] on link "Назад до всіх Заявки" at bounding box center [637, 72] width 111 height 16
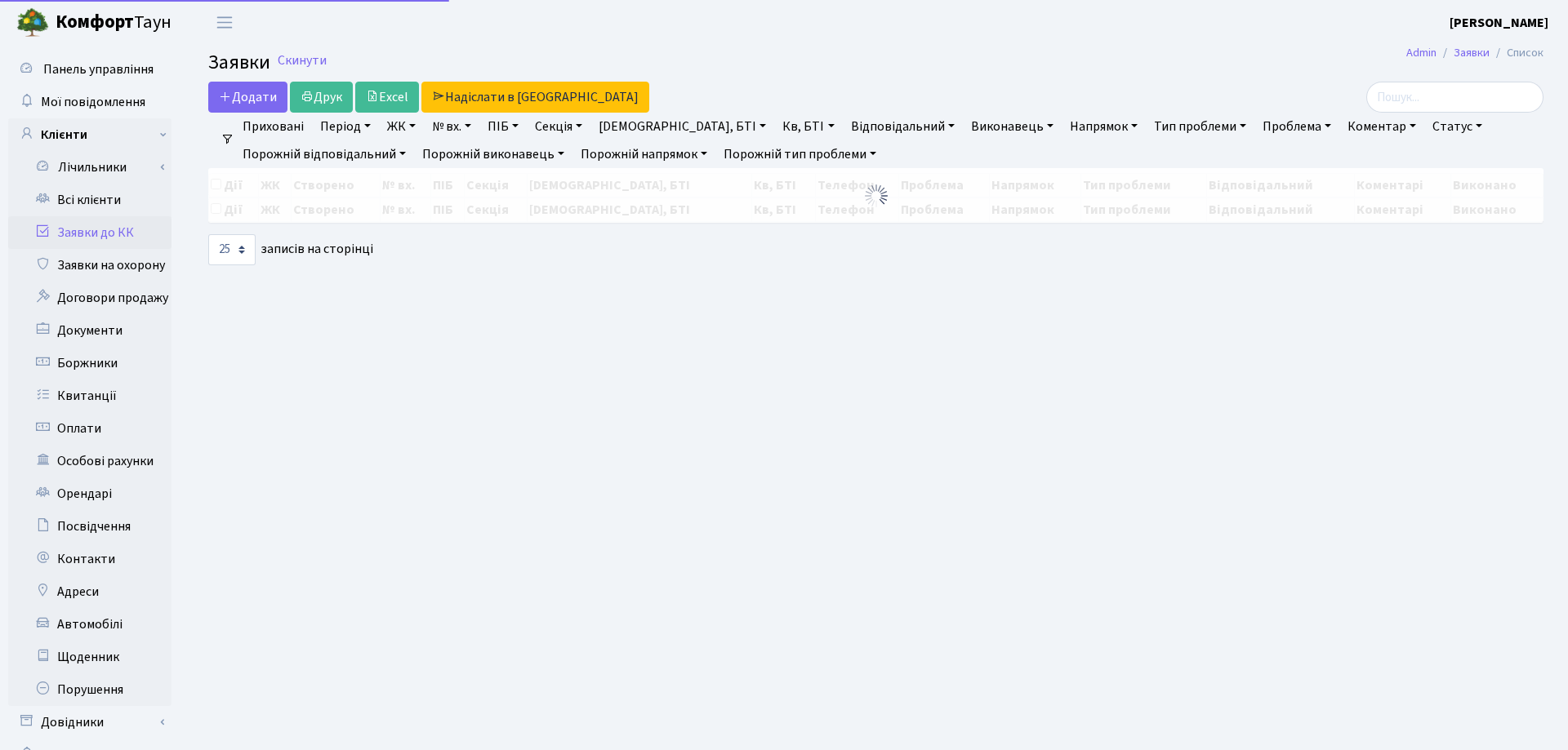
select select "25"
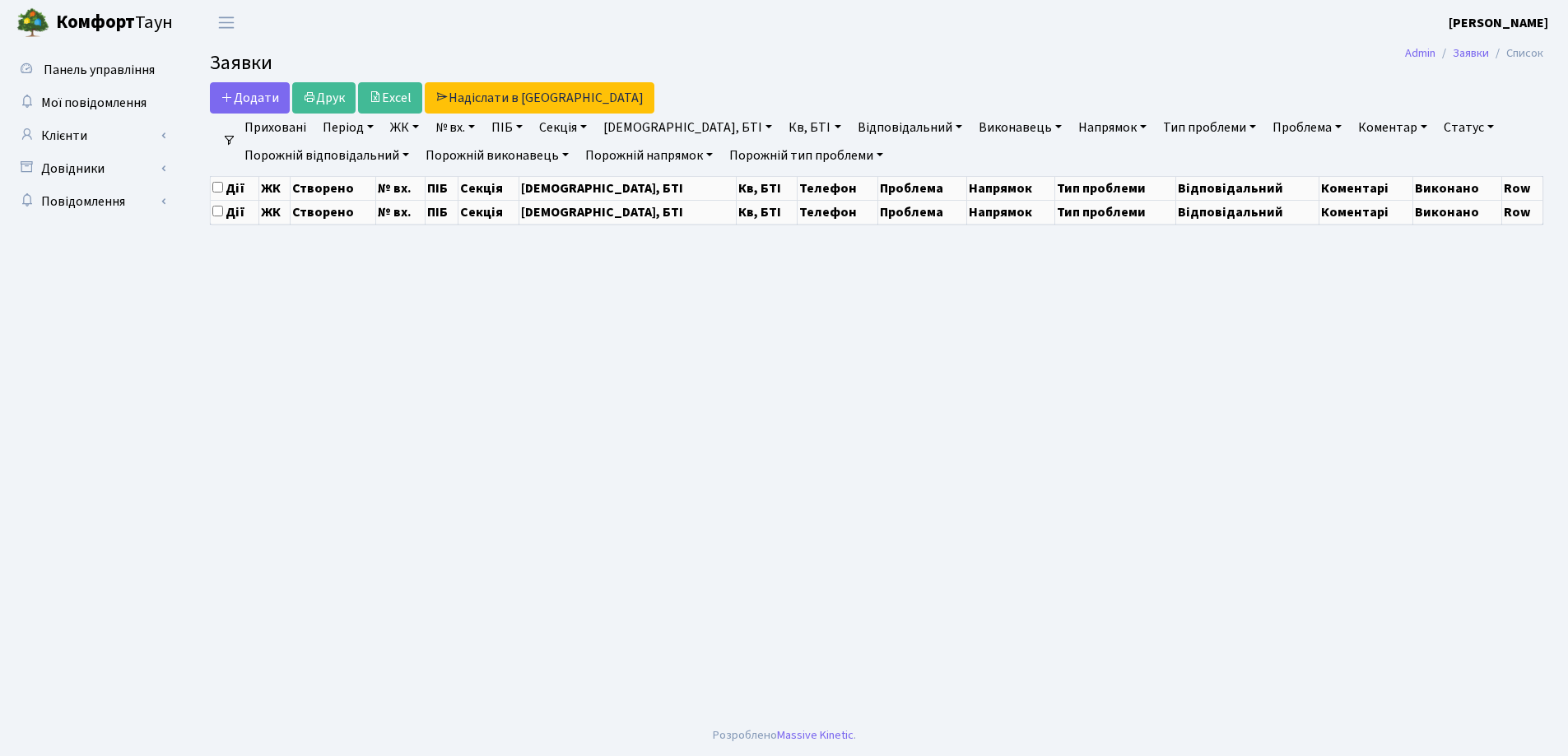
select select "25"
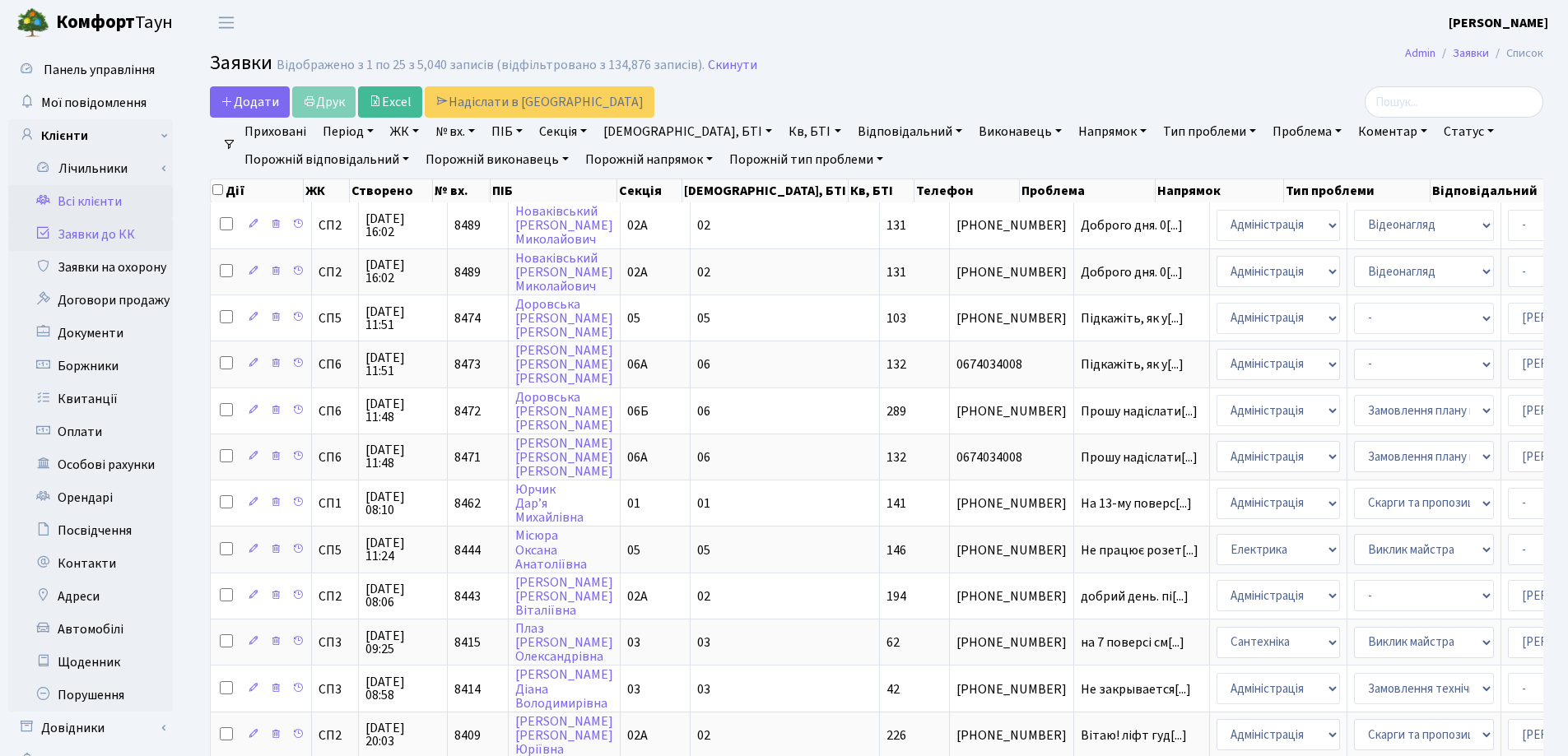
click at [78, 201] on link "Всі клієнти" at bounding box center [90, 201] width 165 height 33
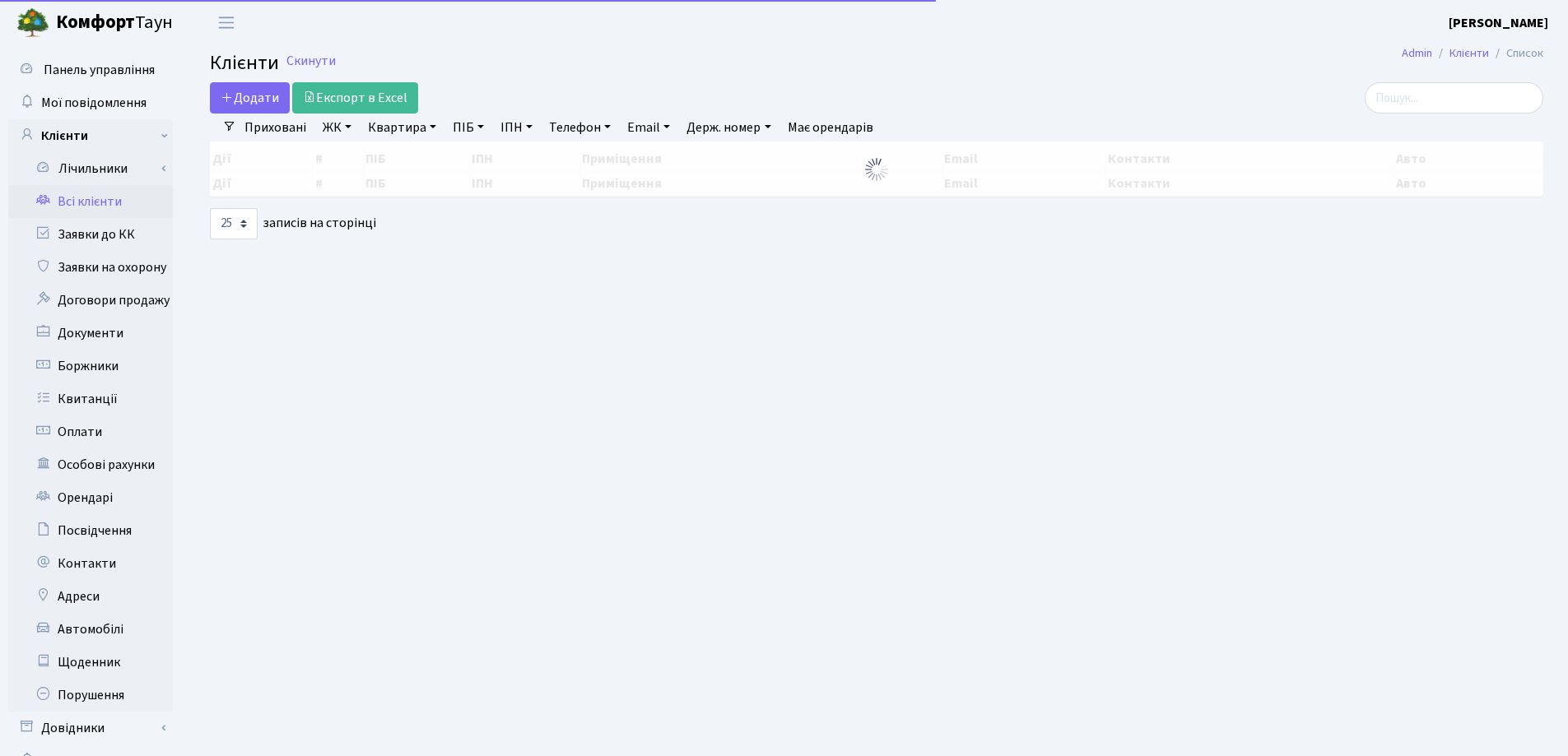
select select "25"
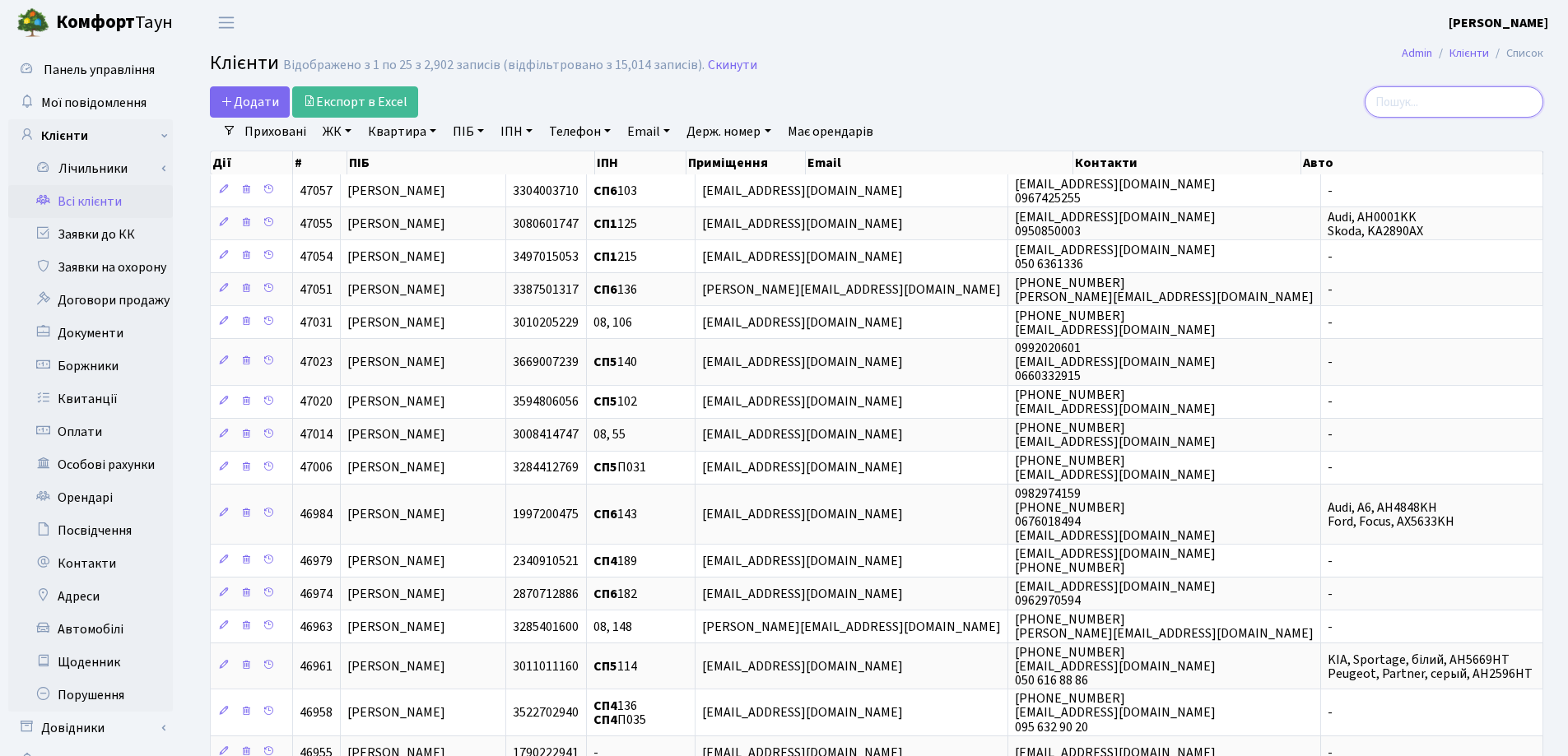
click at [1468, 97] on input "search" at bounding box center [1454, 102] width 179 height 32
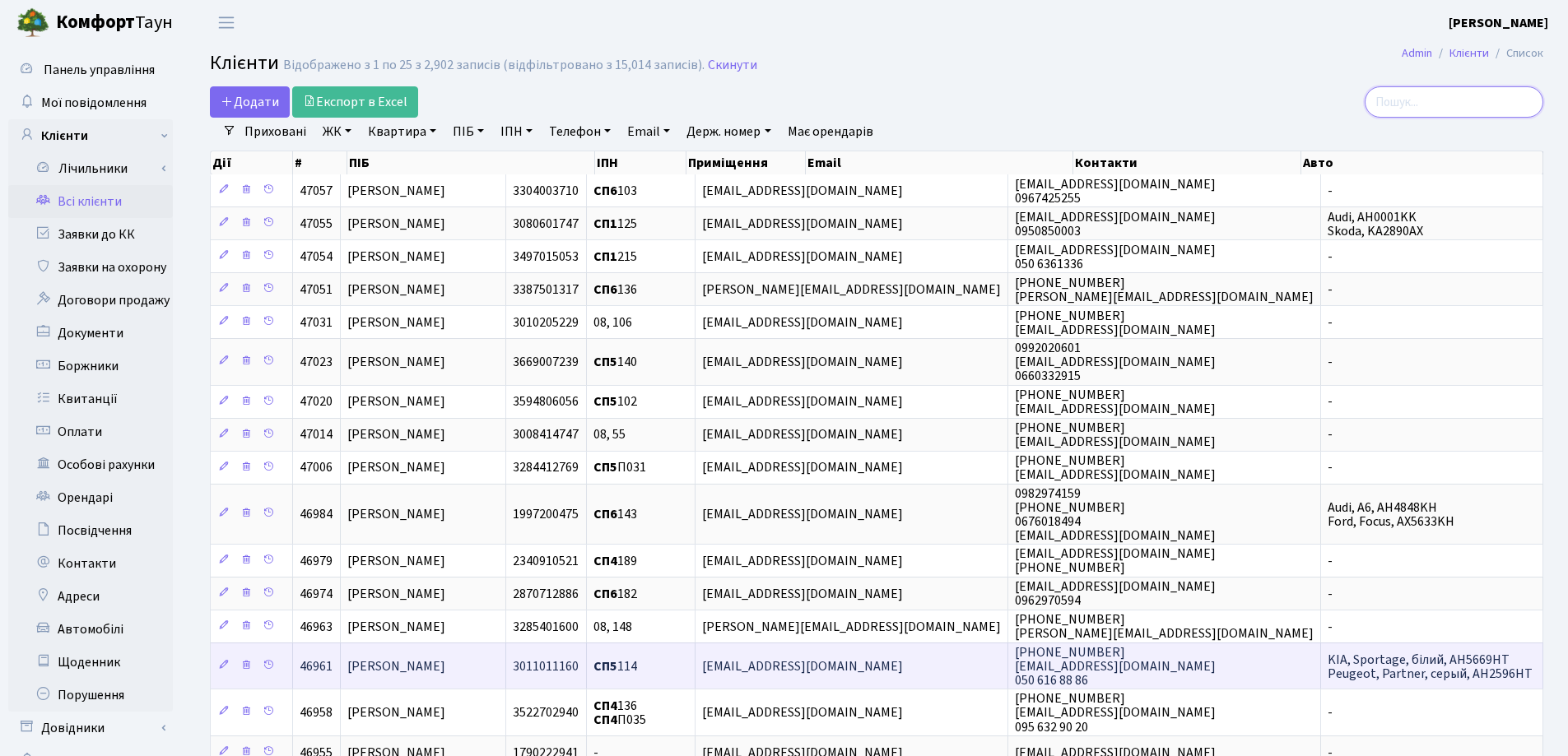
type input "[PERSON_NAME]"
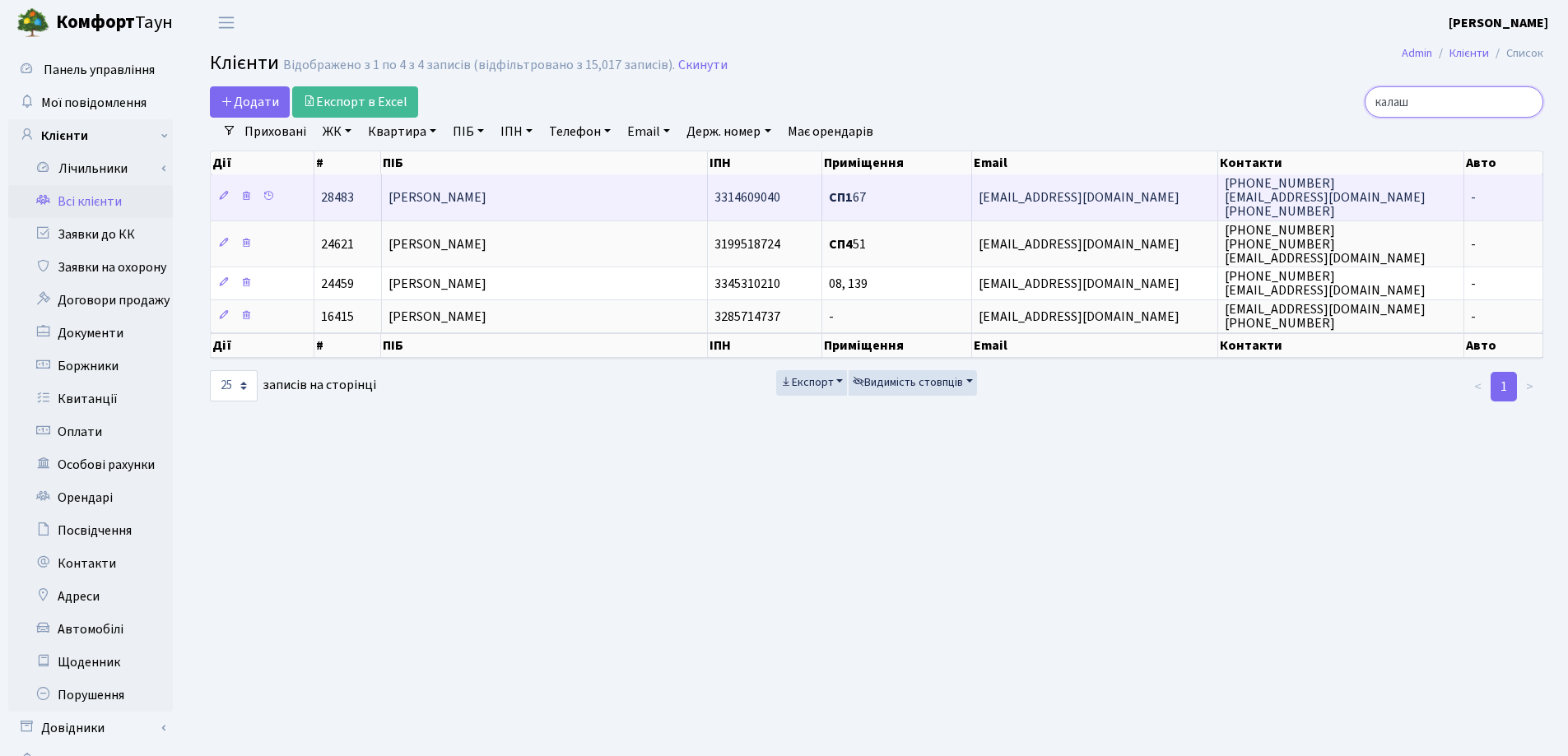
type input "калаш"
click at [615, 200] on td "[PERSON_NAME]" at bounding box center [544, 197] width 326 height 46
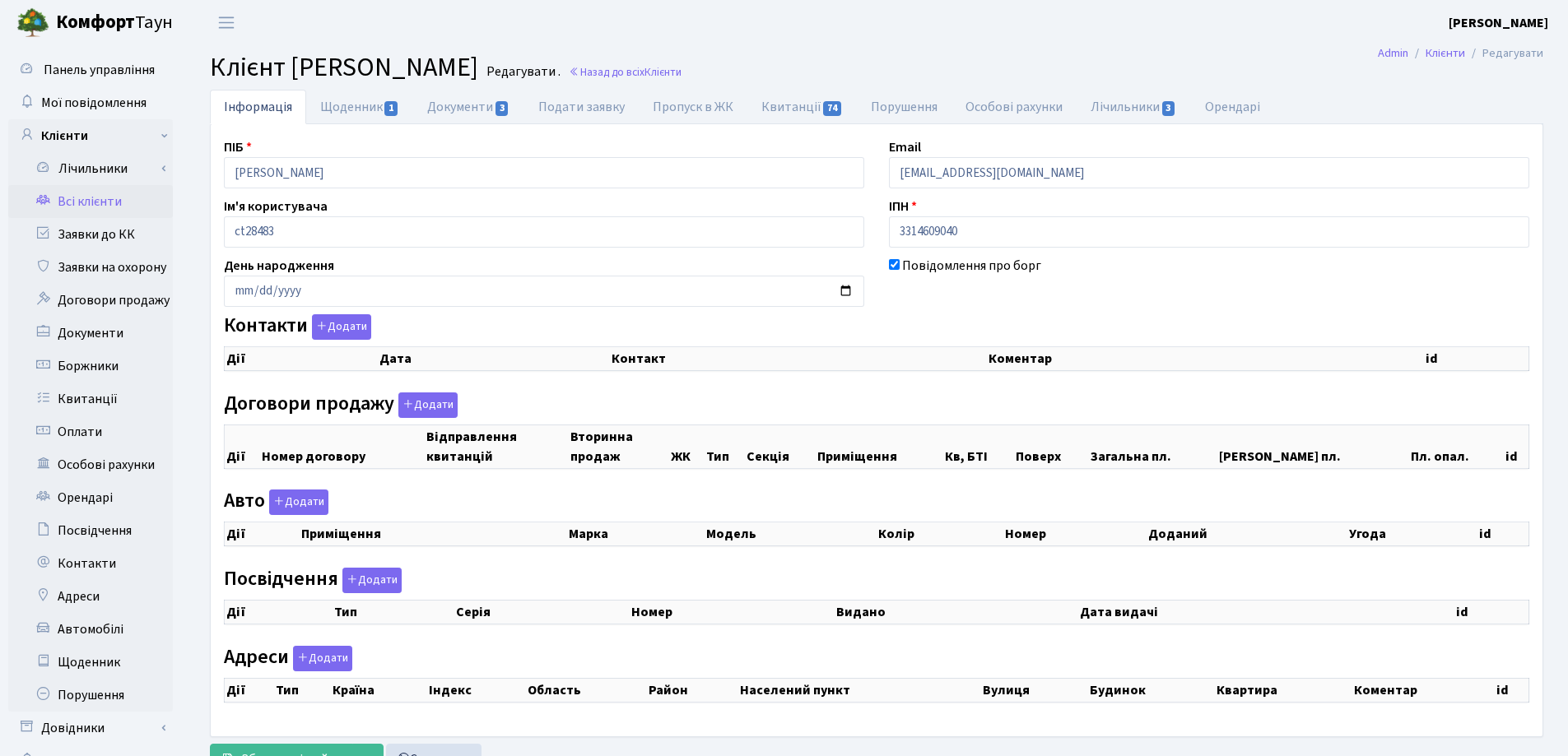
select select "25"
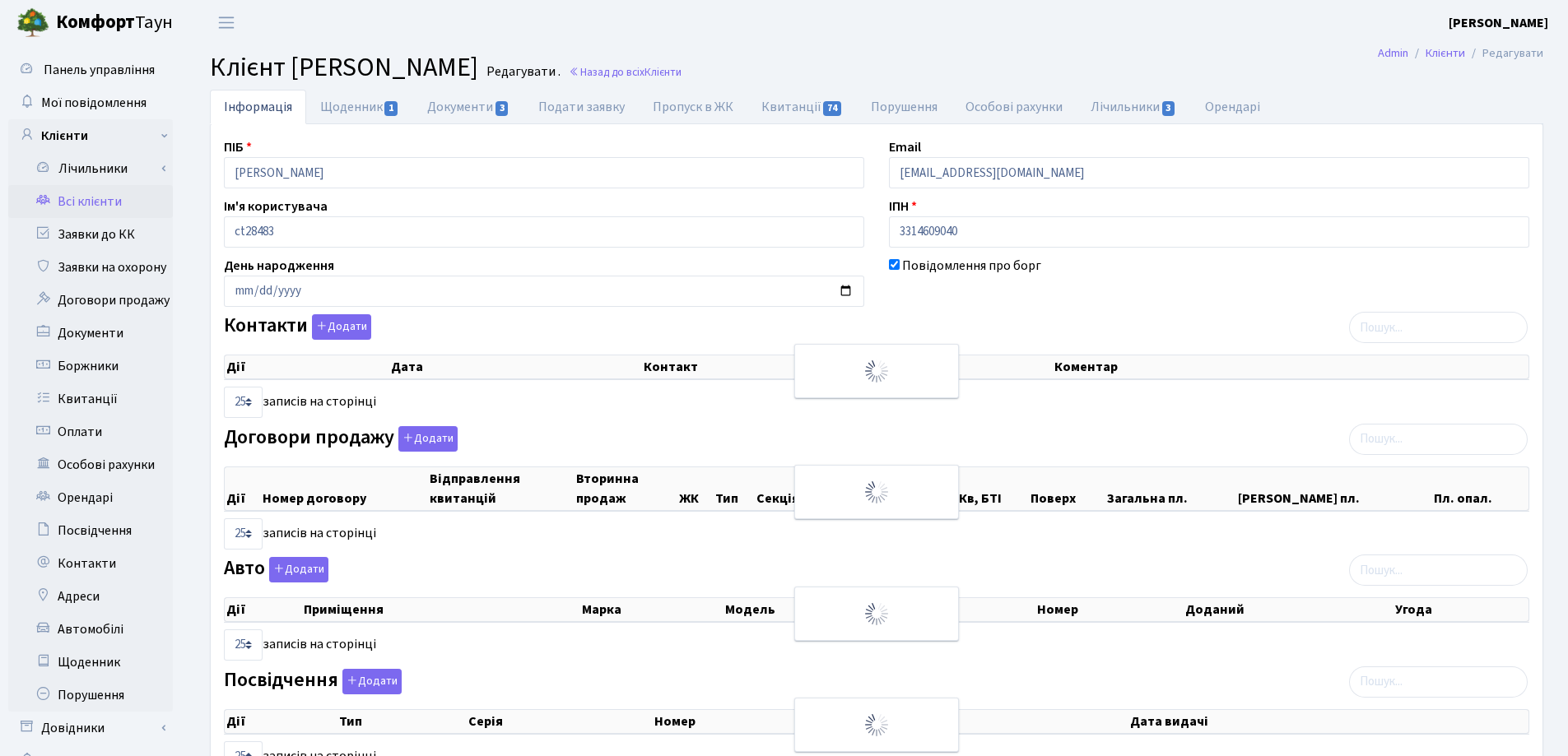
checkbox input "true"
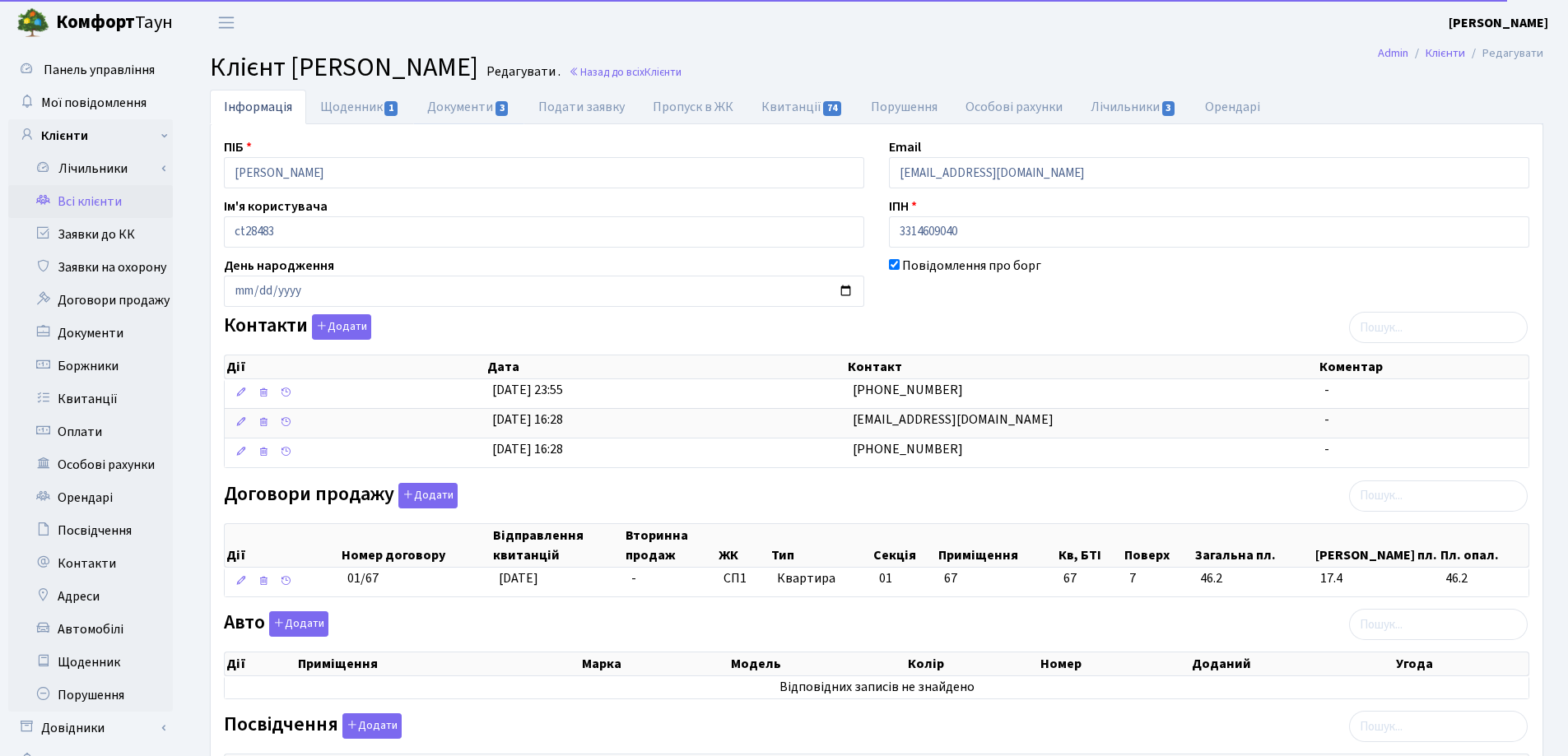
click at [462, 103] on link "Документи 3" at bounding box center [467, 106] width 110 height 35
select select "25"
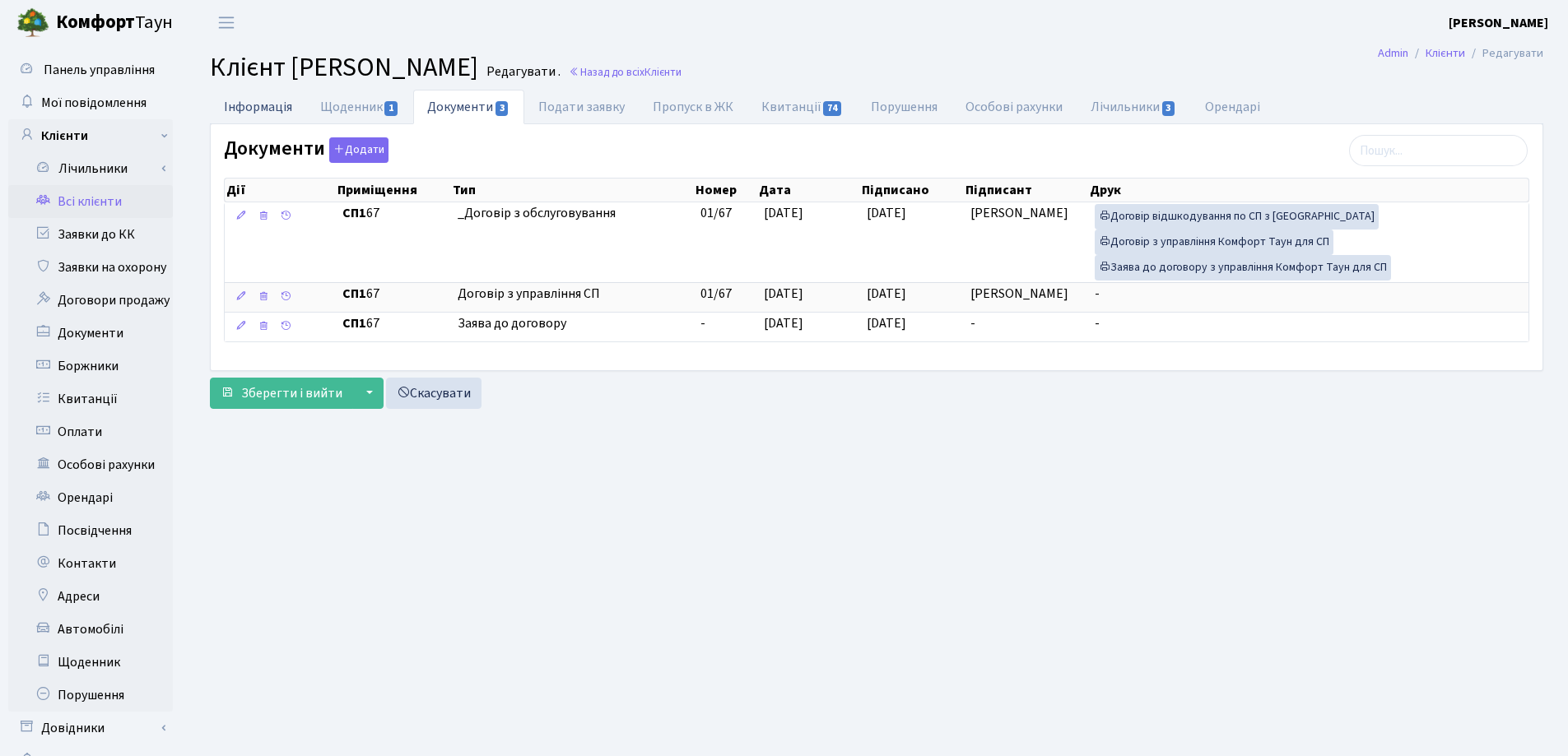
click at [240, 111] on link "Інформація" at bounding box center [258, 106] width 96 height 34
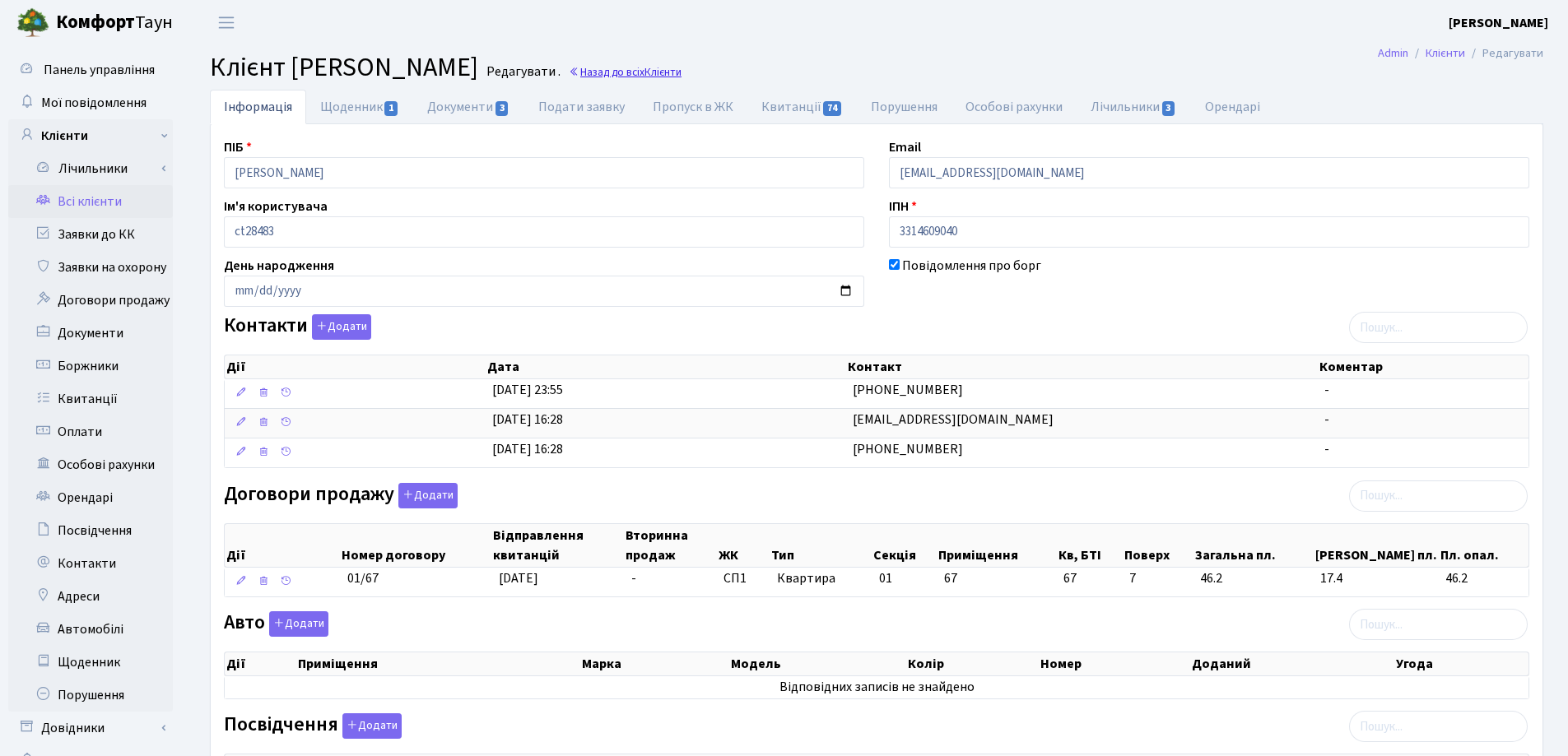
click at [681, 71] on link "Назад до всіх Клієнти" at bounding box center [625, 72] width 113 height 16
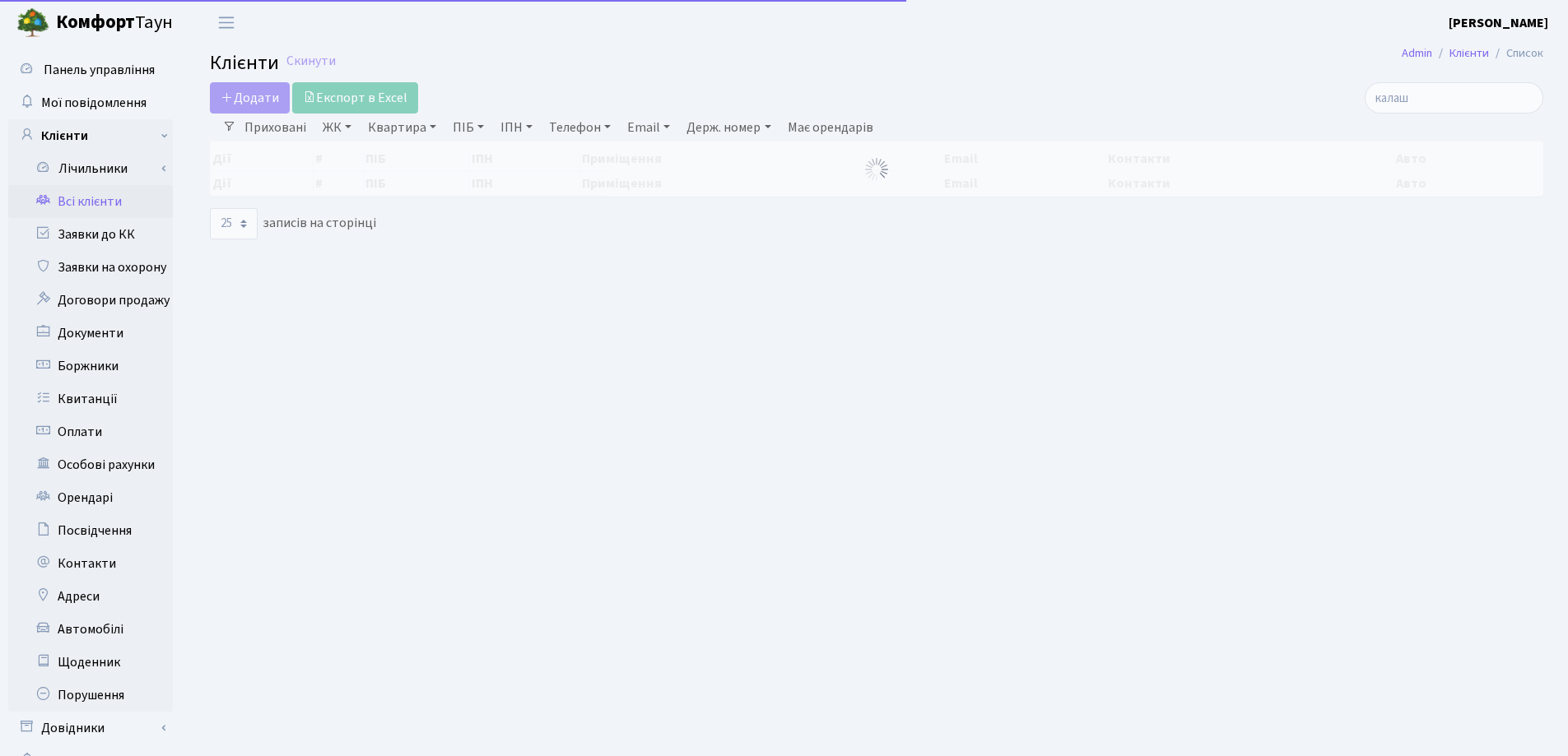
select select "25"
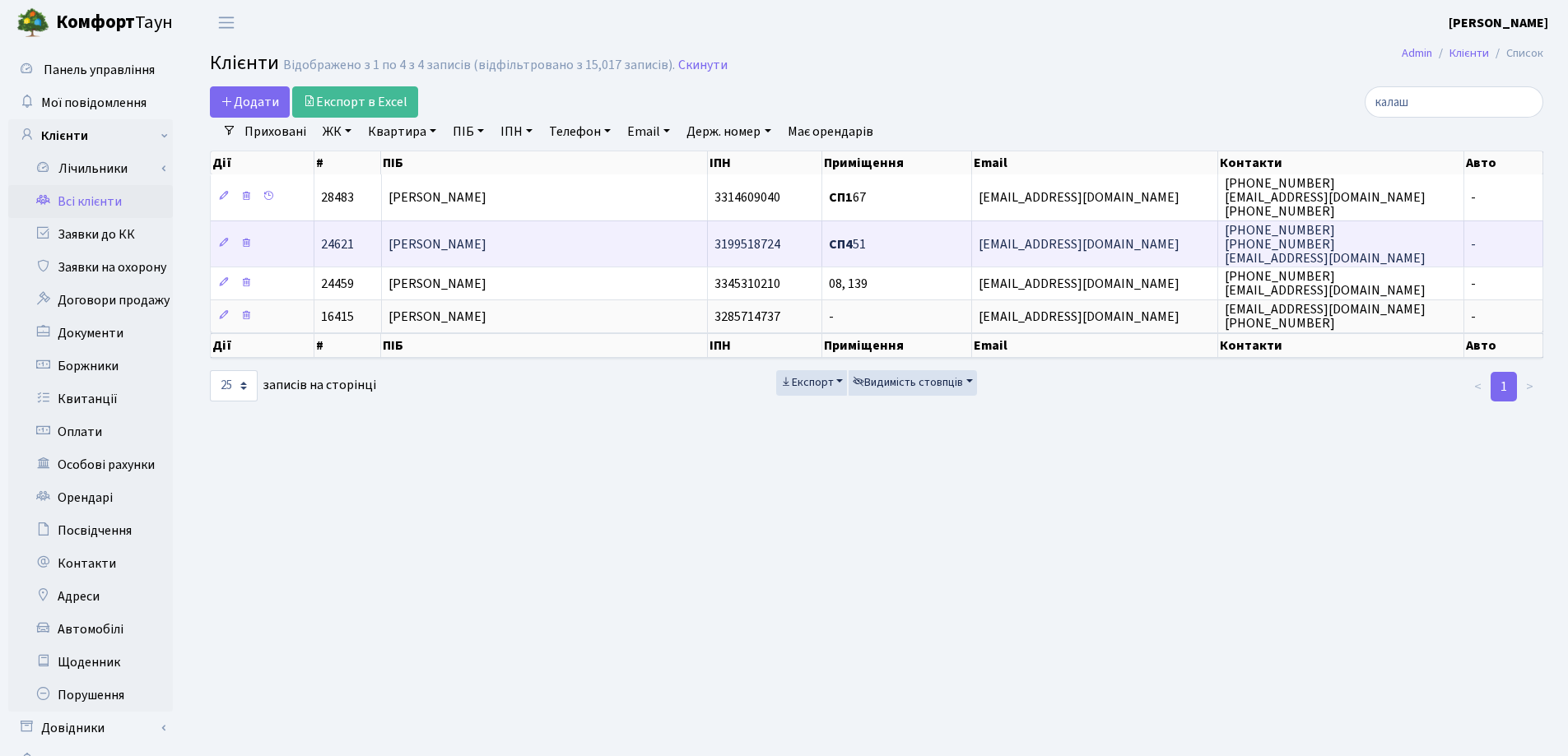
click at [581, 242] on td "[PERSON_NAME]" at bounding box center [544, 243] width 326 height 46
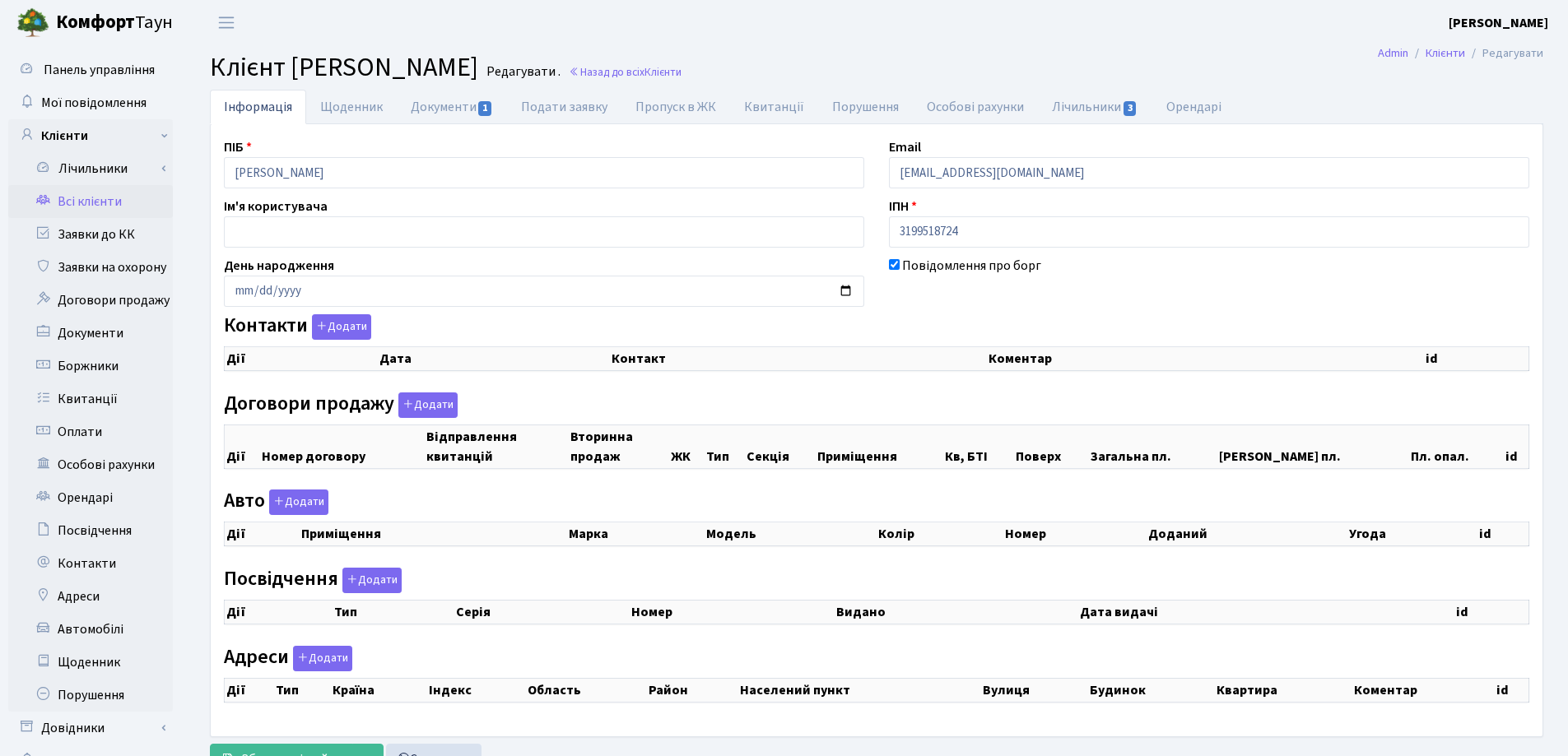
checkbox input "true"
select select "25"
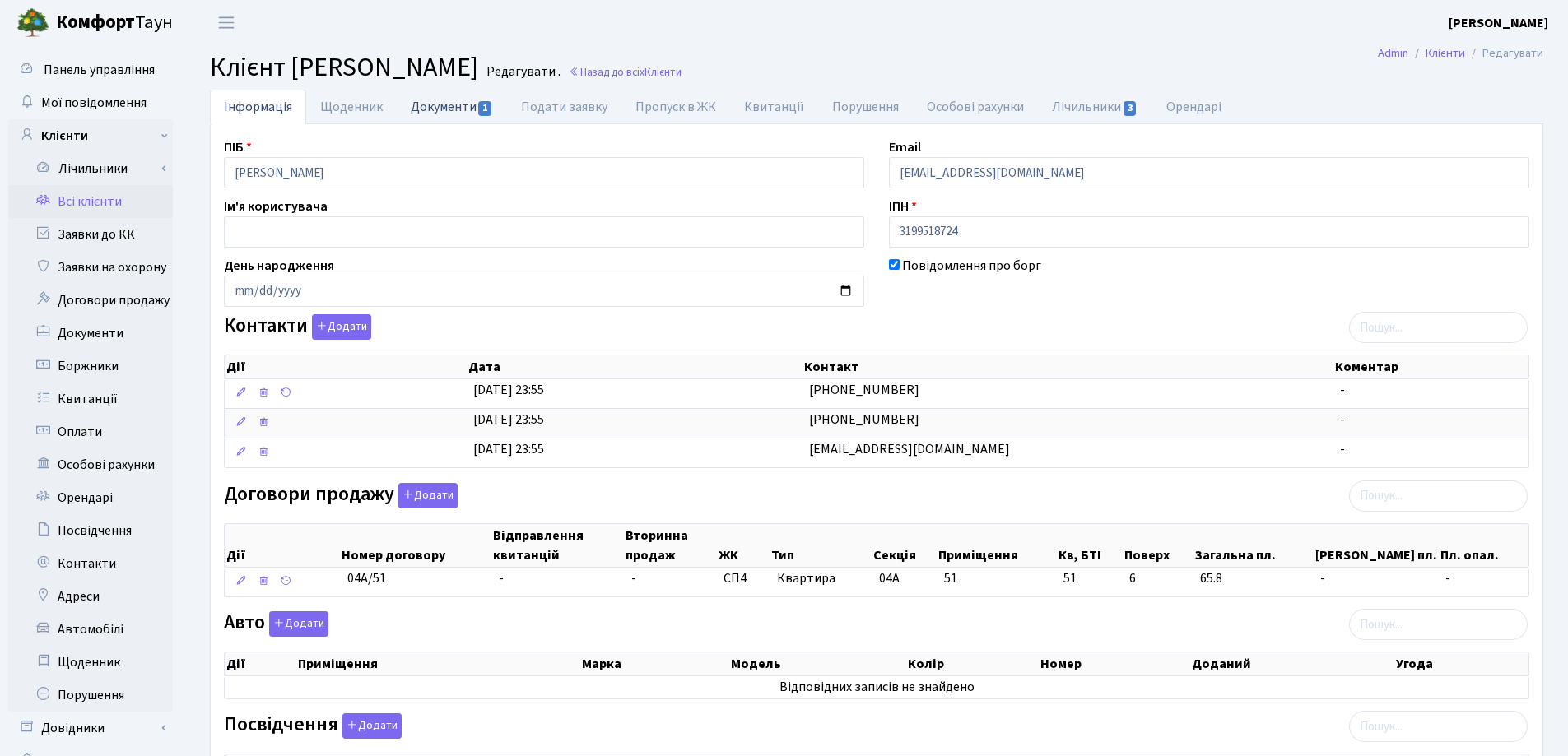
click at [432, 110] on link "Документи 1" at bounding box center [451, 106] width 110 height 34
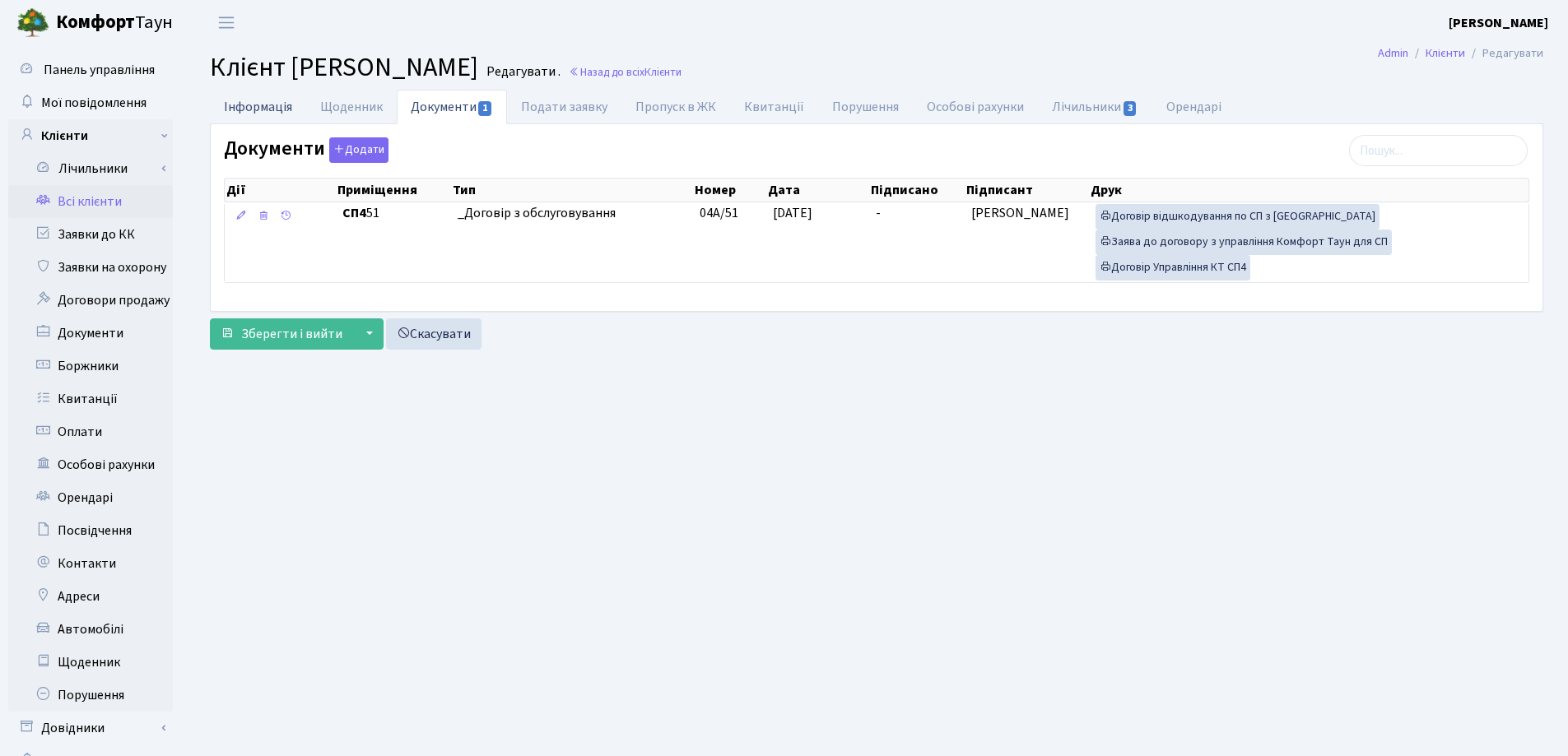
click at [261, 105] on link "Інформація" at bounding box center [258, 106] width 96 height 34
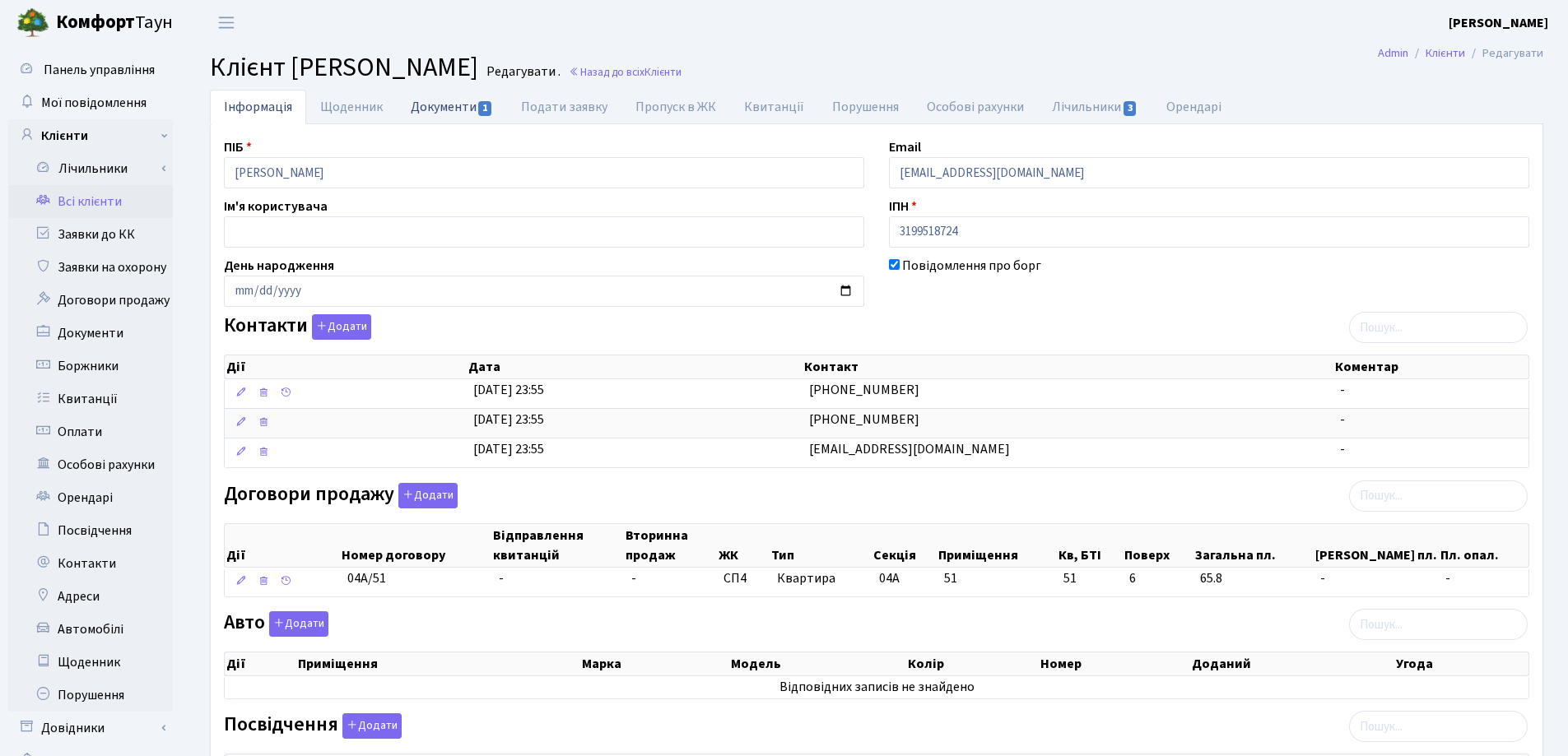
click at [448, 103] on link "Документи 1" at bounding box center [451, 106] width 110 height 34
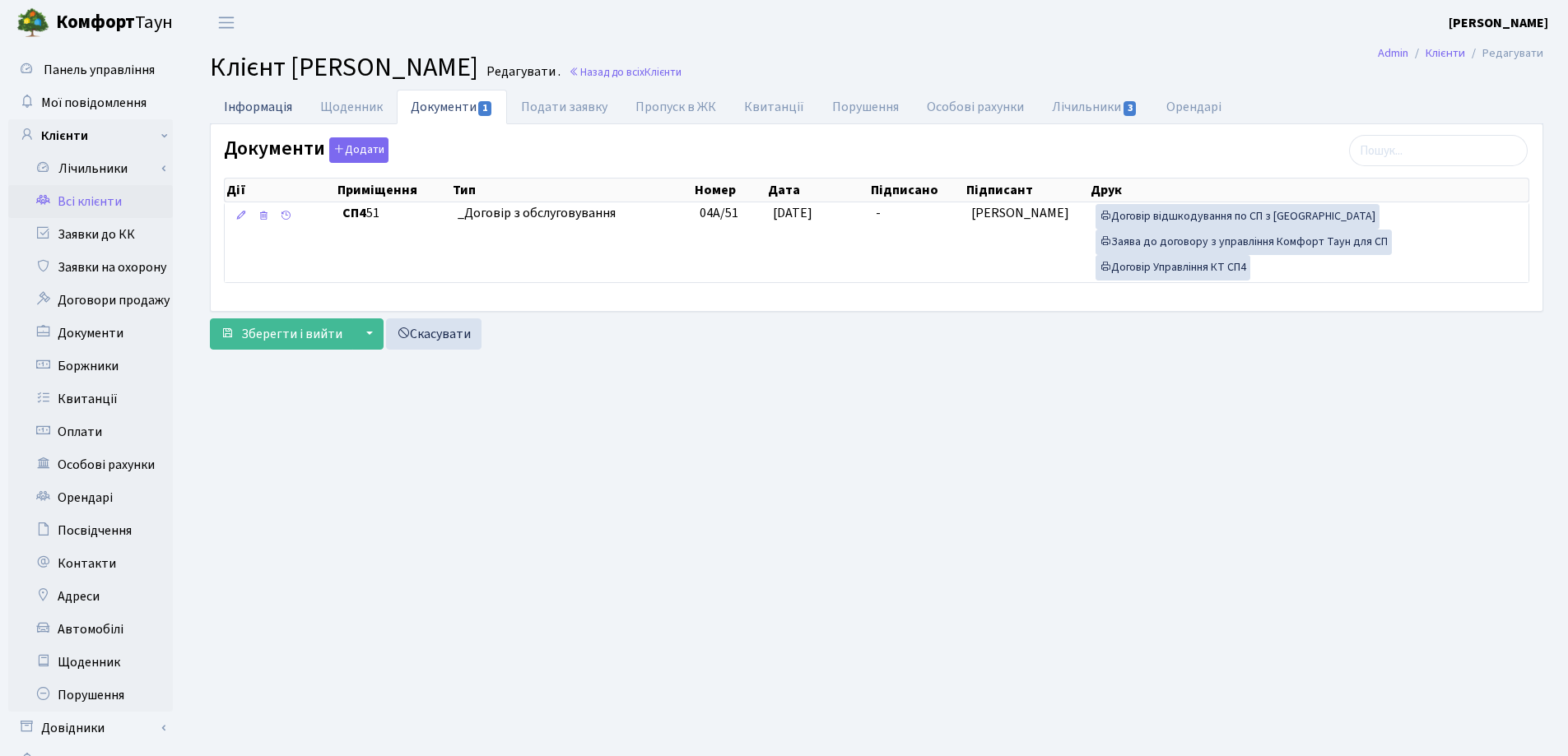
click at [256, 109] on link "Інформація" at bounding box center [258, 106] width 96 height 34
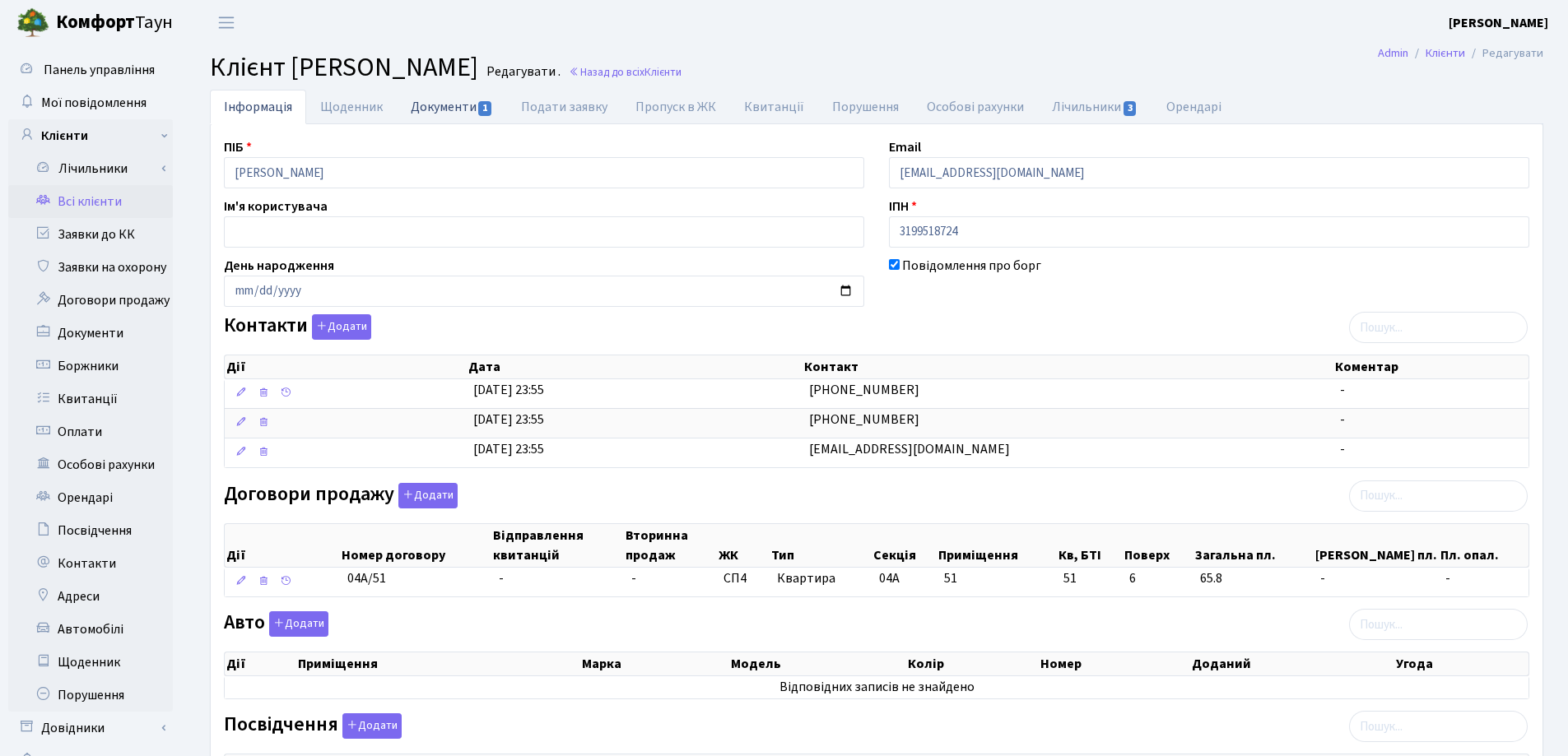
click at [445, 104] on link "Документи 1" at bounding box center [451, 106] width 110 height 34
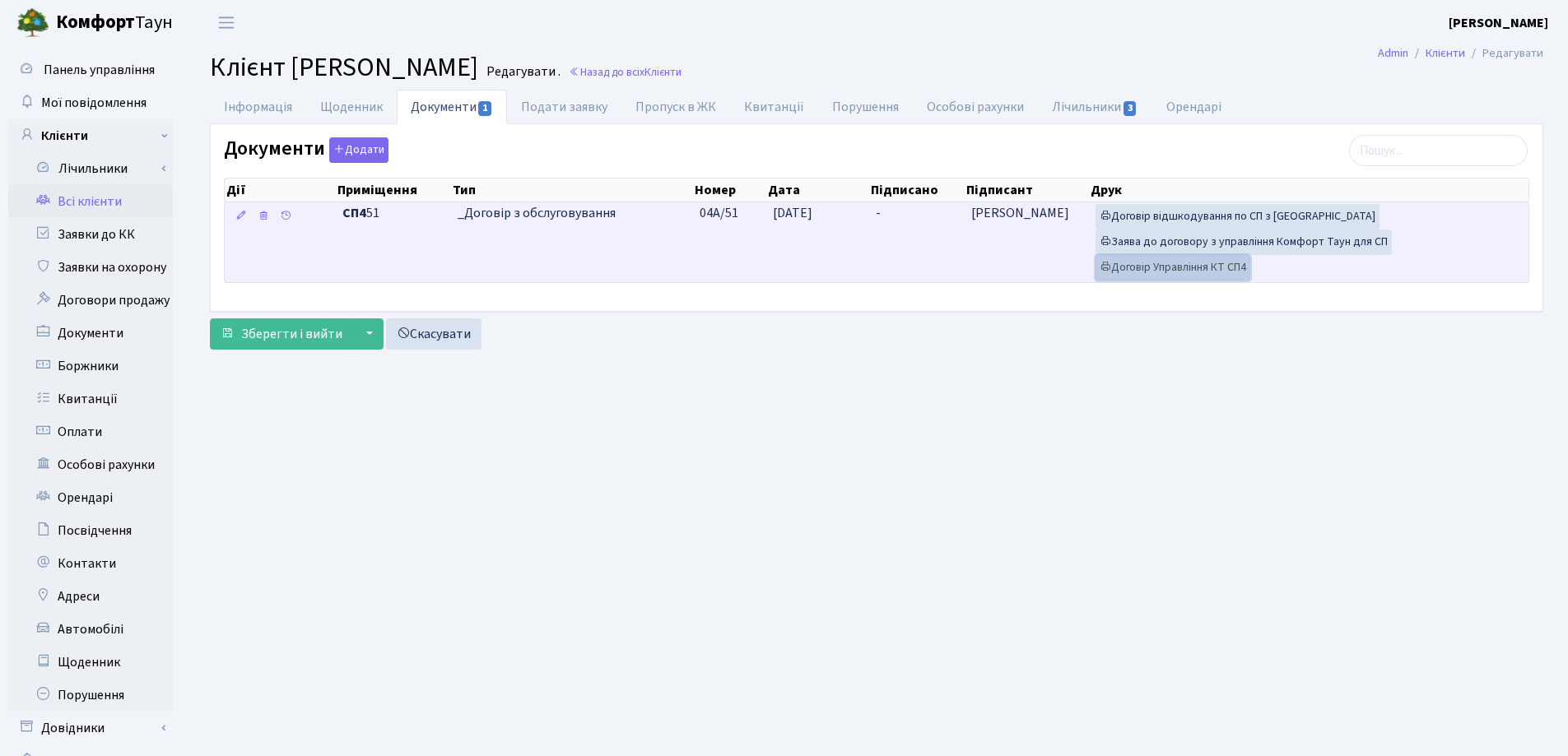
click at [1143, 270] on link "Договір Управління КТ СП4" at bounding box center [1172, 268] width 155 height 26
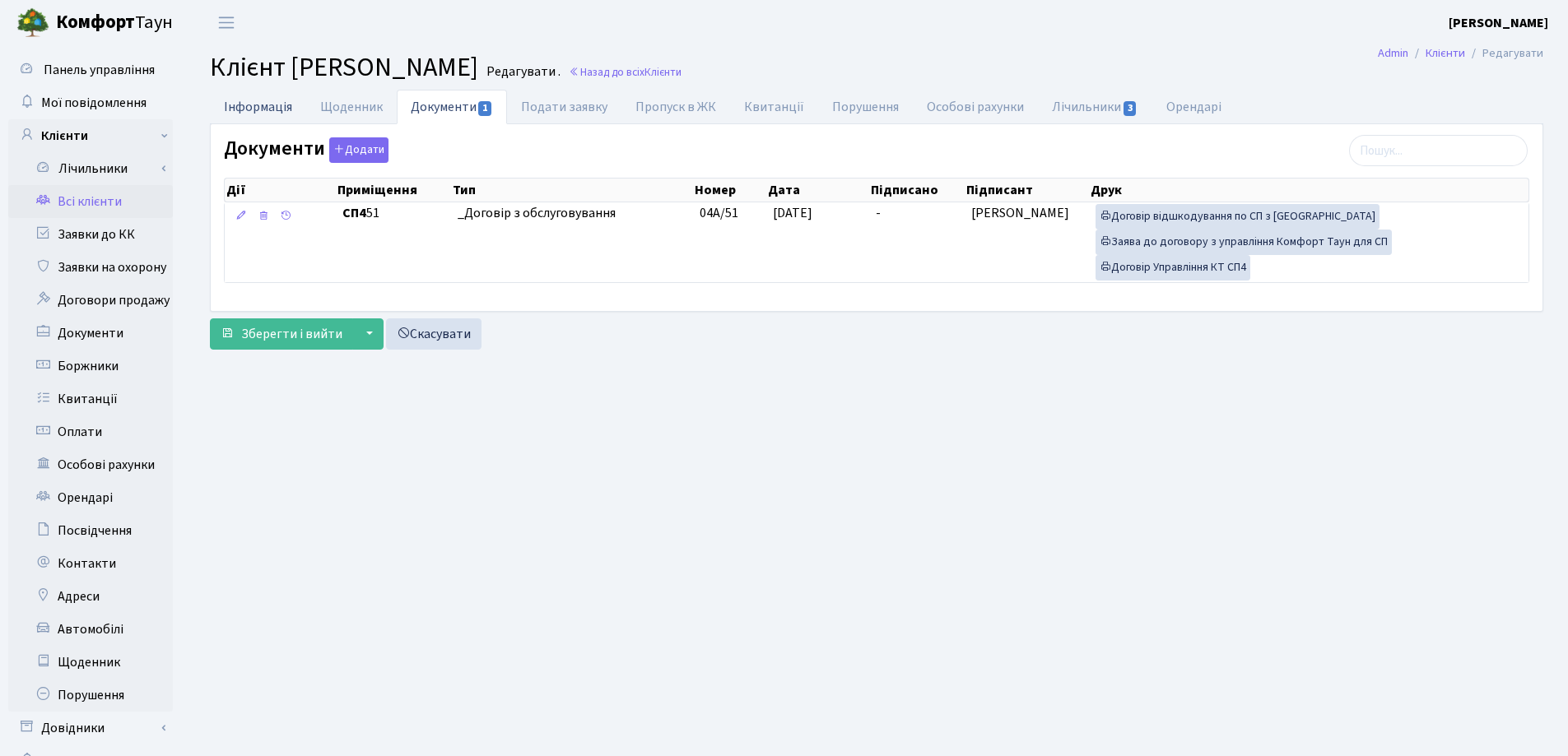
click at [258, 108] on link "Інформація" at bounding box center [258, 106] width 96 height 34
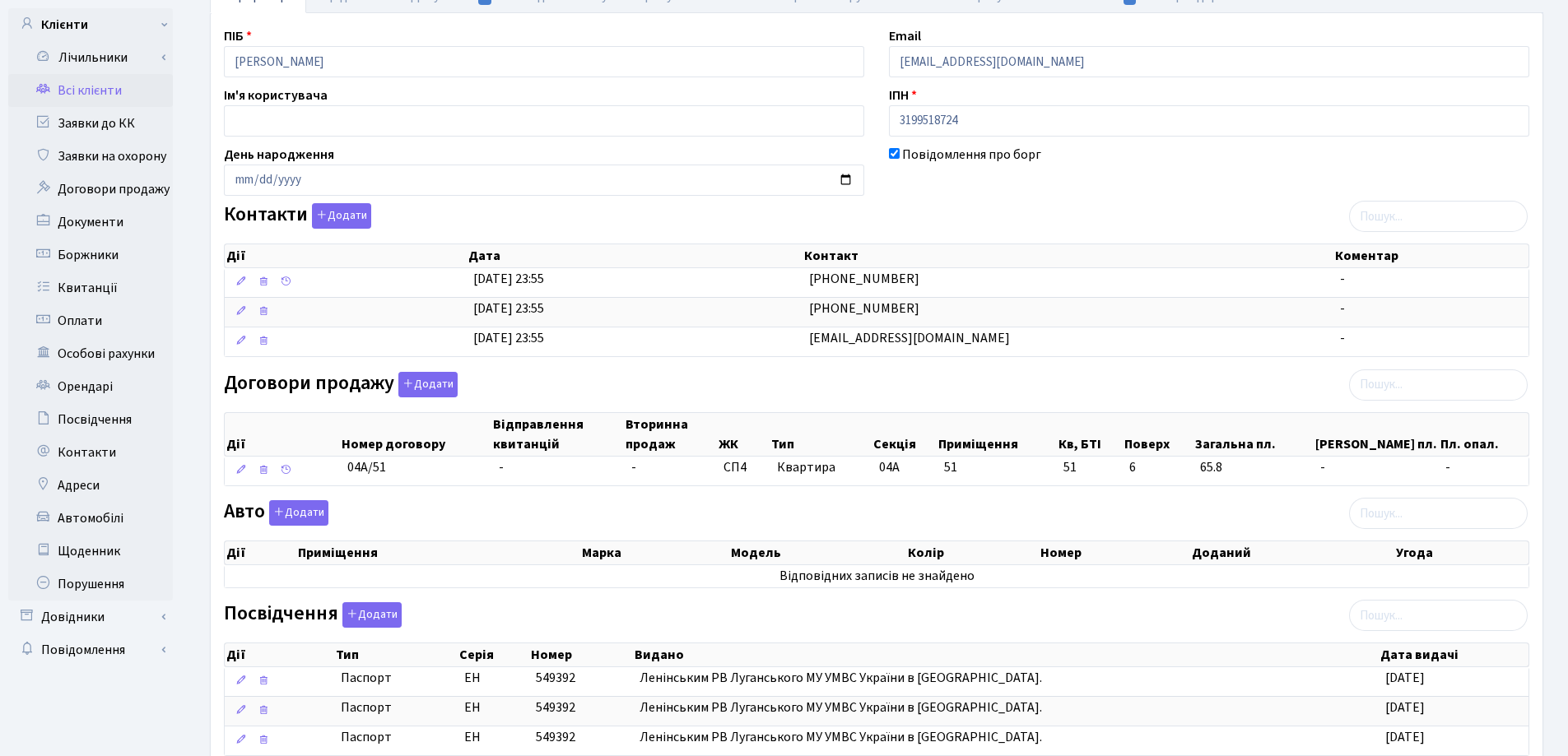
scroll to position [395, 0]
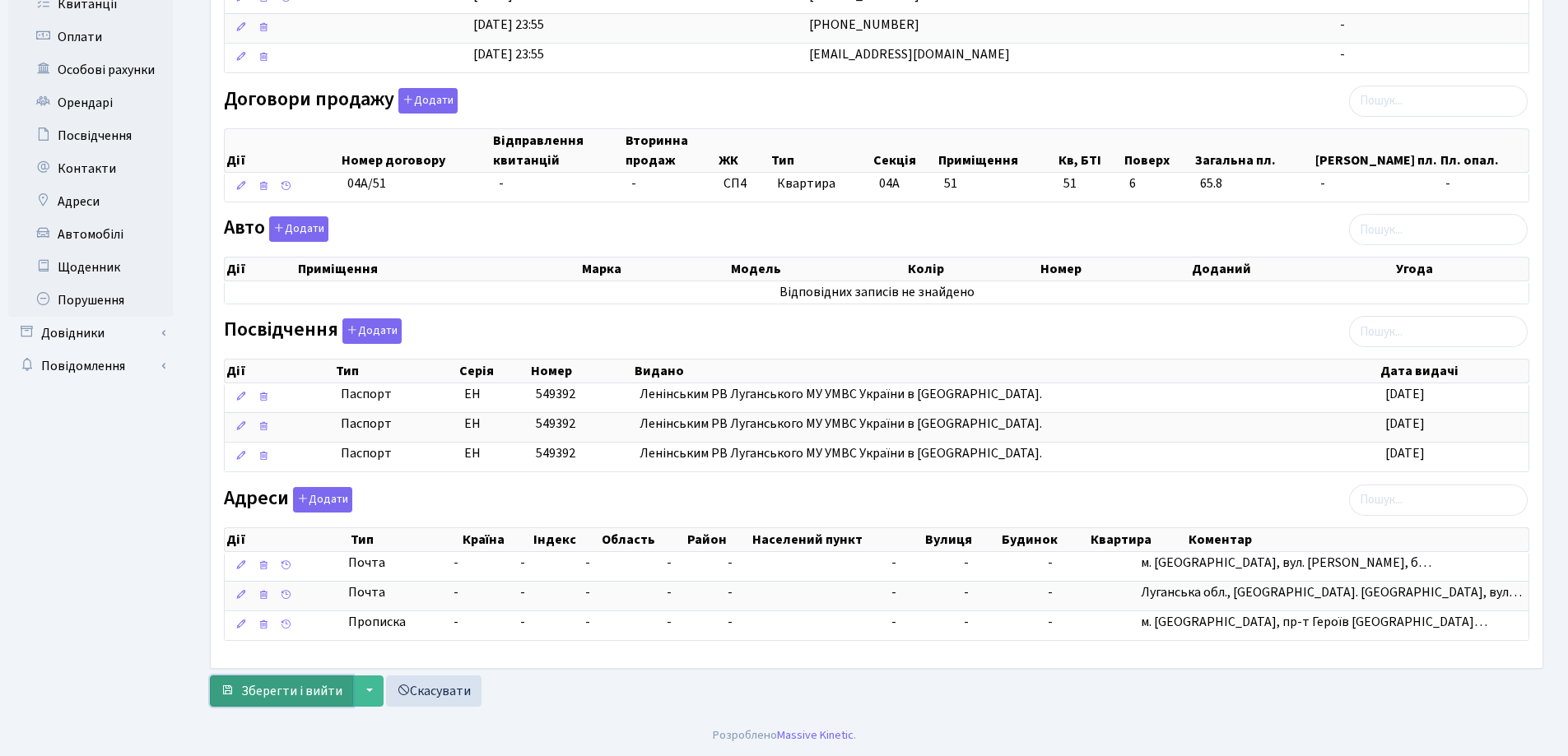
click at [288, 693] on span "Зберегти і вийти" at bounding box center [292, 692] width 101 height 18
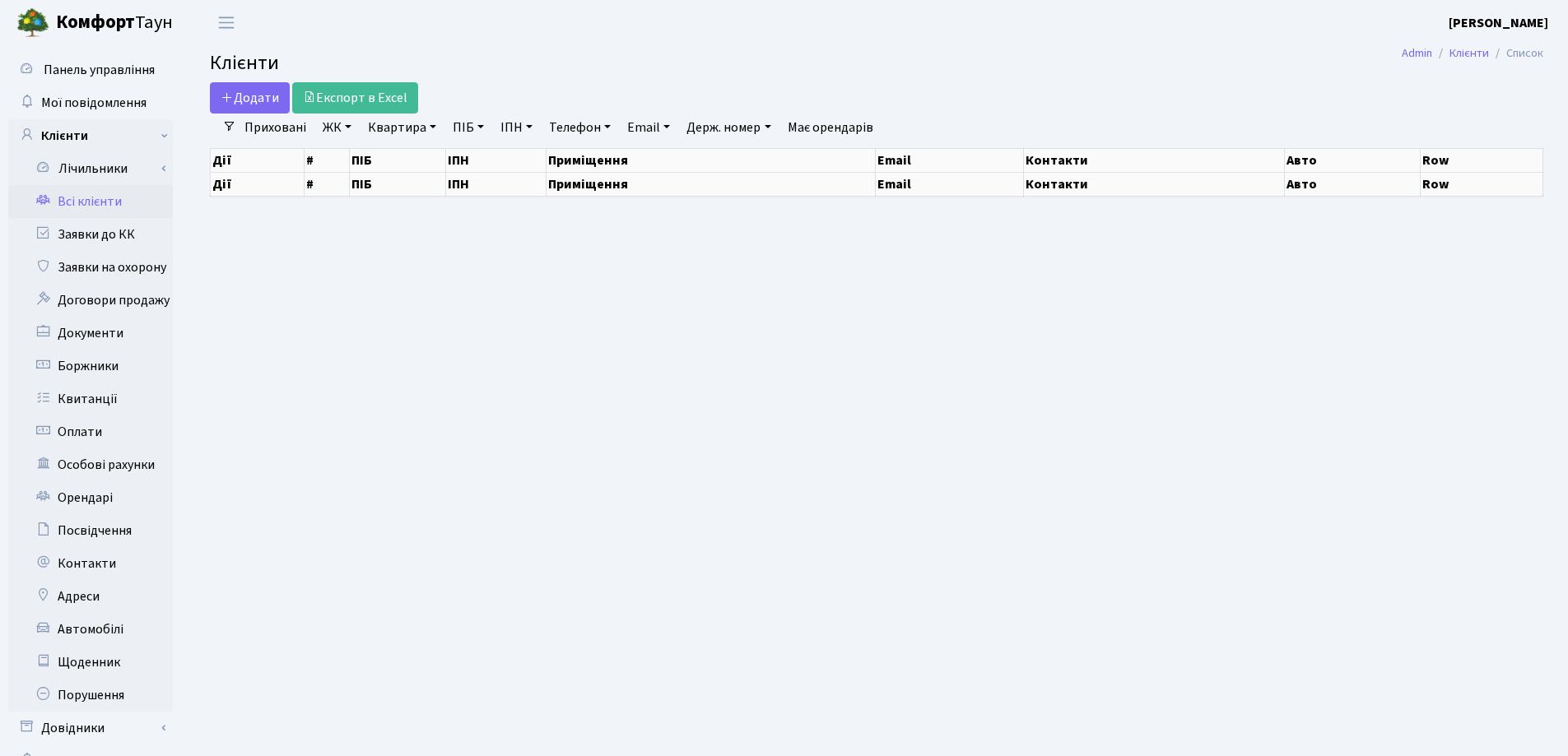
select select "25"
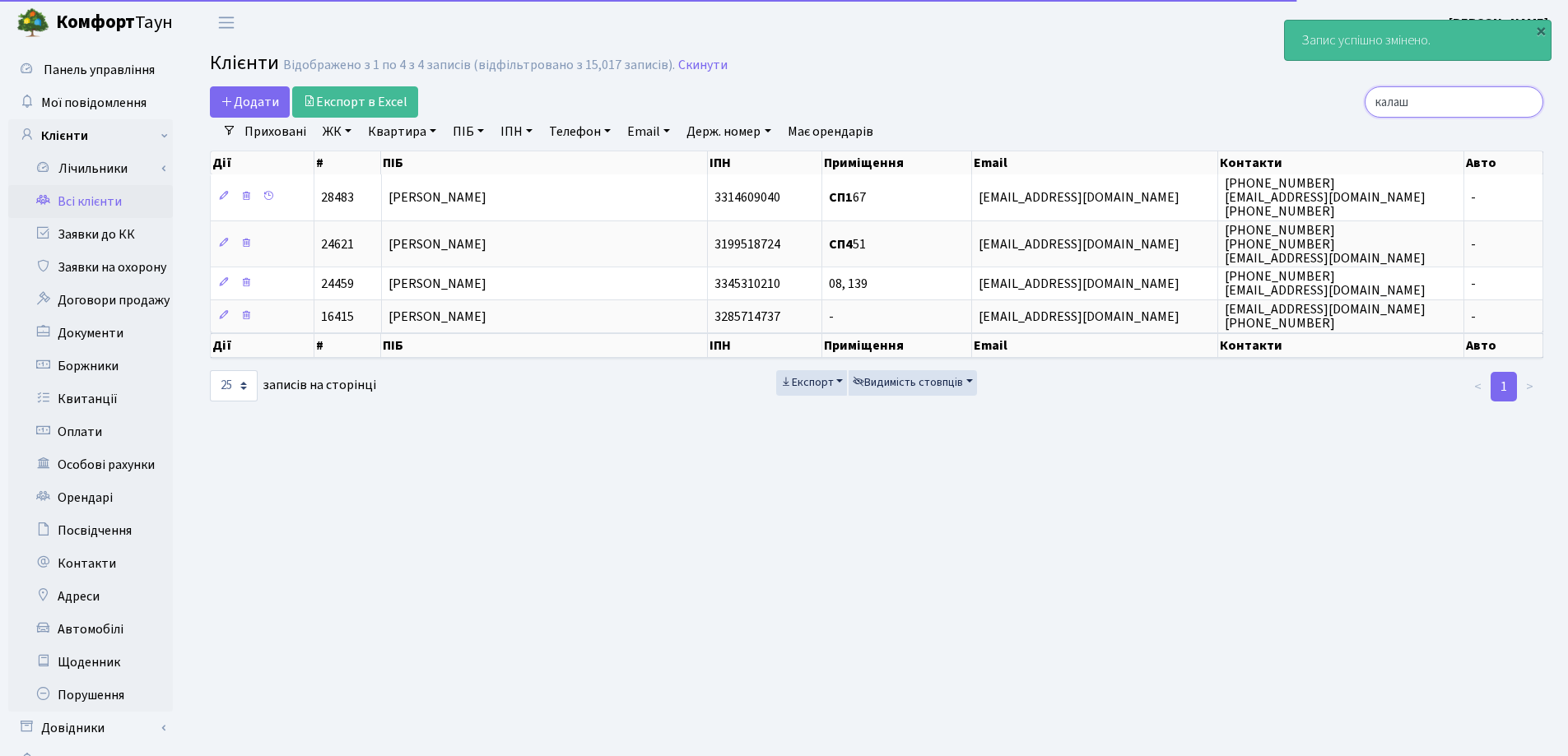
click at [1527, 104] on input "калаш" at bounding box center [1454, 102] width 179 height 32
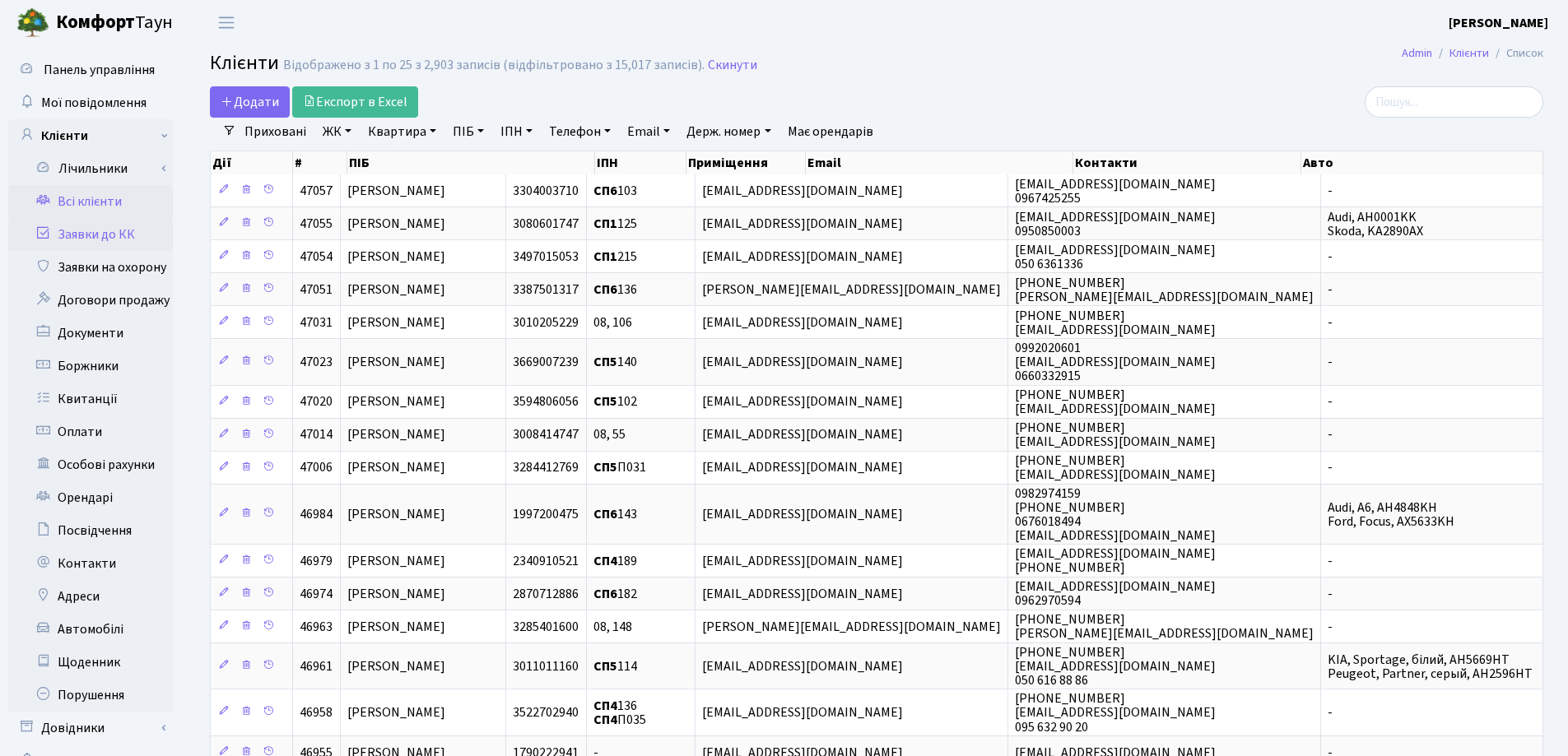
click at [79, 238] on link "Заявки до КК" at bounding box center [90, 234] width 165 height 33
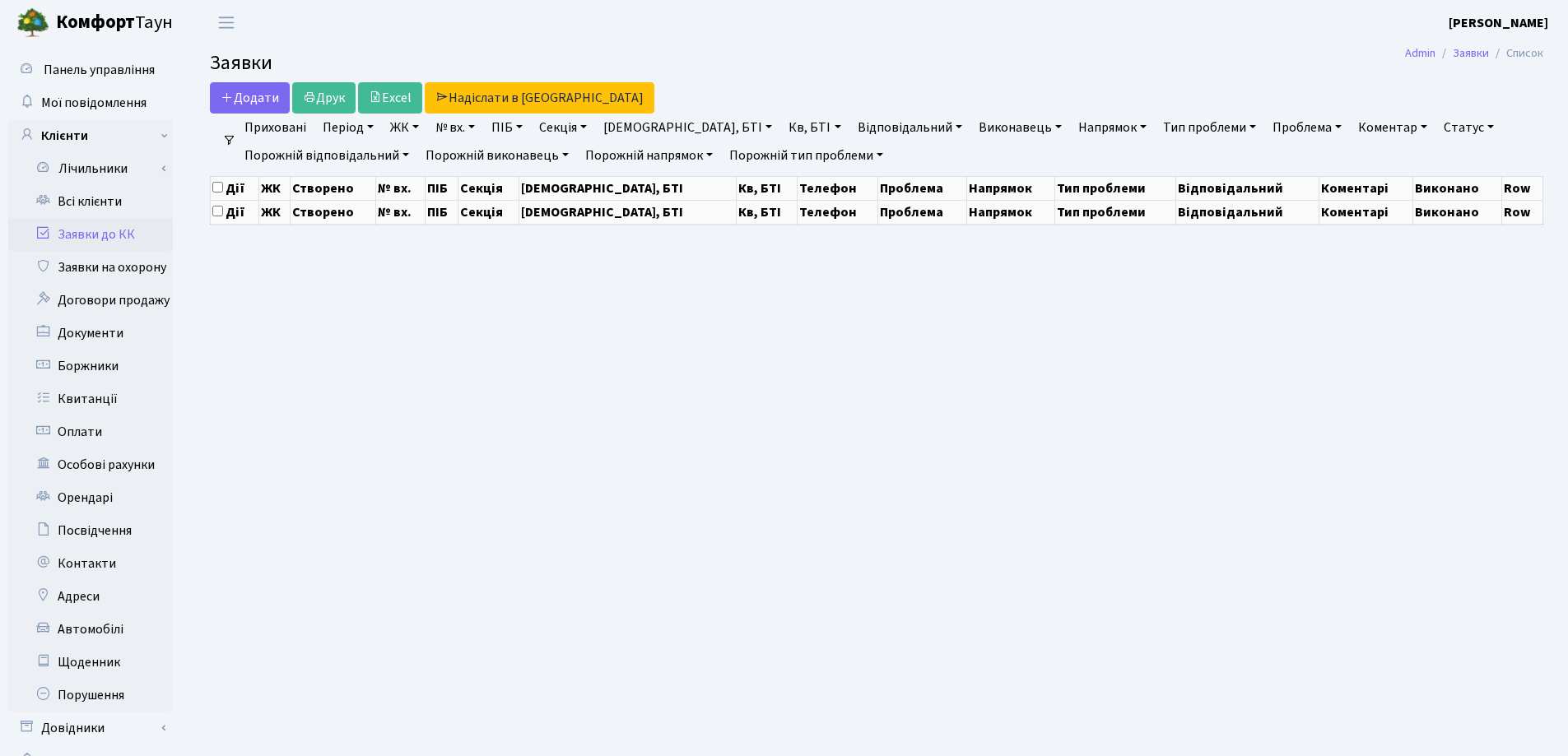
select select "25"
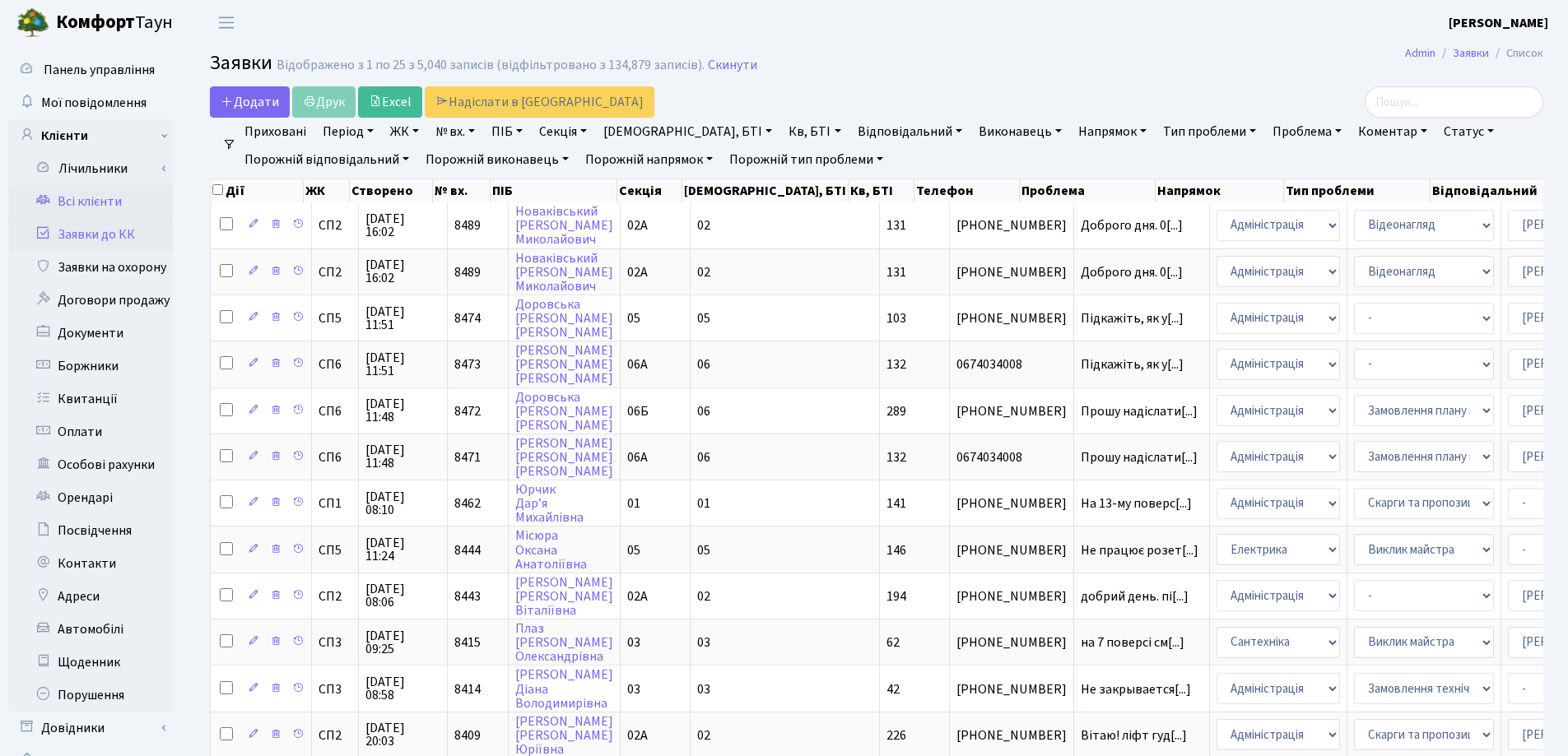
click at [78, 201] on link "Всі клієнти" at bounding box center [90, 201] width 165 height 33
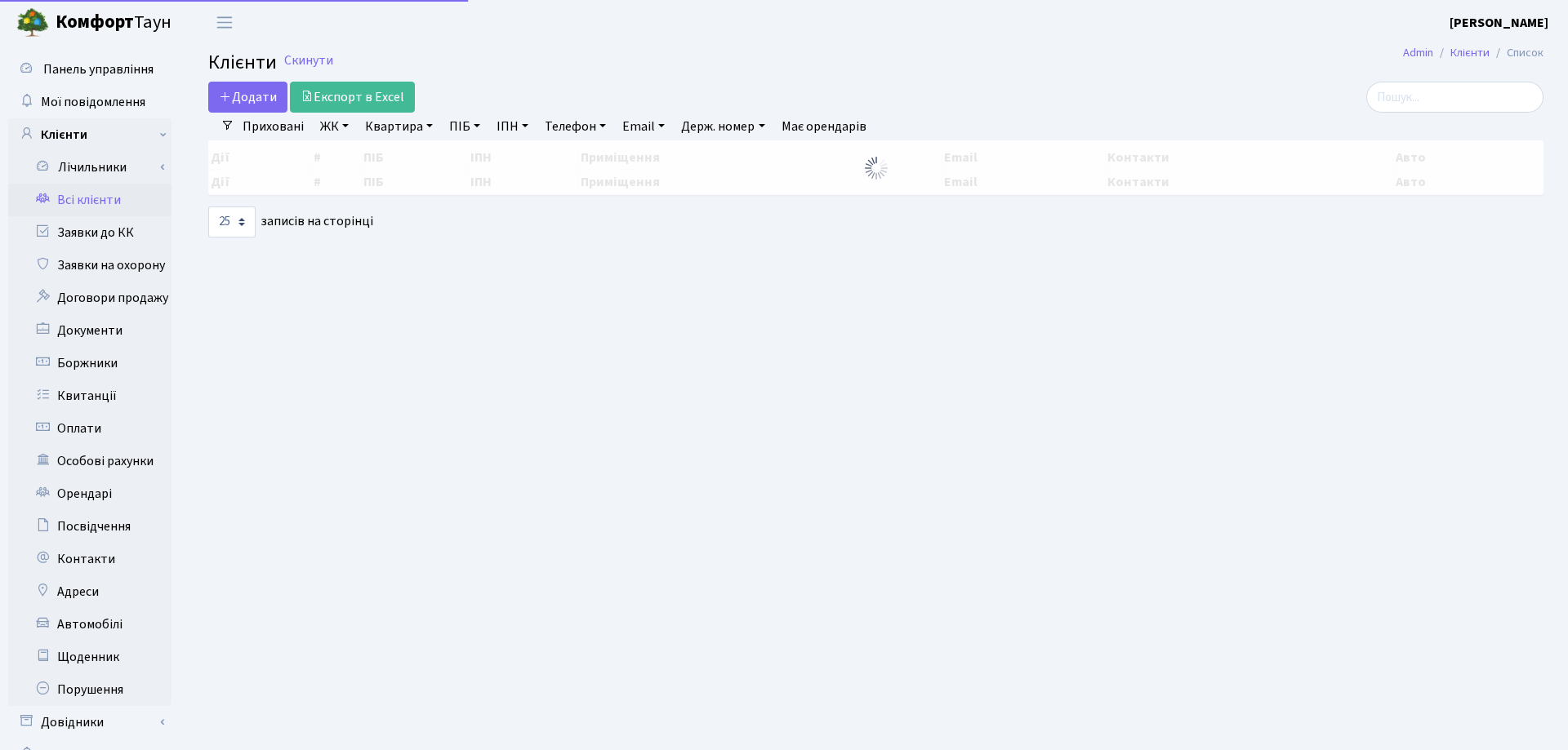
select select "25"
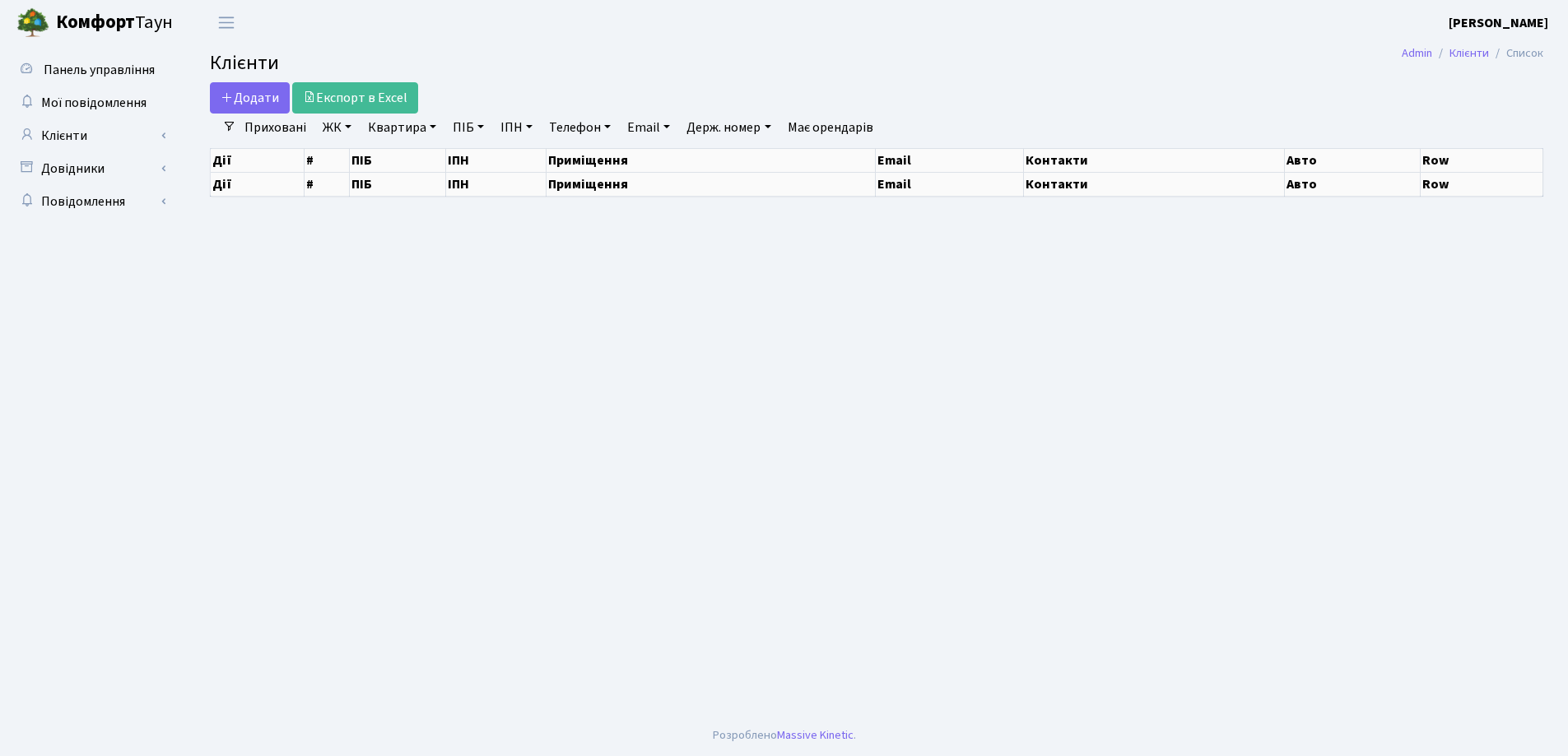
select select "25"
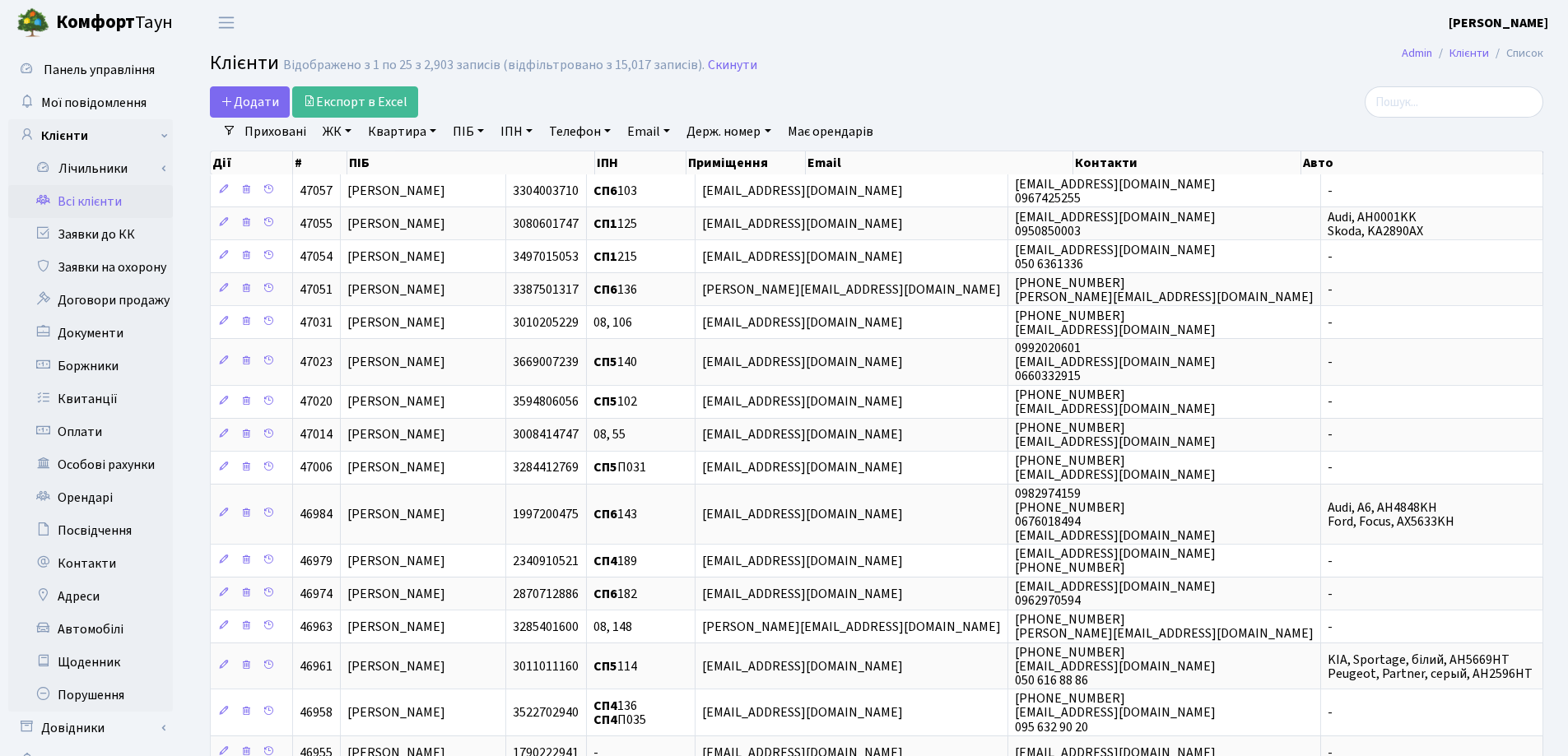
drag, startPoint x: 435, startPoint y: 128, endPoint x: 418, endPoint y: 176, distance: 50.9
click at [435, 129] on link "Квартира" at bounding box center [402, 132] width 81 height 28
type input "127"
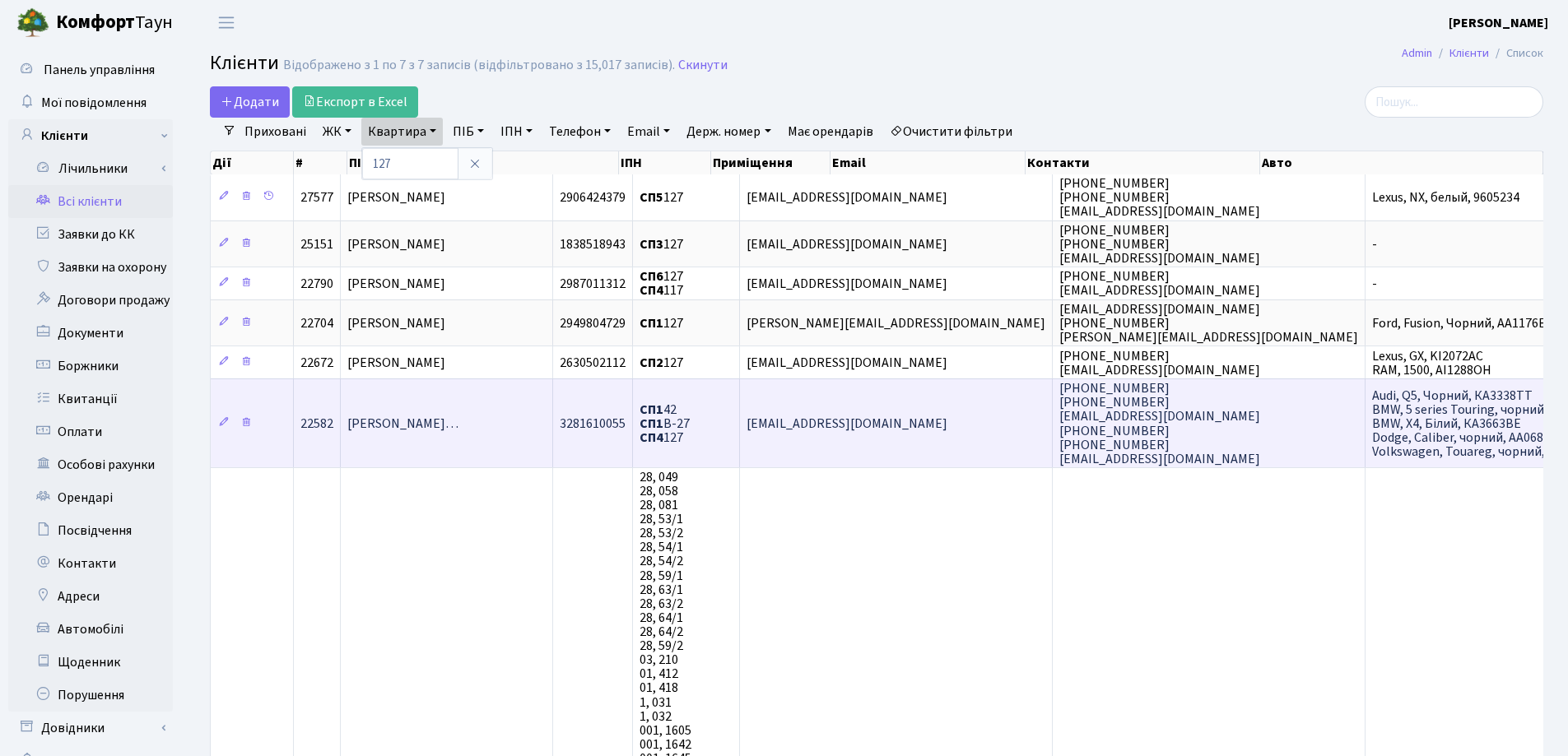
click at [458, 431] on span "Марковський Владислав Геннадійов…" at bounding box center [403, 424] width 111 height 18
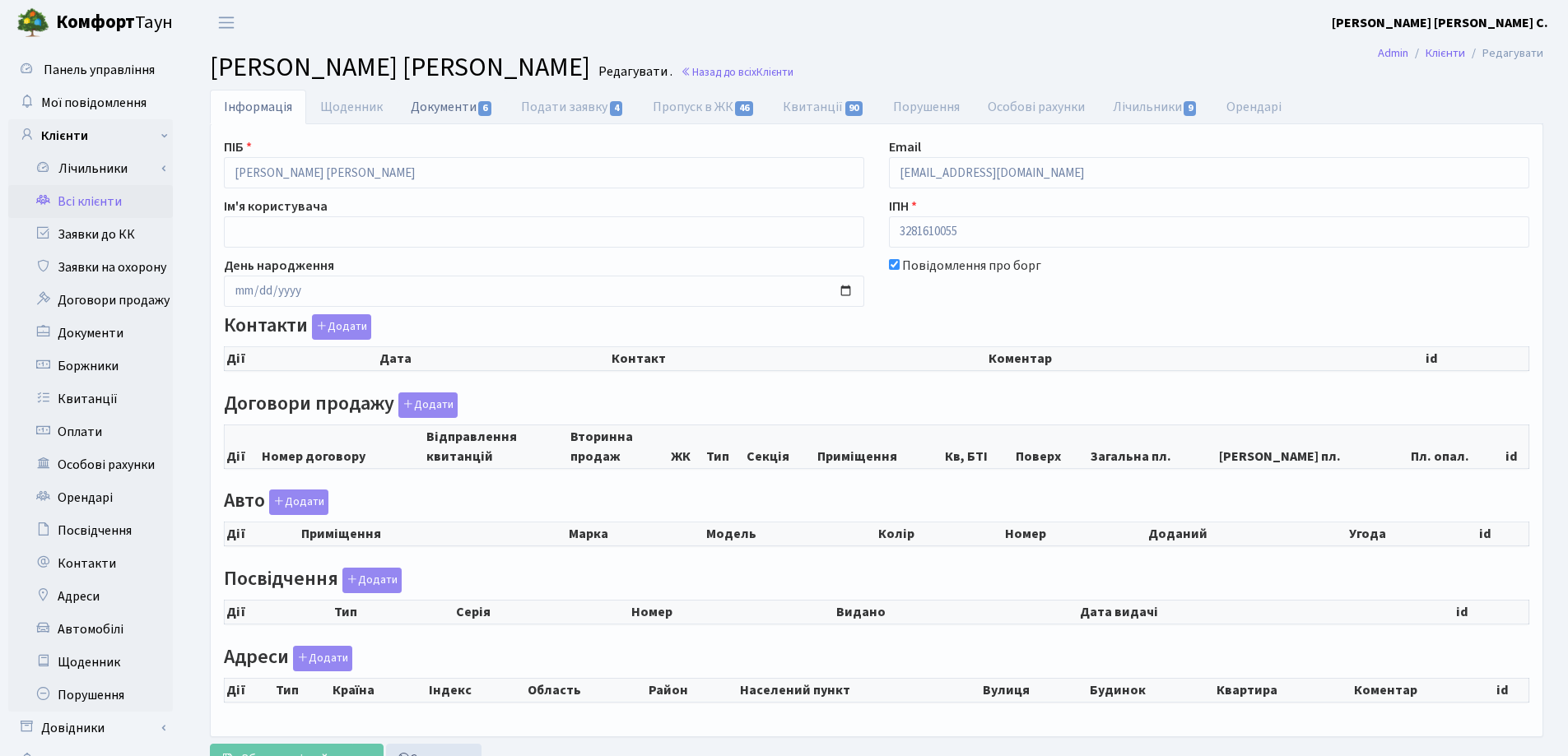
checkbox input "true"
select select "25"
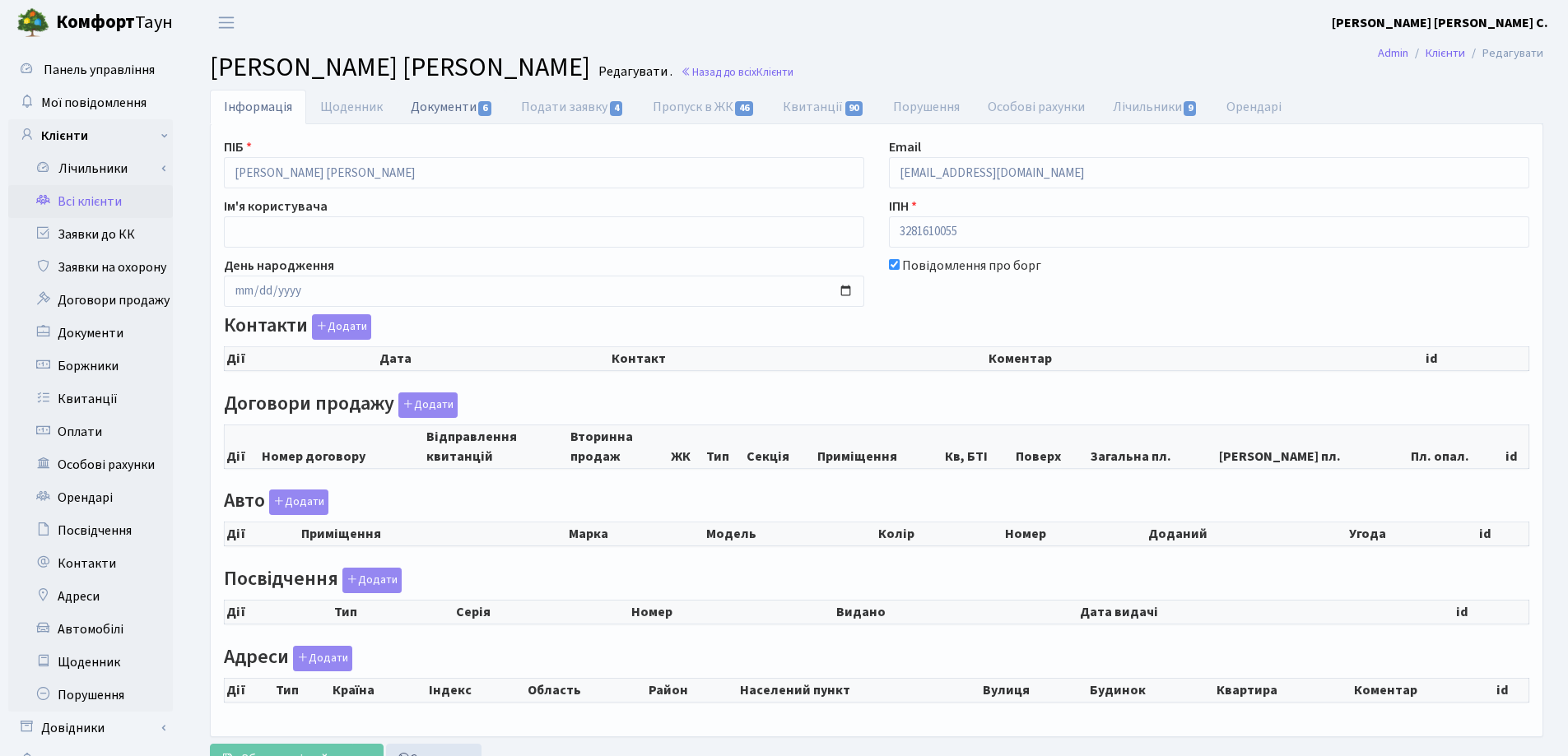
select select "25"
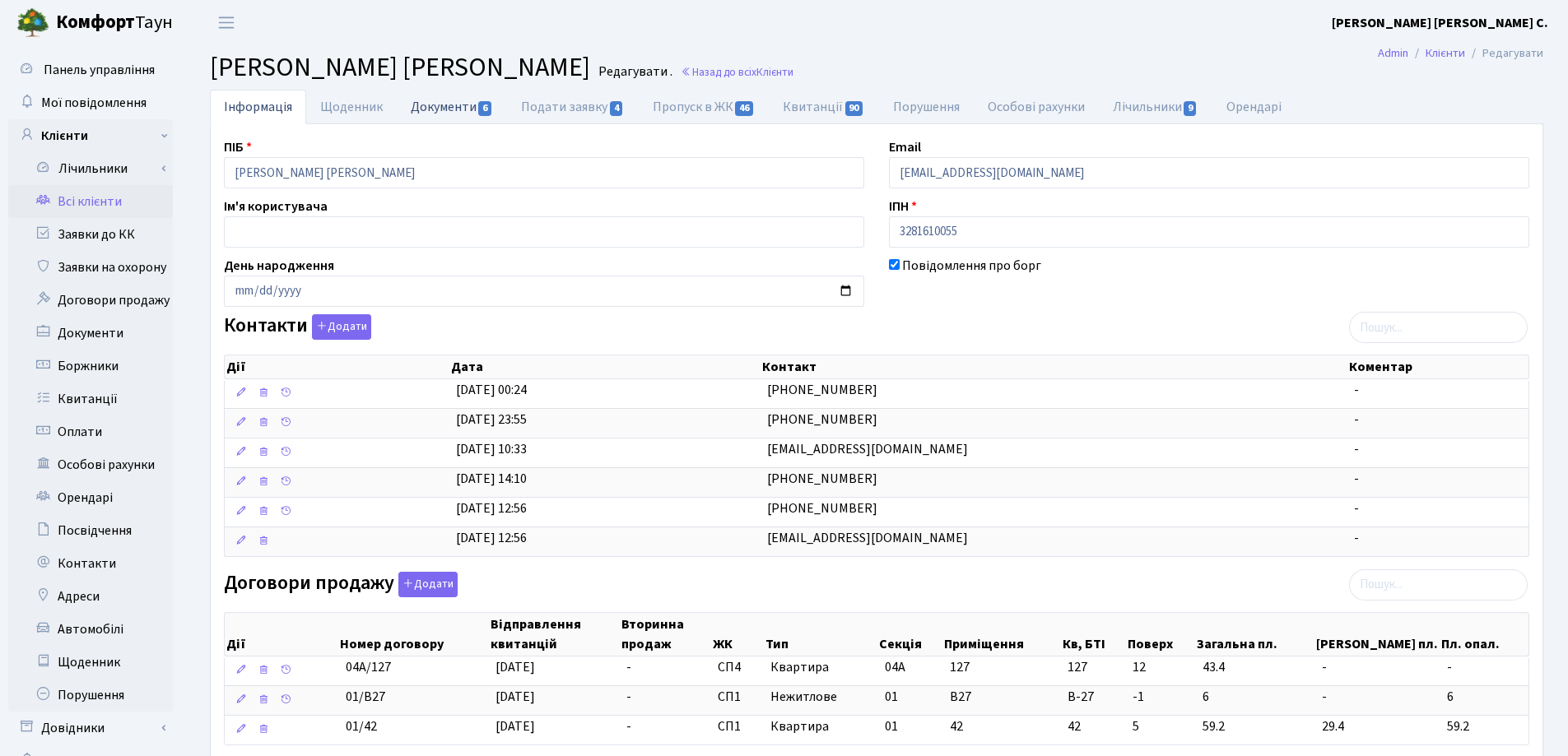
click at [439, 108] on link "Документи 6" at bounding box center [451, 106] width 110 height 34
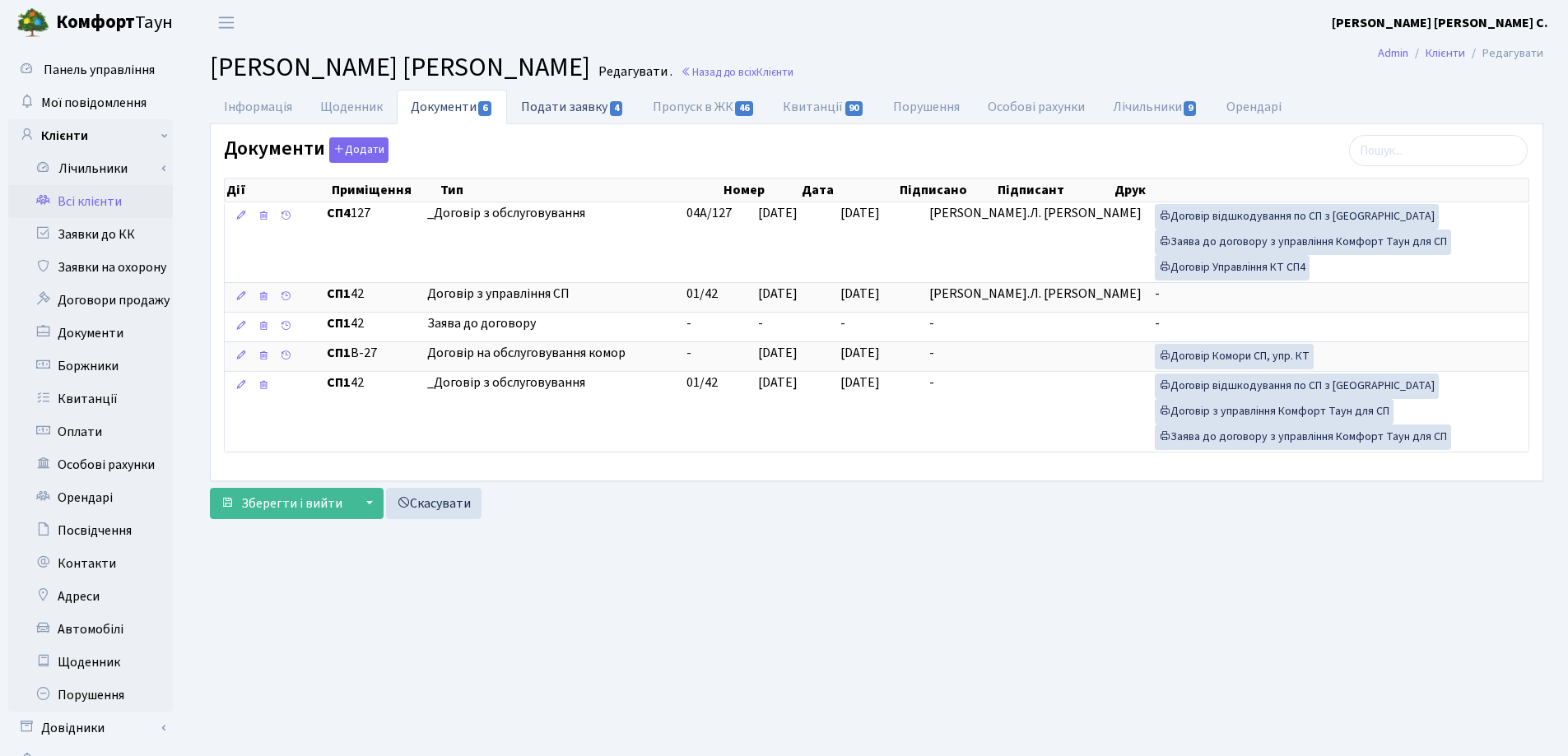
click at [548, 115] on link "Подати заявку 4" at bounding box center [572, 106] width 131 height 34
select select "25"
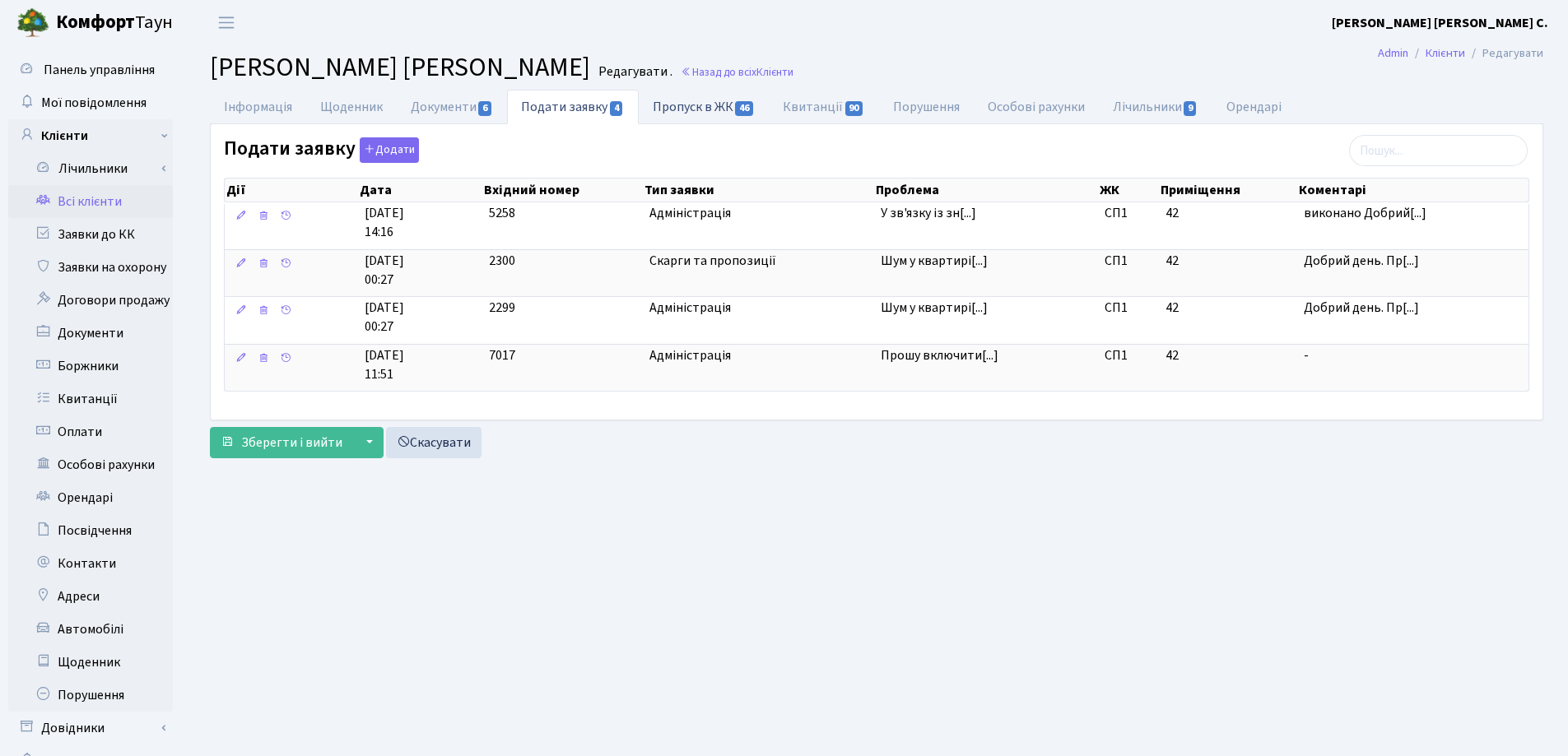
click at [669, 113] on link "Пропуск в ЖК 46" at bounding box center [703, 106] width 130 height 34
select select "25"
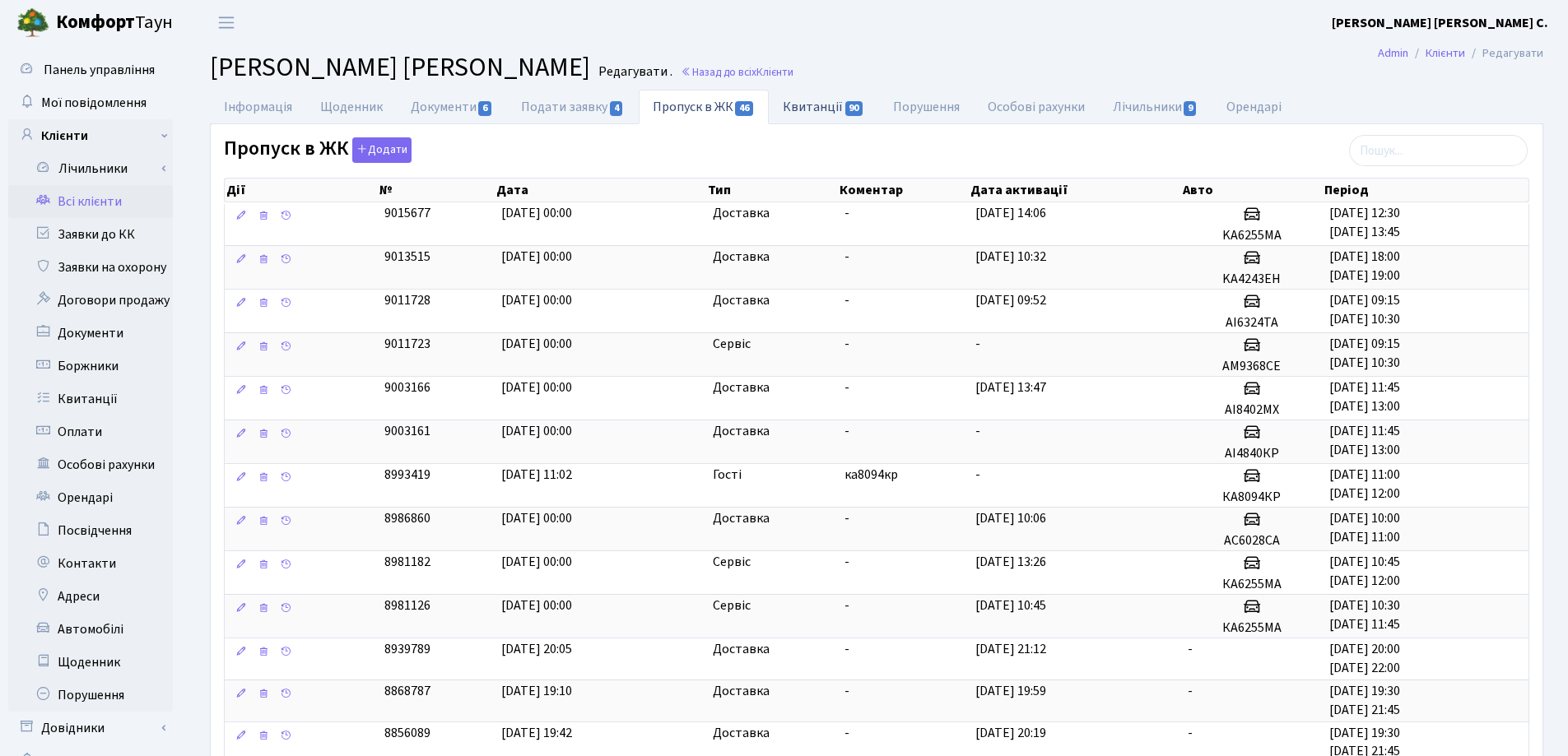
click at [823, 105] on link "Квитанції 90" at bounding box center [823, 106] width 109 height 34
select select "25"
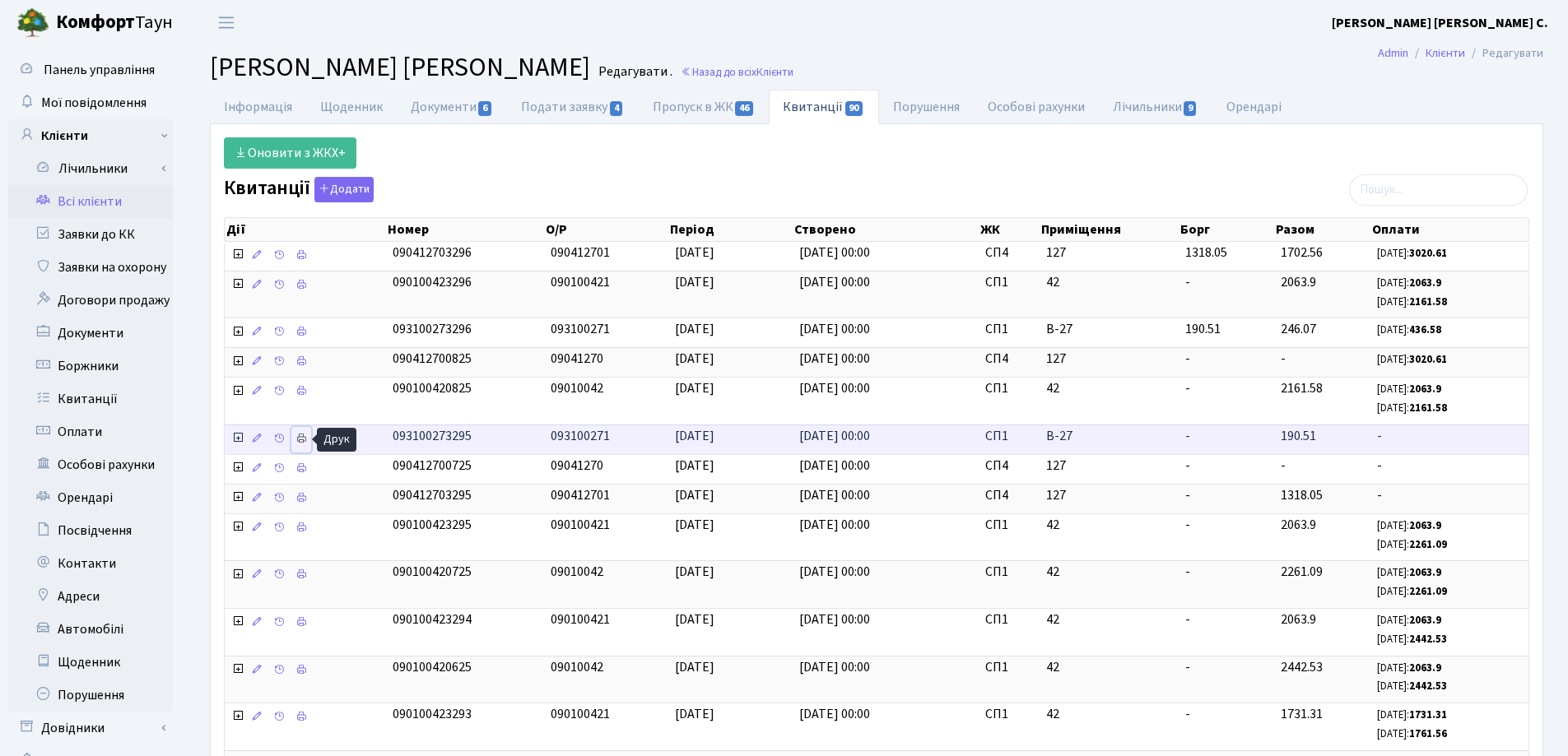
click at [302, 437] on icon at bounding box center [302, 439] width 12 height 12
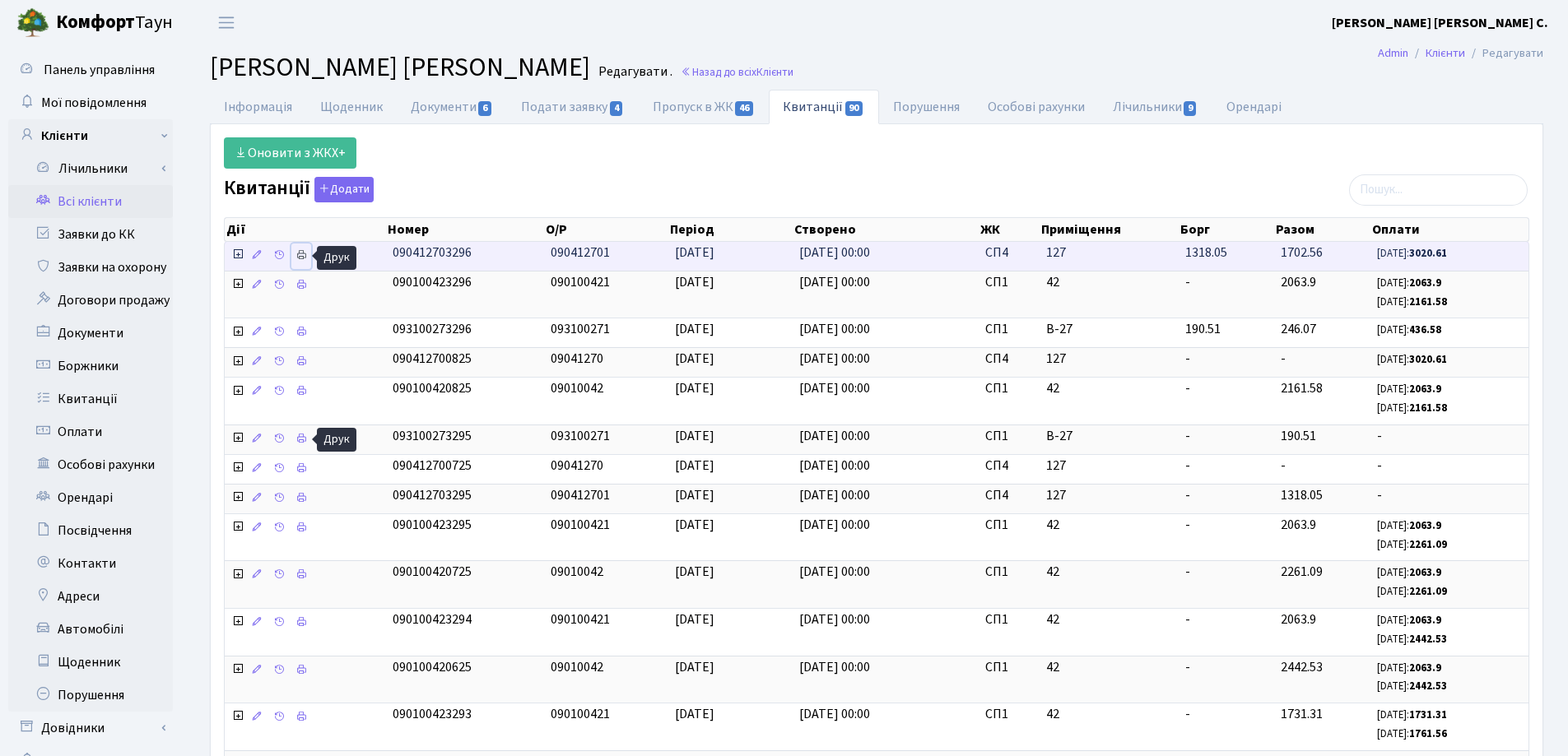
click at [306, 253] on icon at bounding box center [302, 255] width 12 height 12
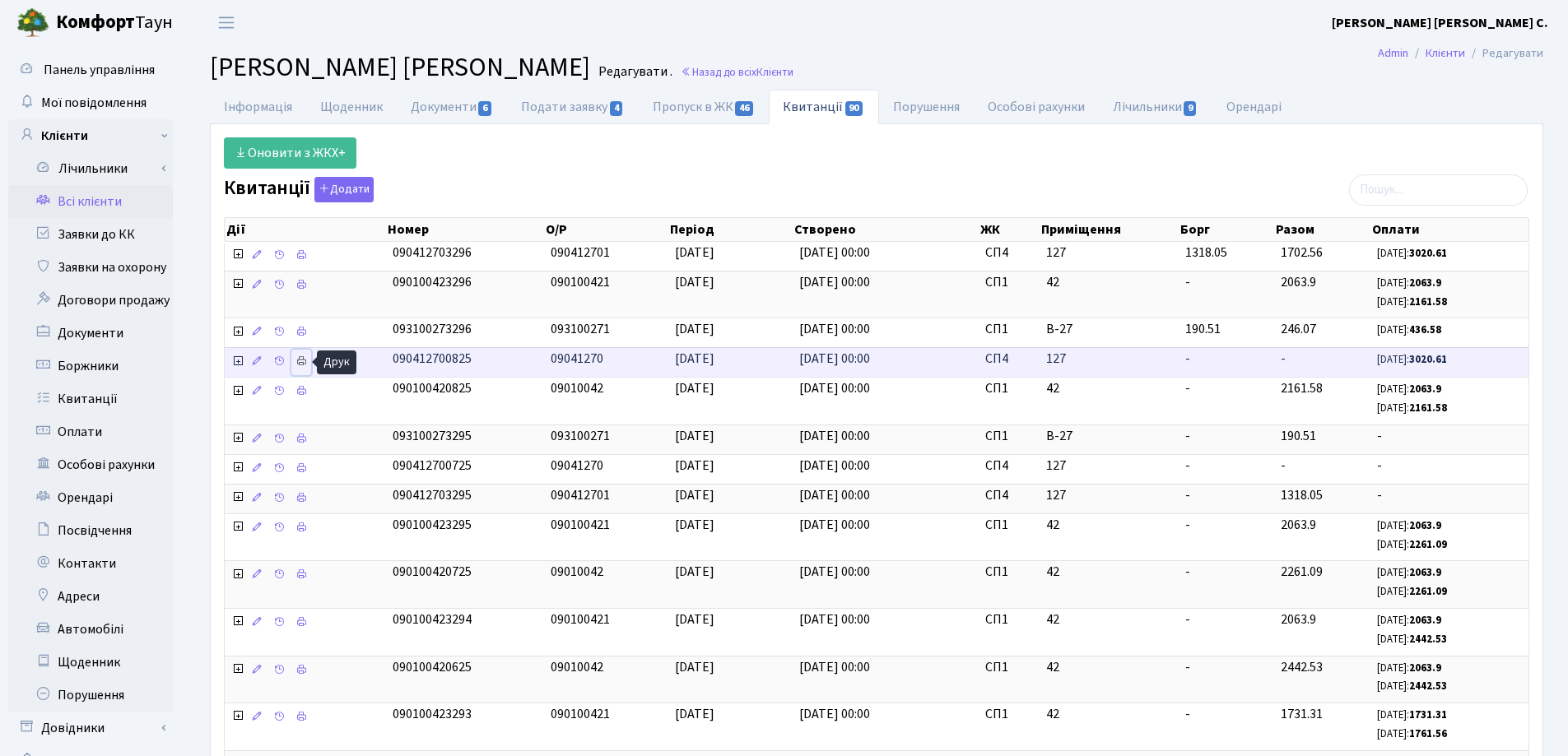
click at [298, 360] on icon at bounding box center [302, 361] width 12 height 12
click at [249, 115] on link "Інформація" at bounding box center [258, 106] width 96 height 34
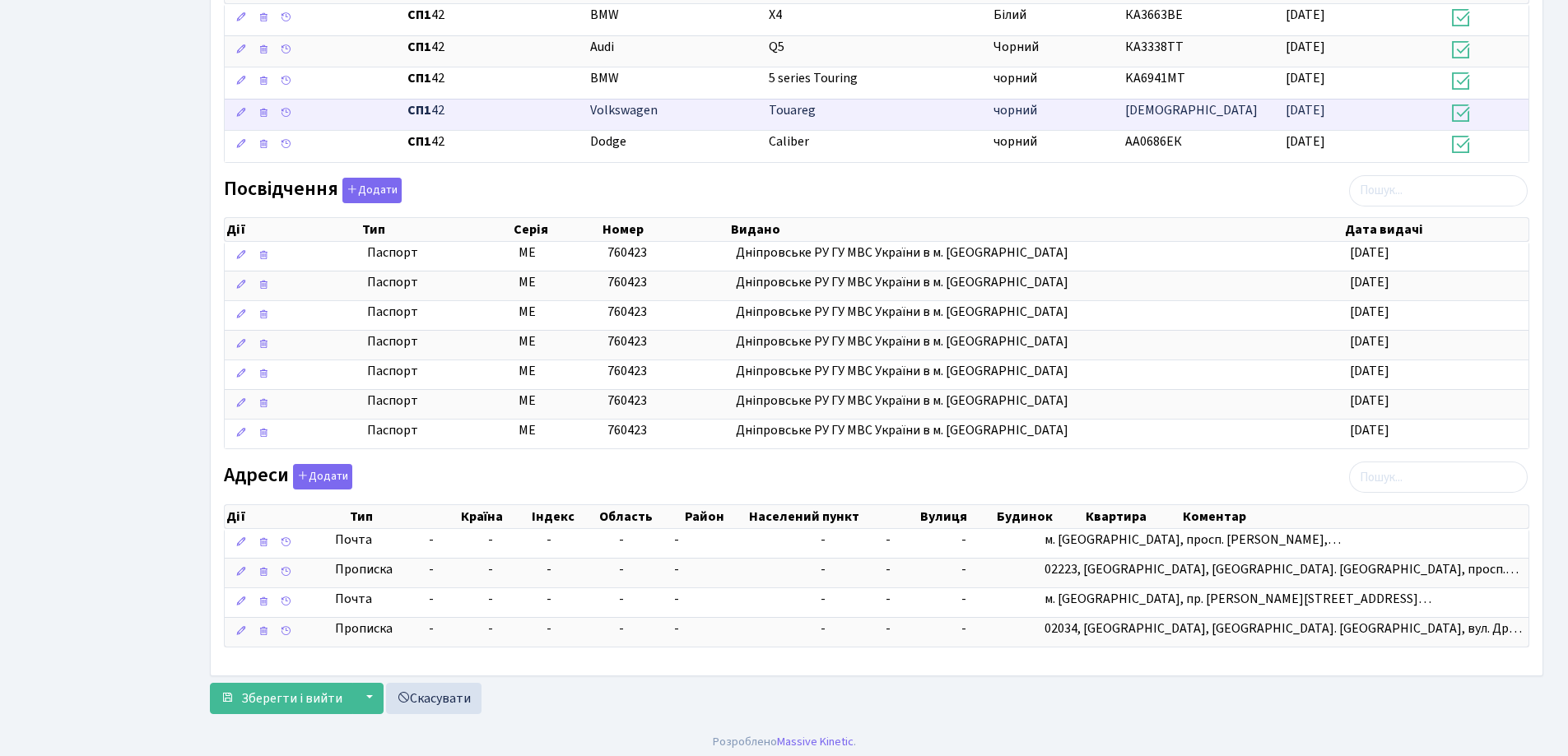
scroll to position [827, 0]
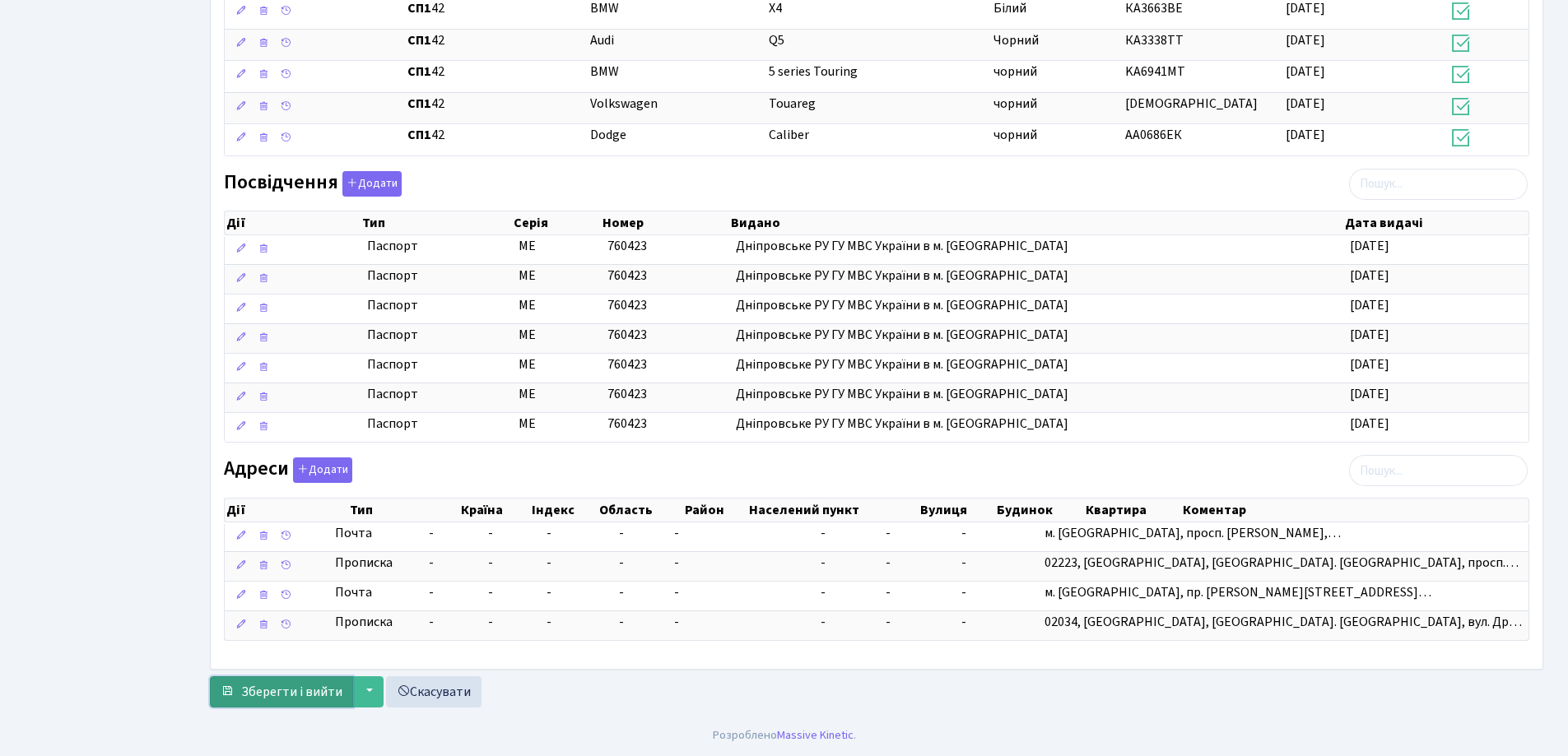
click at [283, 692] on span "Зберегти і вийти" at bounding box center [292, 693] width 101 height 18
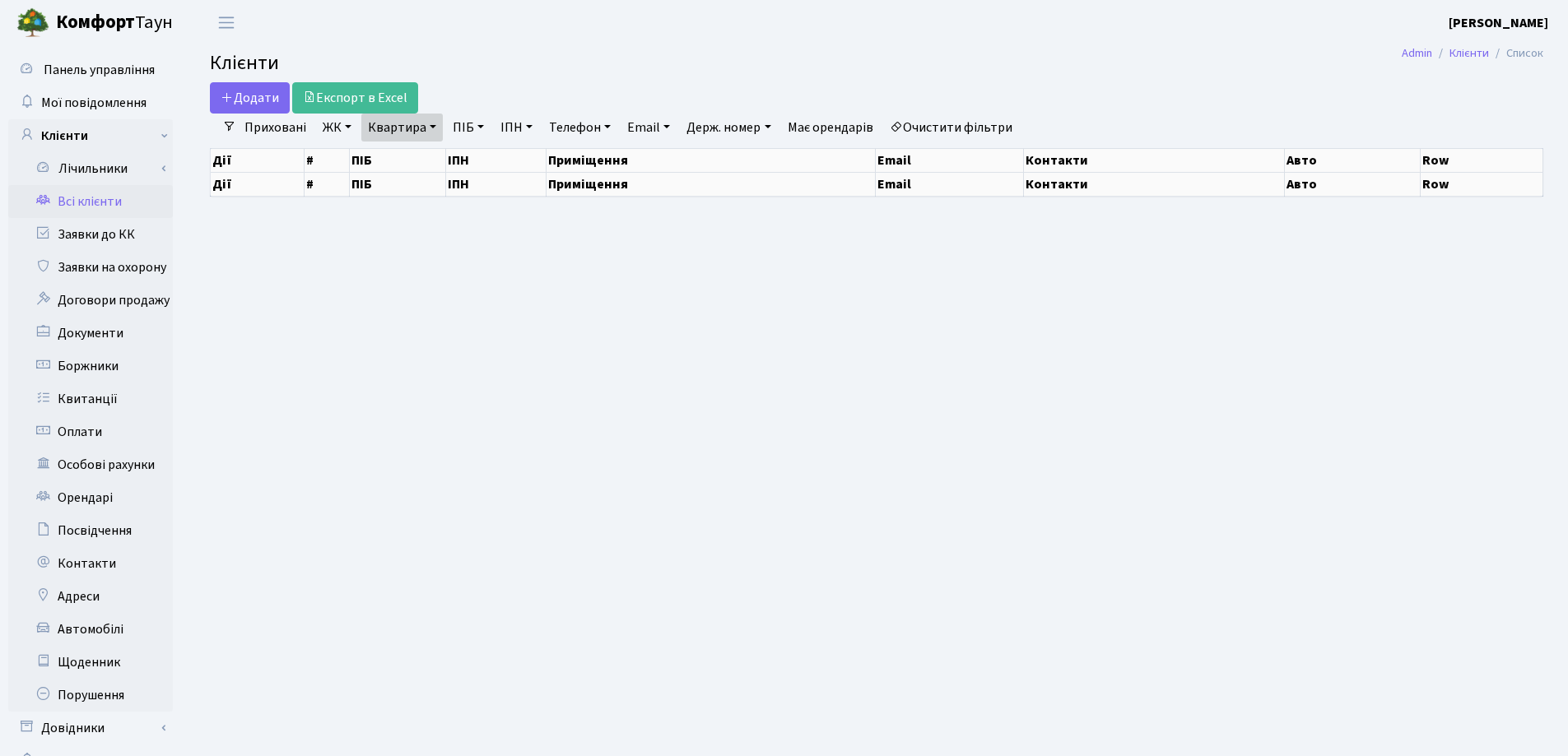
select select "25"
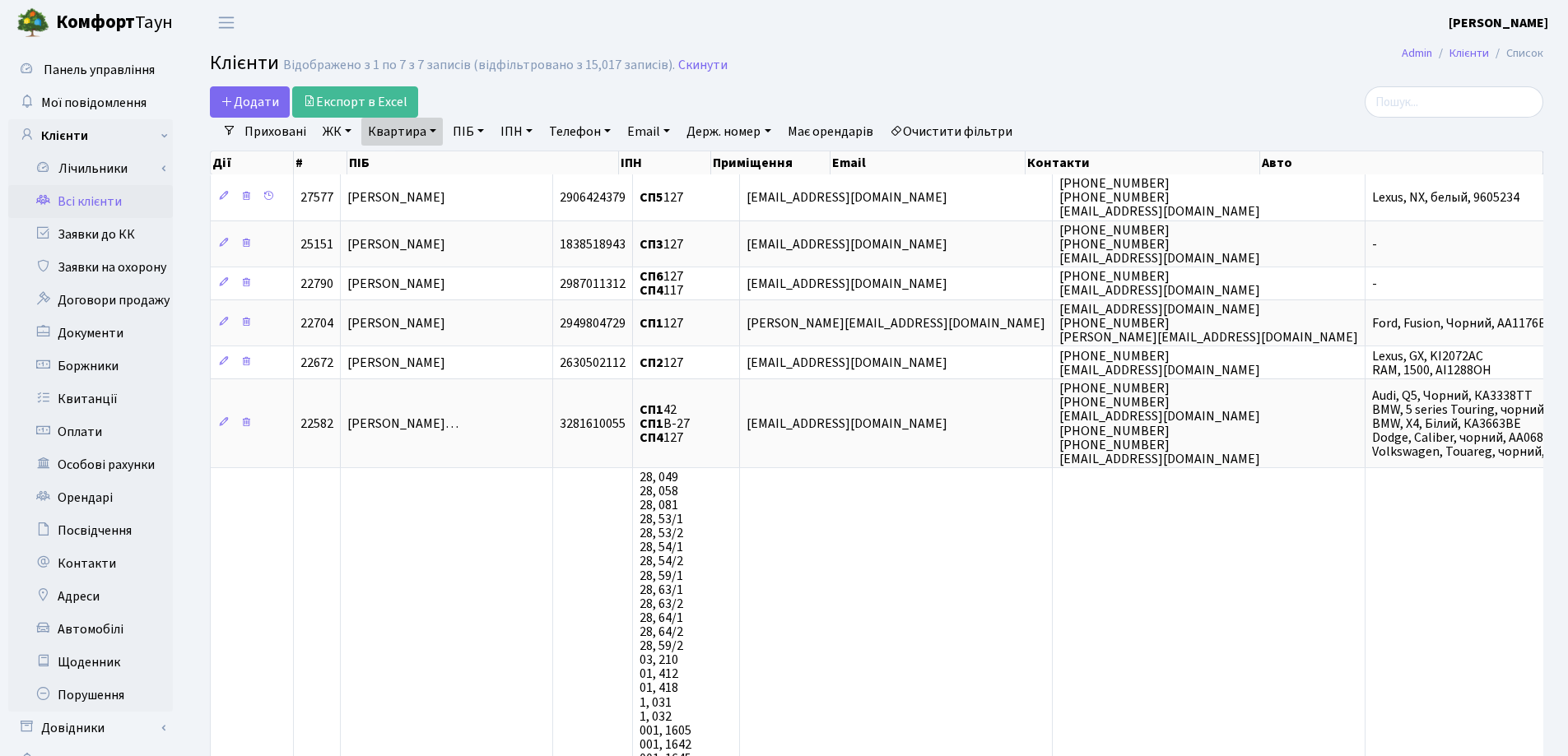
click at [427, 134] on link "Квартира" at bounding box center [402, 132] width 81 height 28
click at [476, 168] on icon at bounding box center [474, 163] width 13 height 13
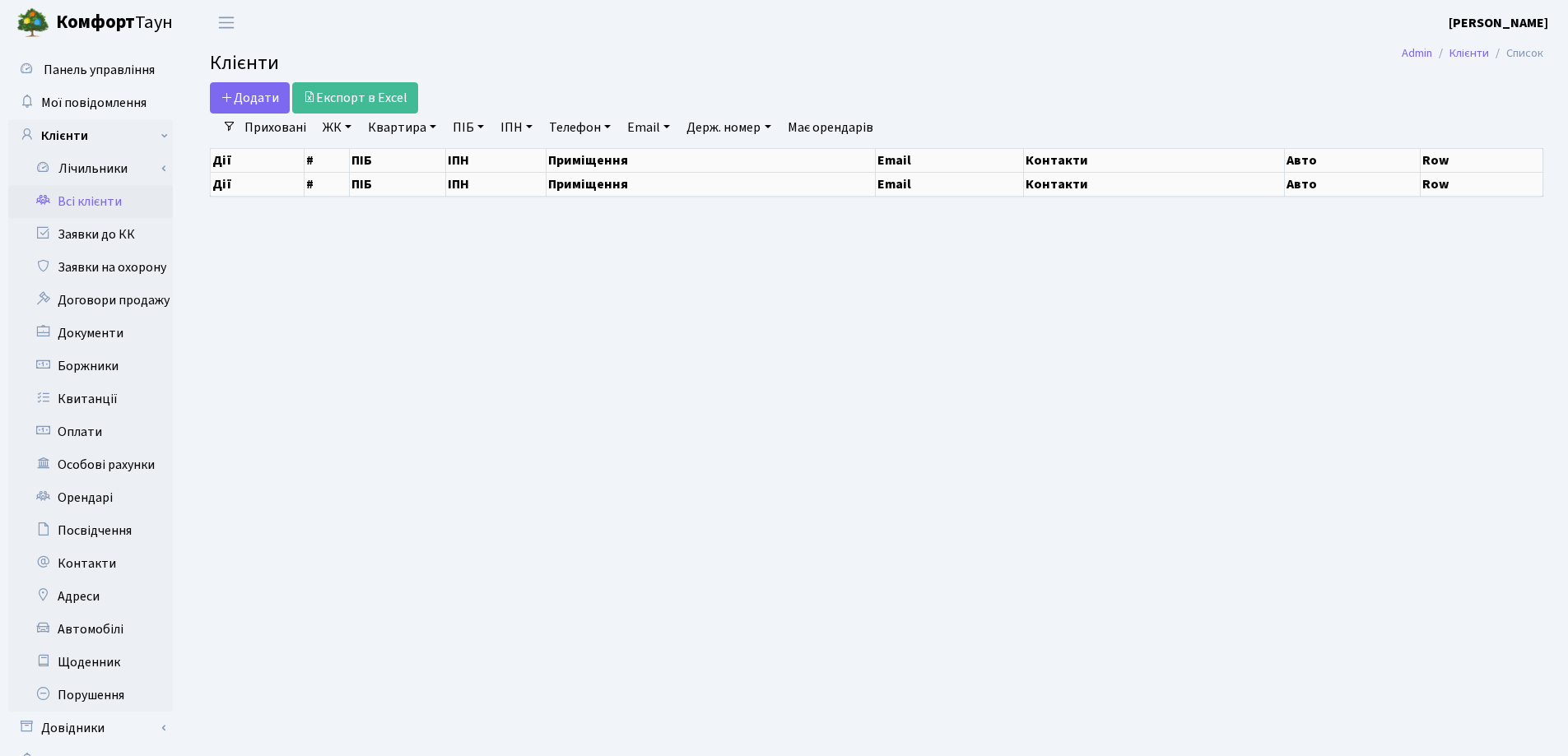
select select "25"
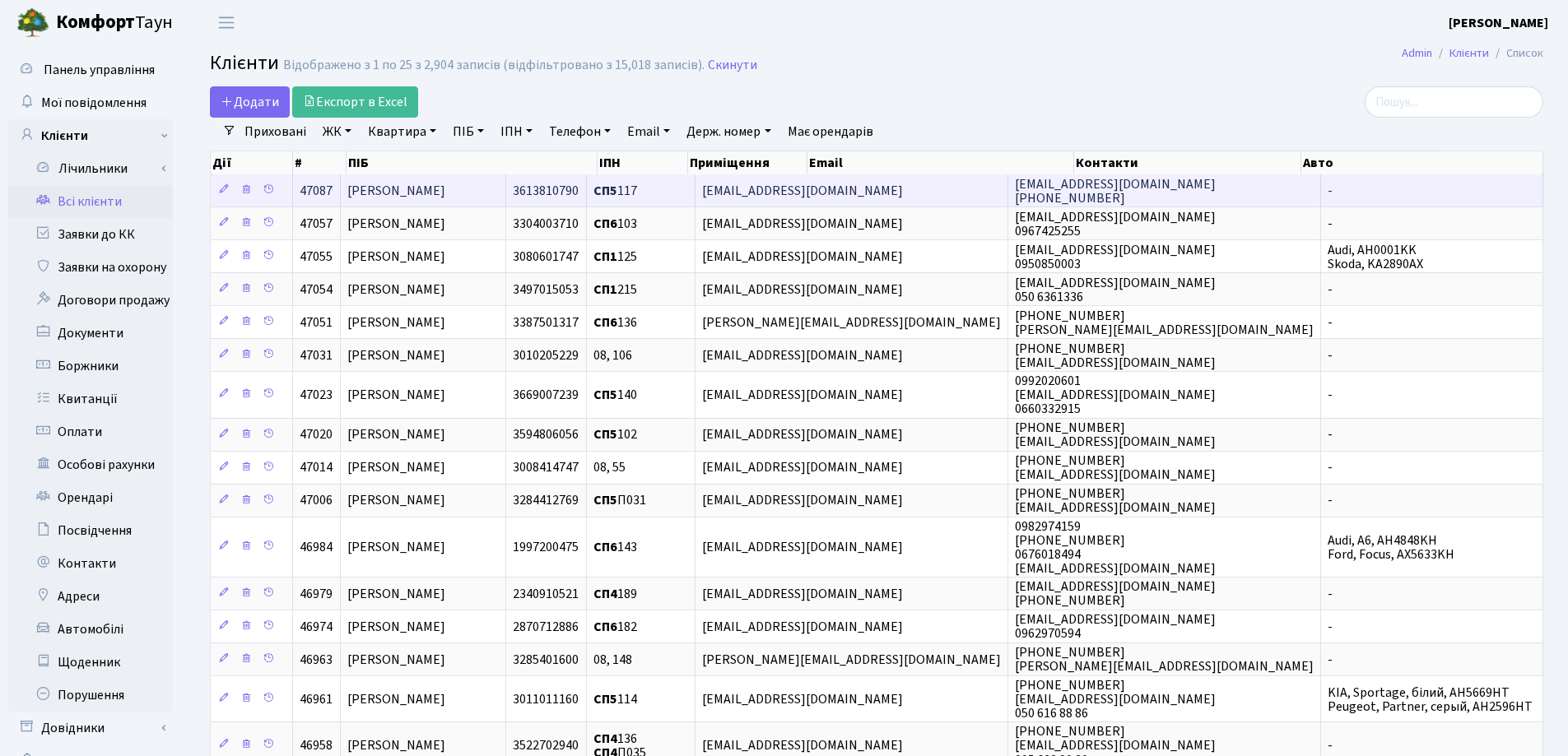
click at [443, 197] on span "[PERSON_NAME]" at bounding box center [396, 190] width 98 height 18
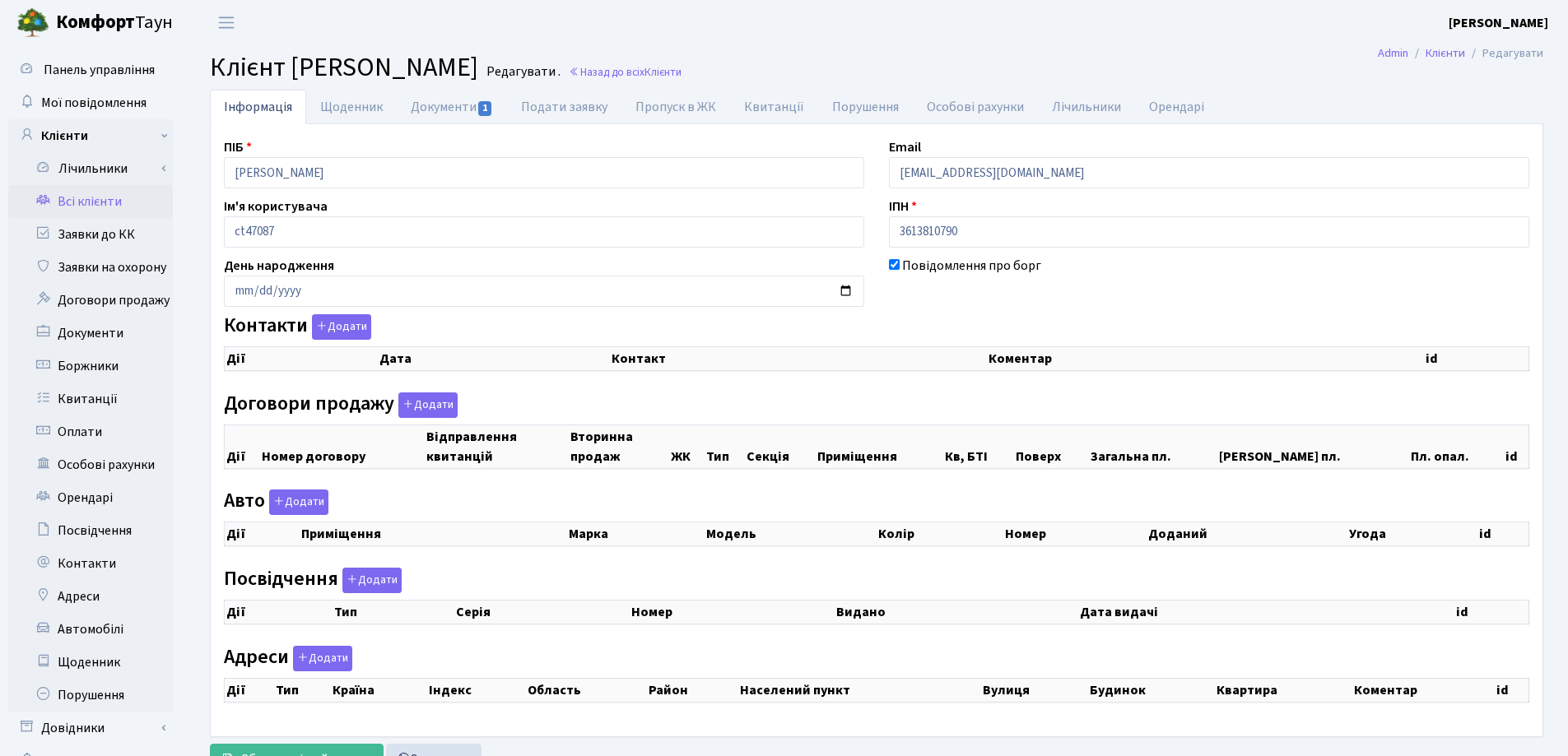
checkbox input "true"
select select "25"
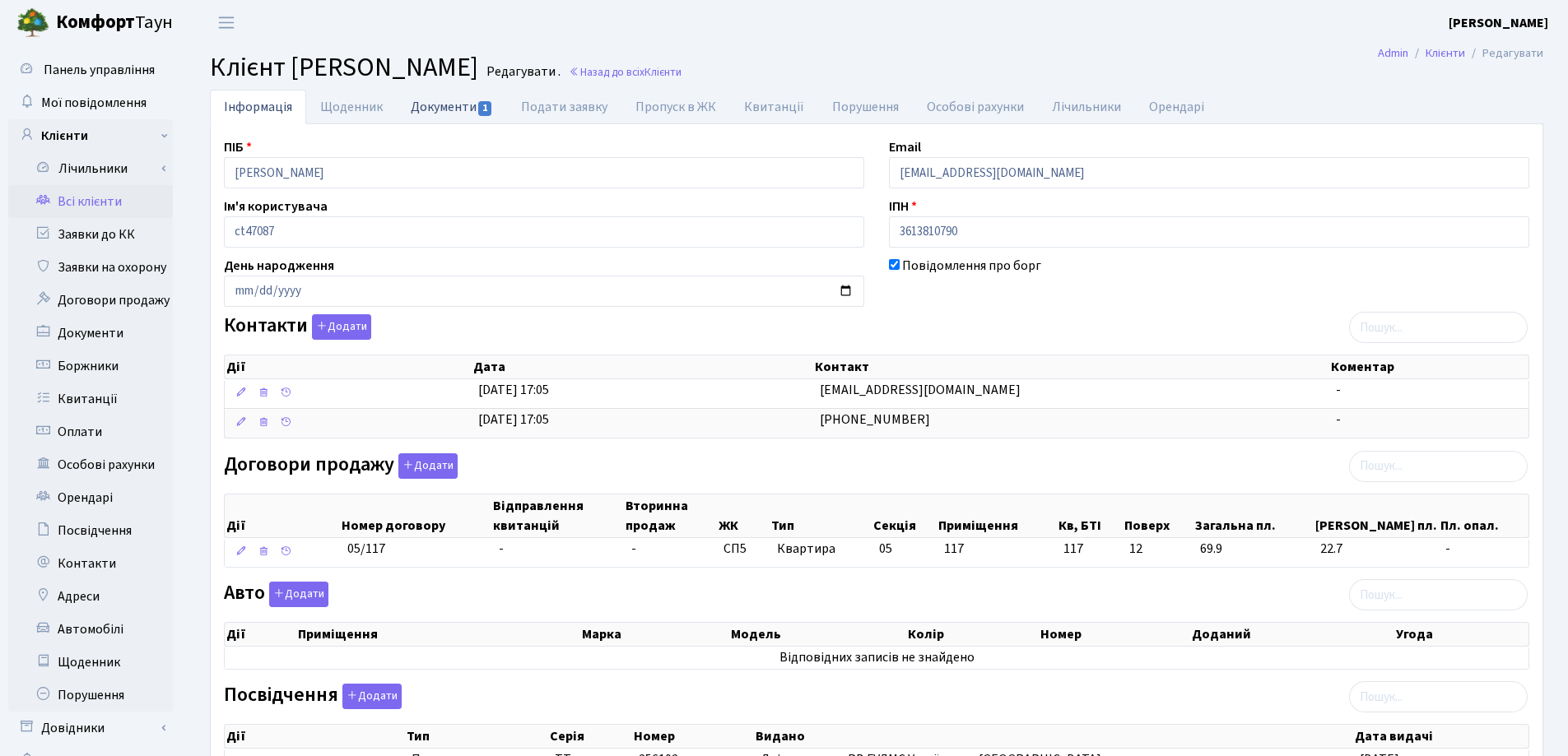
click at [422, 109] on link "Документи 1" at bounding box center [451, 106] width 110 height 34
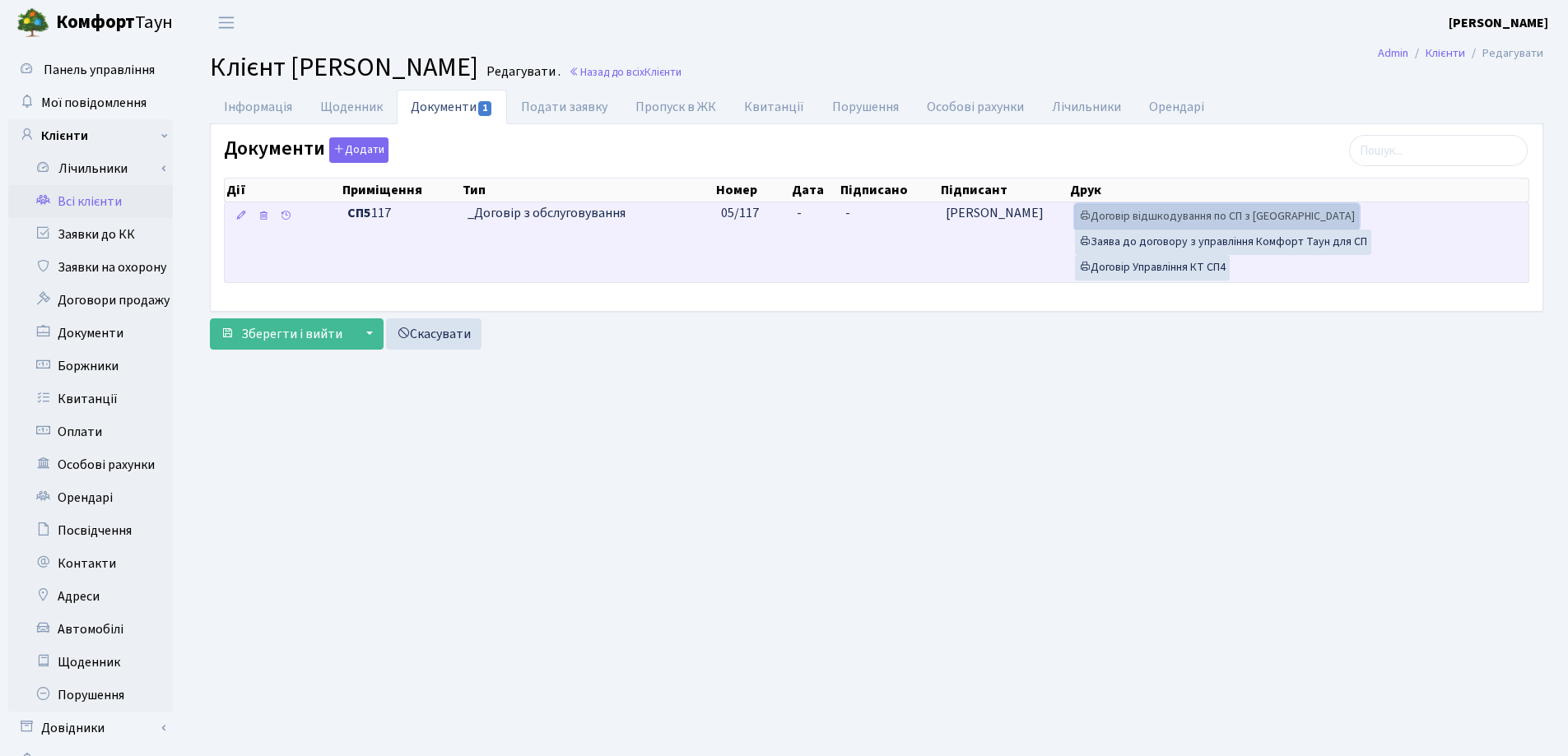
click at [1166, 215] on link "Договір відшкодування по СП з Екві" at bounding box center [1217, 217] width 284 height 26
click at [1118, 269] on link "Договір Управління КТ СП4" at bounding box center [1152, 268] width 155 height 26
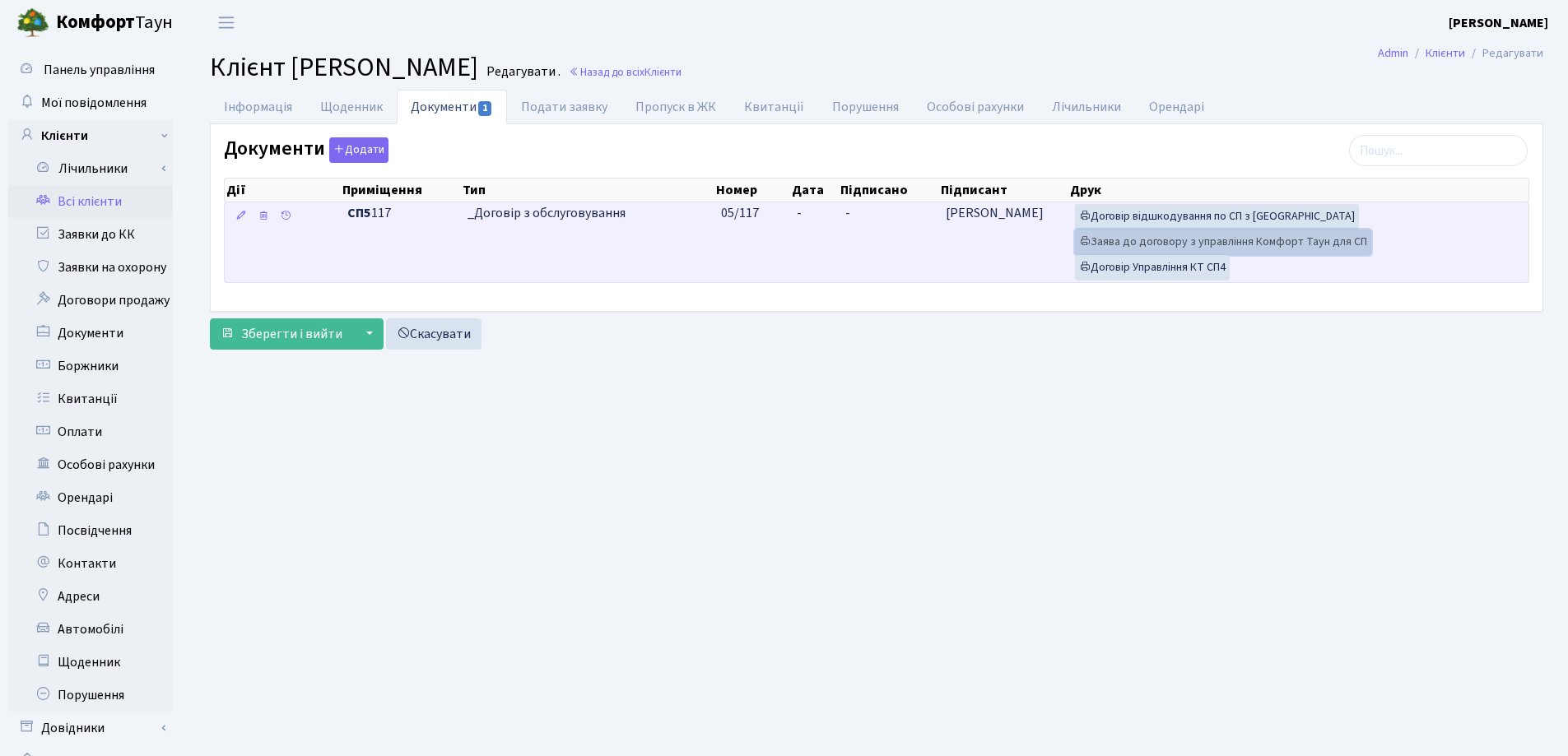
click at [1154, 244] on link "Заява до договору з управління Комфорт Таун для СП" at bounding box center [1223, 242] width 297 height 26
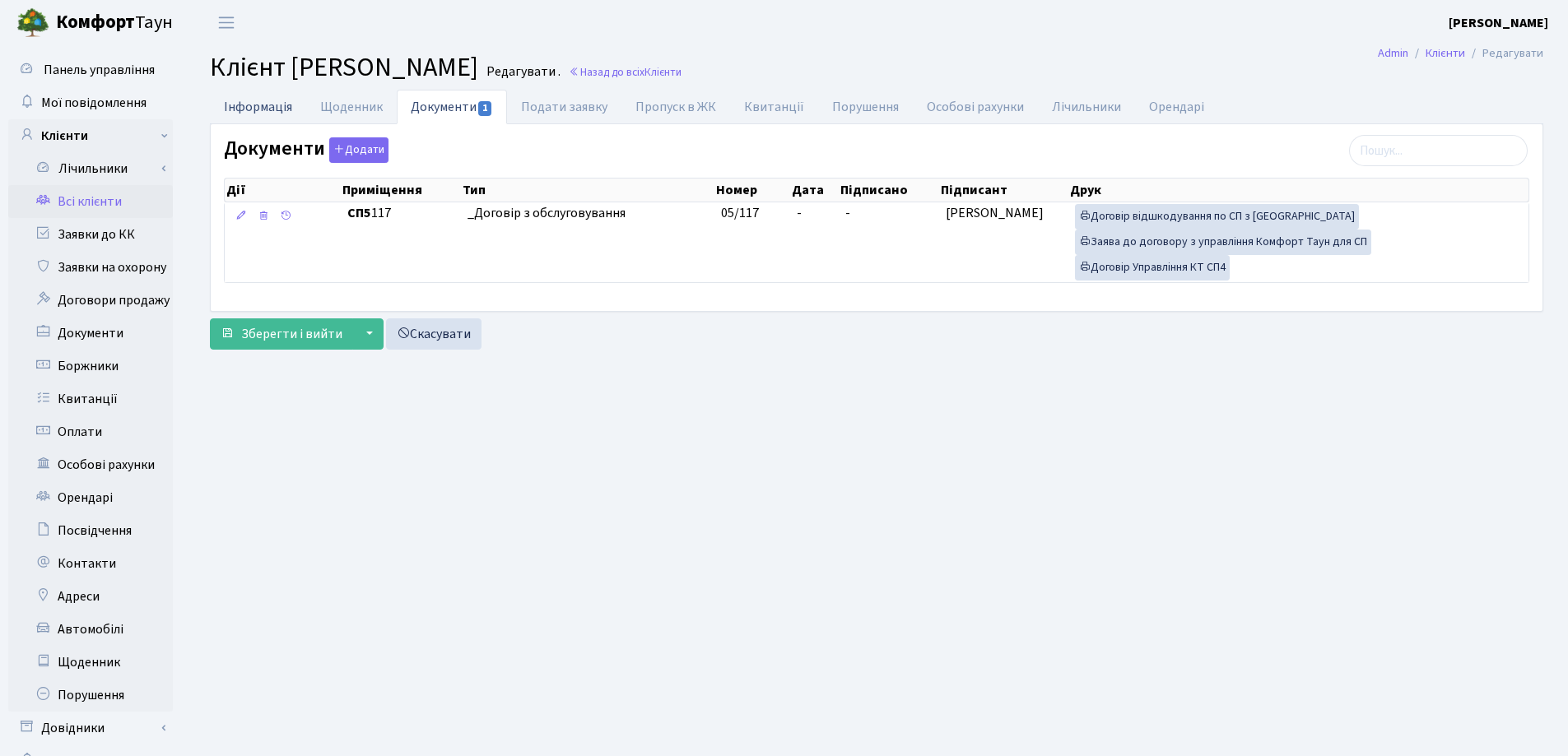
click at [237, 107] on link "Інформація" at bounding box center [258, 106] width 96 height 34
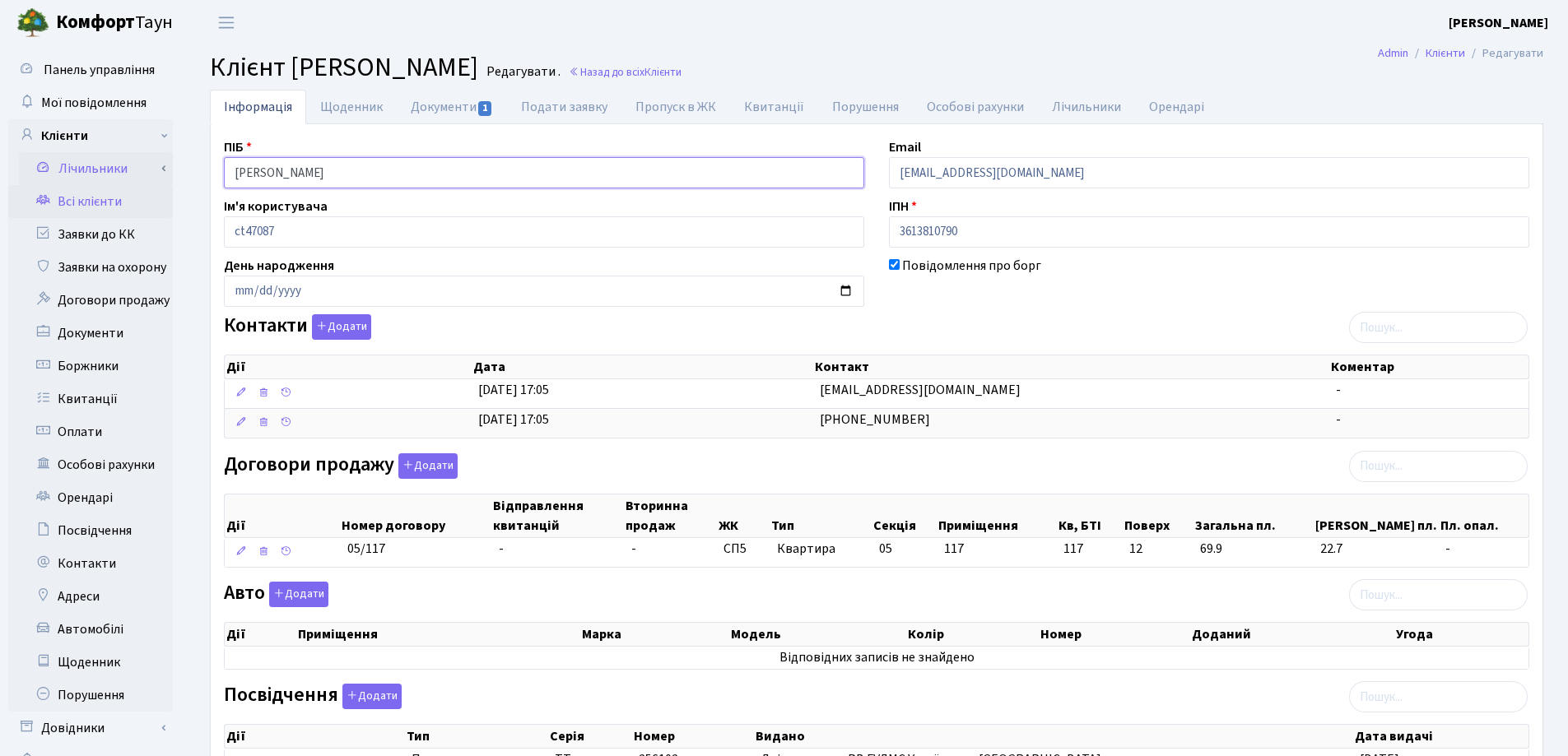
drag, startPoint x: 508, startPoint y: 175, endPoint x: 163, endPoint y: 175, distance: 345.0
click at [163, 175] on div "Панель управління Мої повідомлення Клієнти Лічильники Показання" at bounding box center [784, 504] width 1568 height 917
click at [993, 67] on h2 "Клієнт Даліщук Святослав Олександрович Редагувати . Назад до всіх Клієнти" at bounding box center [877, 67] width 1333 height 32
click at [681, 67] on link "Назад до всіх Клієнти" at bounding box center [625, 72] width 113 height 16
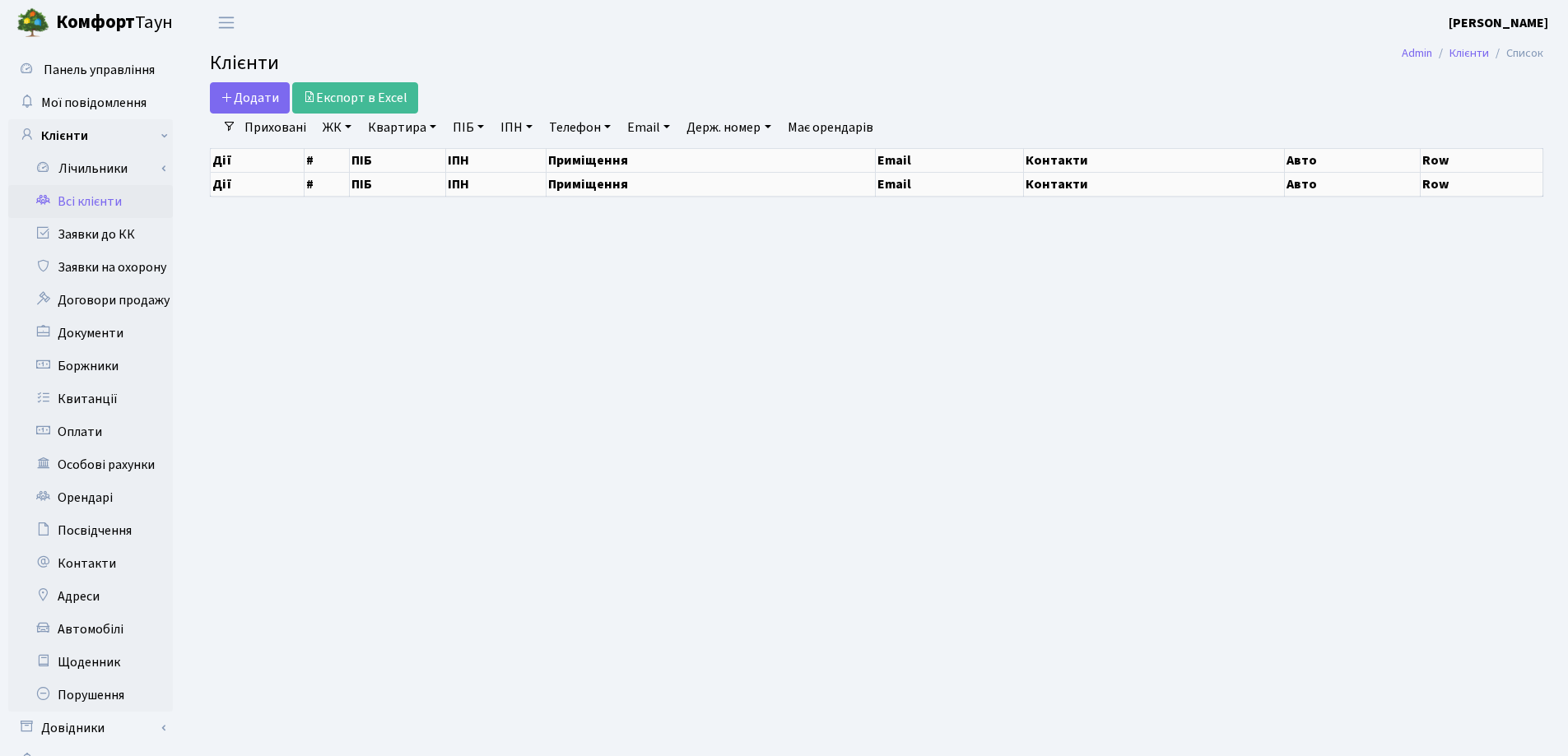
select select "25"
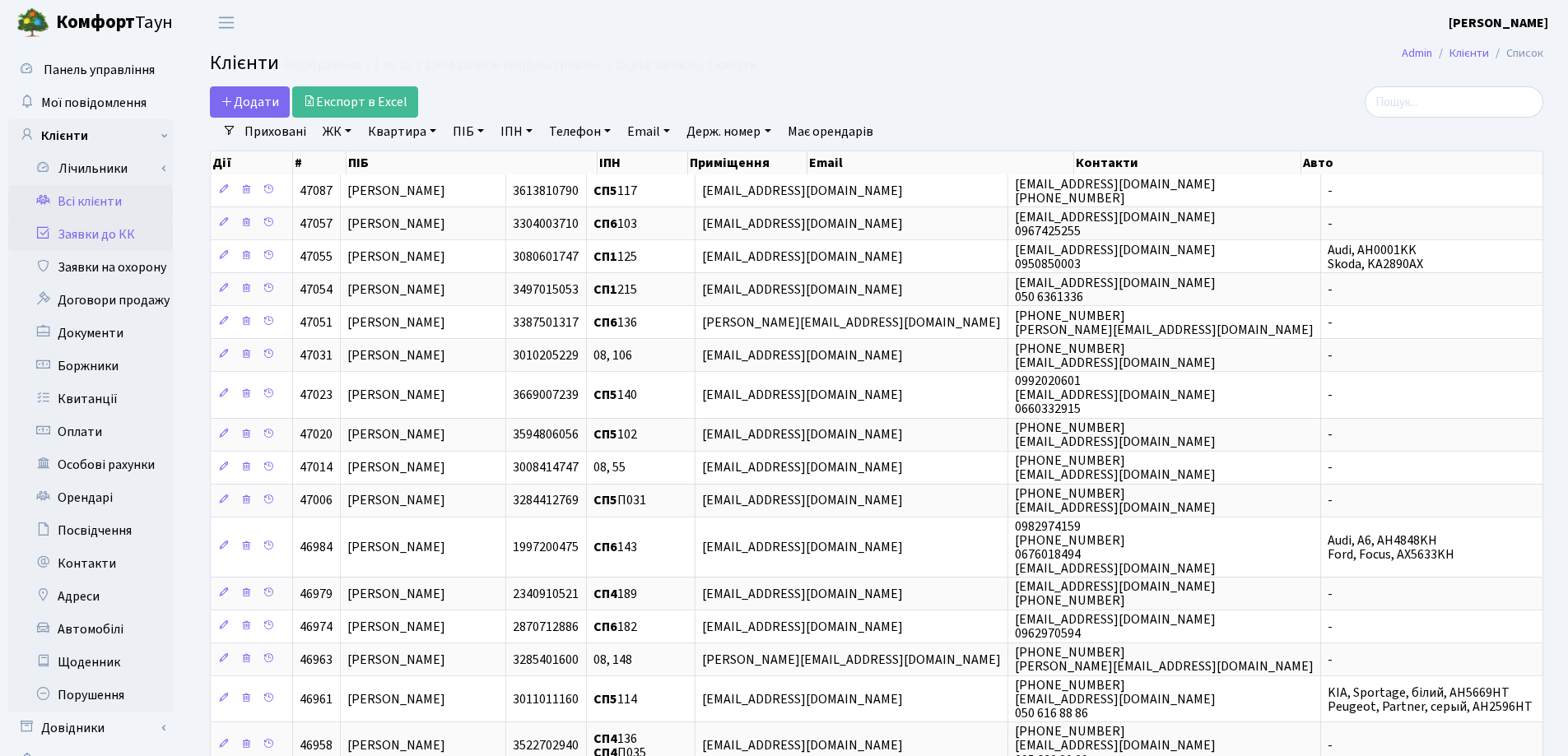
click at [99, 236] on link "Заявки до КК" at bounding box center [90, 234] width 165 height 33
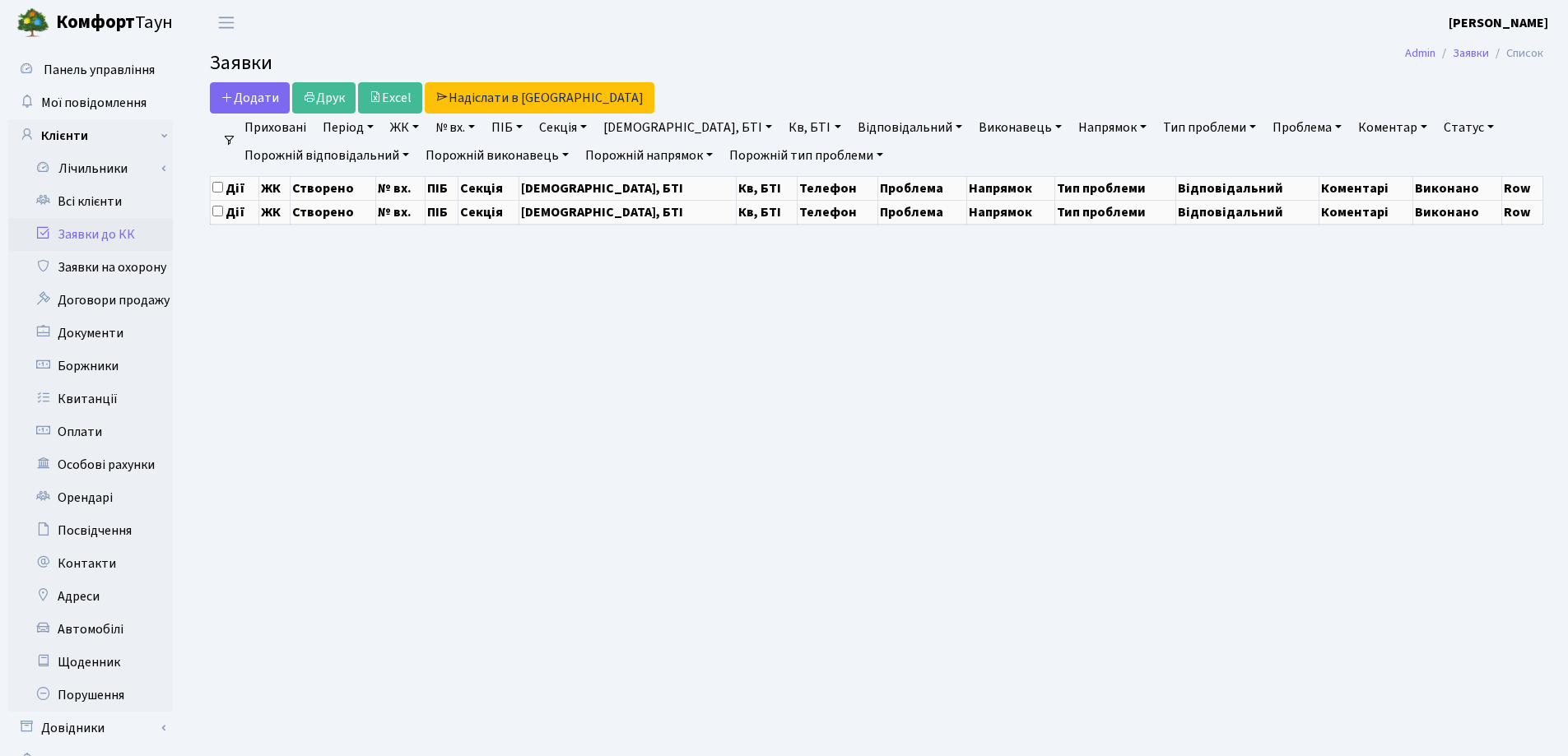
select select "25"
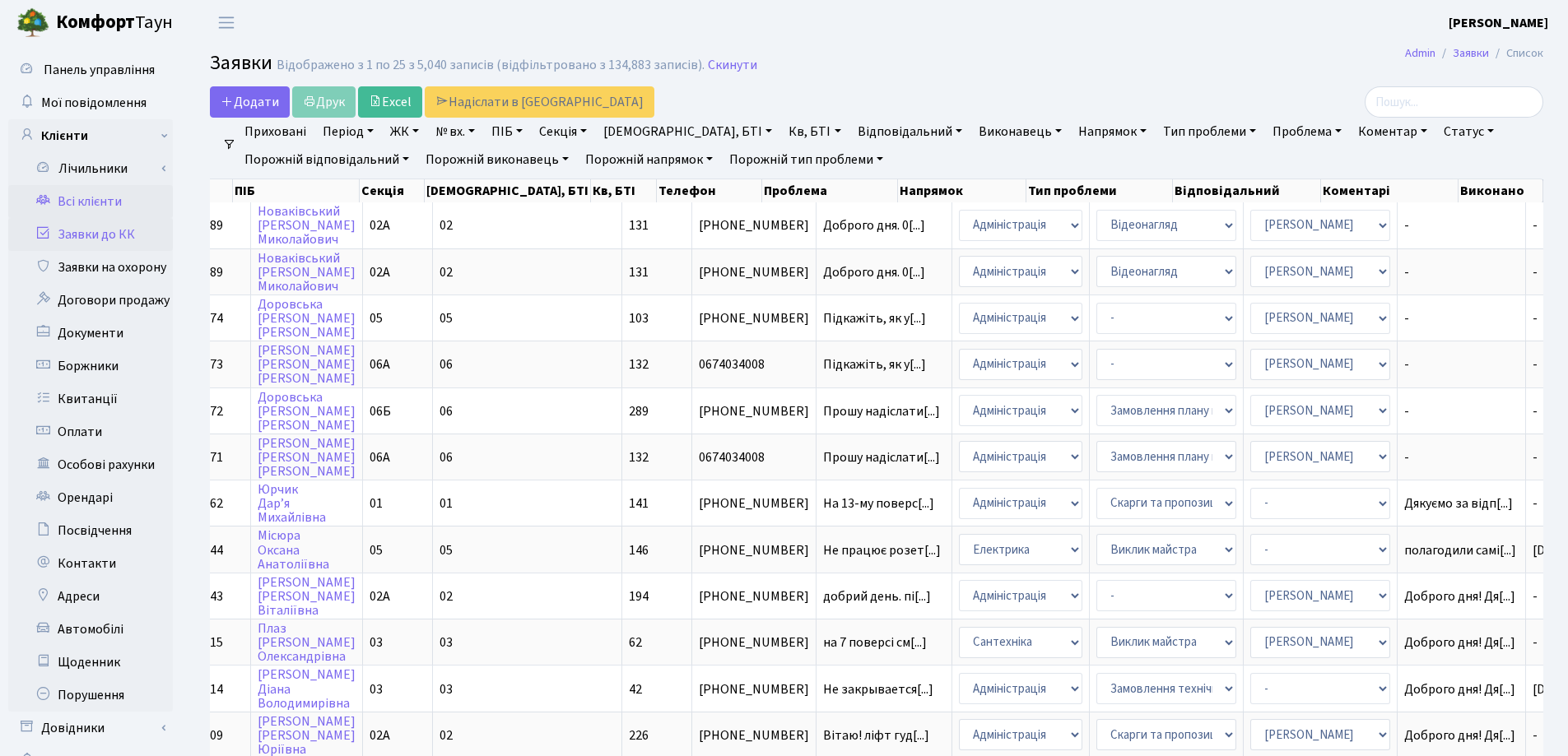
click at [91, 202] on link "Всі клієнти" at bounding box center [90, 201] width 165 height 33
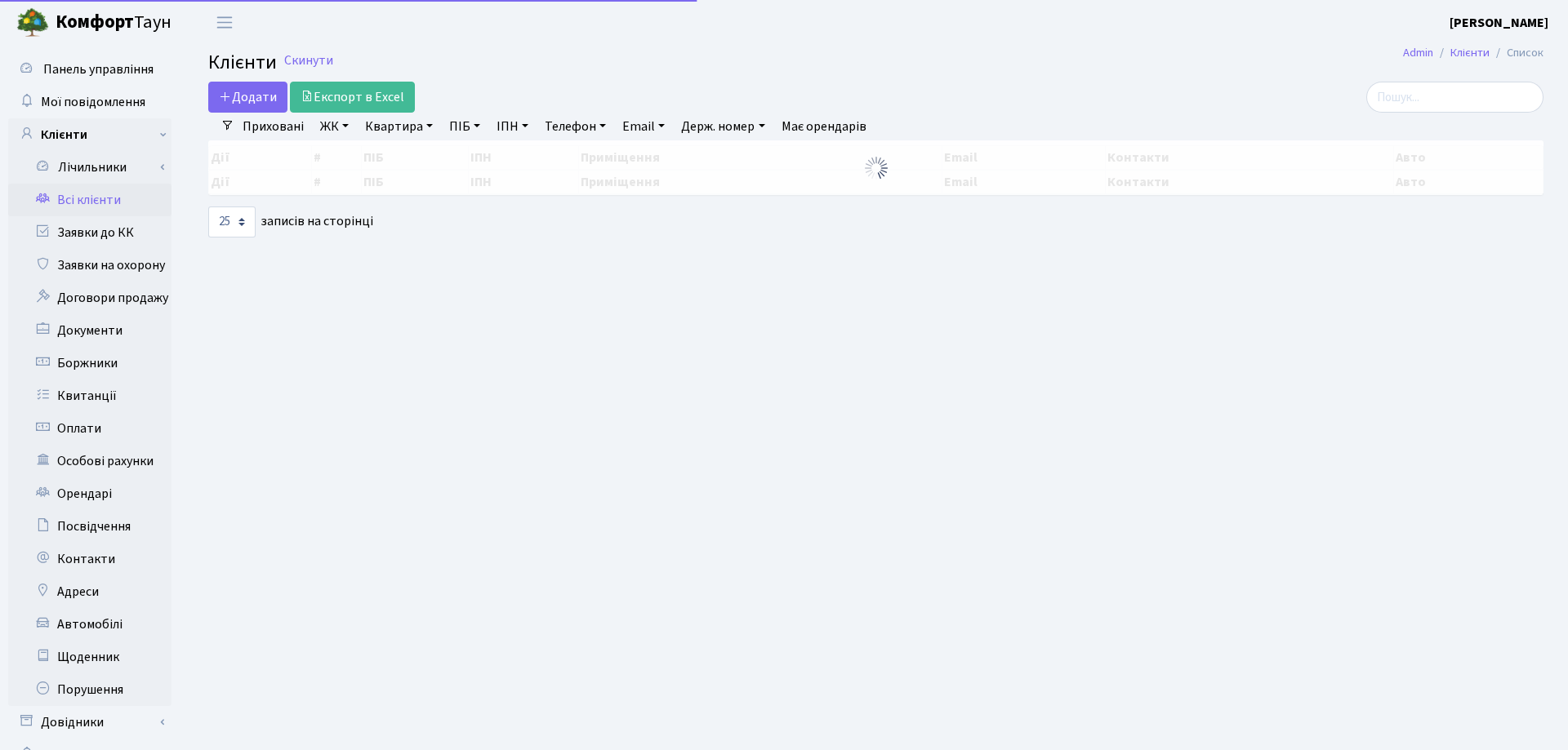
select select "25"
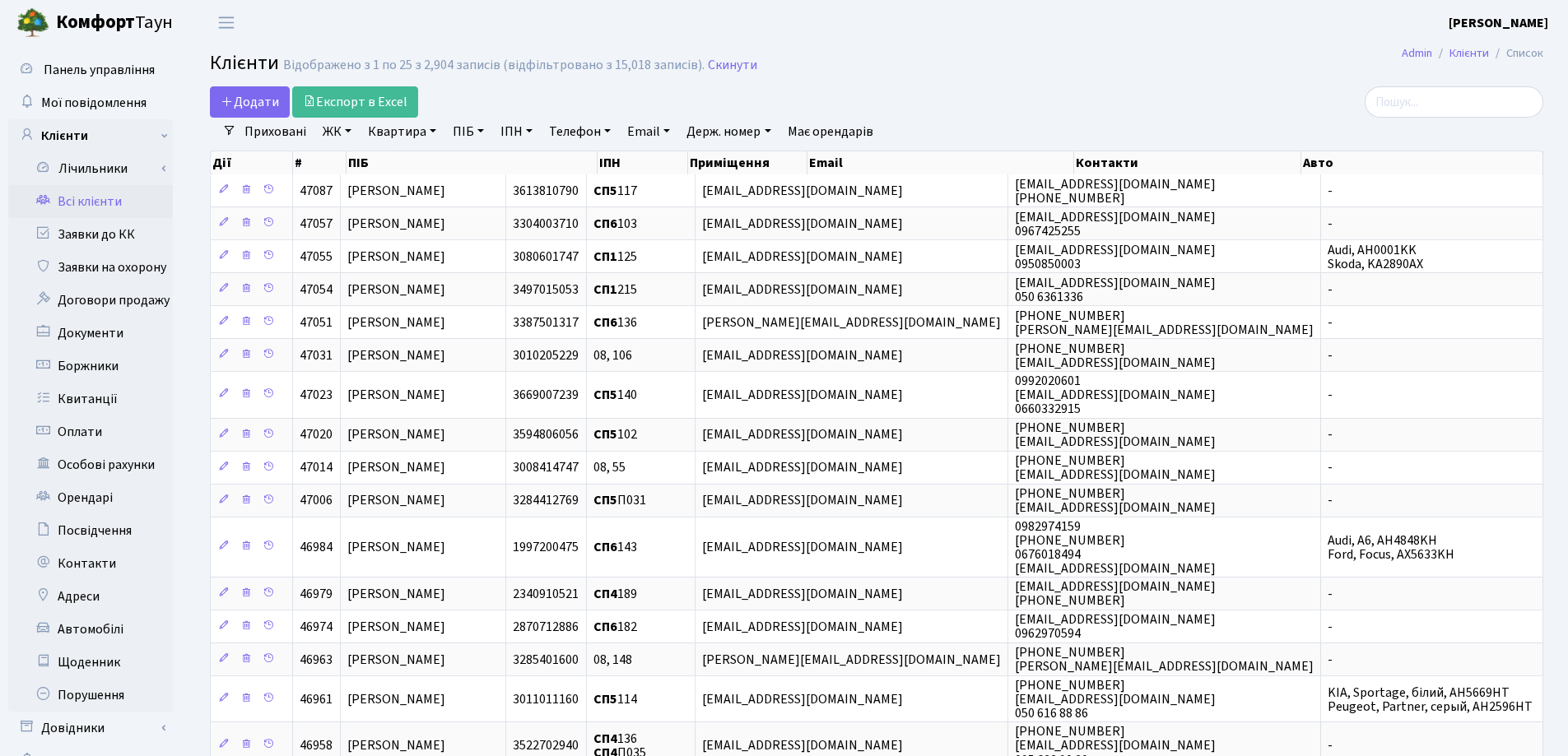
click at [1180, 86] on div at bounding box center [1328, 102] width 427 height 32
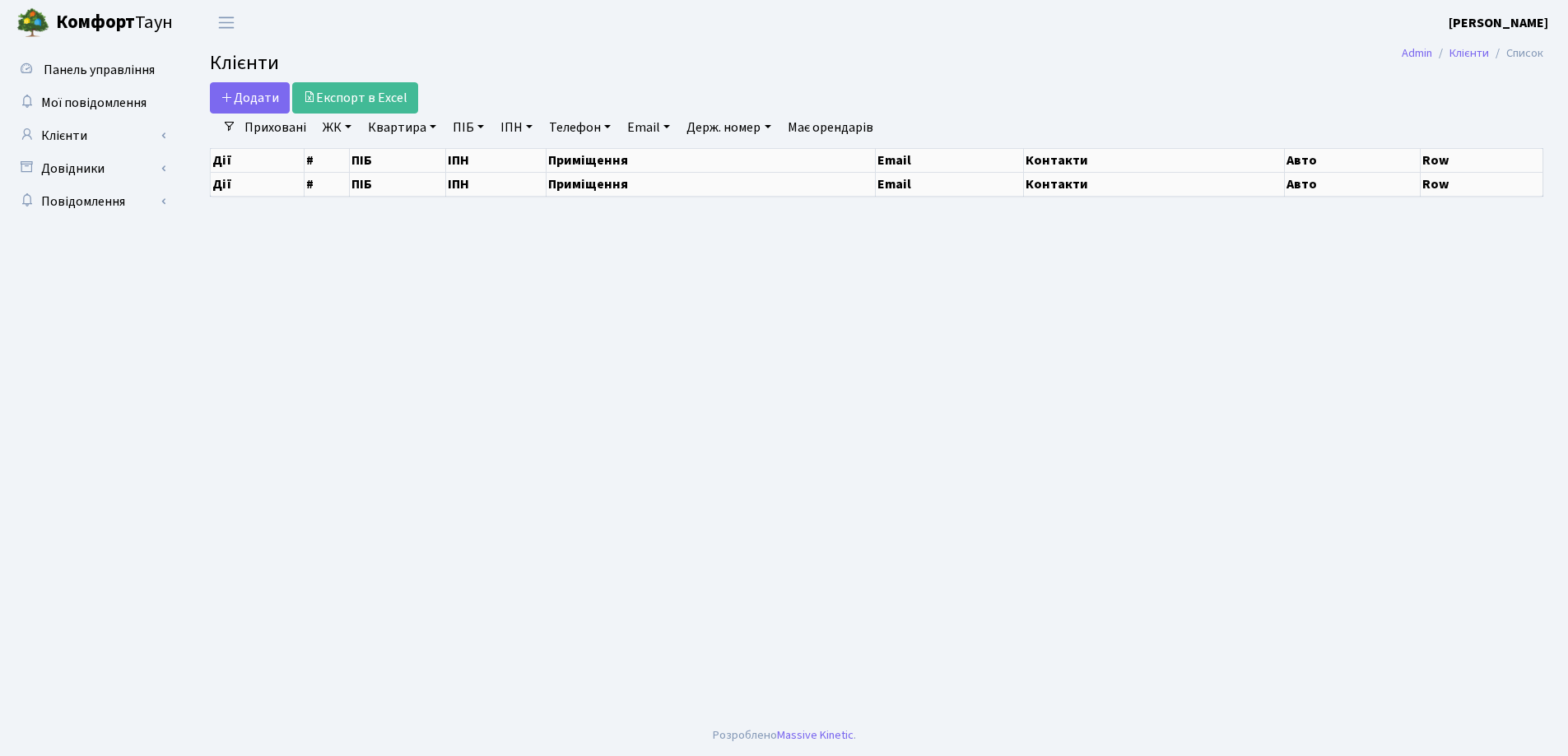
select select "25"
